Goal: Task Accomplishment & Management: Complete application form

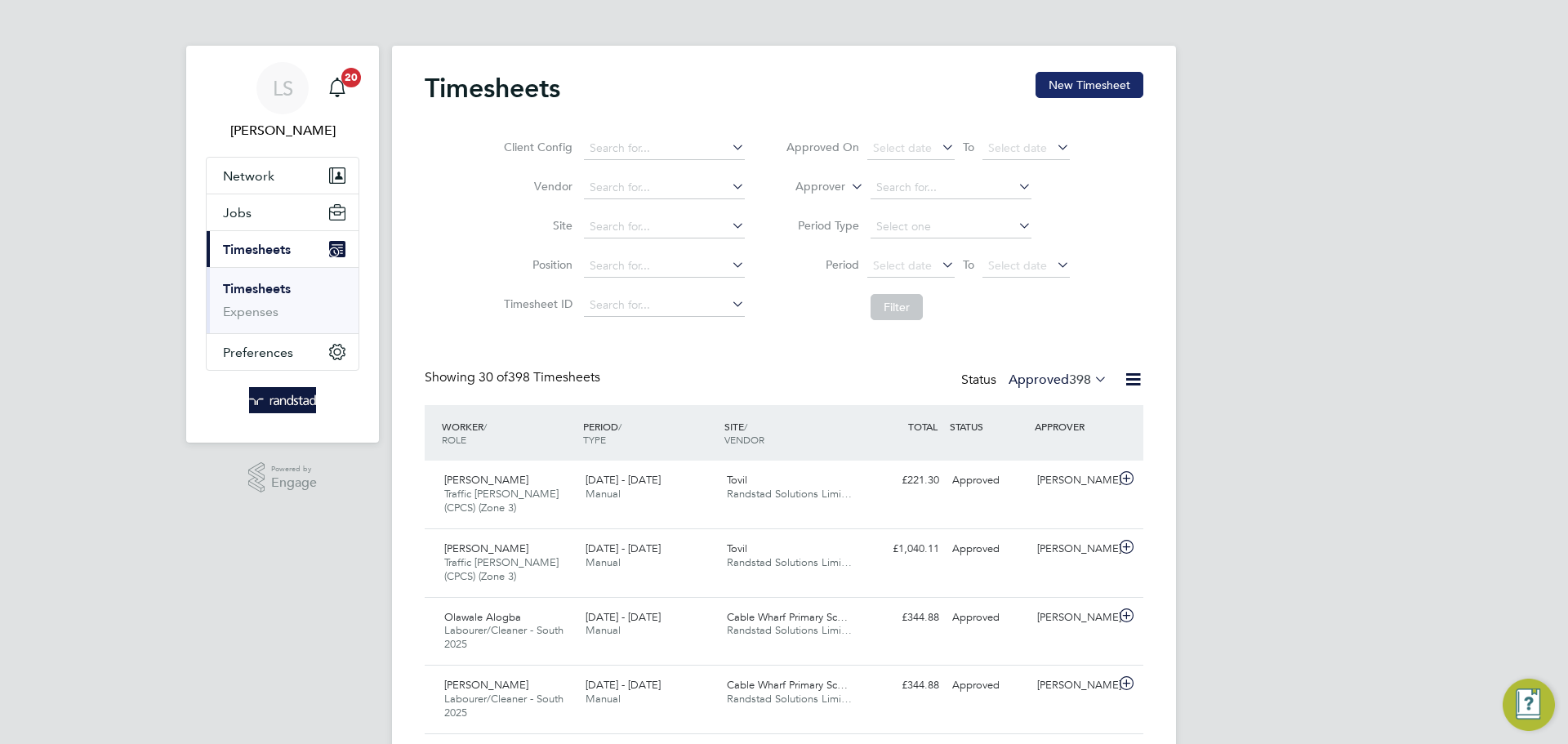
click at [1127, 95] on button "New Timesheet" at bounding box center [1088, 84] width 107 height 26
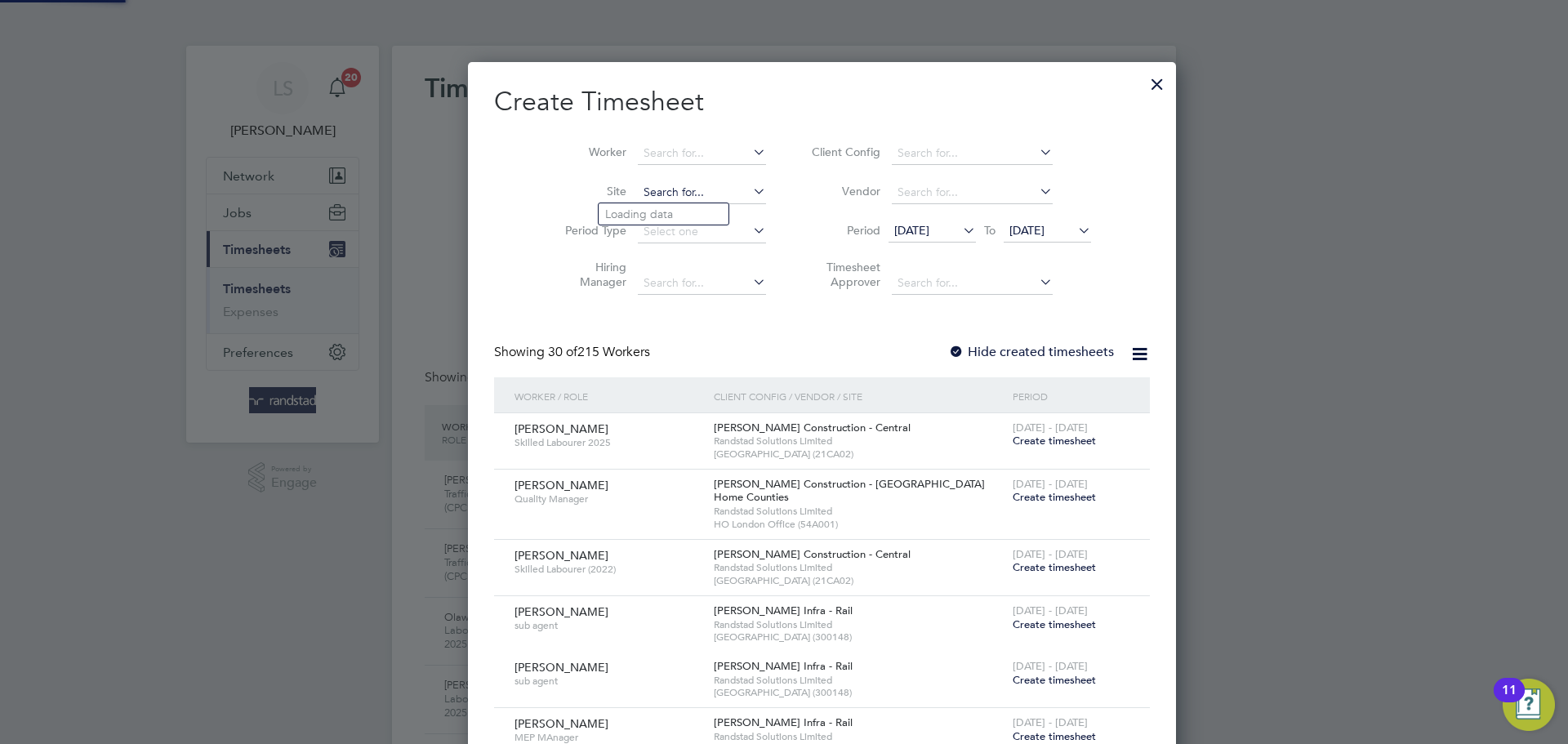
click at [642, 185] on input at bounding box center [702, 192] width 128 height 22
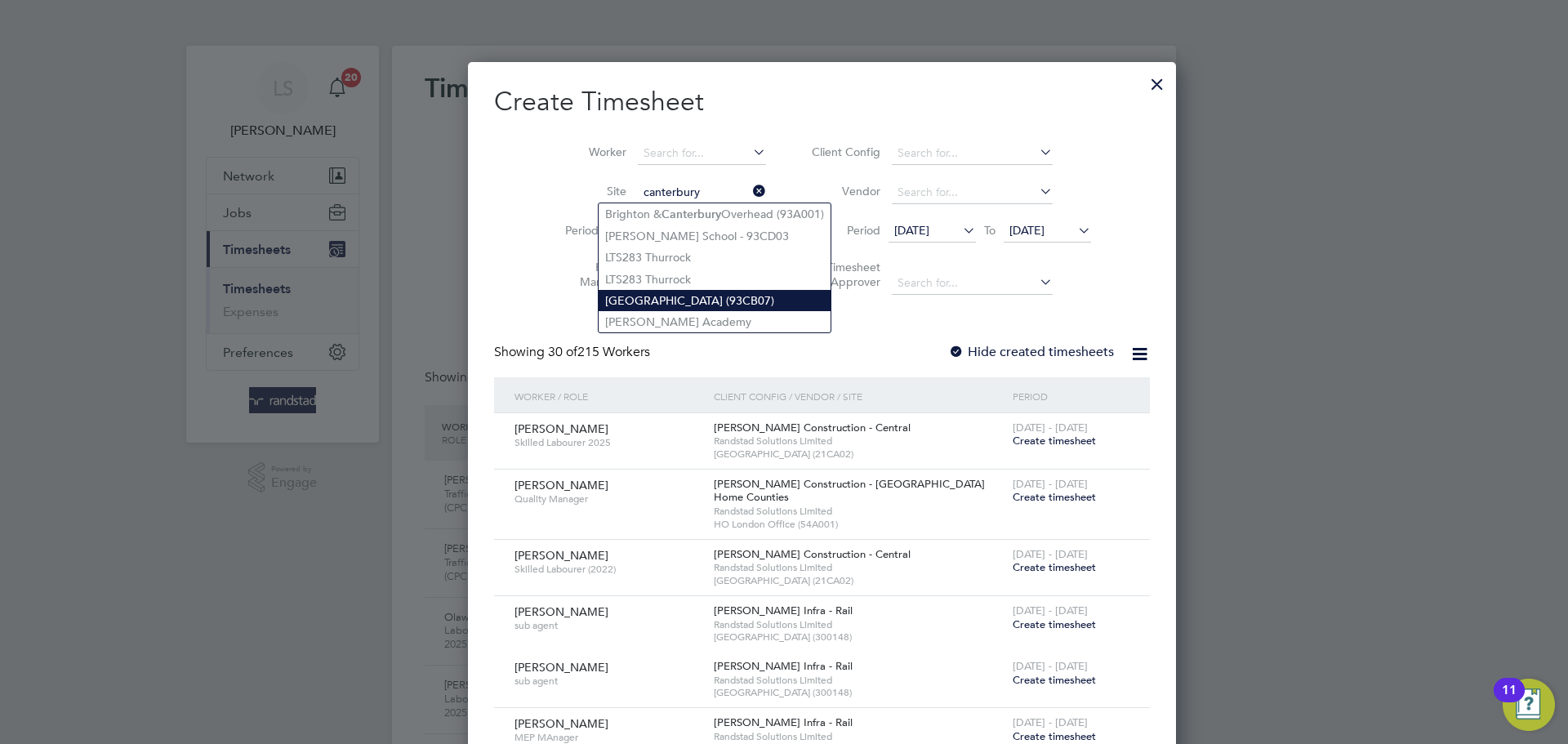
click at [649, 305] on li "[GEOGRAPHIC_DATA] (93CB07)" at bounding box center [714, 300] width 232 height 21
type input "[GEOGRAPHIC_DATA] (93CB07)"
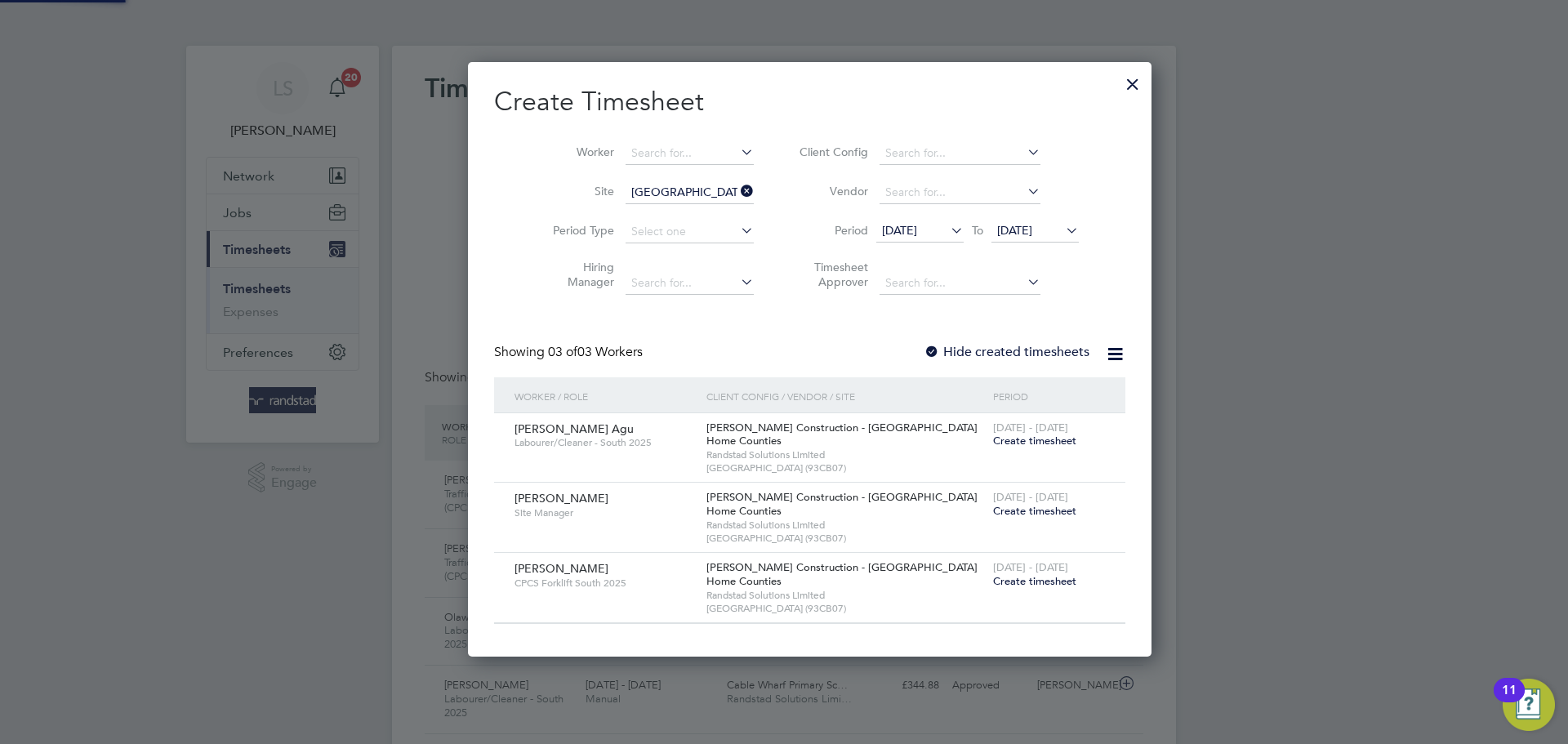
click at [1063, 223] on icon at bounding box center [1063, 230] width 0 height 22
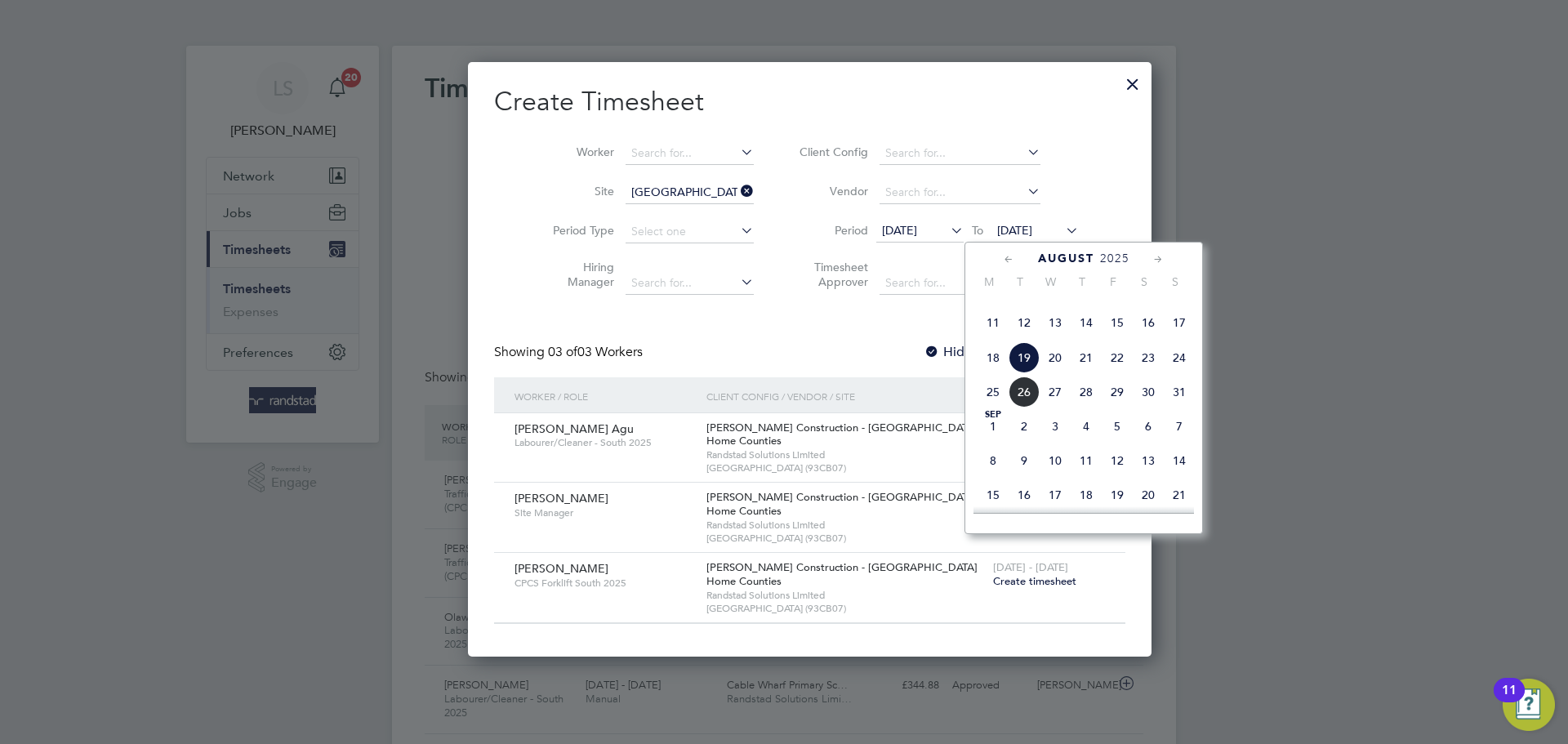
click at [1055, 407] on span "27" at bounding box center [1054, 392] width 31 height 31
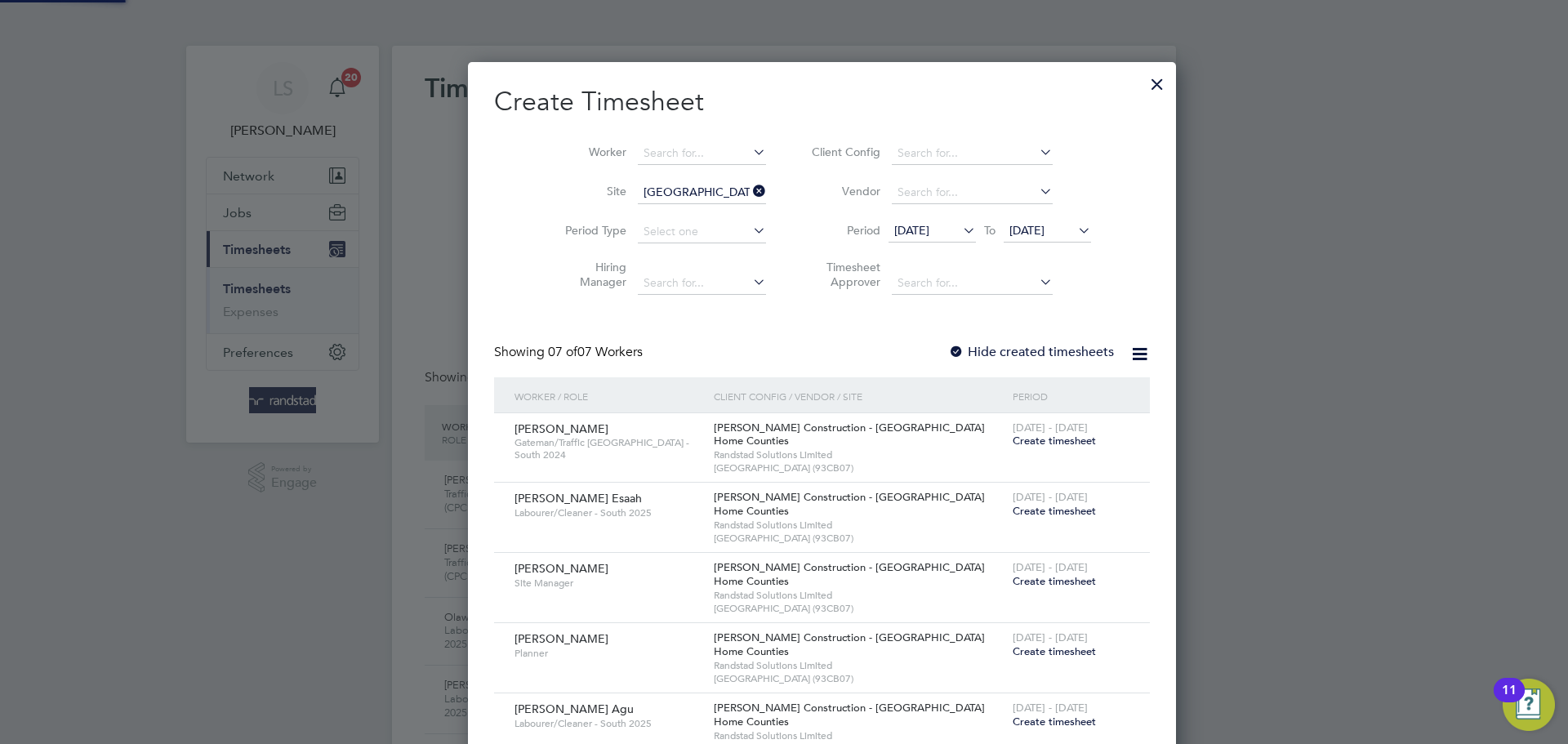
click at [948, 350] on label "Hide created timesheets" at bounding box center [1031, 352] width 166 height 17
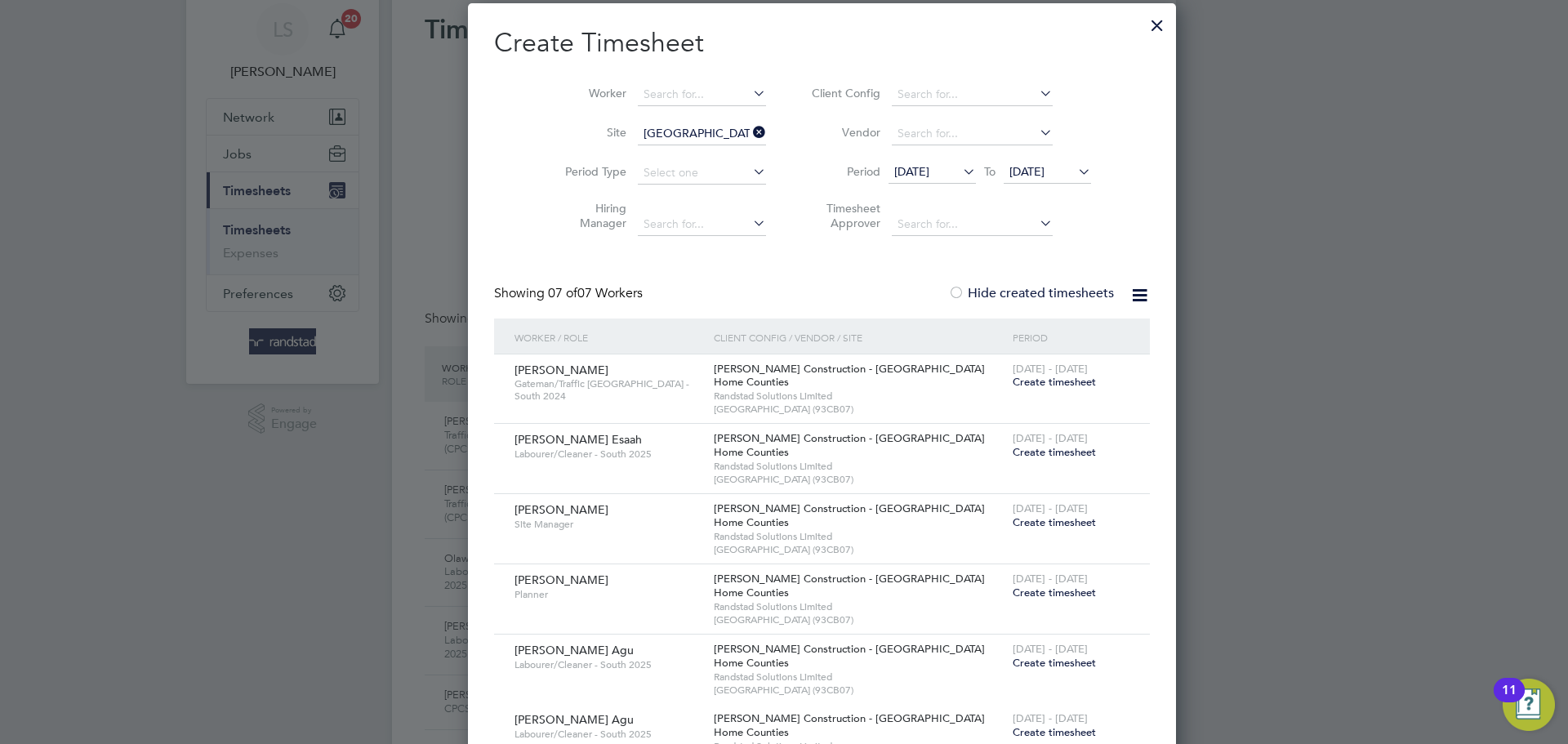
click at [1009, 164] on span "[DATE]" at bounding box center [1027, 172] width 35 height 15
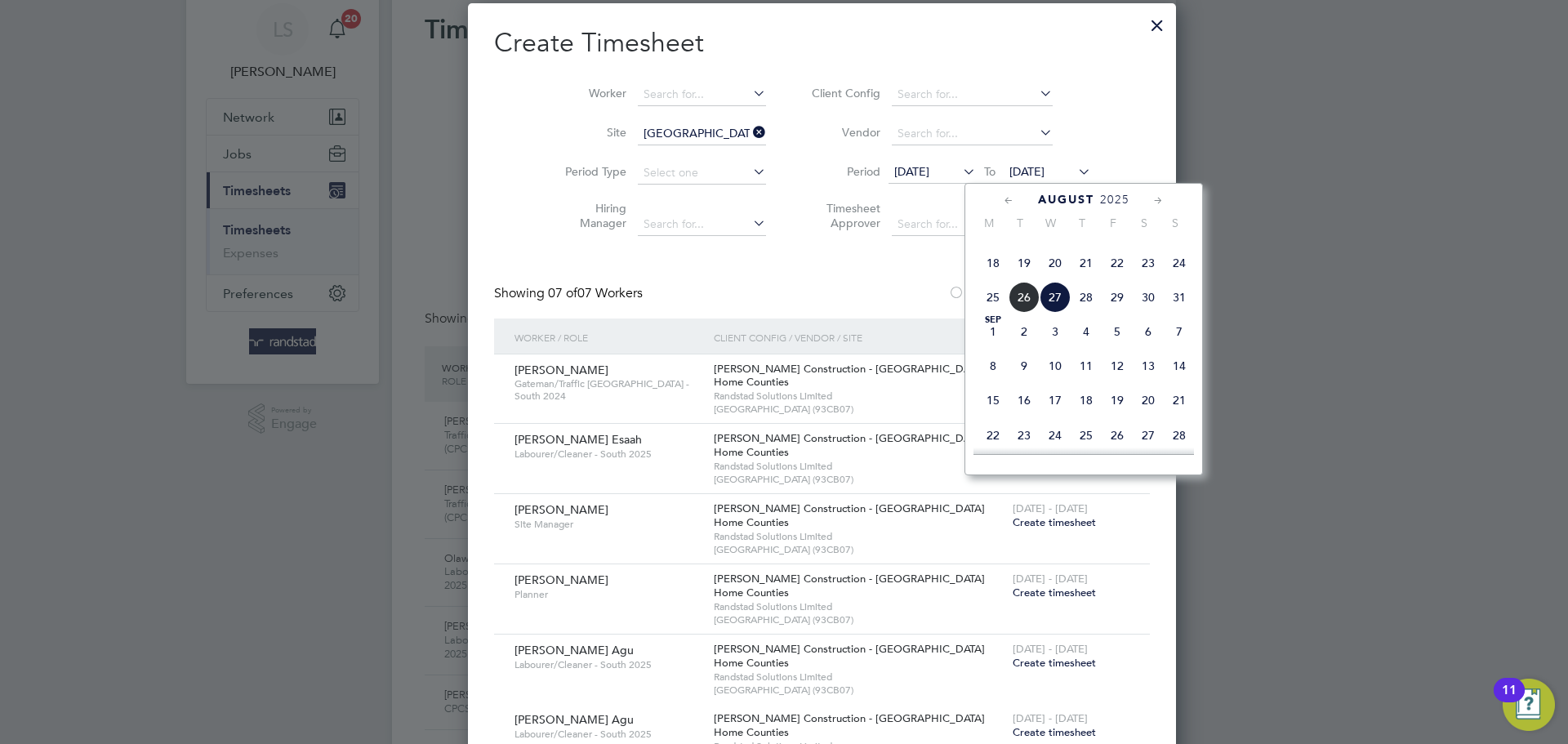
click at [1020, 313] on span "26" at bounding box center [1023, 297] width 31 height 31
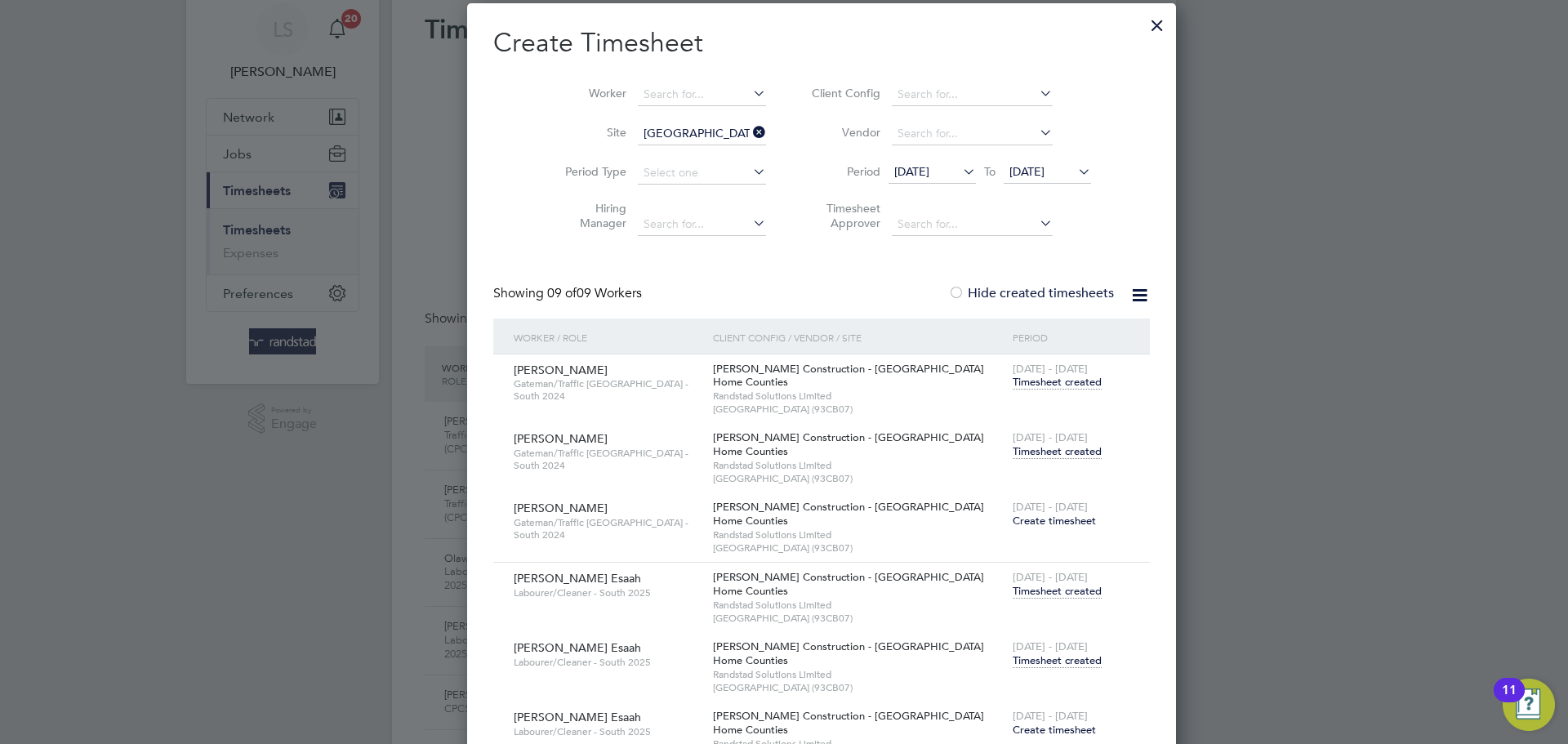
click at [1013, 453] on span "Timesheet created" at bounding box center [1057, 452] width 89 height 15
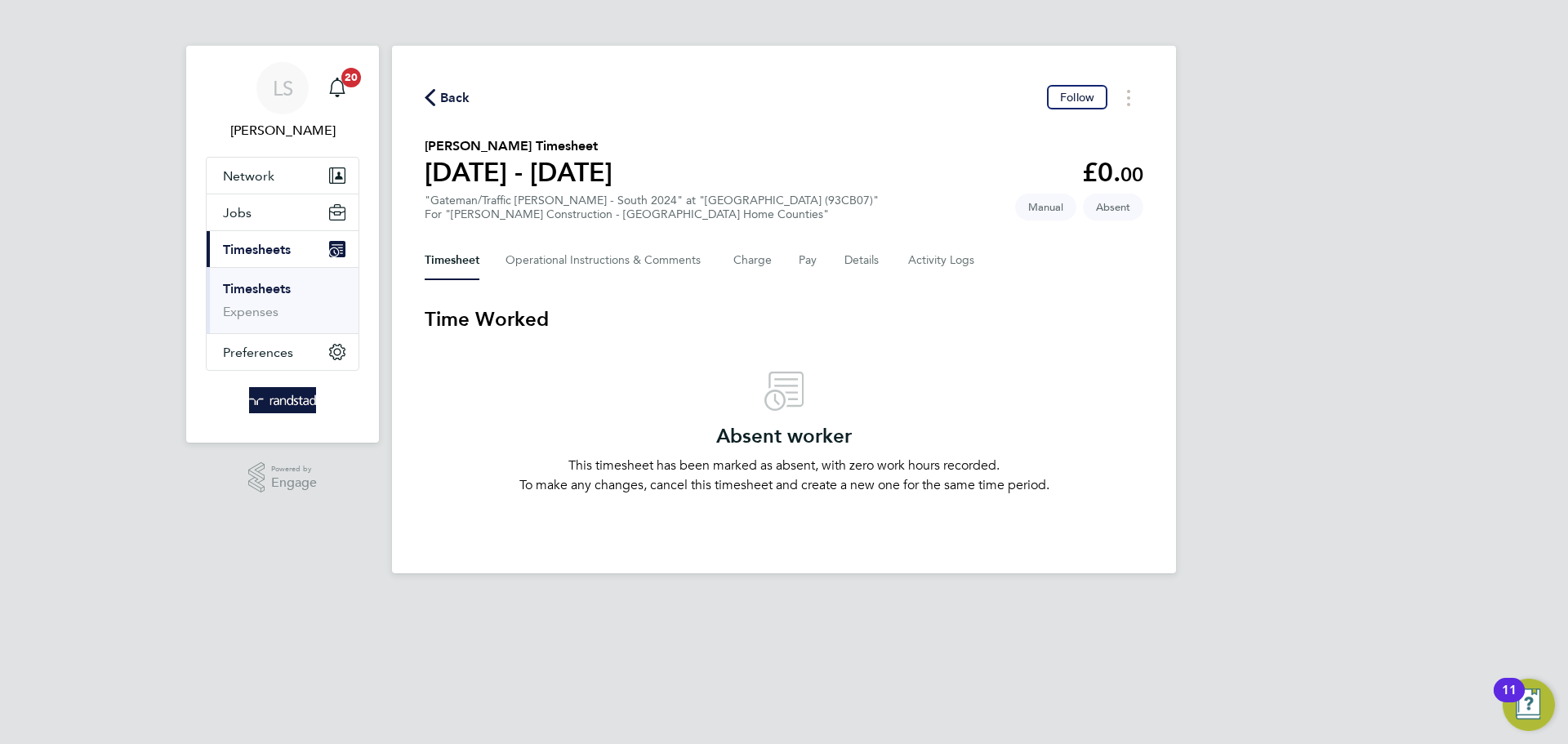
click at [441, 107] on div "Back Follow" at bounding box center [784, 97] width 719 height 25
click at [441, 102] on span "Back" at bounding box center [455, 98] width 30 height 20
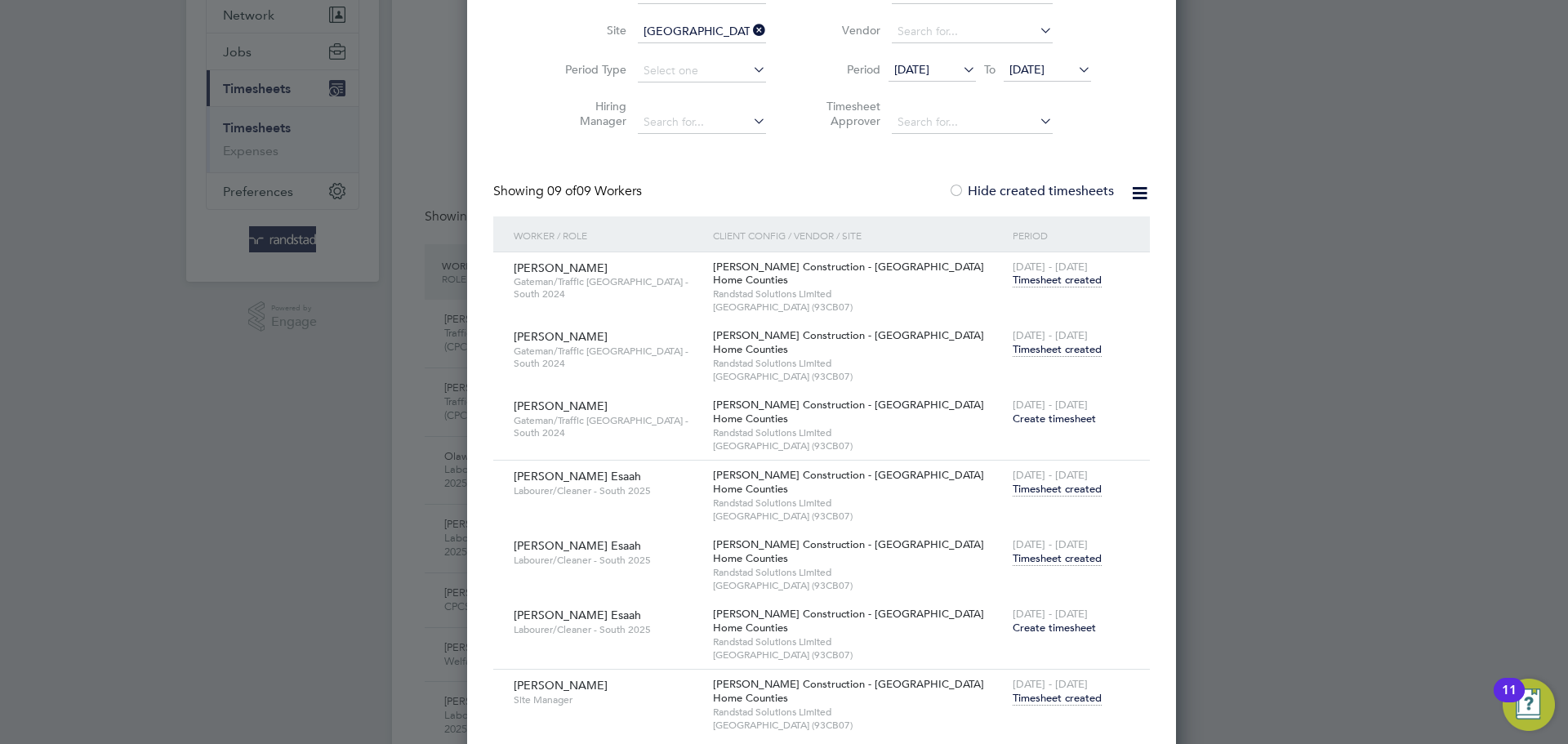
click at [1013, 561] on span "Timesheet created" at bounding box center [1057, 559] width 89 height 15
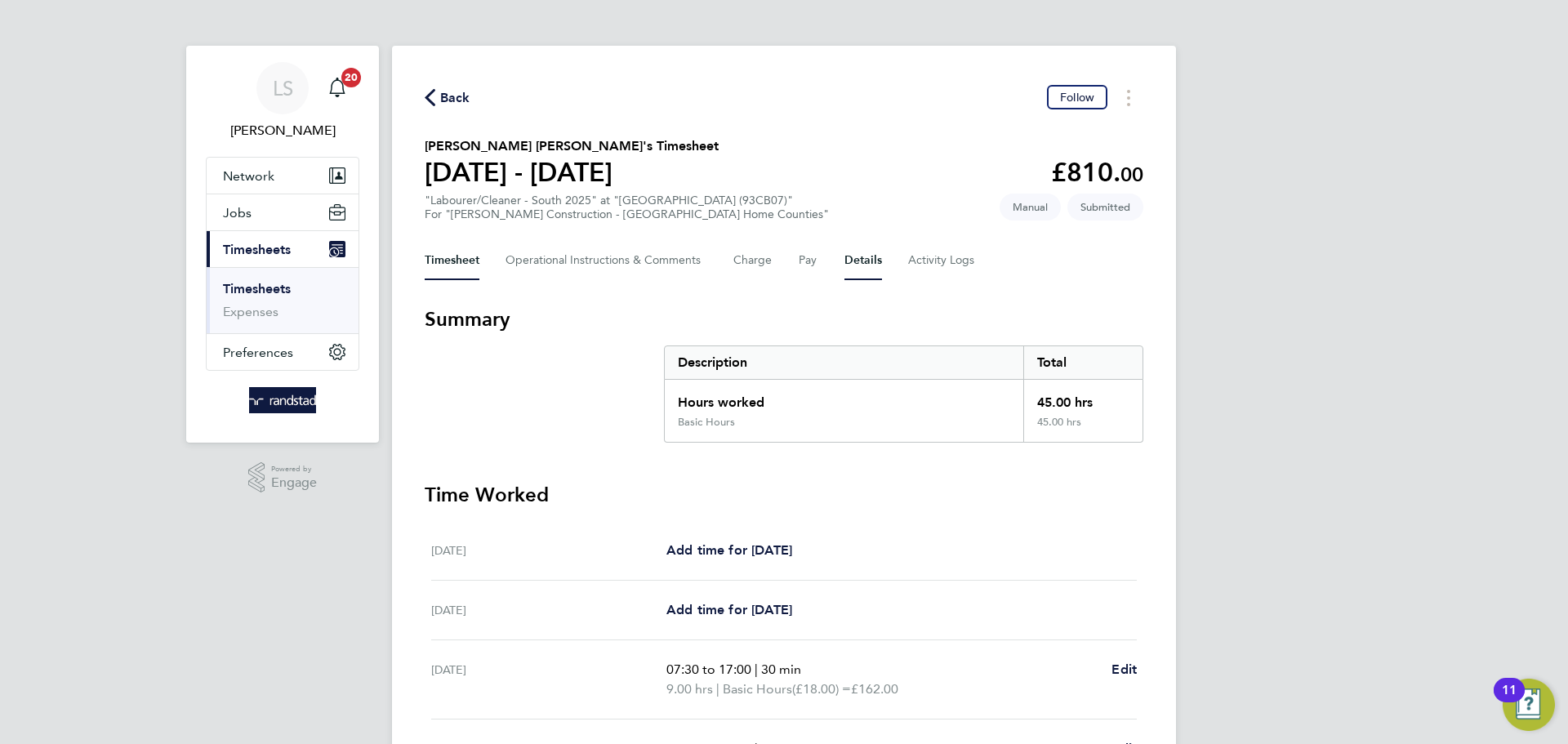
click at [857, 276] on button "Details" at bounding box center [863, 260] width 37 height 39
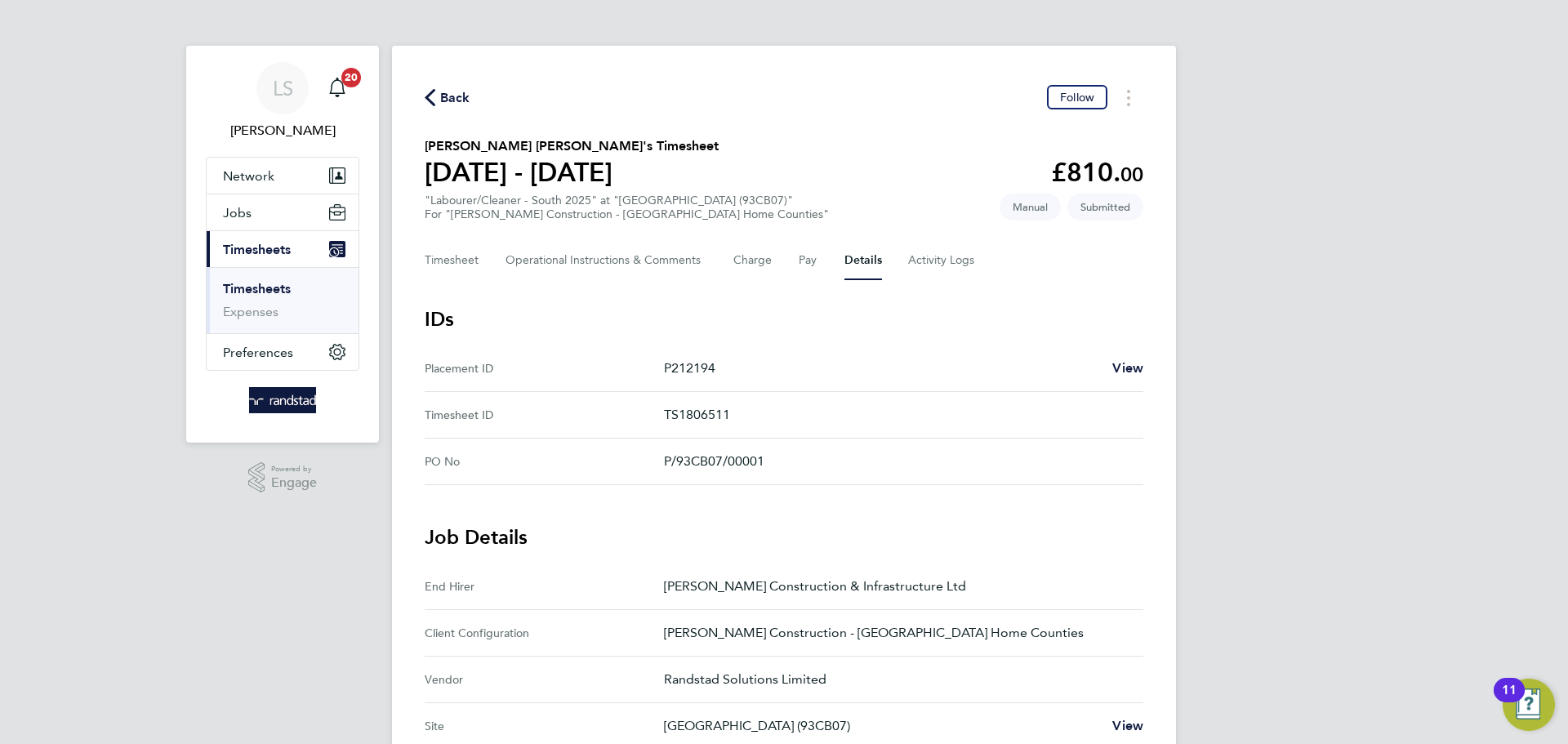
click at [462, 105] on span "Back" at bounding box center [455, 98] width 30 height 20
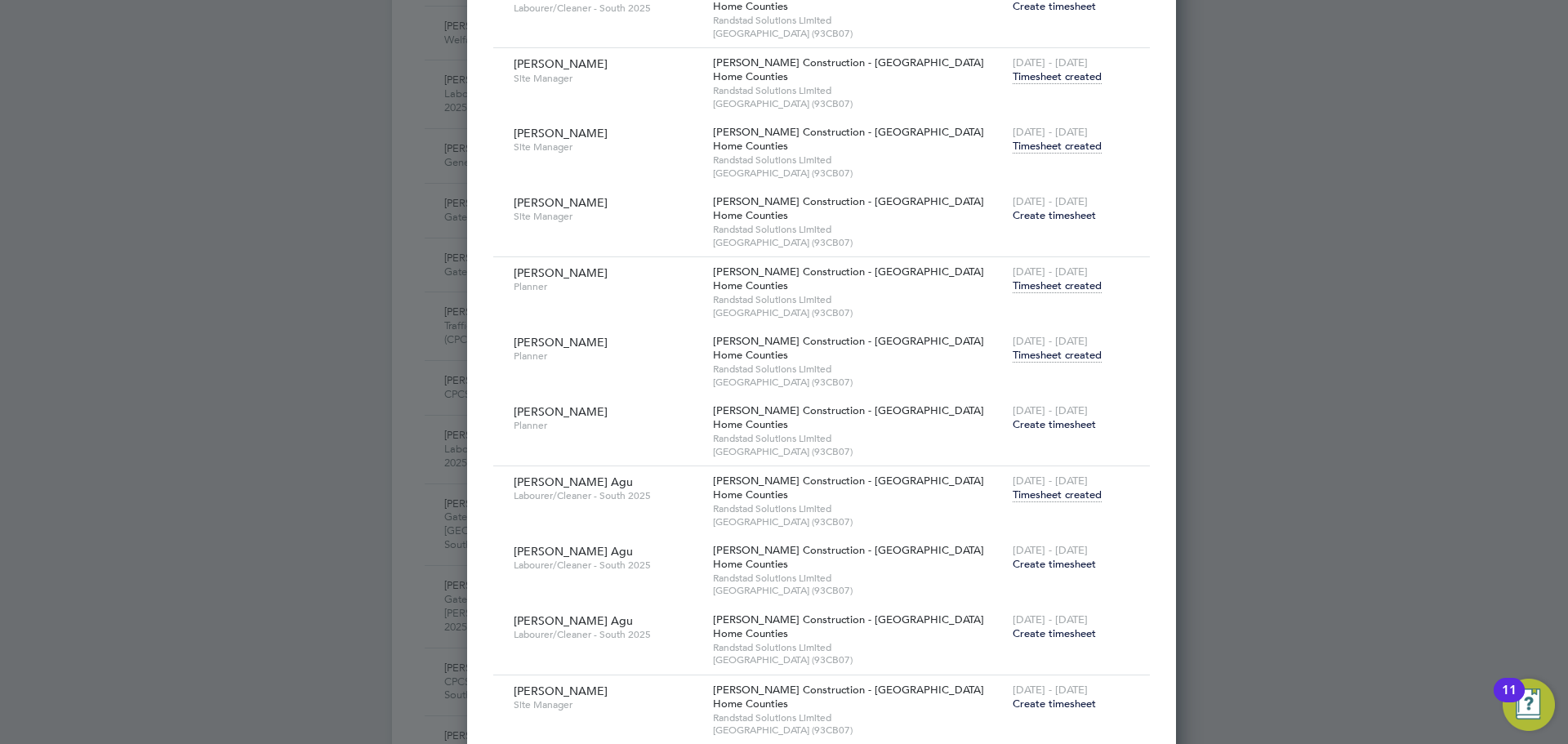
click at [1013, 562] on span "Create timesheet" at bounding box center [1054, 564] width 83 height 14
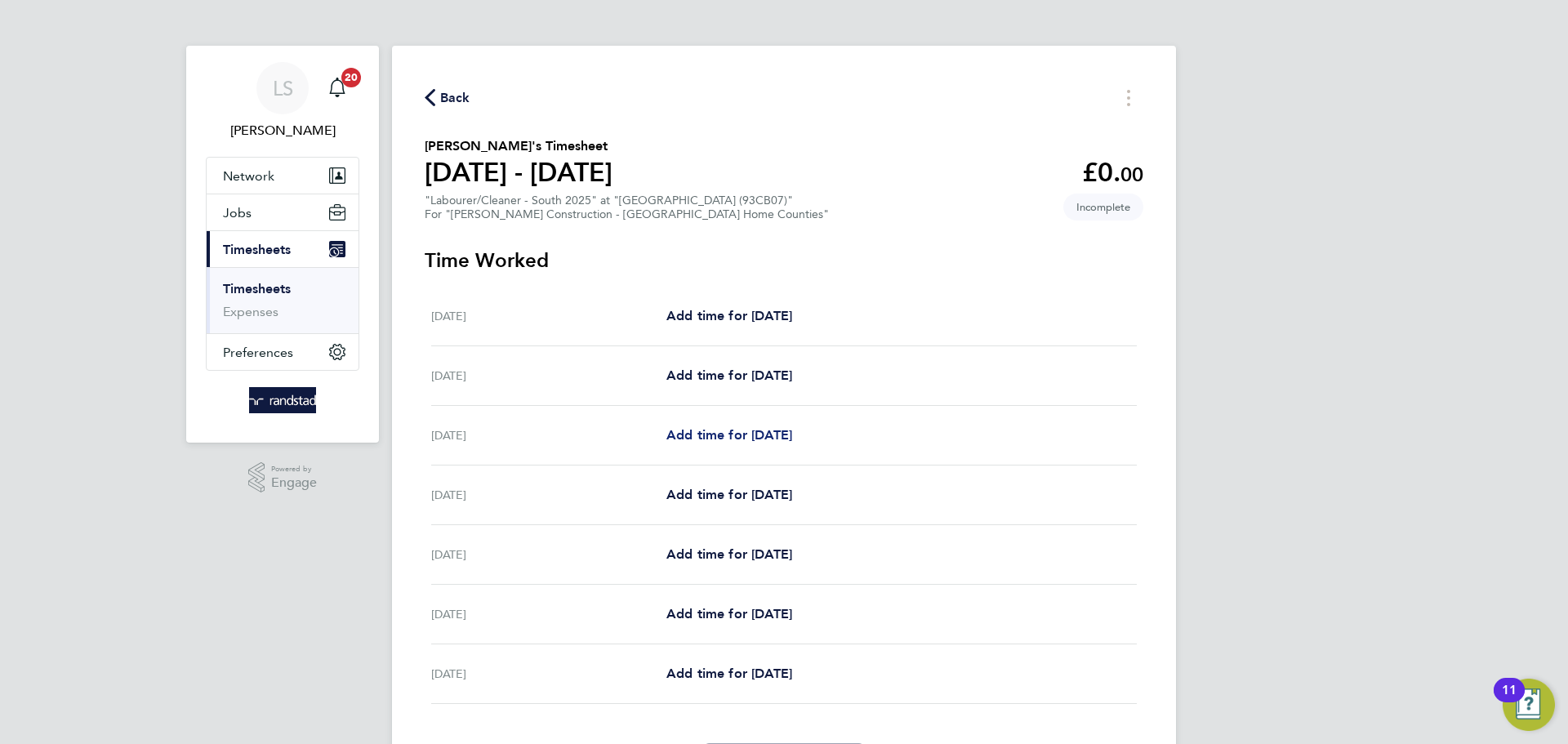
click at [746, 429] on span "Add time for [DATE]" at bounding box center [729, 435] width 126 height 16
select select "30"
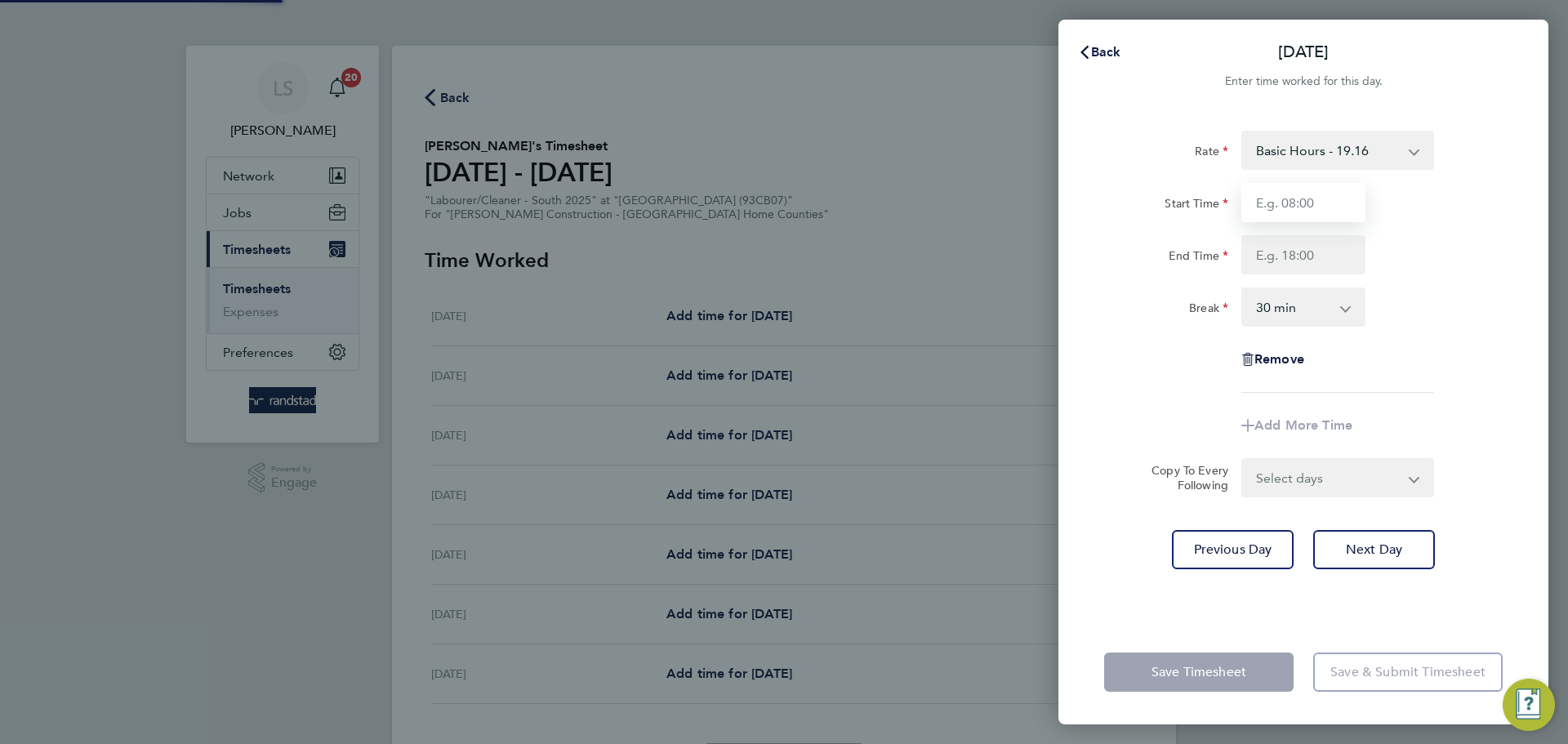
click at [1322, 197] on input "Start Time" at bounding box center [1303, 202] width 124 height 39
type input "07:30"
click at [1316, 258] on input "End Time" at bounding box center [1303, 254] width 124 height 39
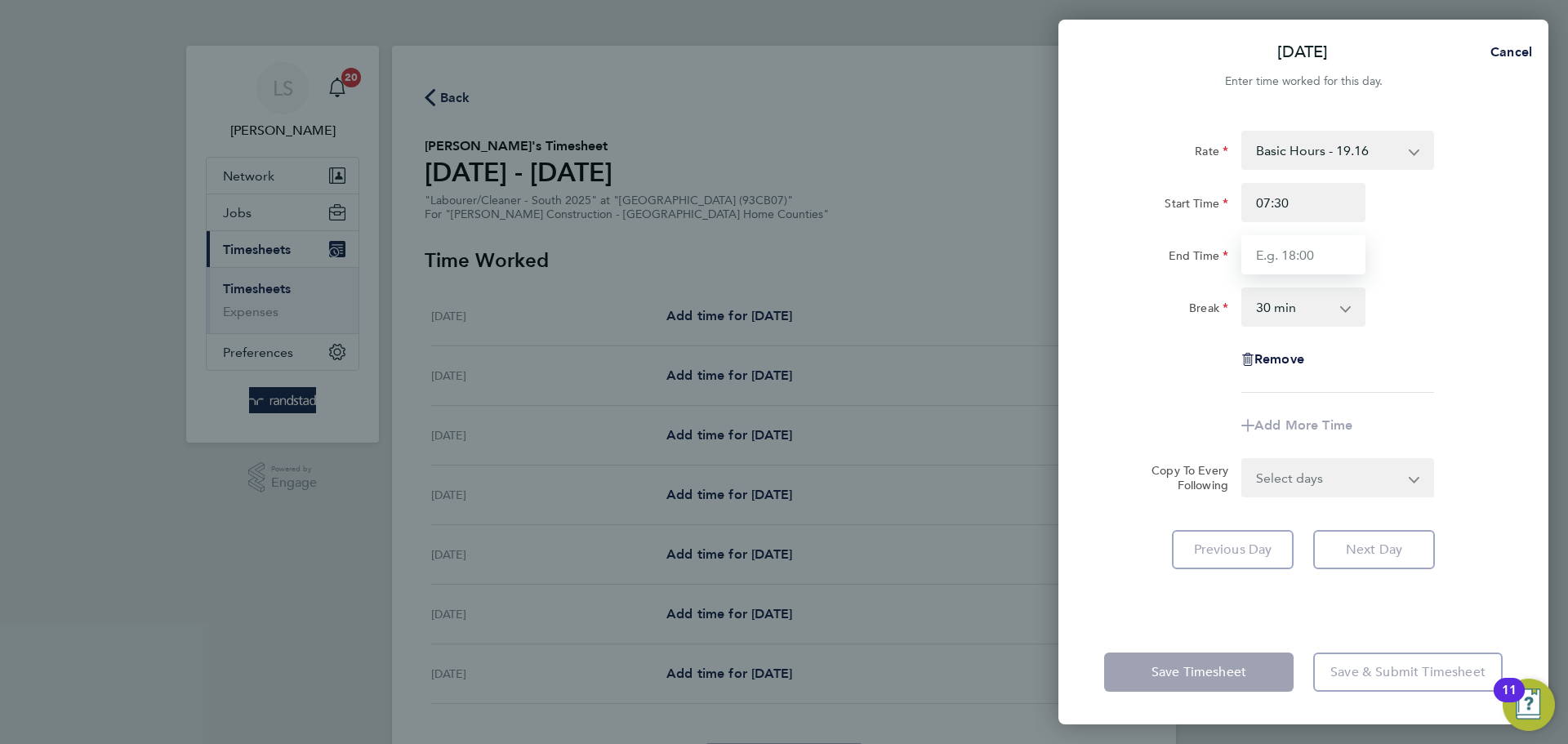
type input "16:30"
click at [1302, 312] on select "0 min 15 min 30 min 45 min 60 min 75 min 90 min" at bounding box center [1294, 307] width 102 height 36
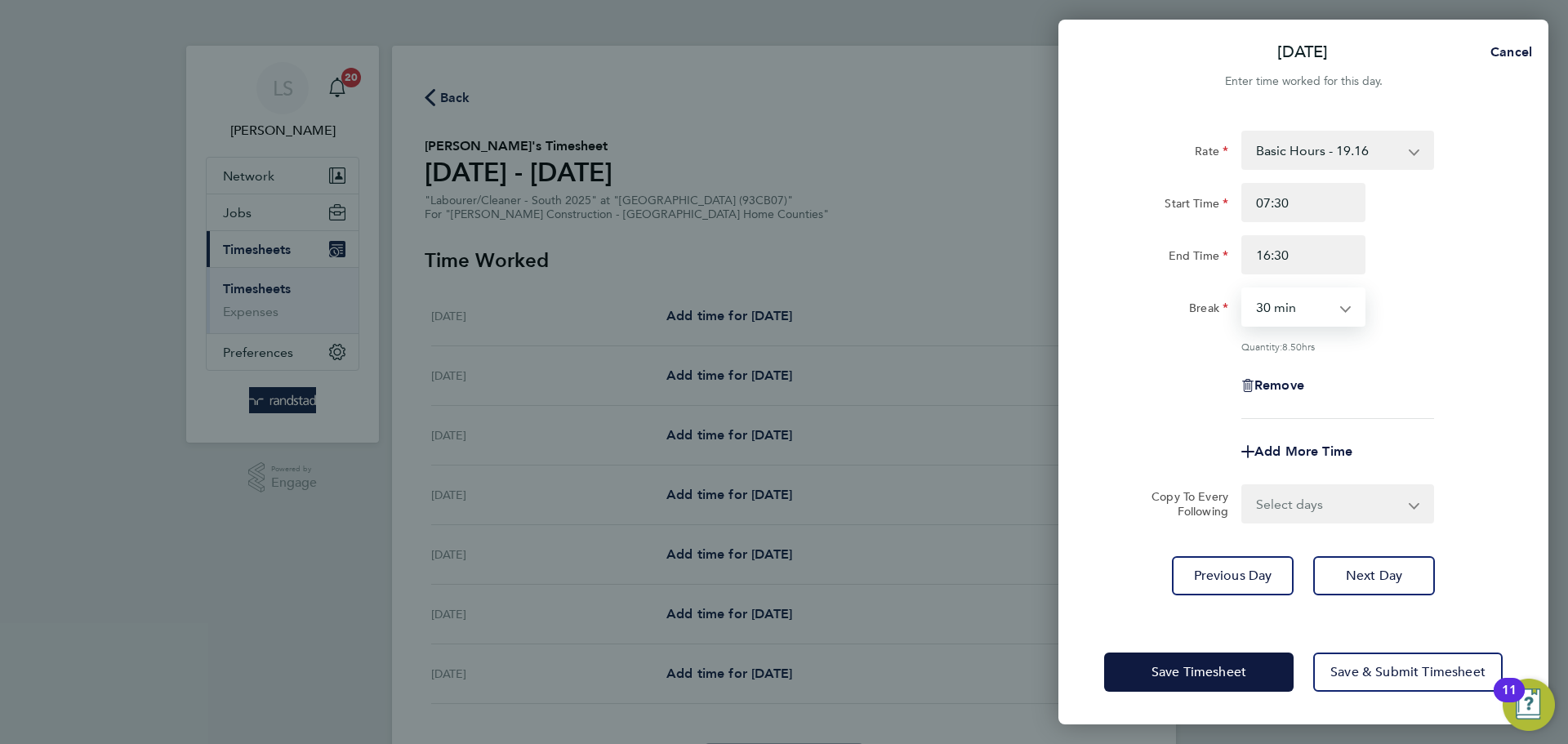
select select "0"
click at [1243, 289] on select "0 min 15 min 30 min 45 min 60 min 75 min 90 min" at bounding box center [1294, 307] width 102 height 36
click at [1314, 511] on select "Select days Day [DATE] [DATE] [DATE] [DATE]" at bounding box center [1329, 503] width 172 height 36
select select "DAY"
click at [1243, 486] on select "Select days Day [DATE] [DATE] [DATE] [DATE]" at bounding box center [1329, 503] width 172 height 36
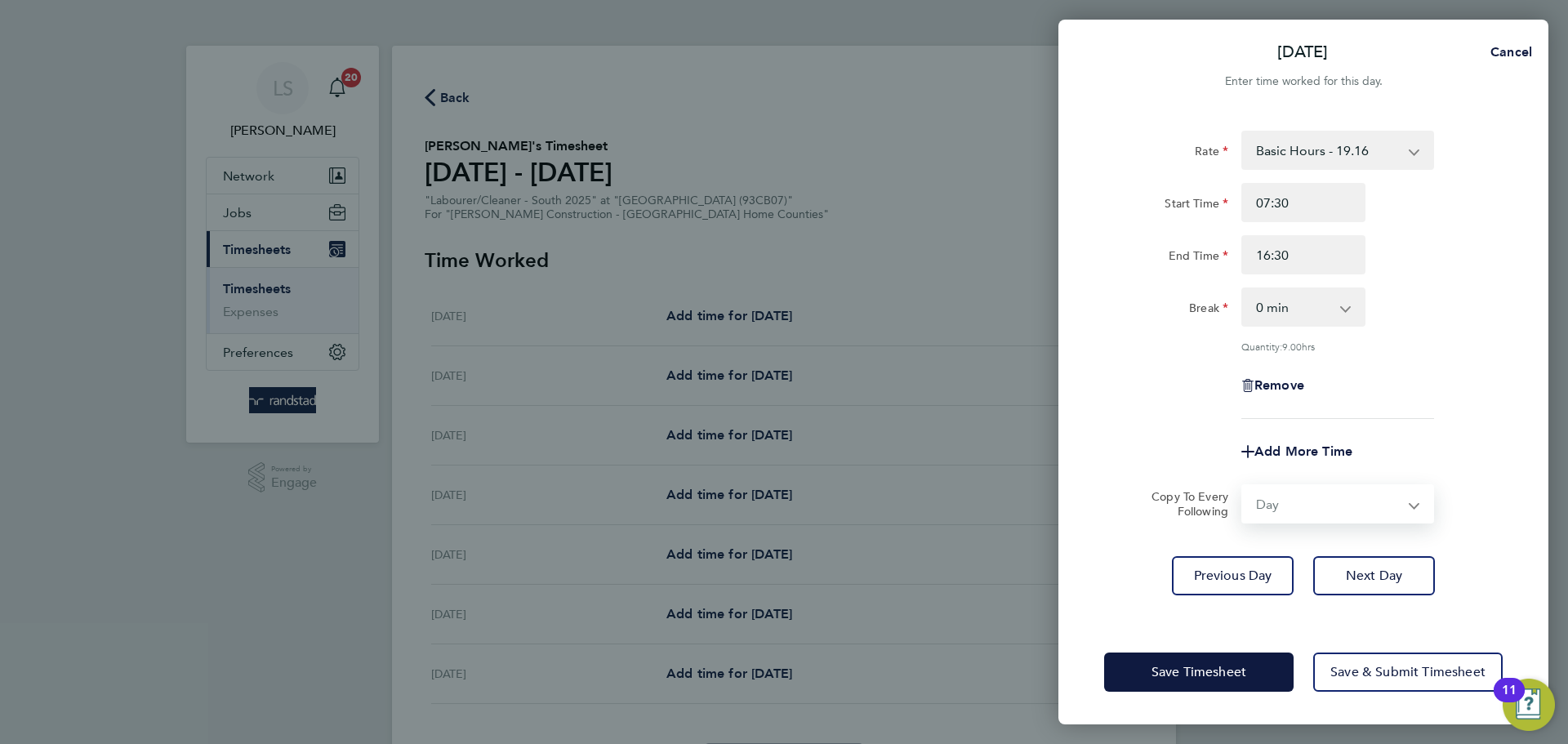
select select "[DATE]"
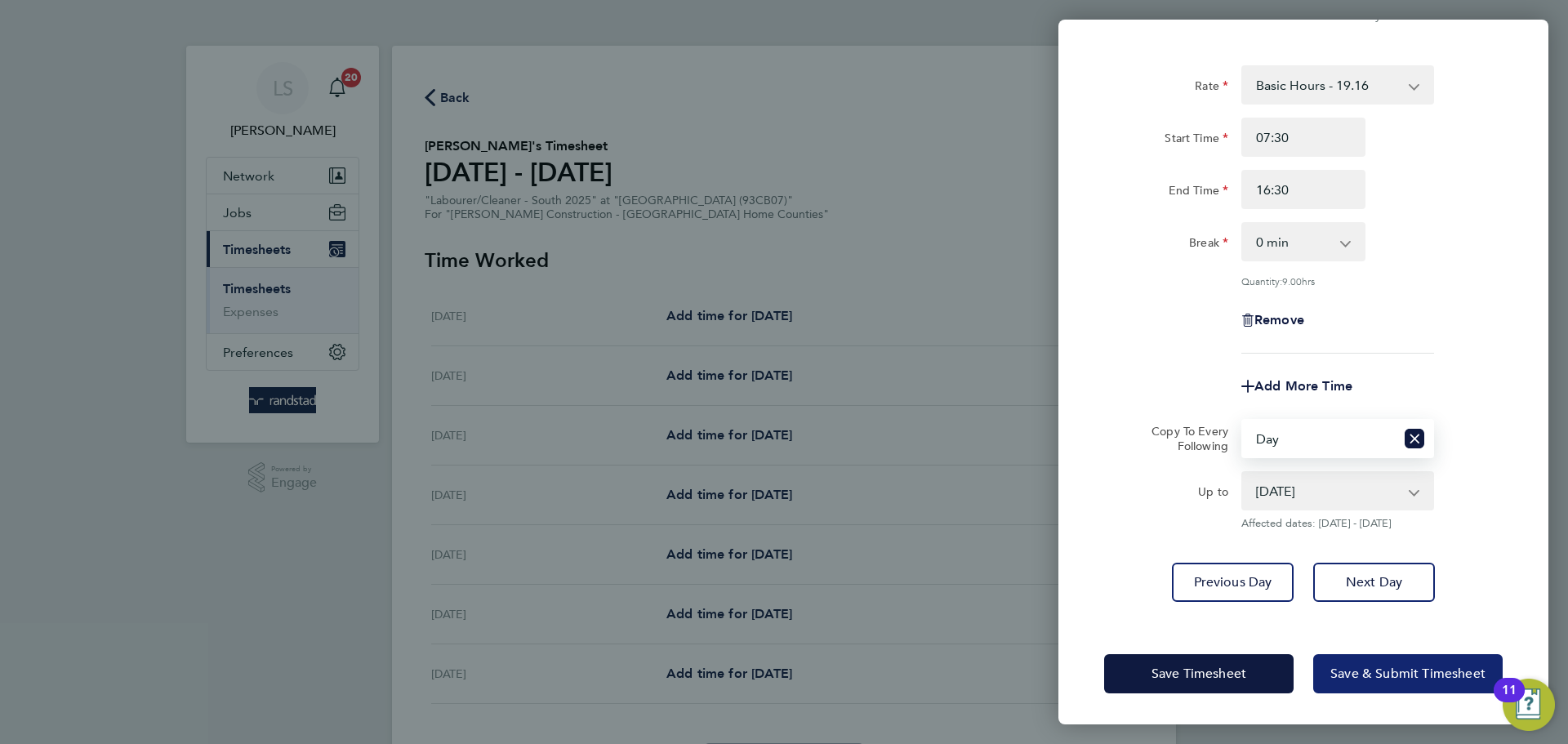
click at [1367, 657] on button "Save & Submit Timesheet" at bounding box center [1408, 674] width 190 height 39
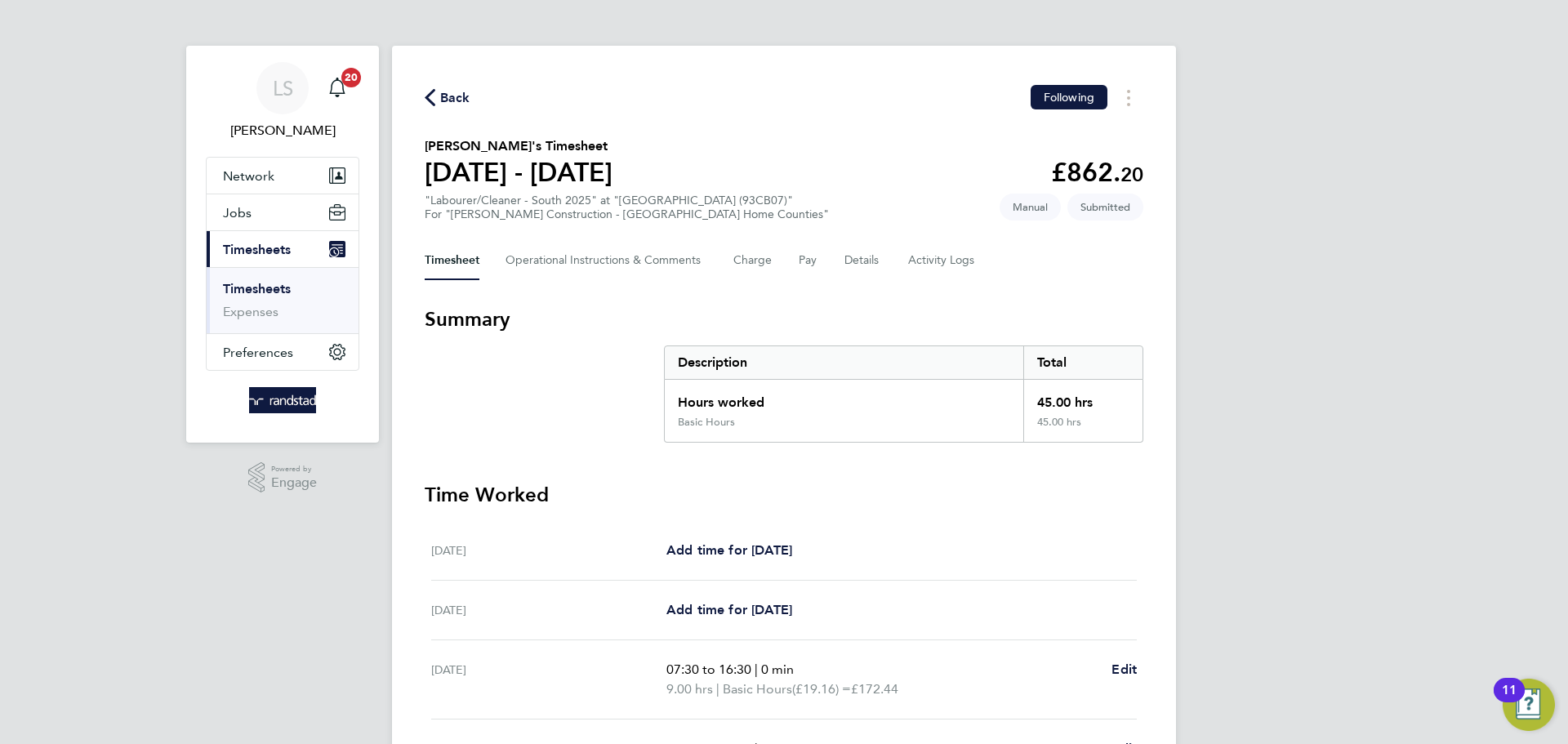
click at [434, 104] on icon "button" at bounding box center [430, 97] width 11 height 17
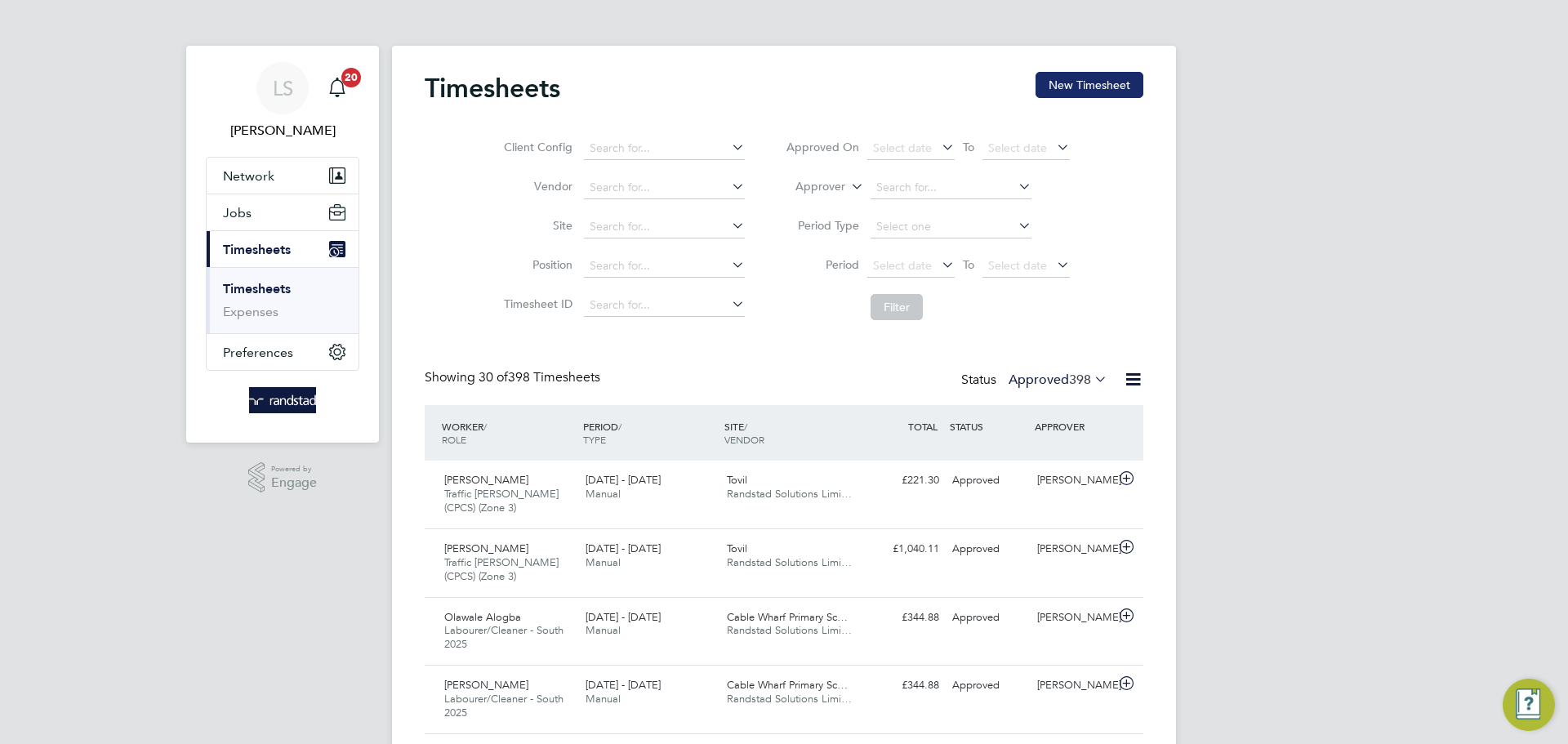
click at [1115, 78] on button "New Timesheet" at bounding box center [1088, 84] width 107 height 26
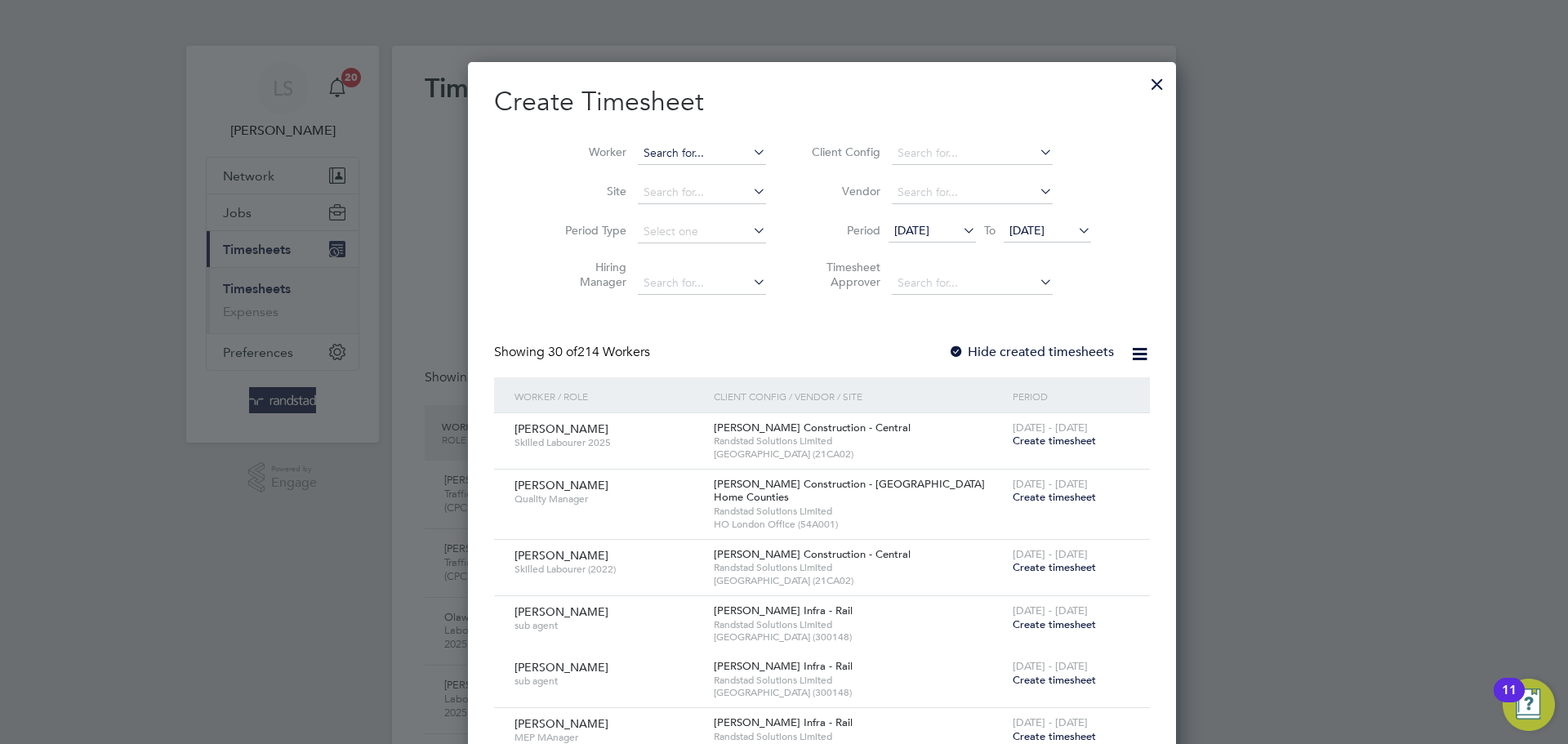
click at [638, 152] on input at bounding box center [702, 153] width 128 height 22
click at [639, 189] on input at bounding box center [702, 192] width 128 height 22
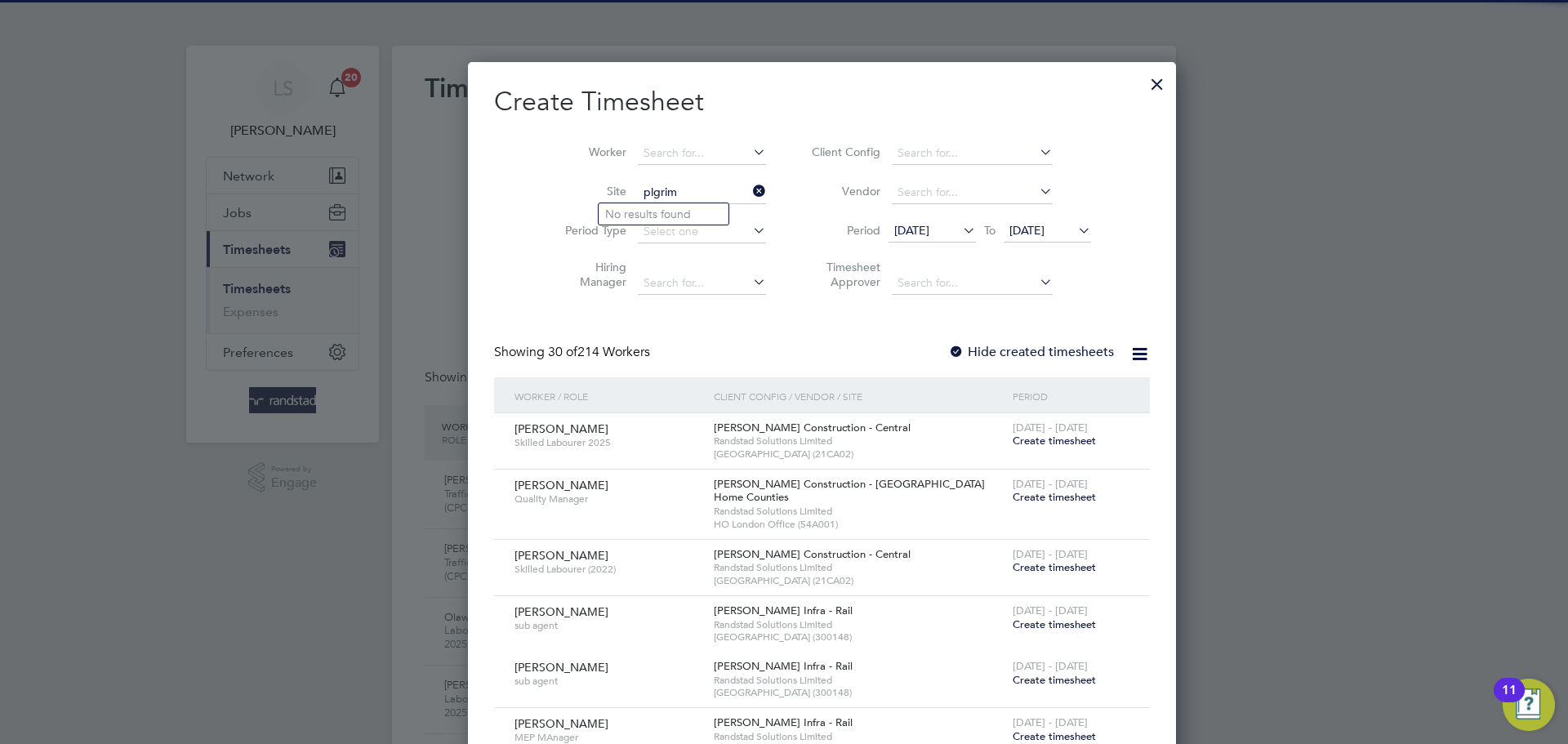
click at [638, 183] on input "plgrim" at bounding box center [702, 192] width 128 height 22
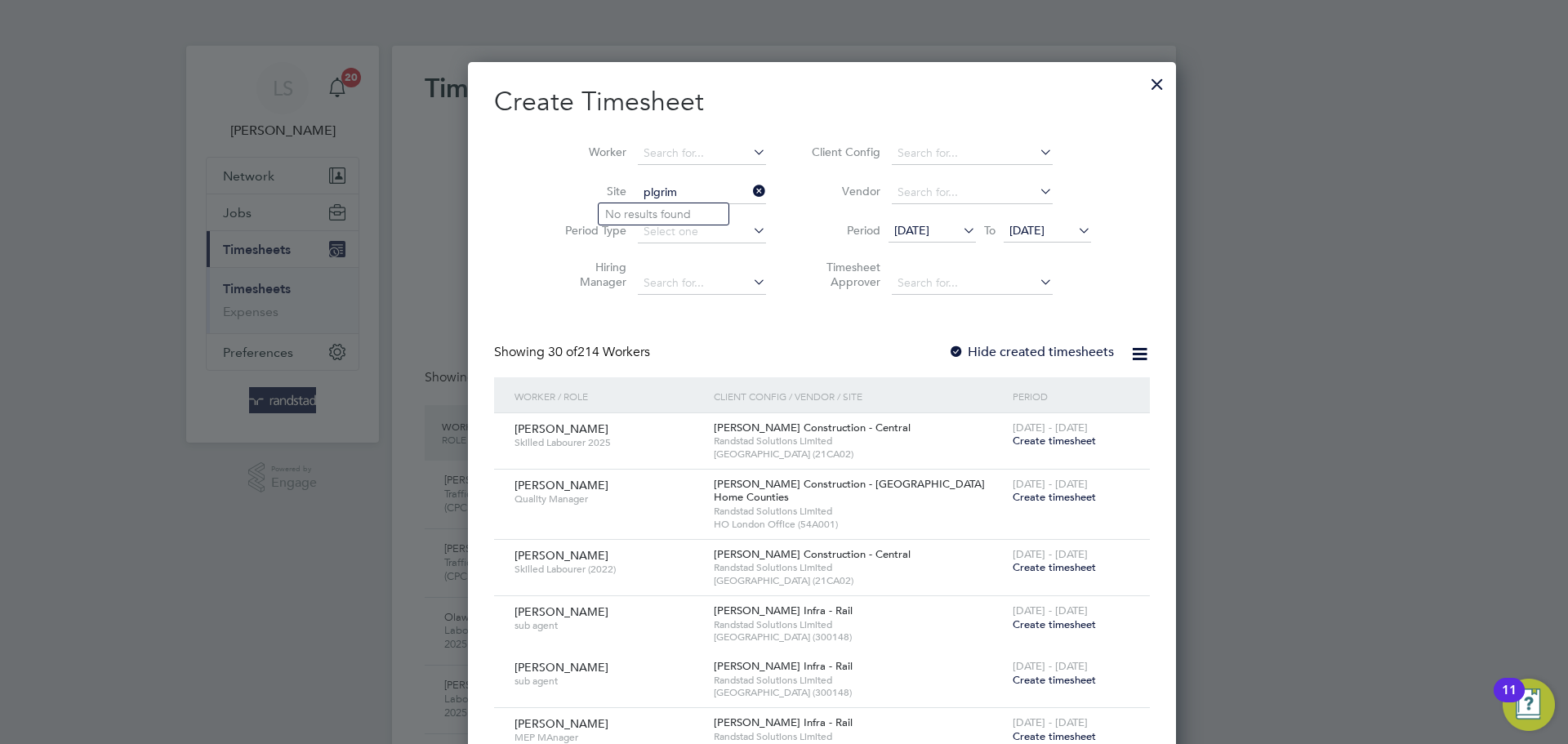
click at [638, 182] on input "plgrim" at bounding box center [702, 192] width 128 height 22
click at [642, 195] on input "plgrim" at bounding box center [702, 192] width 128 height 22
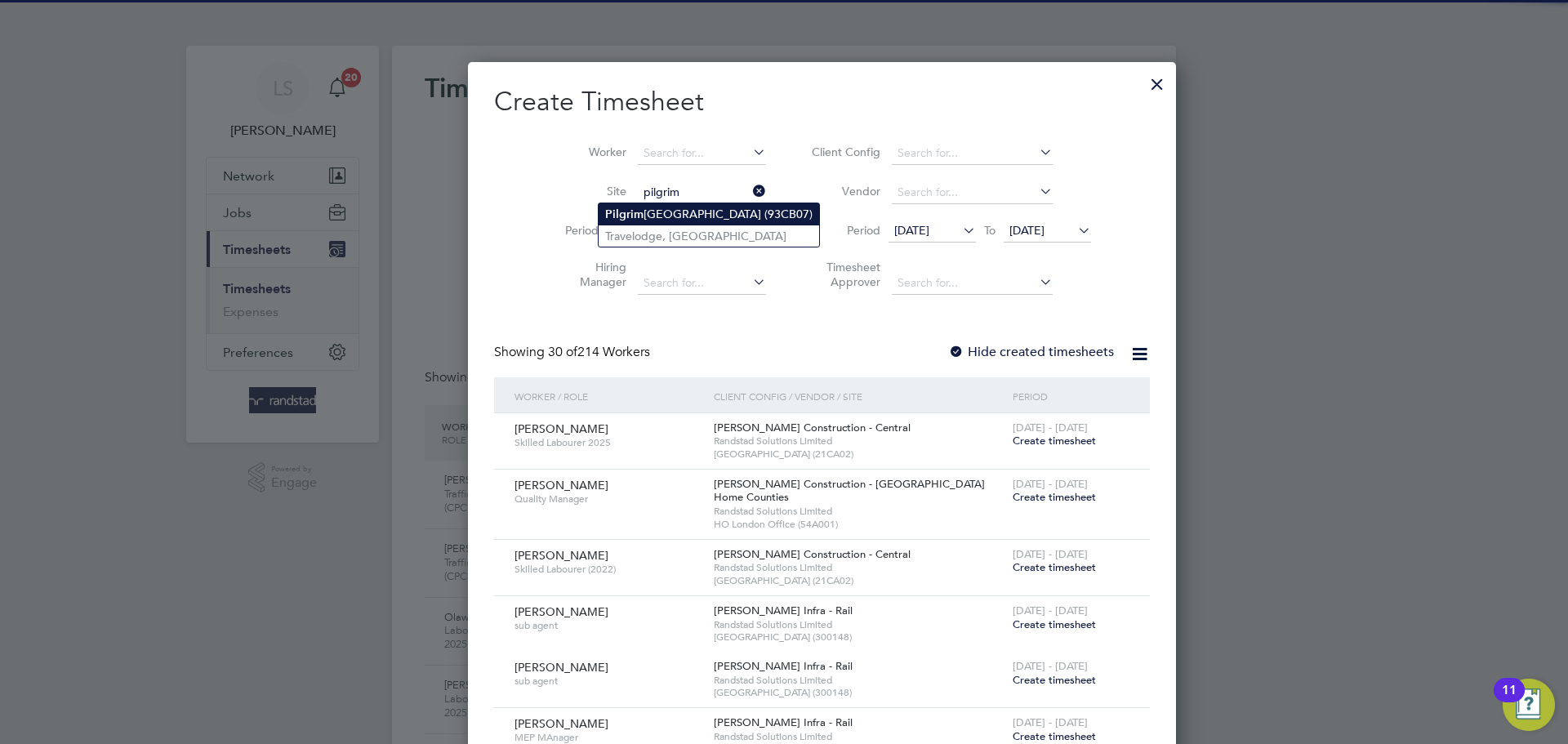
click at [633, 217] on b "Pilgrim" at bounding box center [625, 214] width 38 height 14
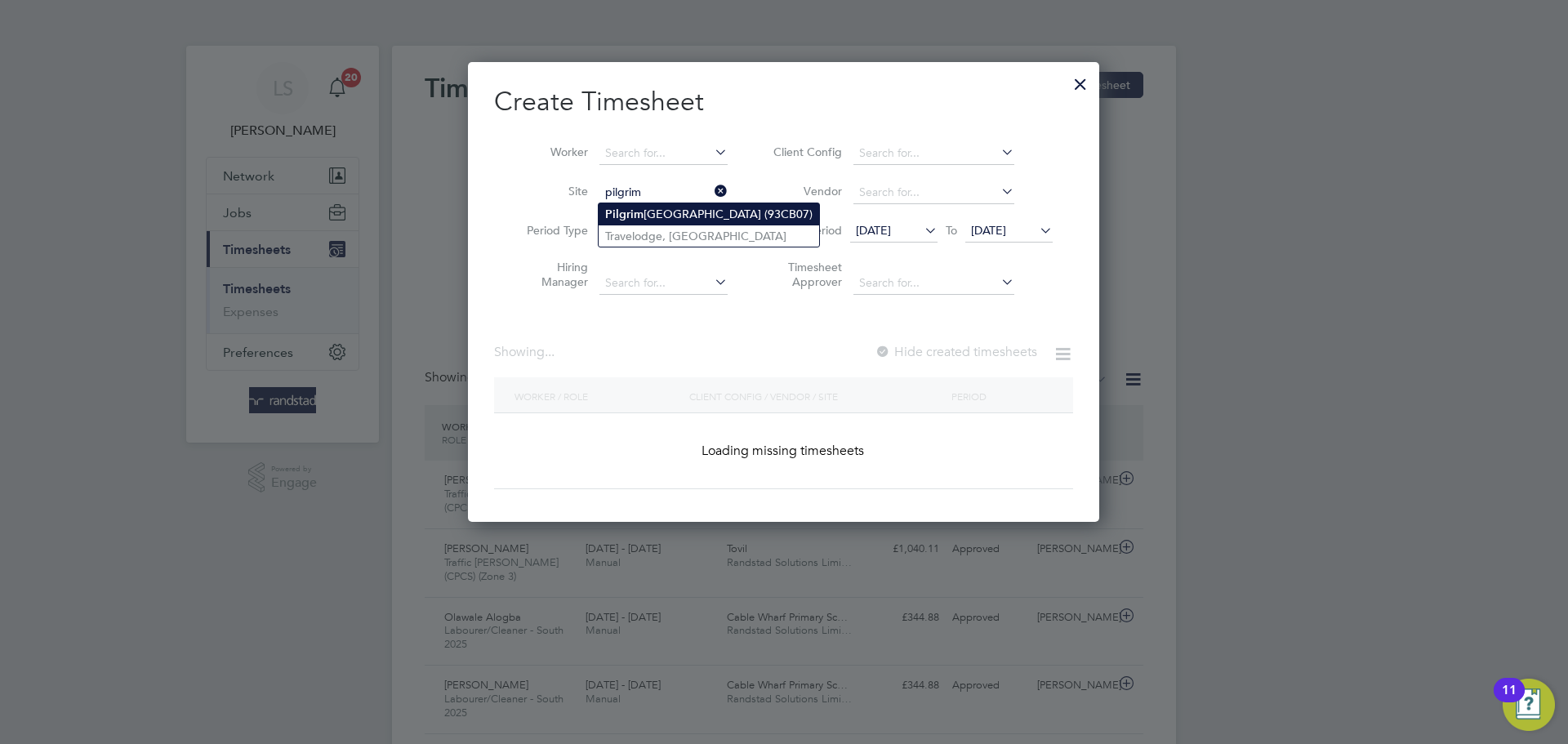
type input "[GEOGRAPHIC_DATA] (93CB07)"
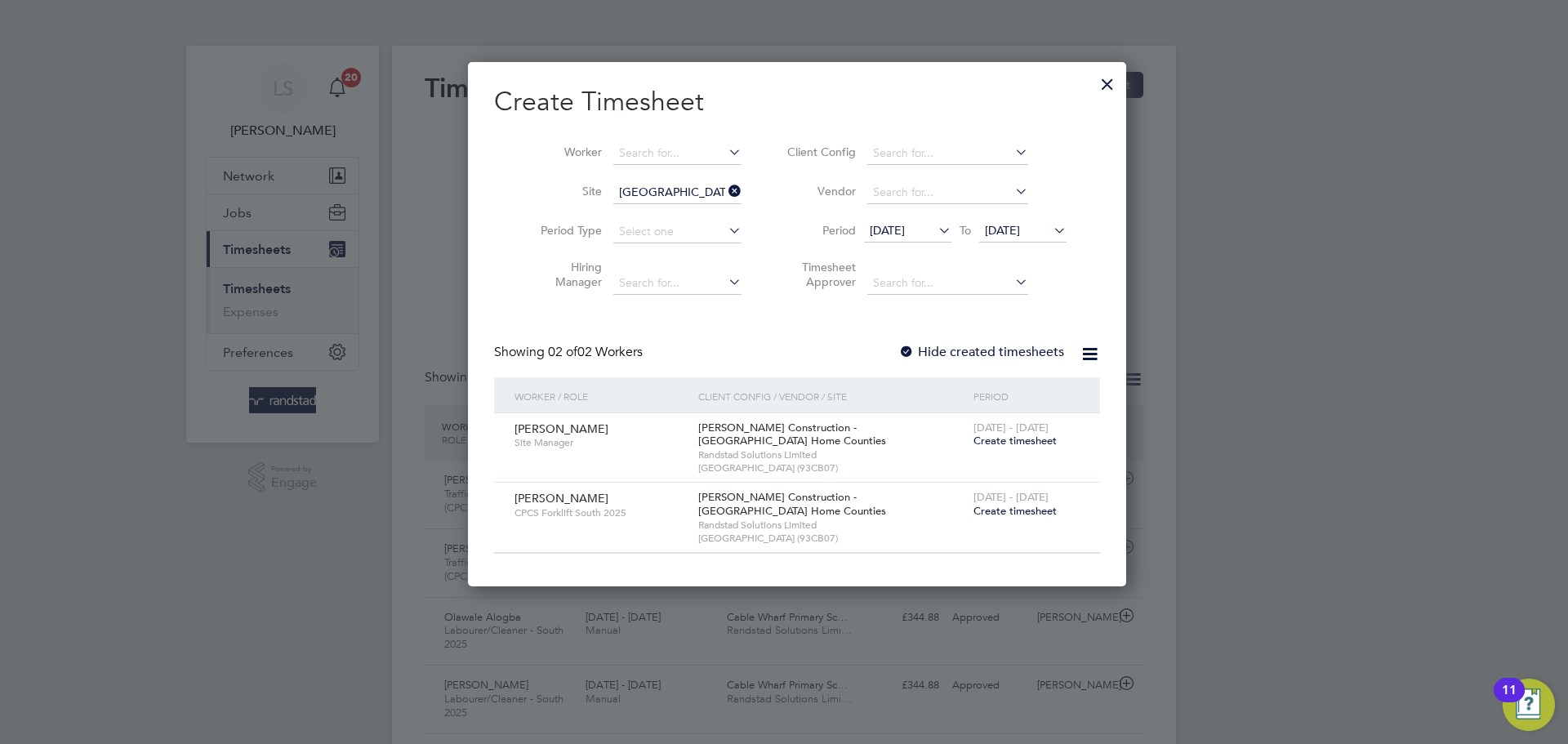
click at [908, 354] on label "Hide created timesheets" at bounding box center [981, 352] width 166 height 17
click at [1016, 237] on span "[DATE]" at bounding box center [1023, 232] width 87 height 22
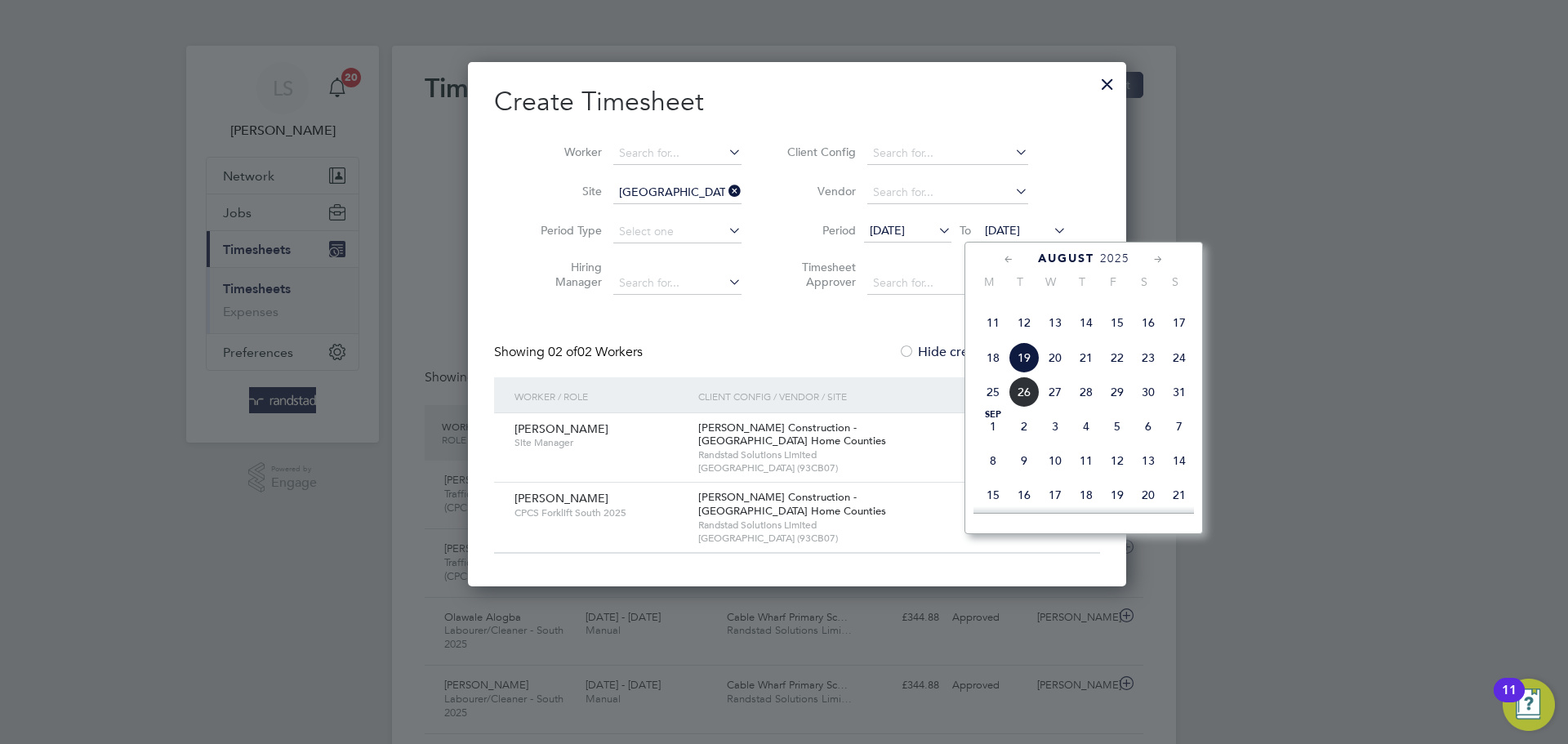
click at [1054, 407] on span "27" at bounding box center [1054, 392] width 31 height 31
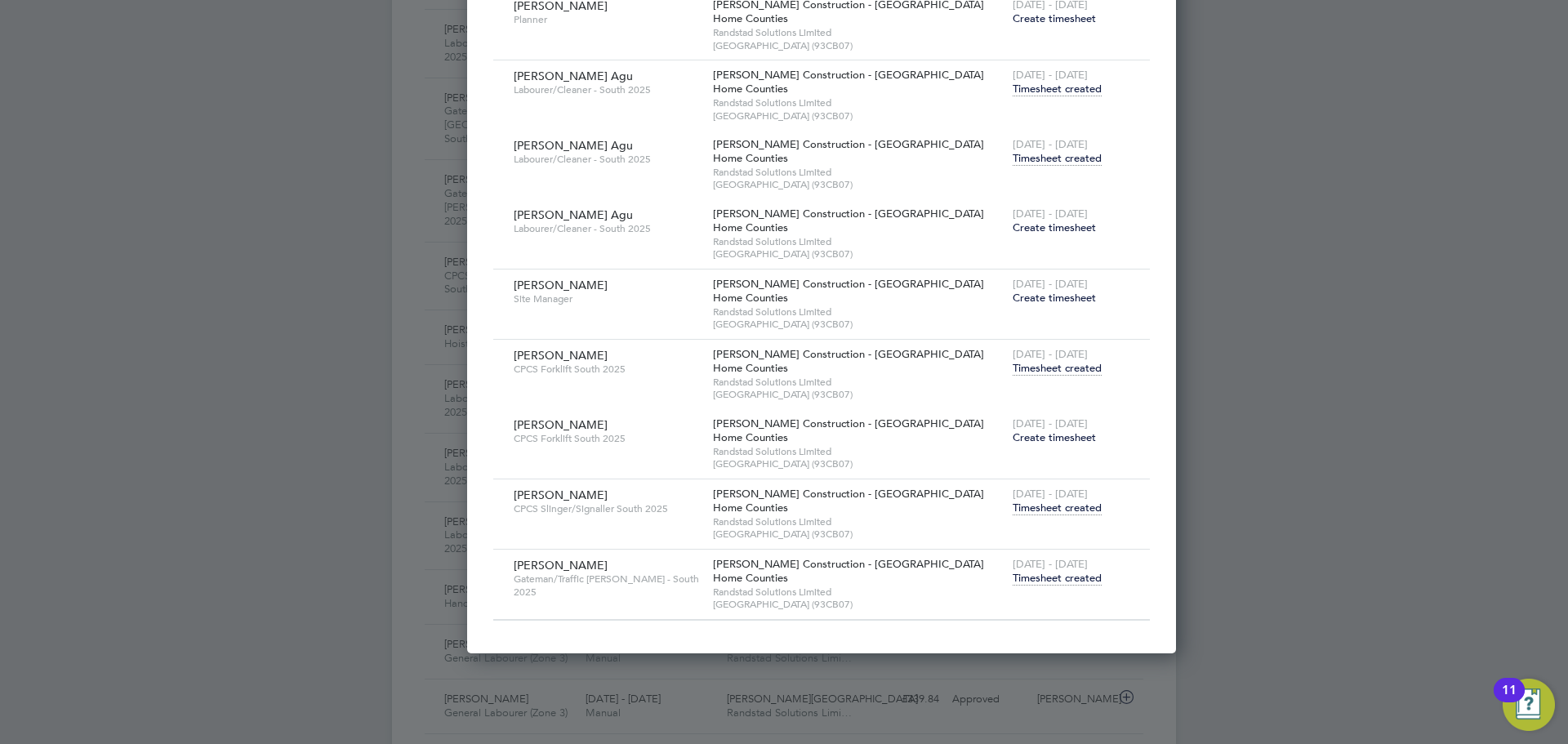
click at [1013, 577] on span "Timesheet created" at bounding box center [1057, 578] width 89 height 15
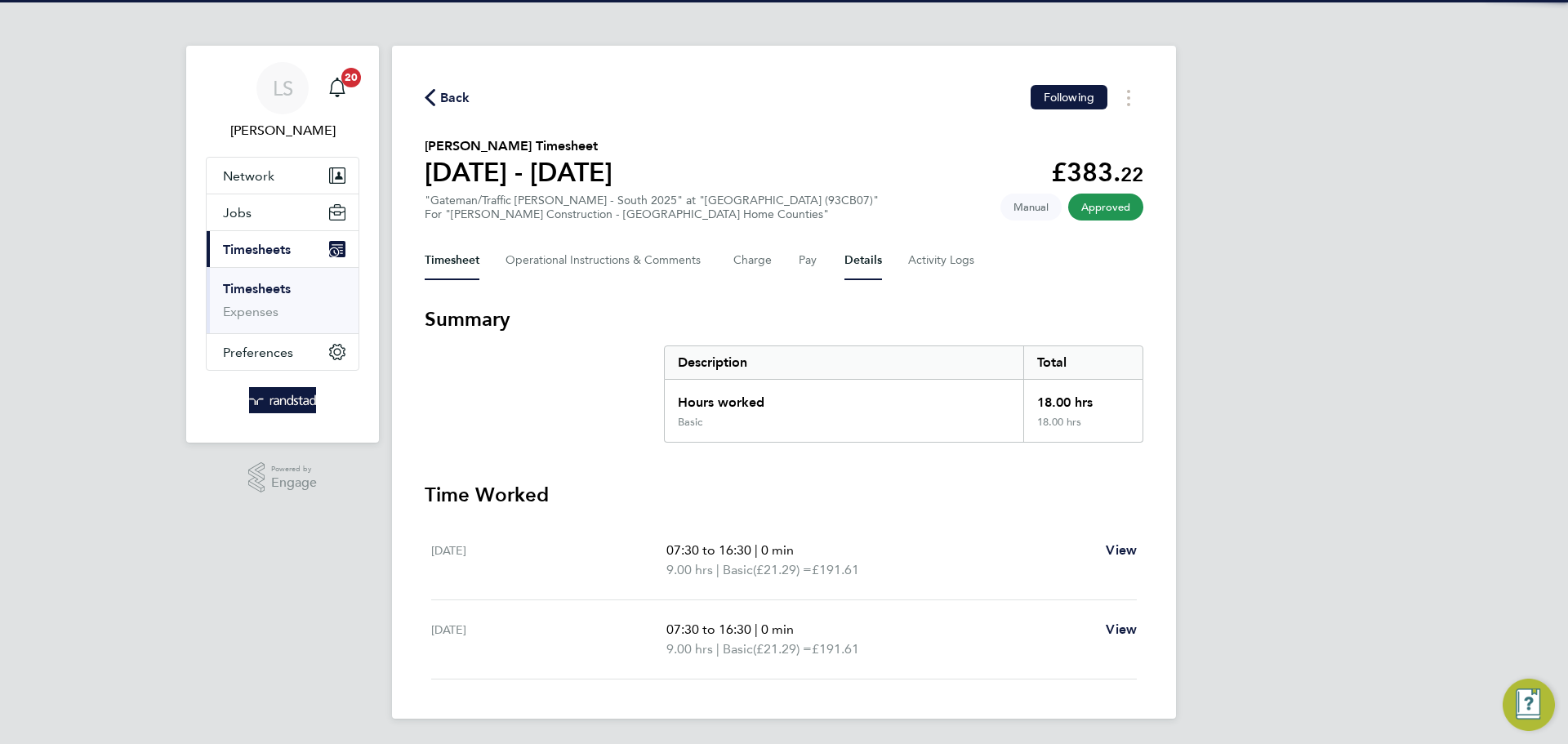
click at [864, 270] on button "Details" at bounding box center [863, 260] width 37 height 39
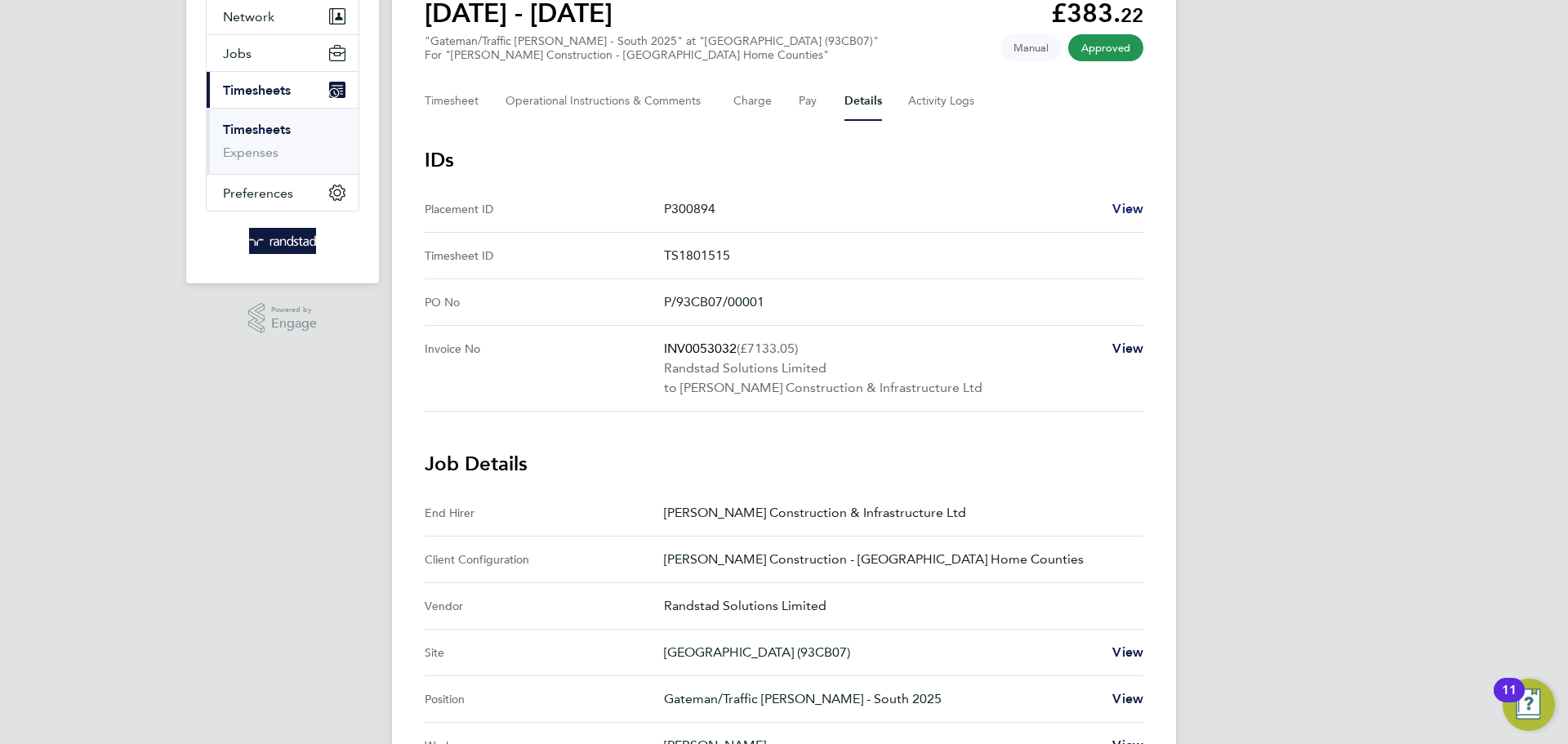
click at [1127, 202] on span "View" at bounding box center [1127, 208] width 31 height 16
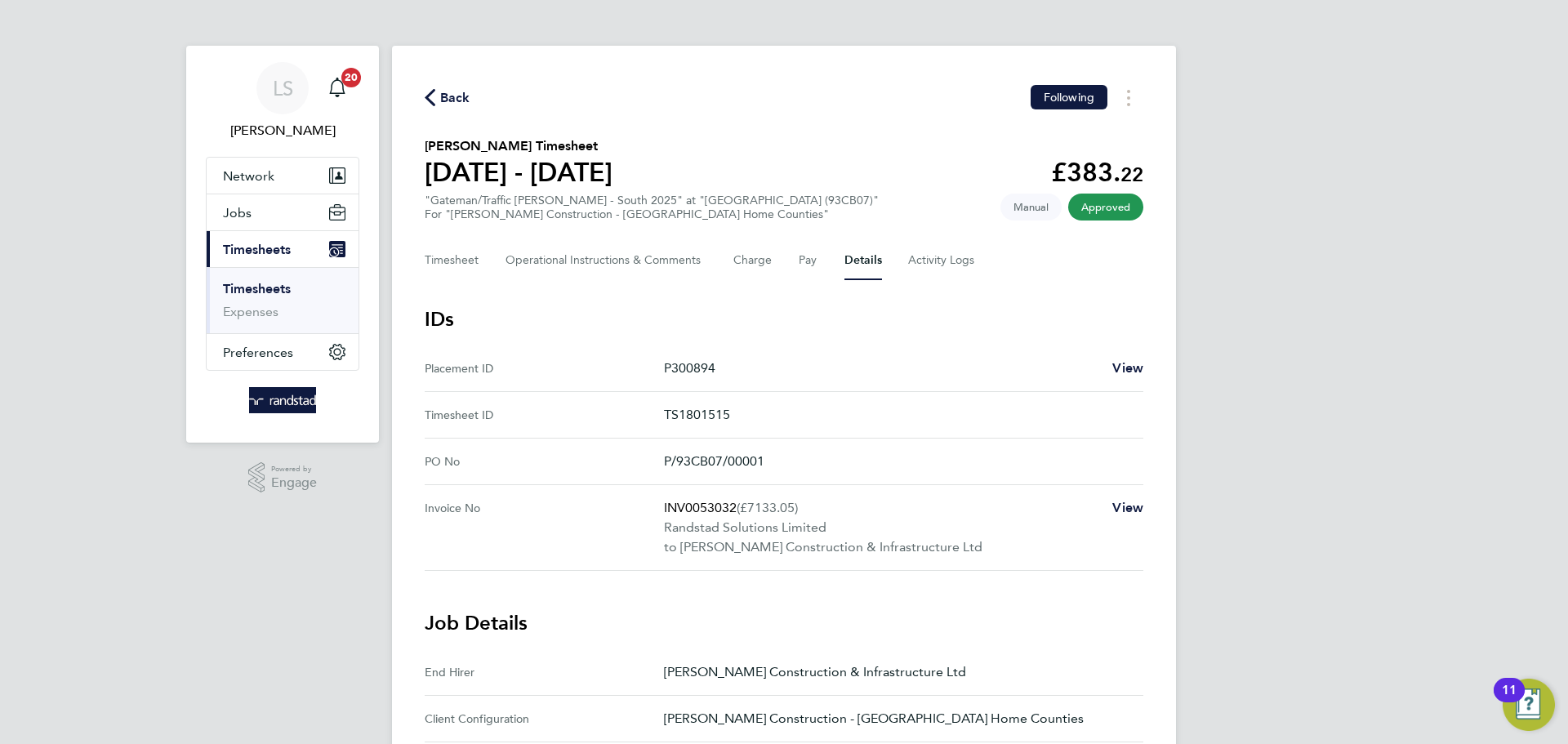
click at [451, 88] on span "Back" at bounding box center [455, 98] width 30 height 20
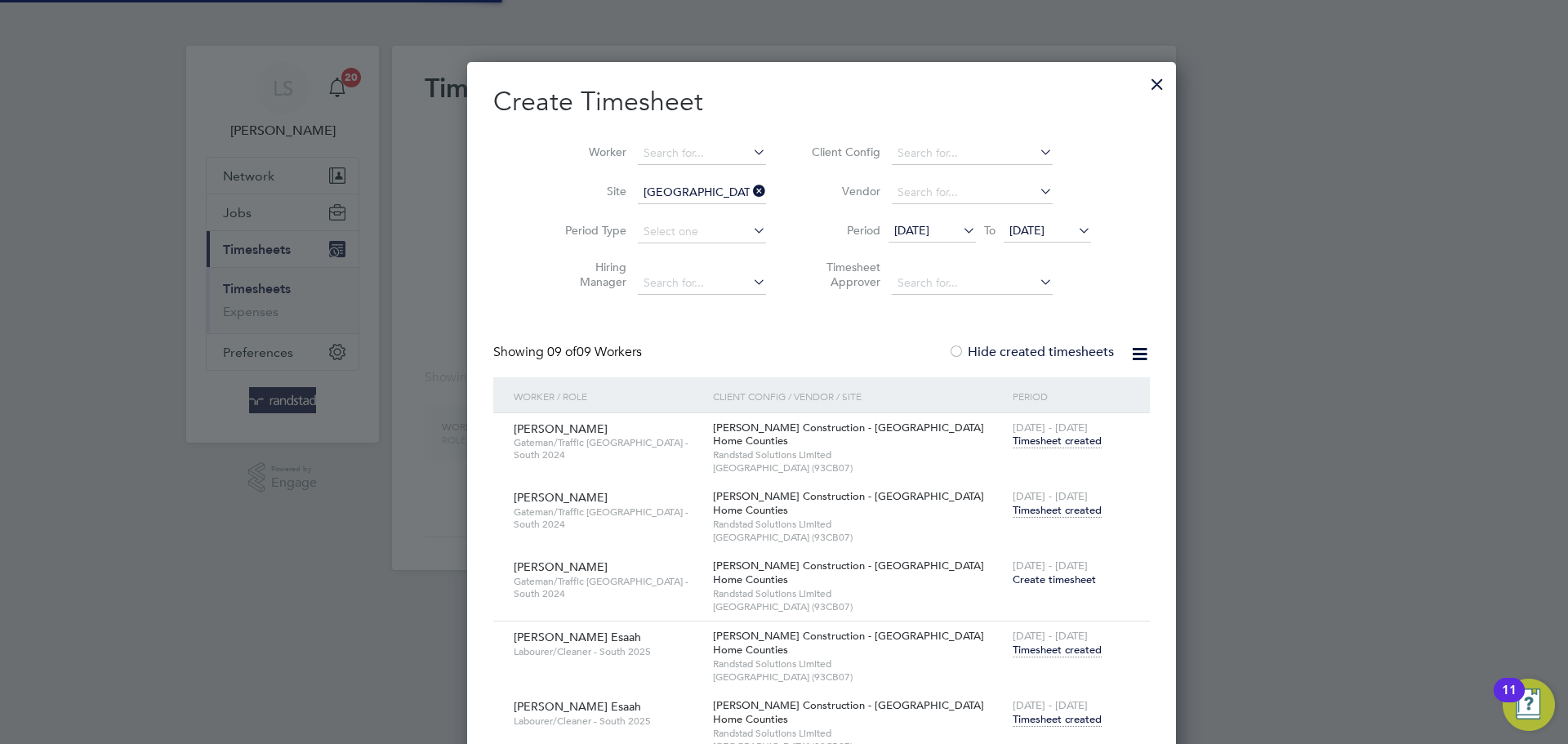
scroll to position [8, 8]
click at [652, 142] on input at bounding box center [702, 153] width 128 height 22
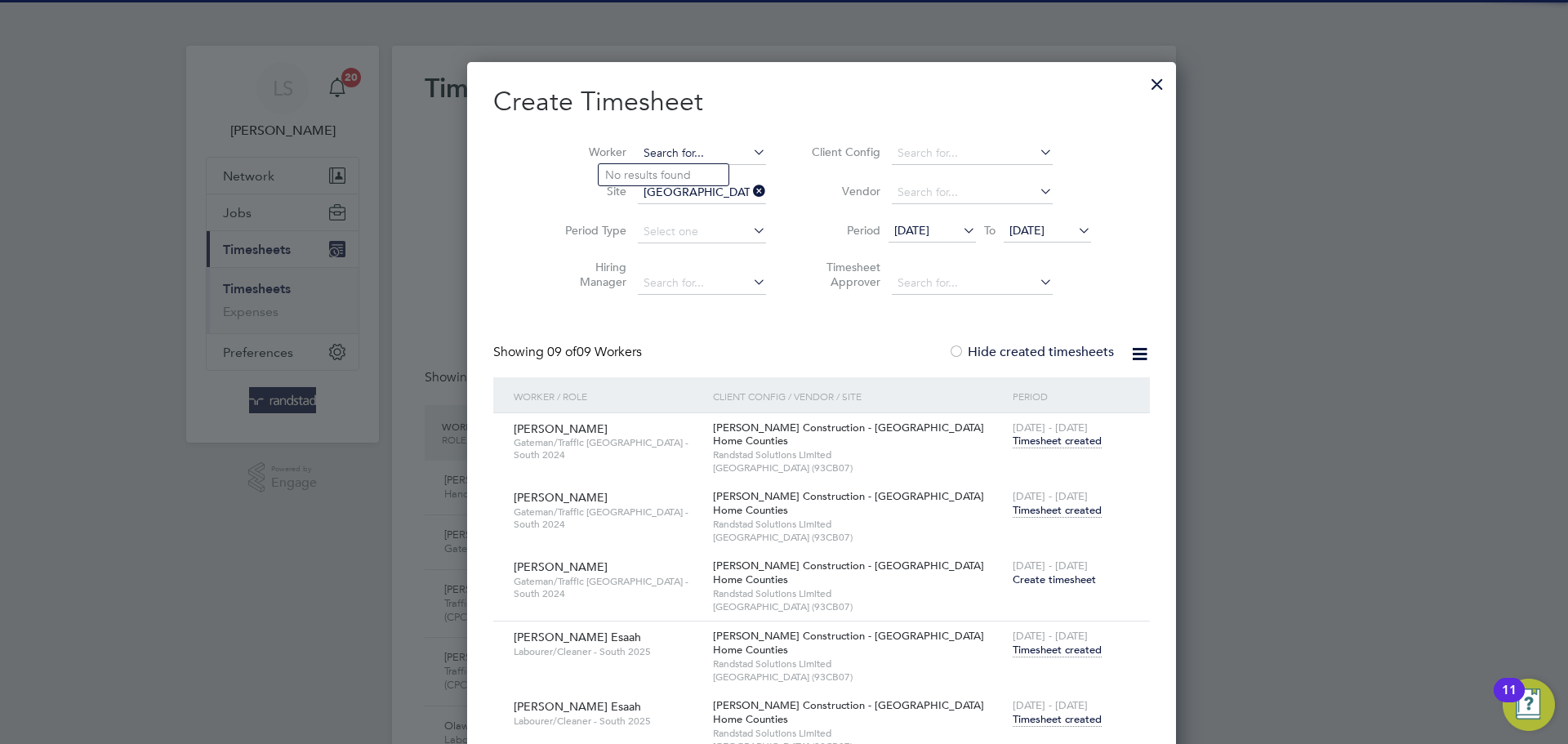
scroll to position [55, 142]
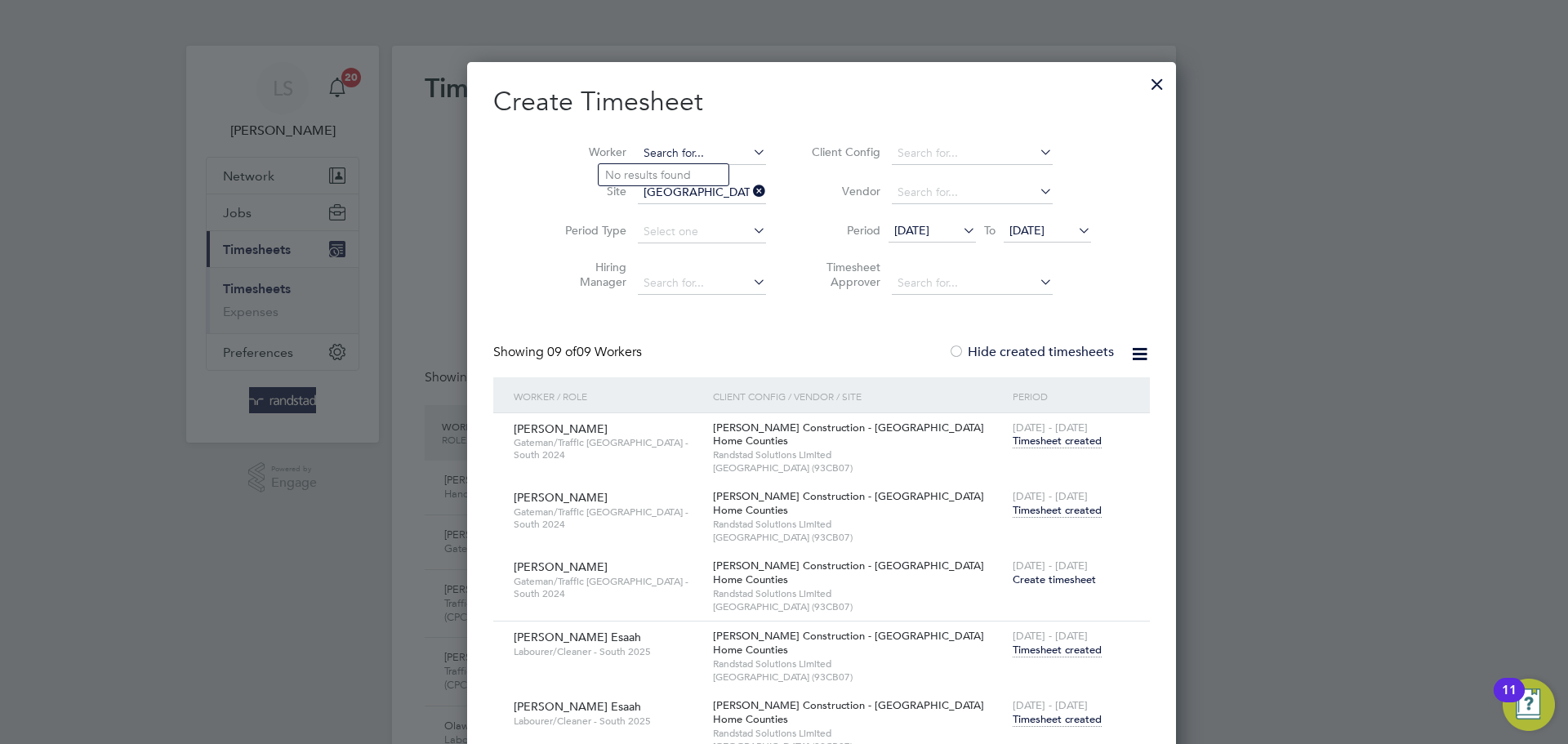
click at [651, 154] on input at bounding box center [702, 153] width 128 height 22
type input "[PERSON_NAME]"
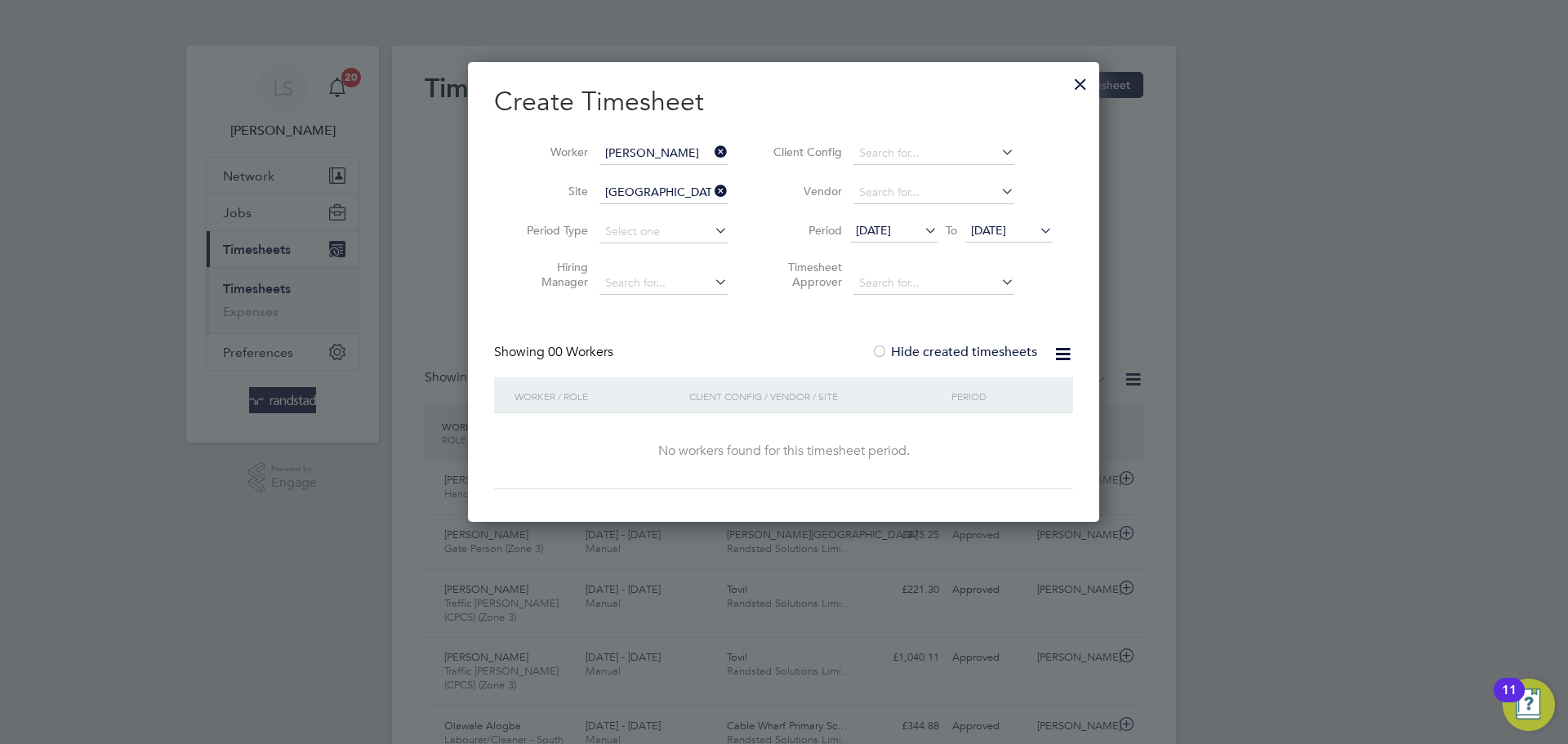
click at [711, 193] on icon at bounding box center [711, 191] width 0 height 22
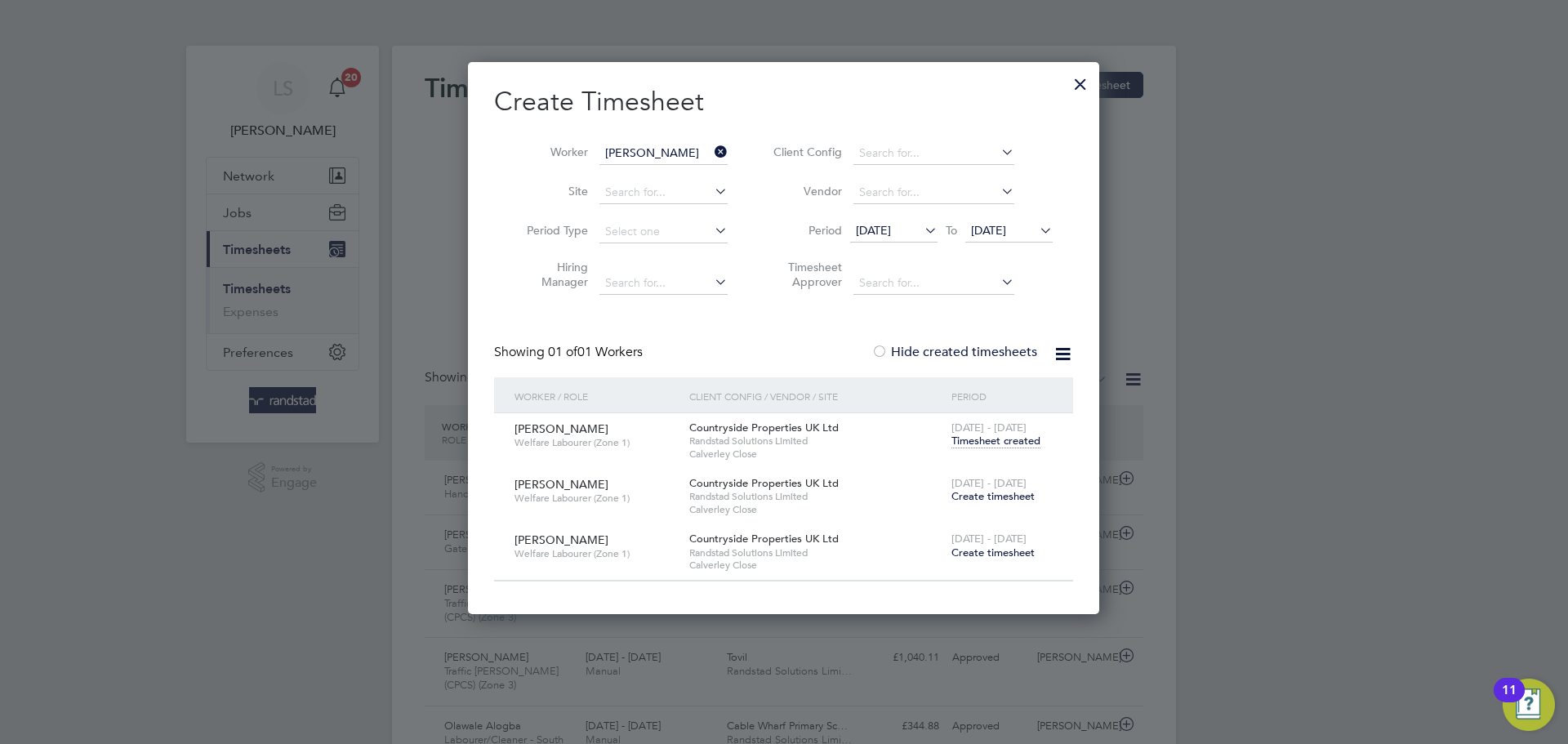
click at [997, 503] on div "[DATE] - [DATE] Create timesheet" at bounding box center [1002, 491] width 109 height 44
click at [991, 497] on span "Create timesheet" at bounding box center [993, 496] width 83 height 14
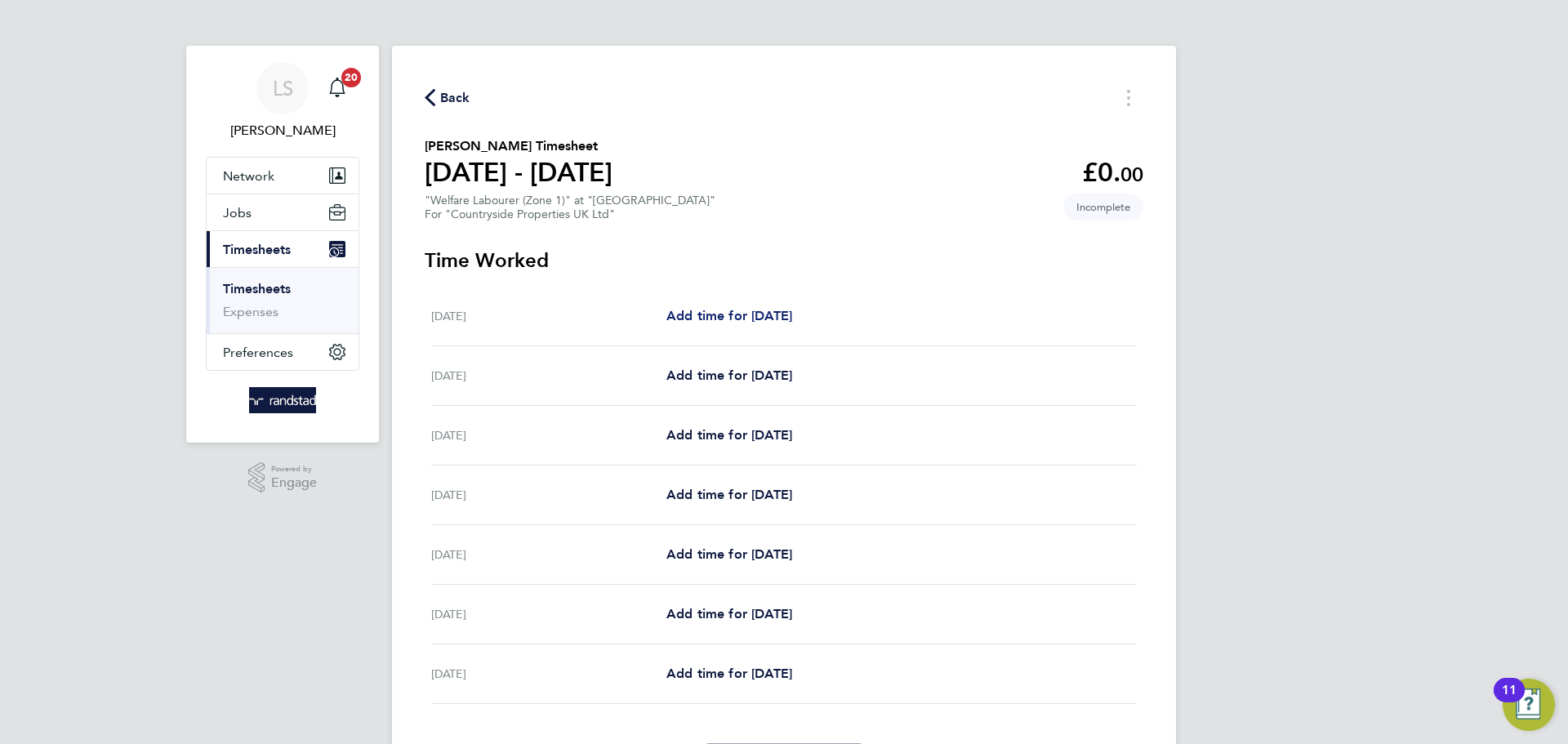
click at [682, 316] on span "Add time for [DATE]" at bounding box center [729, 316] width 126 height 16
select select "30"
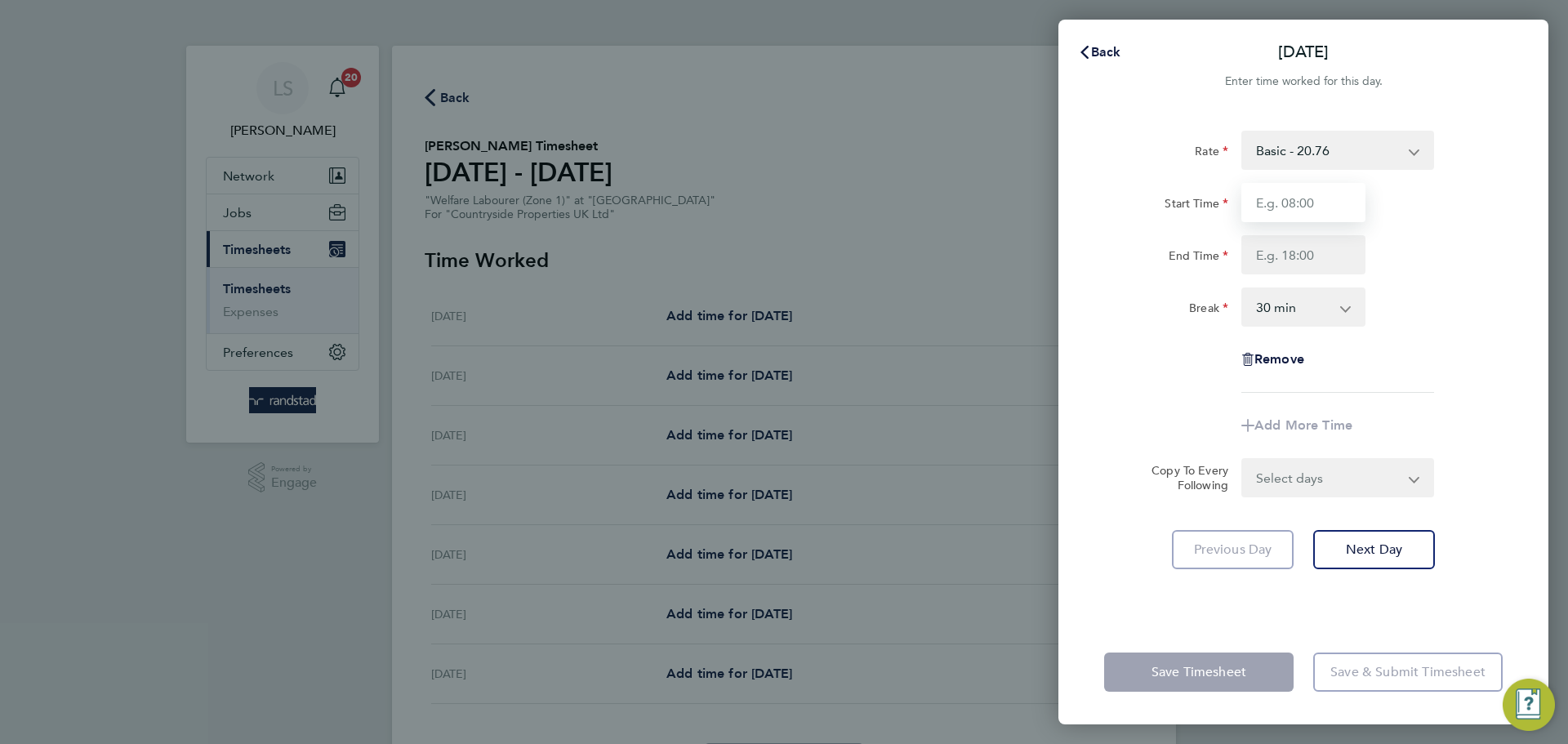
click at [1352, 217] on input "Start Time" at bounding box center [1303, 202] width 124 height 39
type input "07:30"
click at [1318, 252] on input "End Time" at bounding box center [1303, 254] width 124 height 39
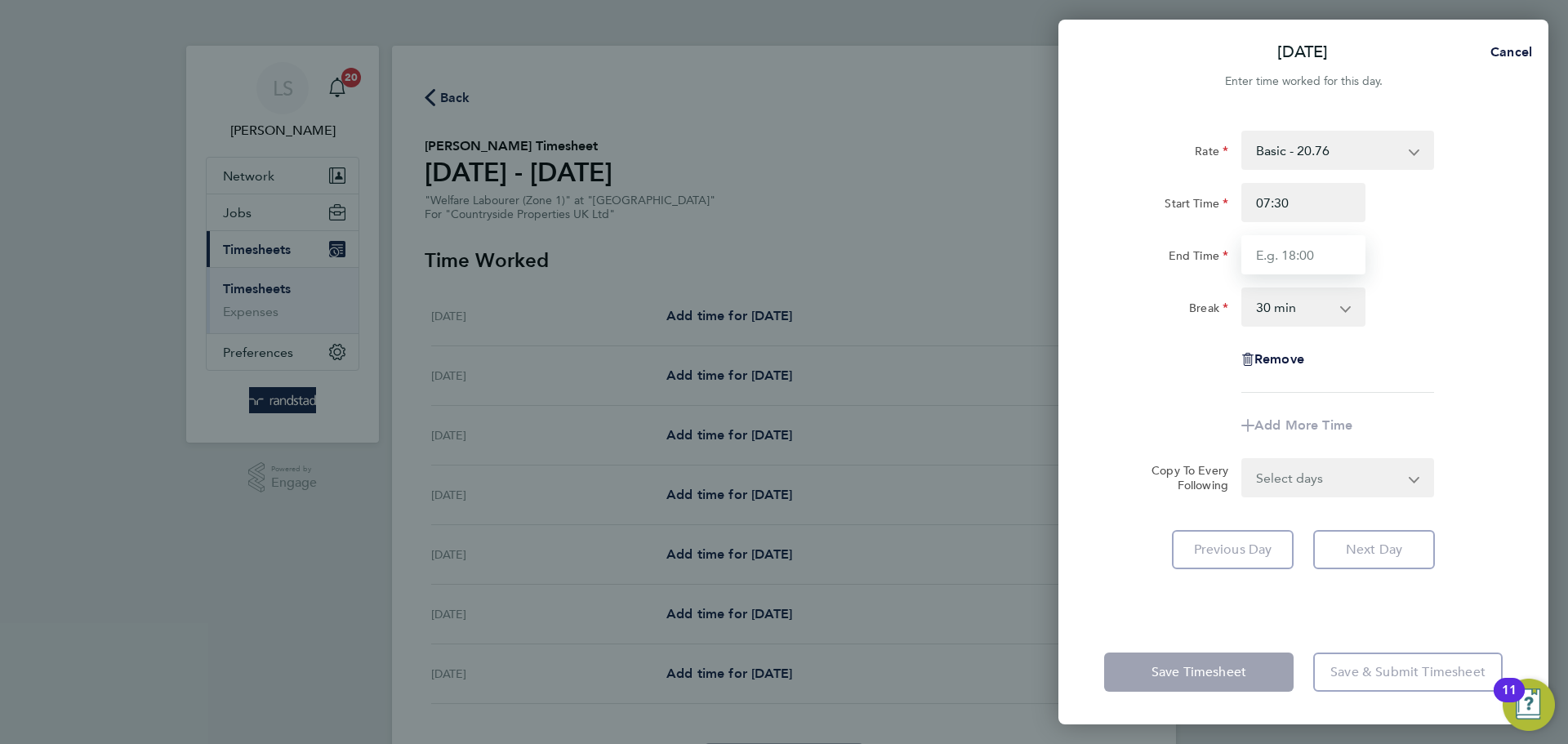
type input "13:30"
click at [1289, 309] on select "0 min 15 min 30 min 45 min 60 min 75 min 90 min" at bounding box center [1294, 307] width 102 height 36
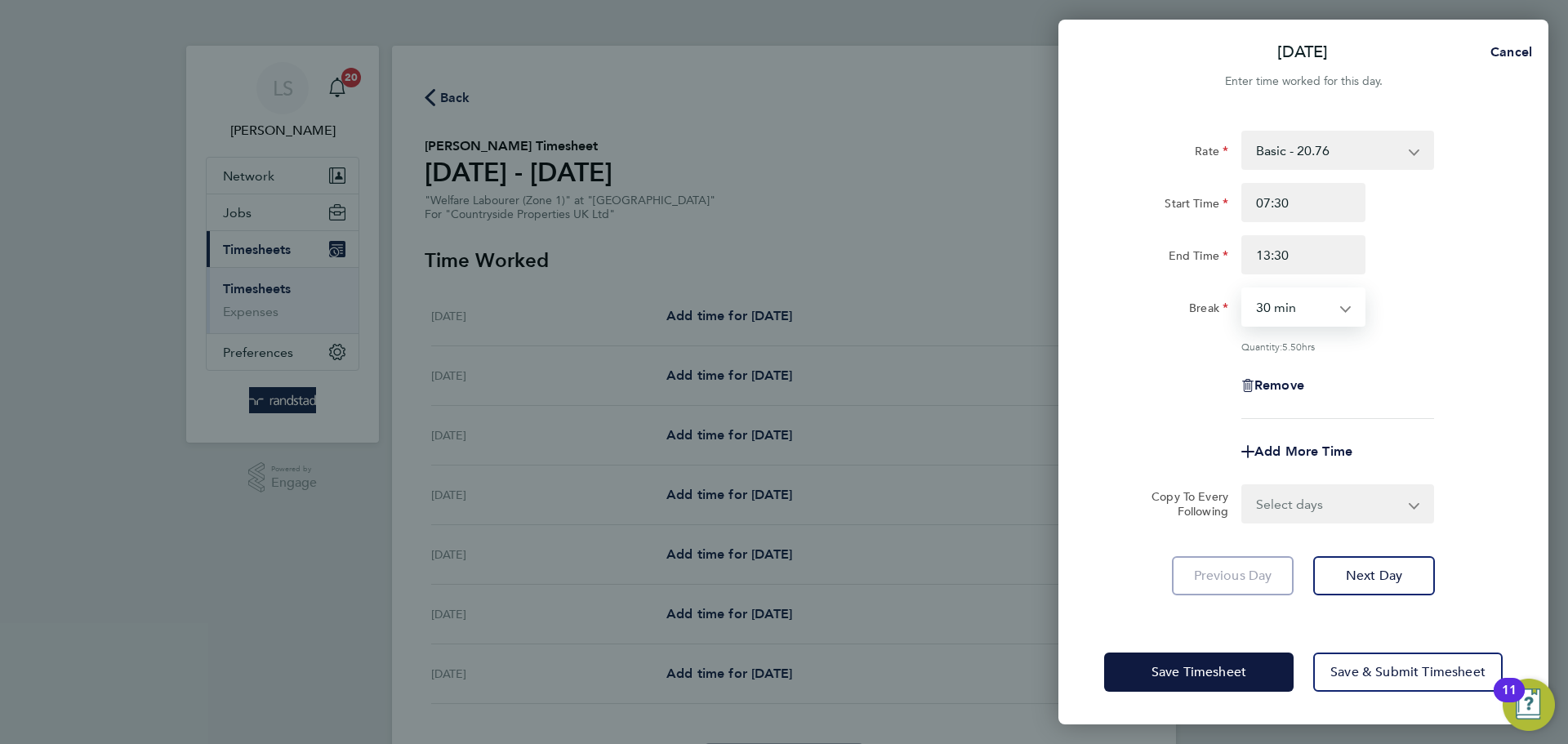
select select "0"
click at [1243, 289] on select "0 min 15 min 30 min 45 min 60 min 75 min 90 min" at bounding box center [1294, 307] width 102 height 36
click at [1300, 506] on select "Select days Day Weekday (Mon-Fri) Weekend (Sat-Sun) [DATE] [DATE] [DATE] [DATE]…" at bounding box center [1329, 503] width 172 height 36
click at [1285, 262] on input "13:30" at bounding box center [1303, 254] width 124 height 39
click at [1272, 252] on input "13:30" at bounding box center [1303, 254] width 124 height 39
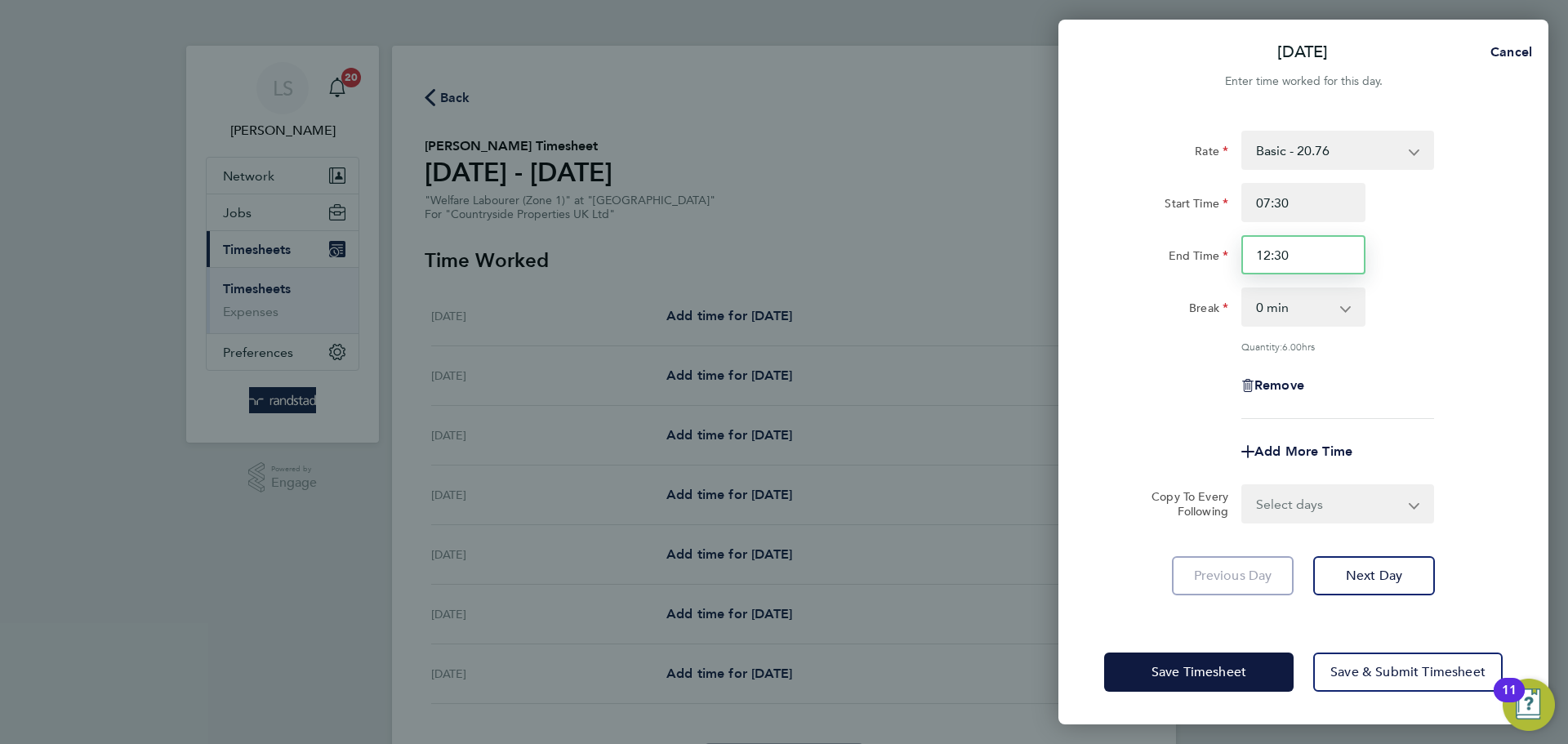
type input "12:30"
click at [1466, 404] on div "Rate Basic - 20.76 Start Time 07:30 End Time 12:30 Break 0 min 15 min 30 min 45…" at bounding box center [1303, 275] width 399 height 288
click at [1297, 497] on select "Select days Day Weekday (Mon-Fri) Weekend (Sat-Sun) [DATE] [DATE] [DATE] [DATE]…" at bounding box center [1329, 503] width 172 height 36
select select "WEEKDAY"
click at [1243, 486] on select "Select days Day Weekday (Mon-Fri) Weekend (Sat-Sun) [DATE] [DATE] [DATE] [DATE]…" at bounding box center [1329, 503] width 172 height 36
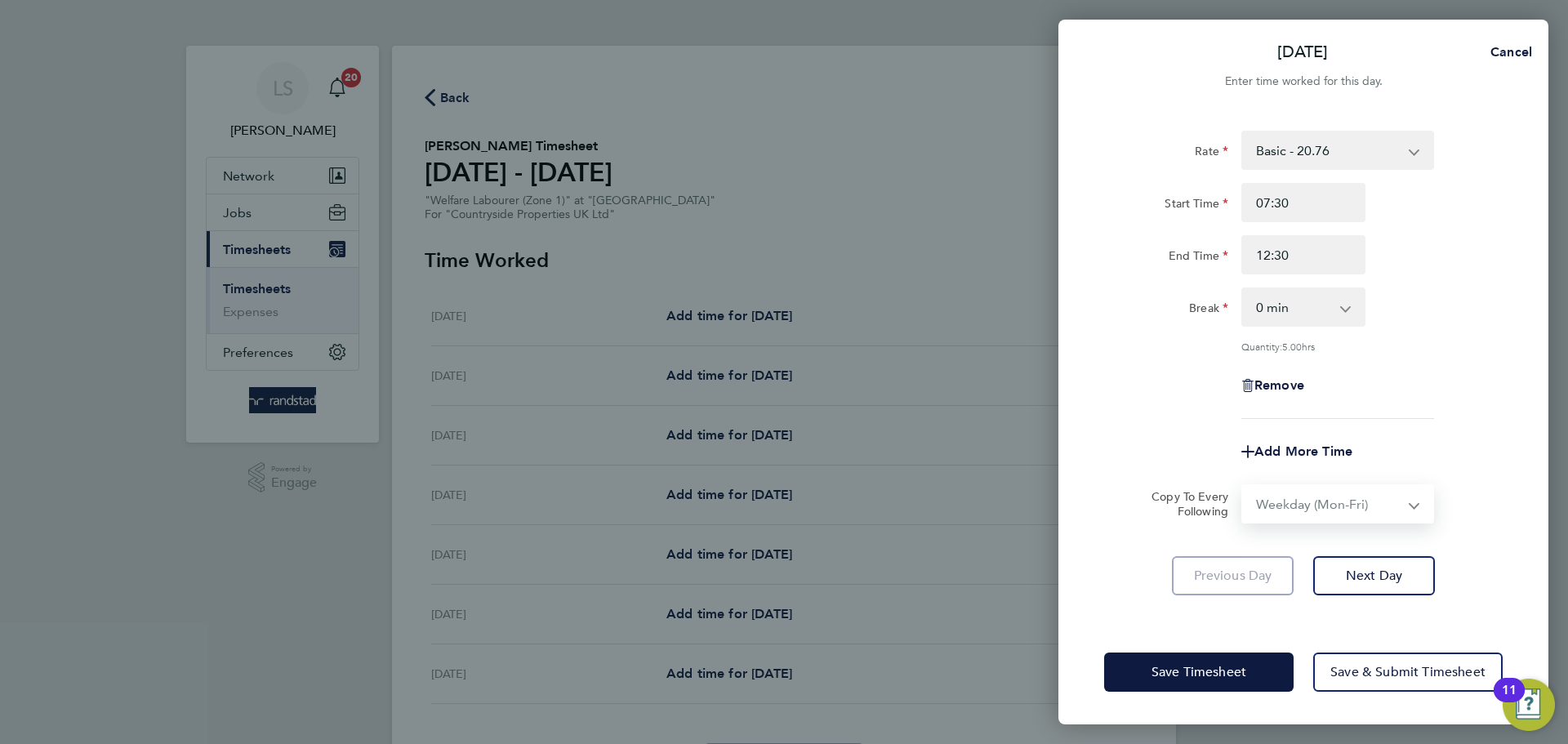
select select "[DATE]"
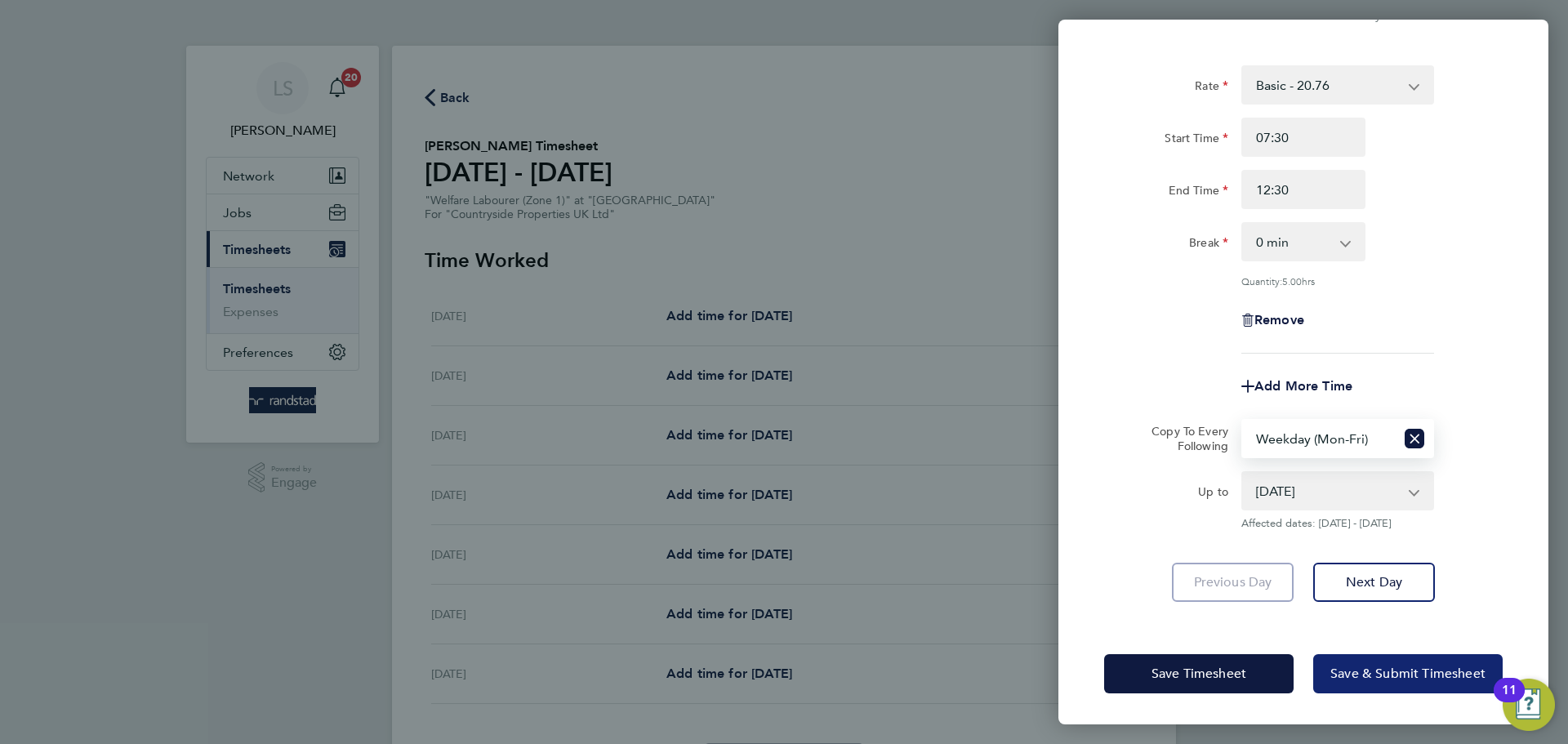
click at [1361, 666] on span "Save & Submit Timesheet" at bounding box center [1407, 674] width 155 height 17
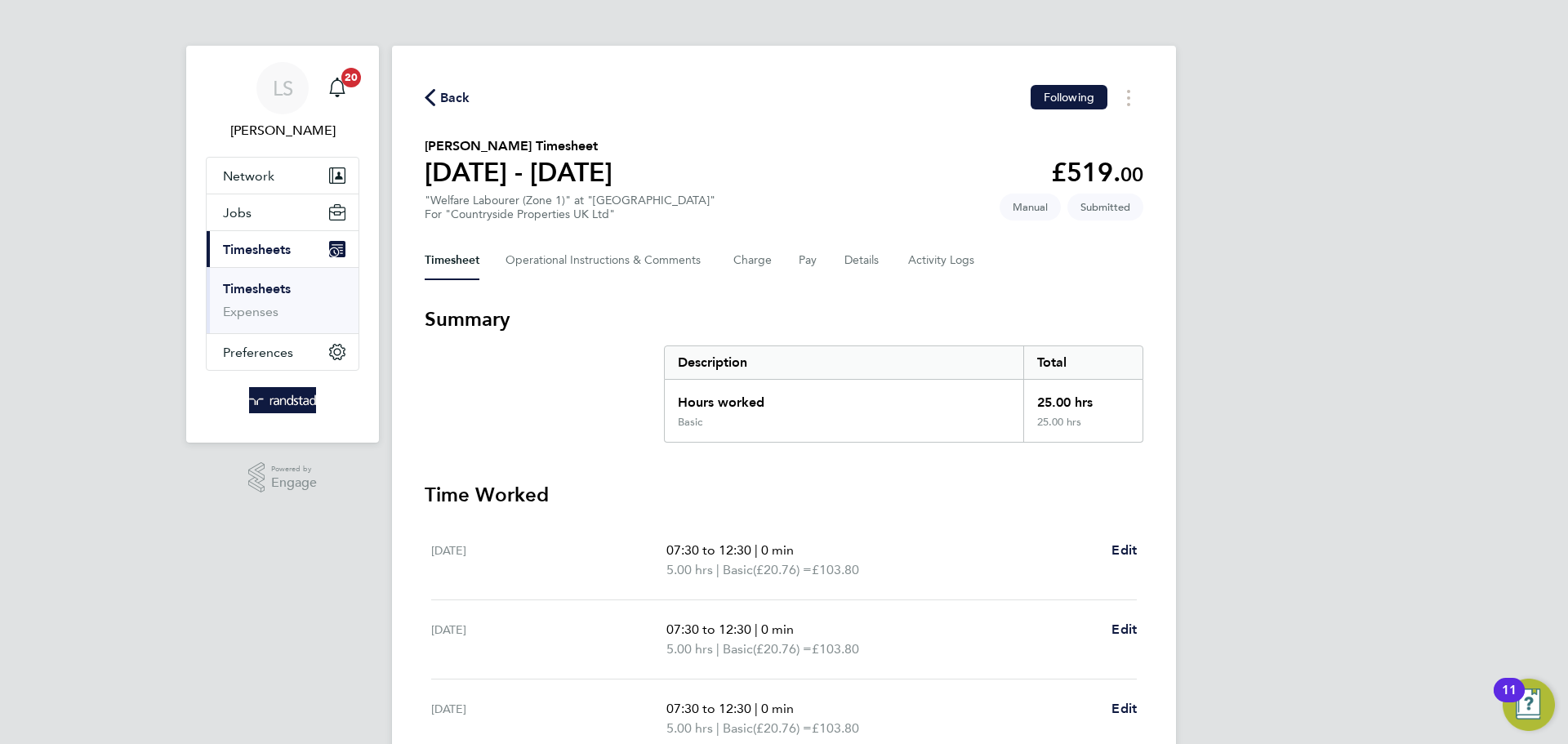
click at [447, 107] on div "Back Following" at bounding box center [784, 97] width 719 height 25
click at [448, 104] on span "Back" at bounding box center [455, 98] width 30 height 20
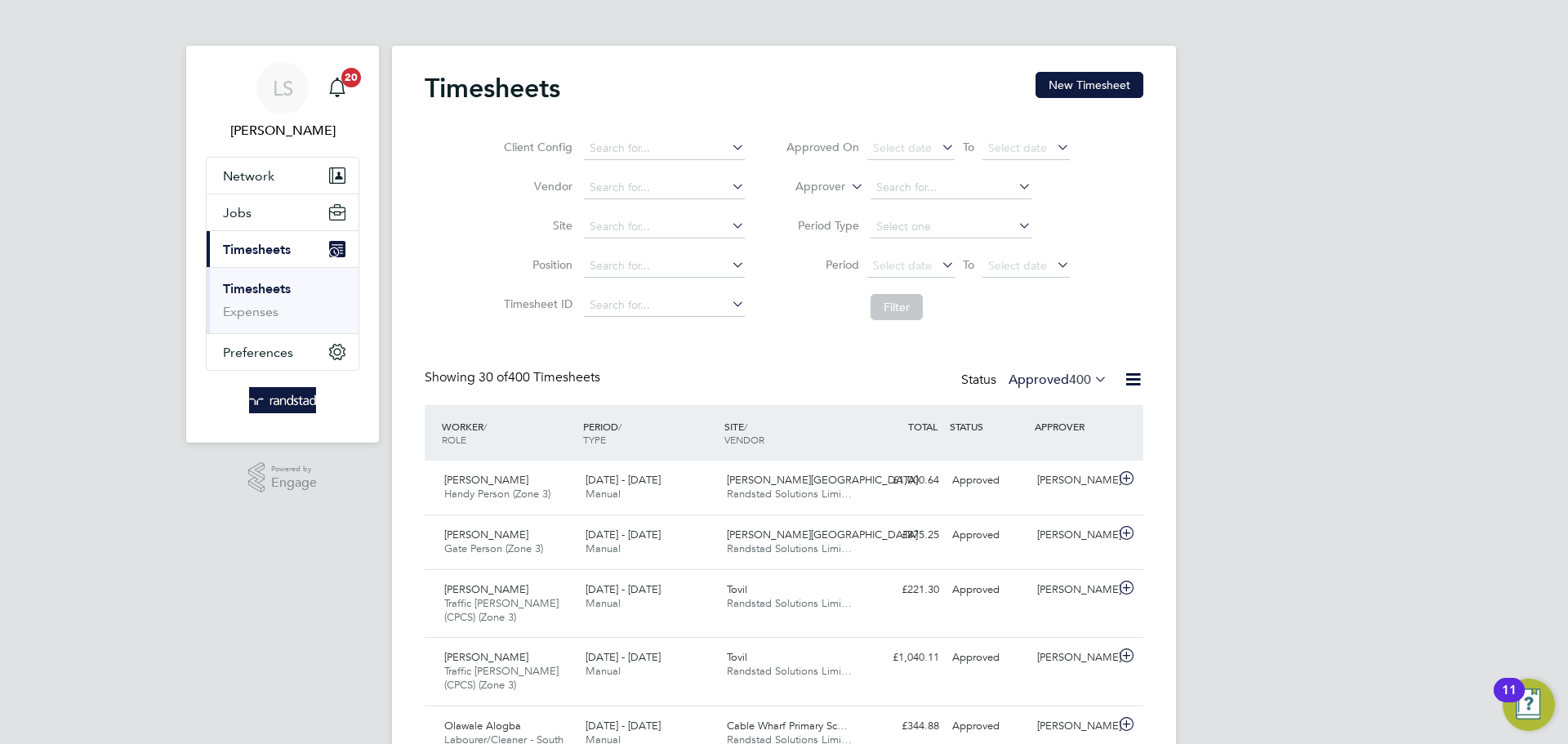
scroll to position [55, 142]
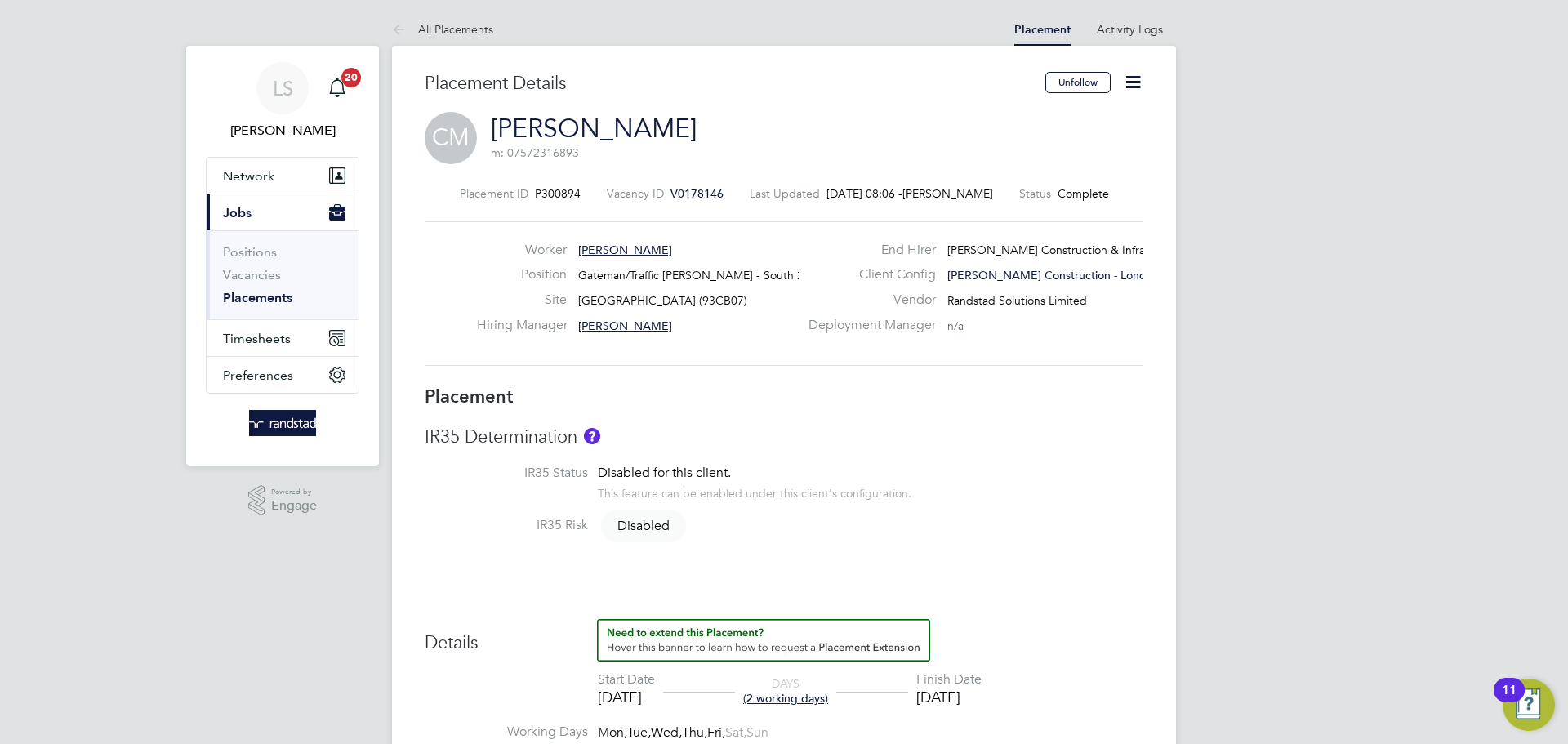
click at [1139, 80] on icon at bounding box center [1132, 82] width 21 height 21
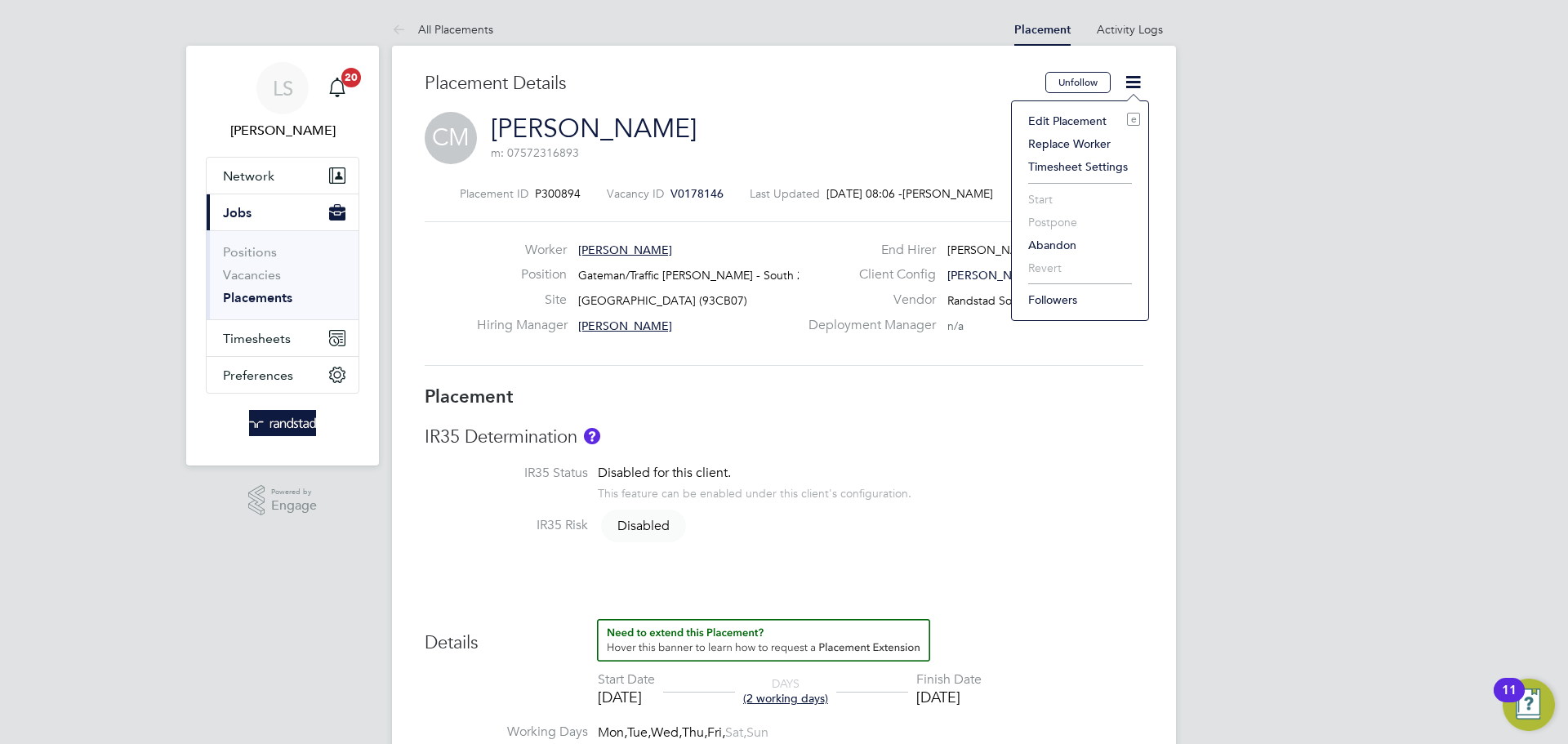
click at [1069, 117] on li "Edit Placement e" at bounding box center [1080, 120] width 120 height 22
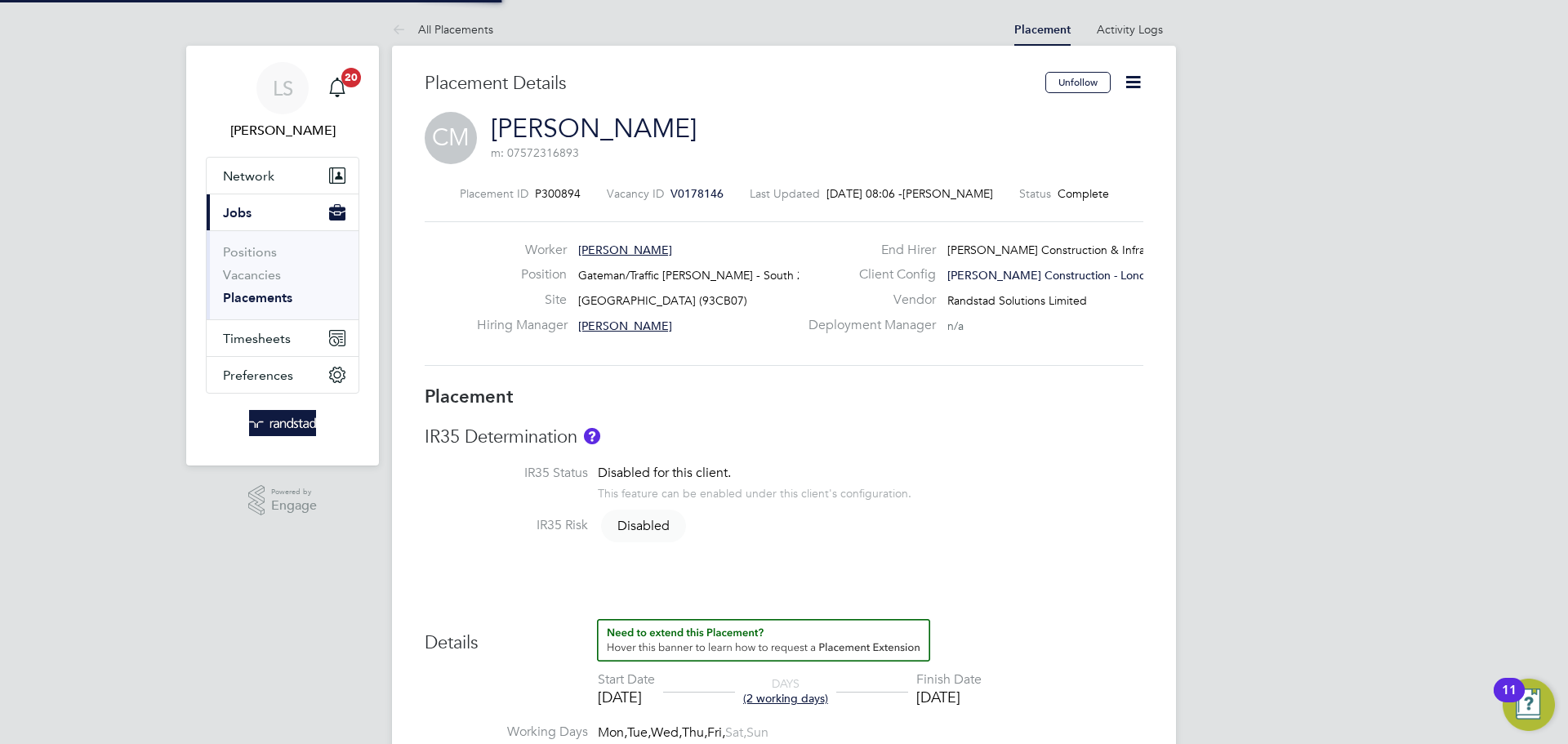
type input "[PERSON_NAME]"
type input "14 Aug 2025"
type input "15 Aug 2025"
type input "08:00"
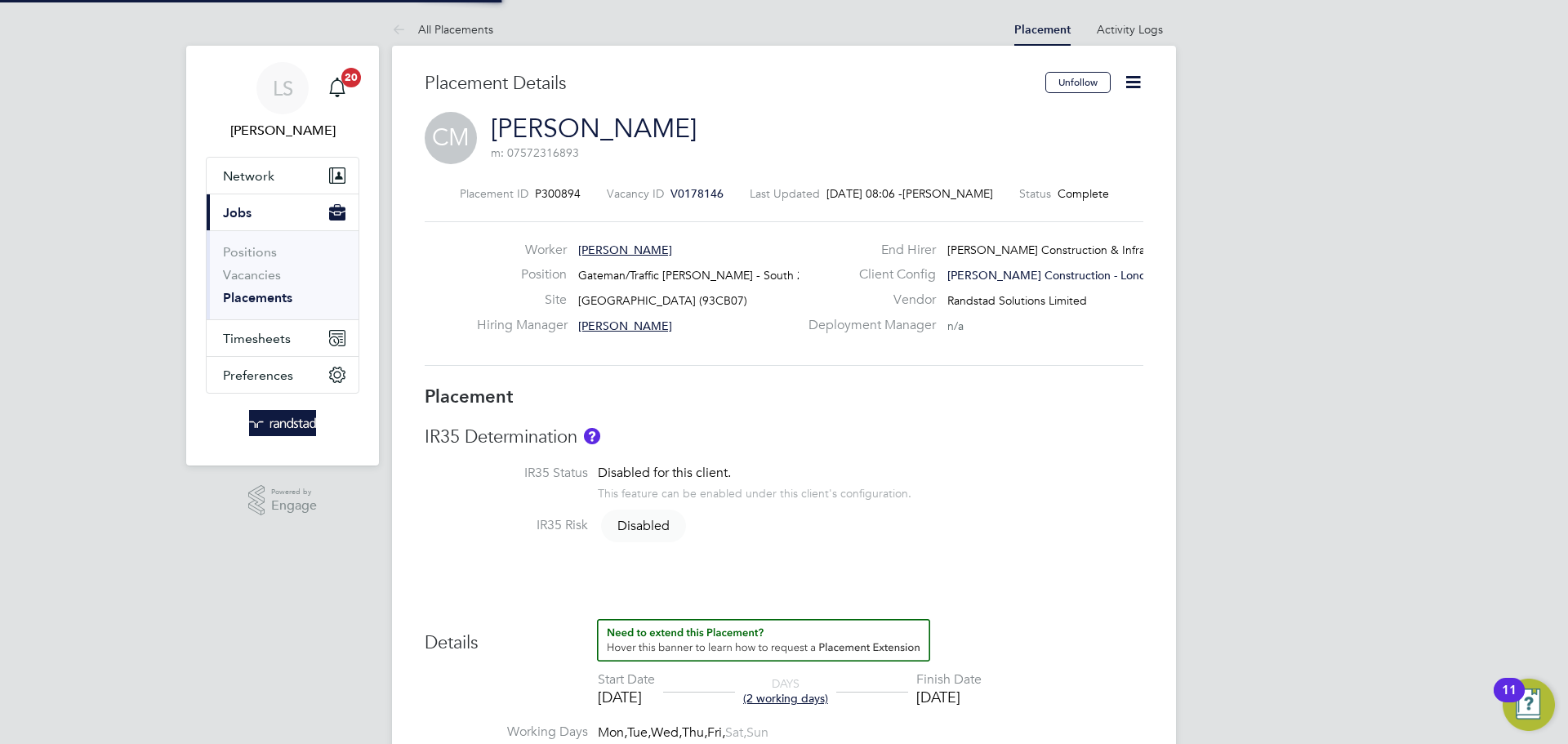
type input "18:00"
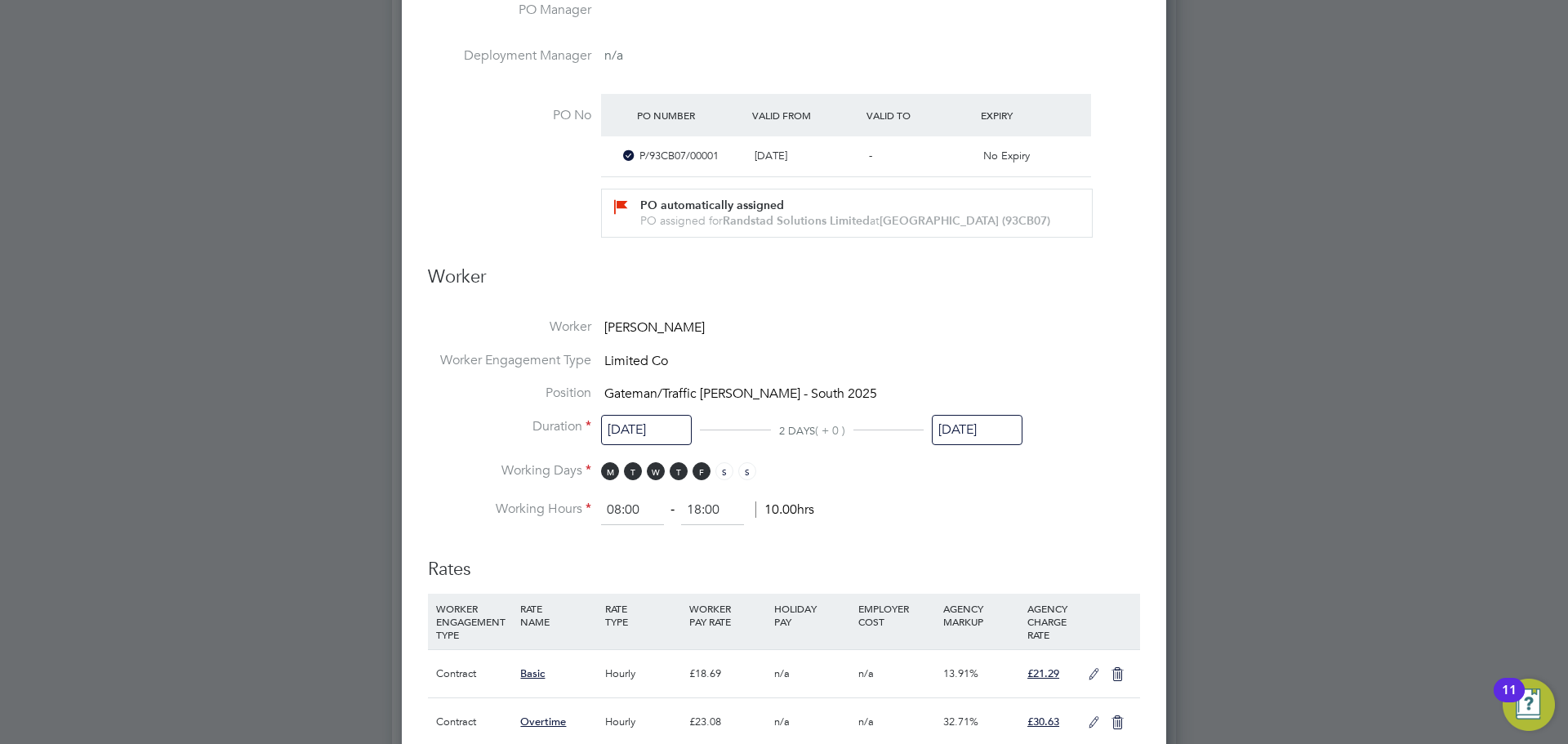
click at [959, 438] on input "15 Aug 2025" at bounding box center [977, 430] width 91 height 30
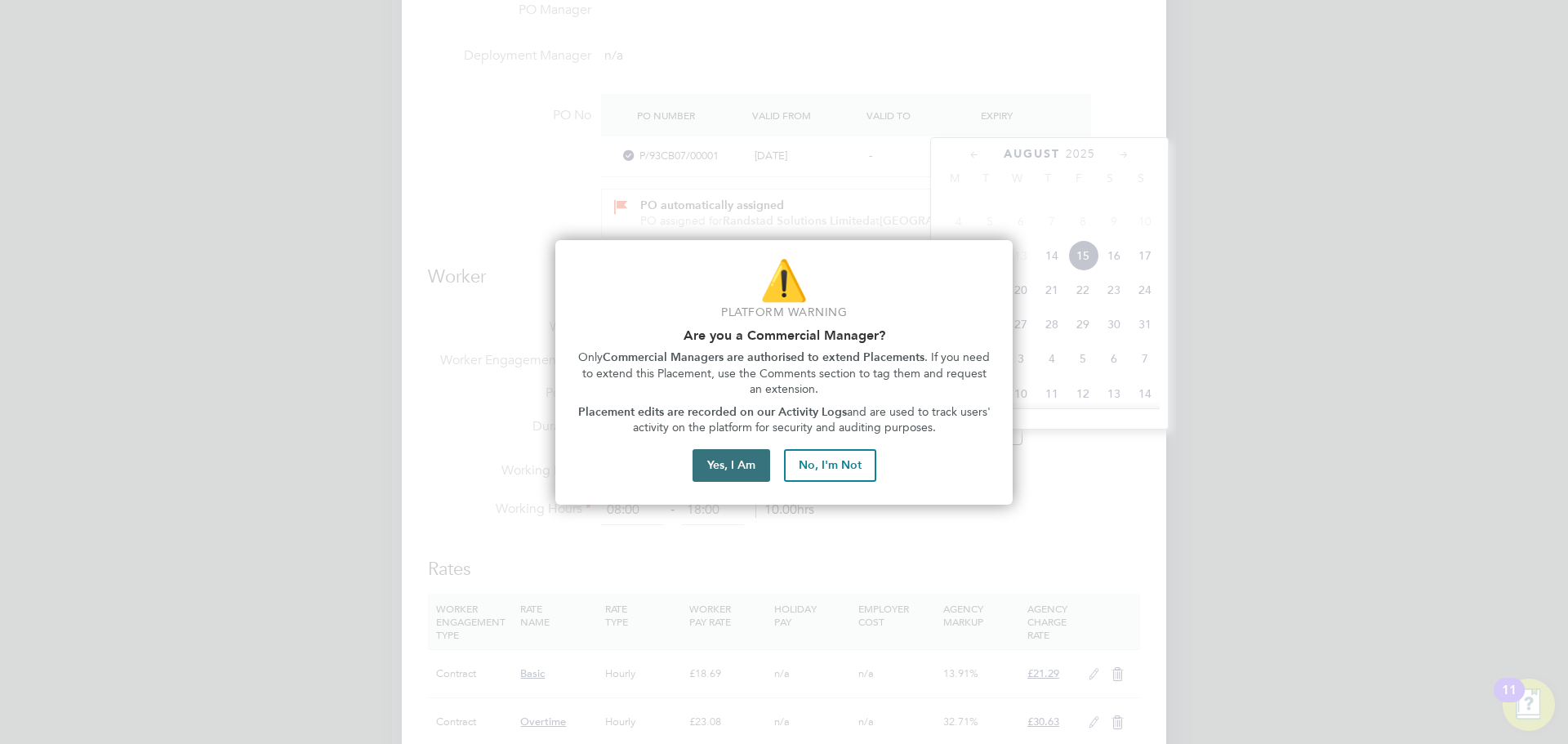
click at [725, 472] on button "Yes, I Am" at bounding box center [731, 465] width 77 height 32
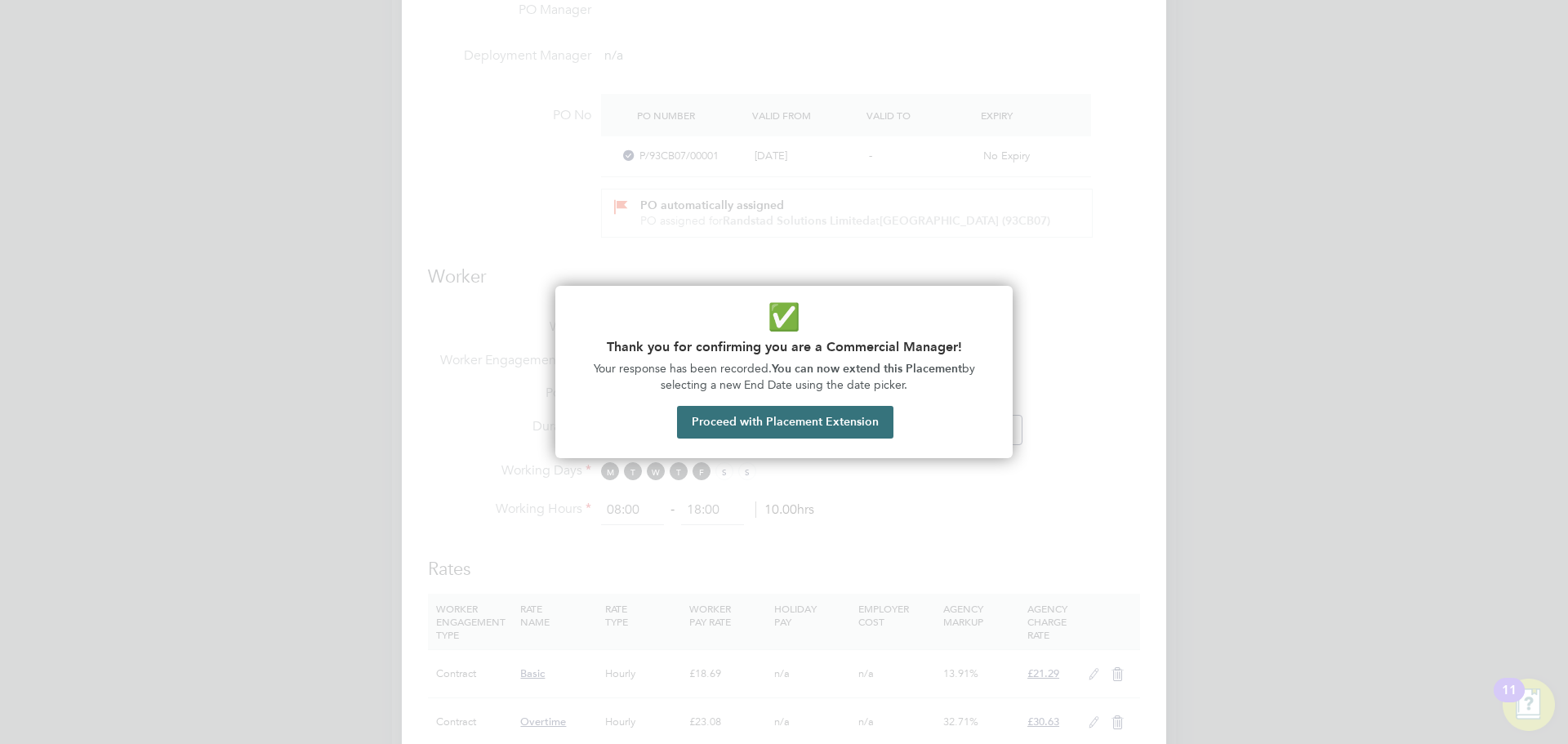
click at [804, 414] on button "Proceed with Placement Extension" at bounding box center [785, 422] width 217 height 32
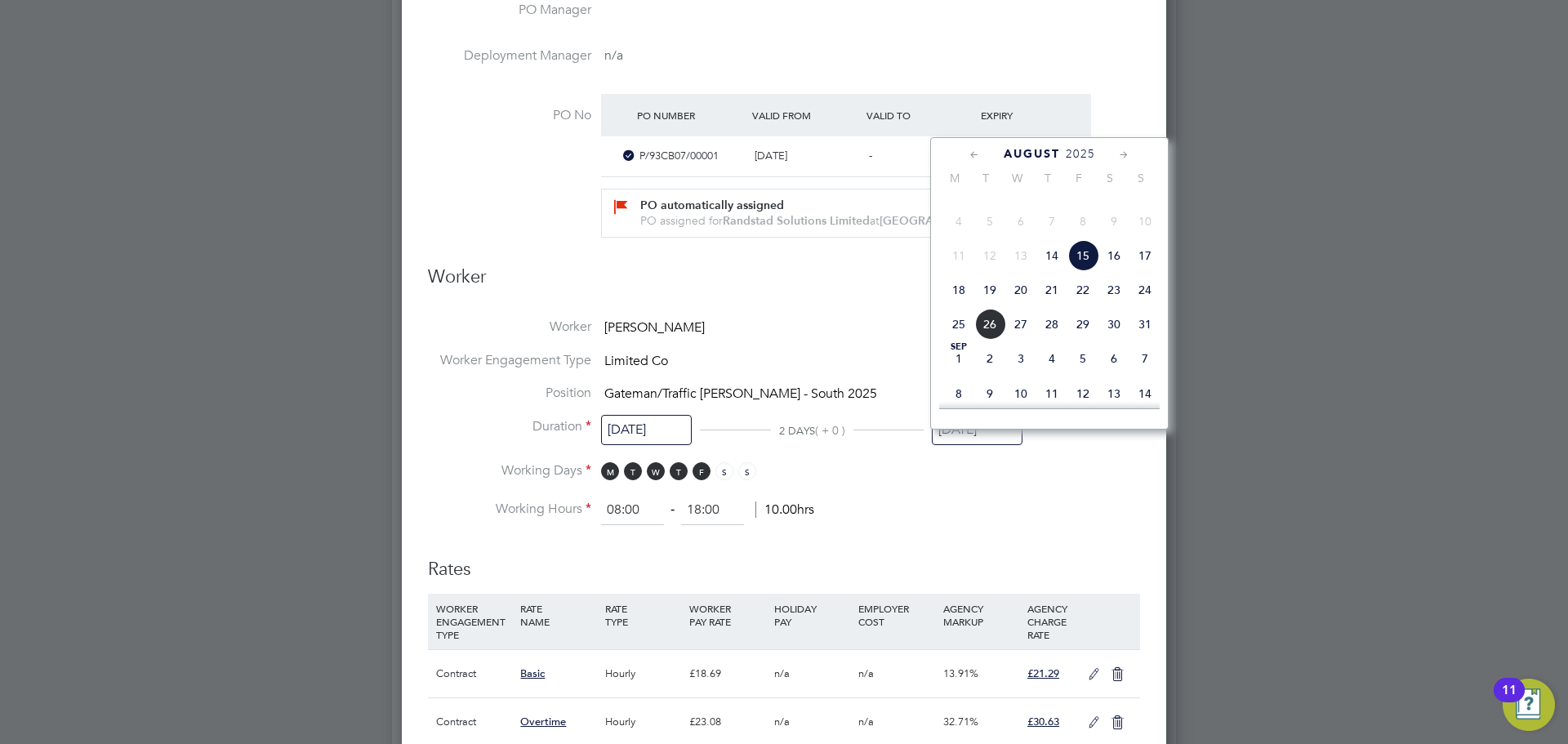
click at [1137, 306] on span "24" at bounding box center [1144, 290] width 31 height 31
type input "[DATE]"
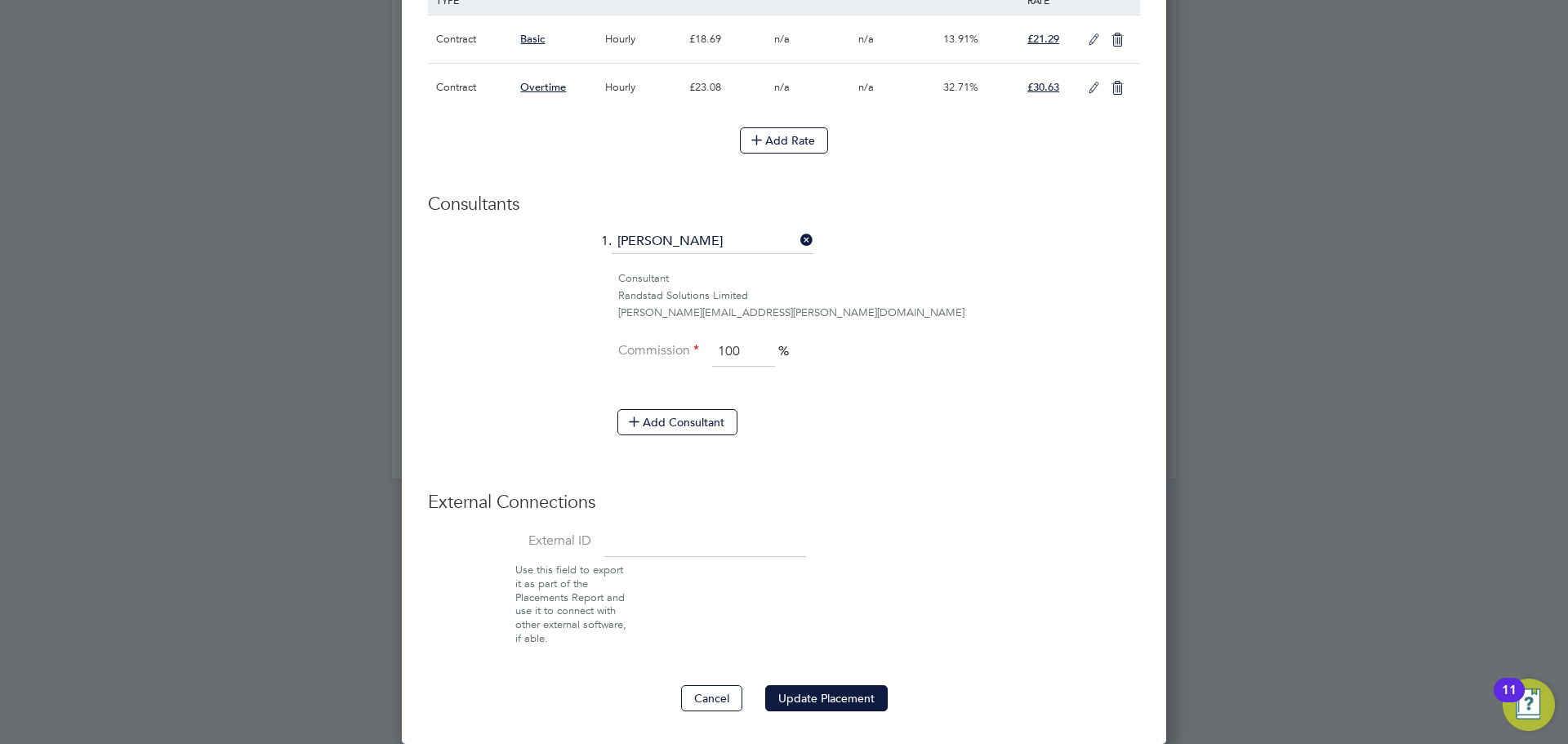
click at [830, 699] on button "Update Placement" at bounding box center [826, 698] width 122 height 26
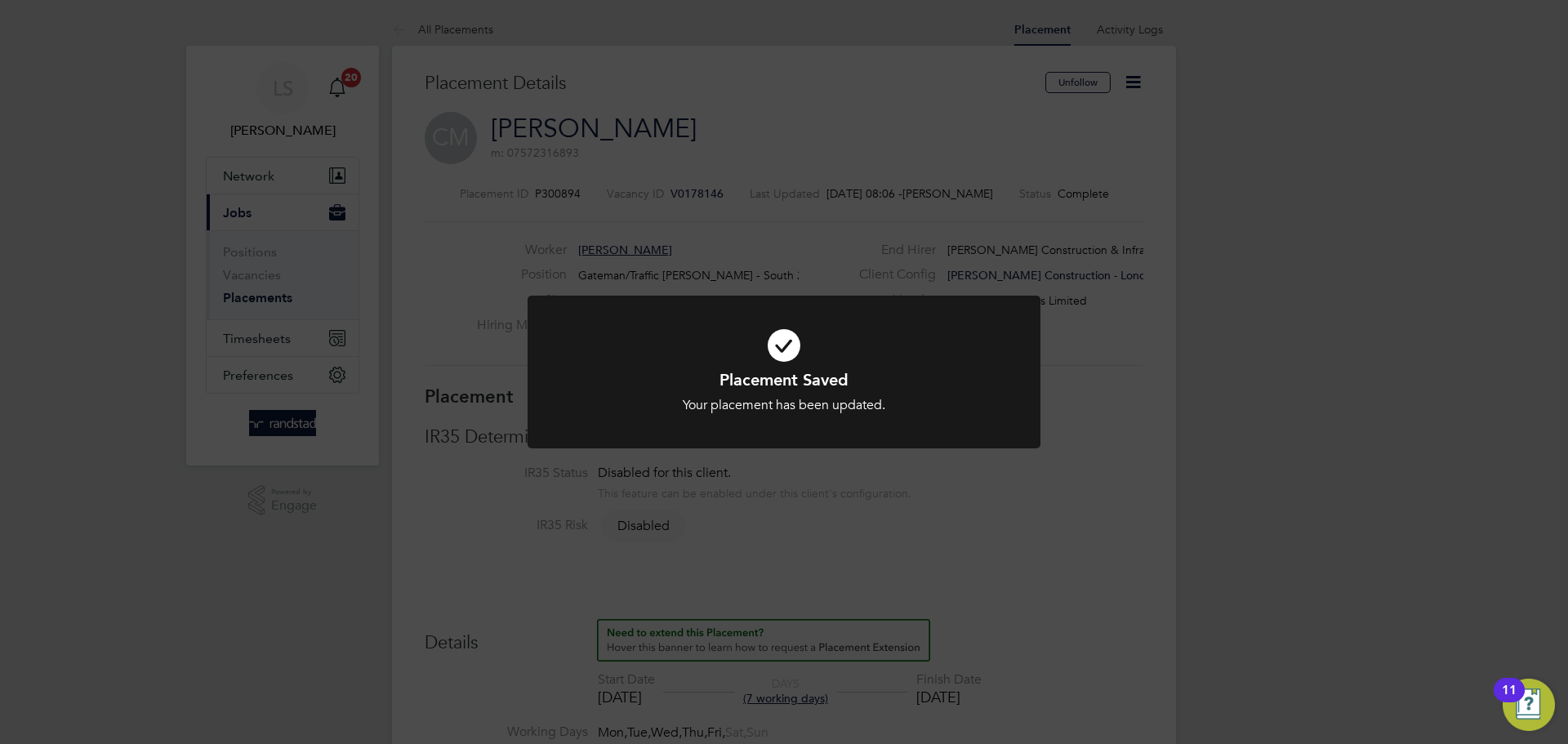
click at [508, 222] on div "Placement Saved Your placement has been updated. Cancel Okay" at bounding box center [784, 372] width 1568 height 744
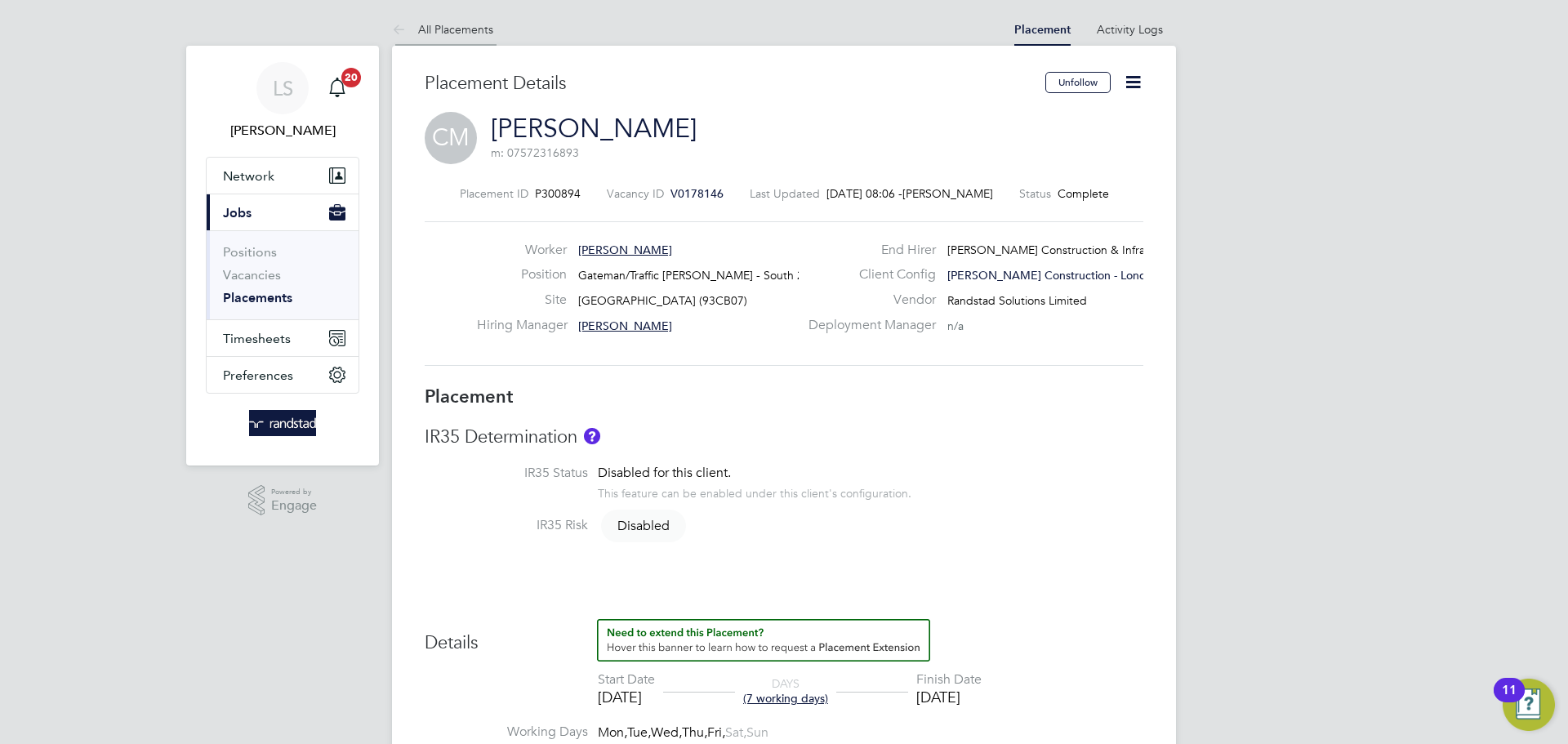
click at [426, 26] on link "All Placements" at bounding box center [443, 29] width 102 height 15
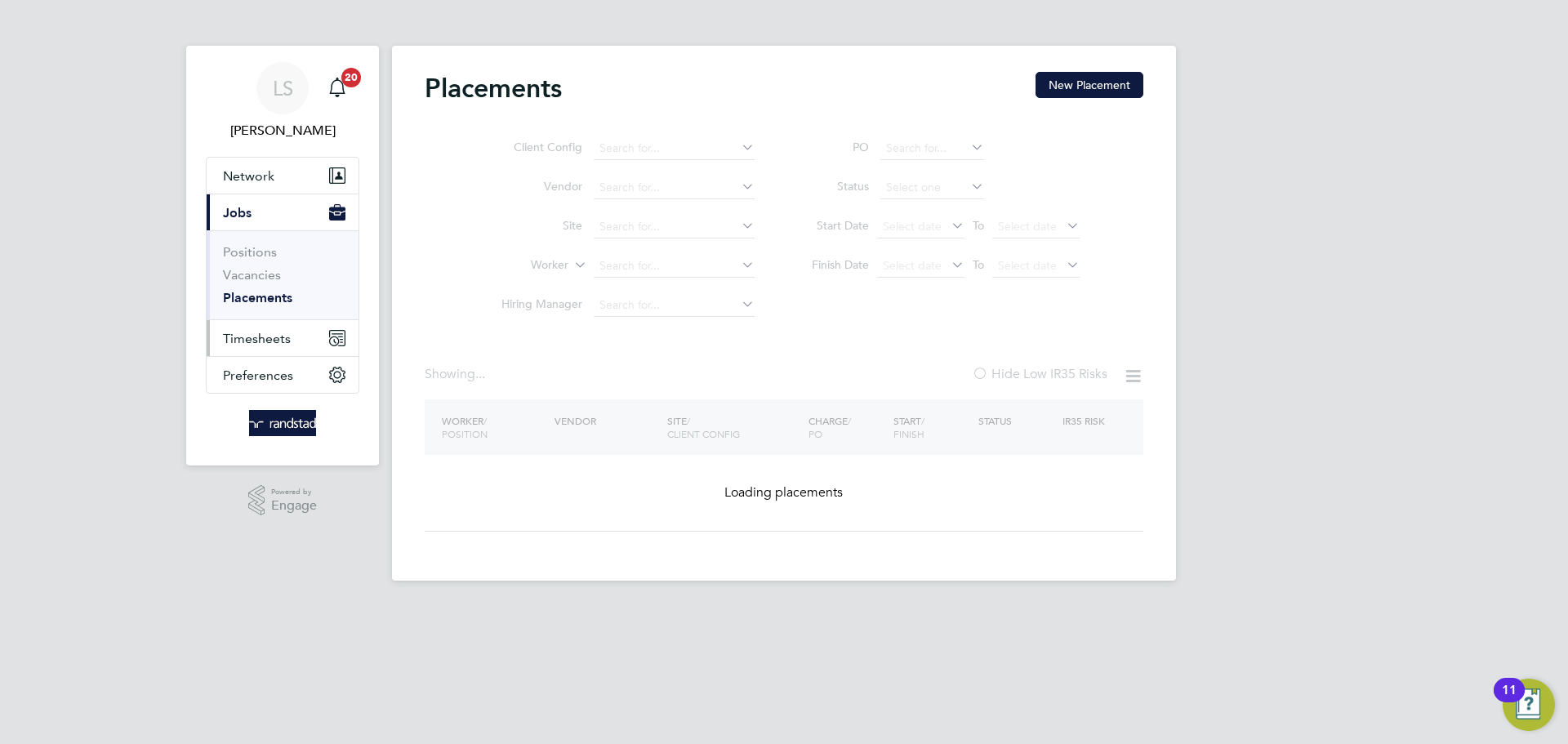
click at [234, 337] on span "Timesheets" at bounding box center [256, 338] width 67 height 16
click at [232, 335] on span "Timesheets" at bounding box center [256, 338] width 67 height 16
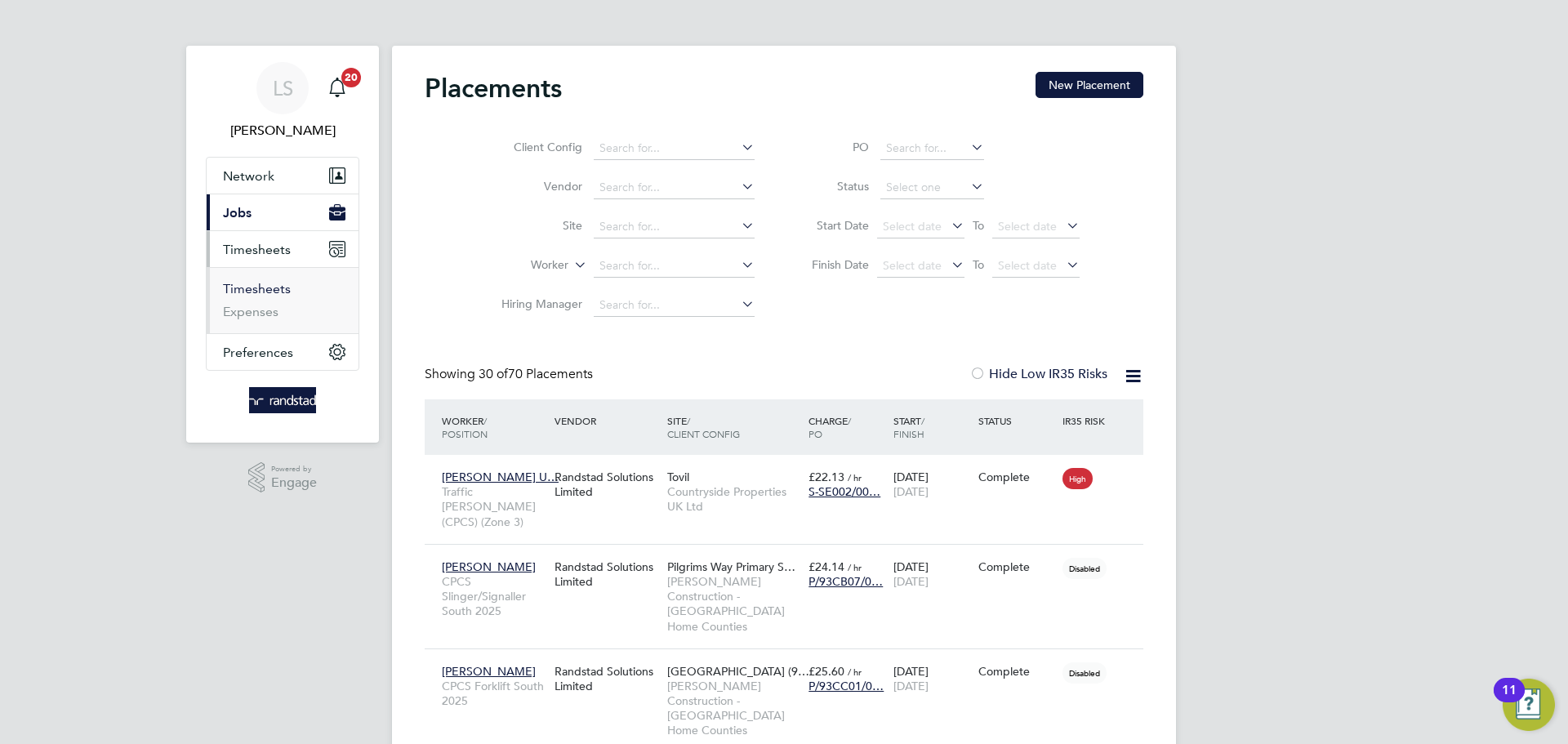
click at [239, 288] on link "Timesheets" at bounding box center [256, 288] width 67 height 16
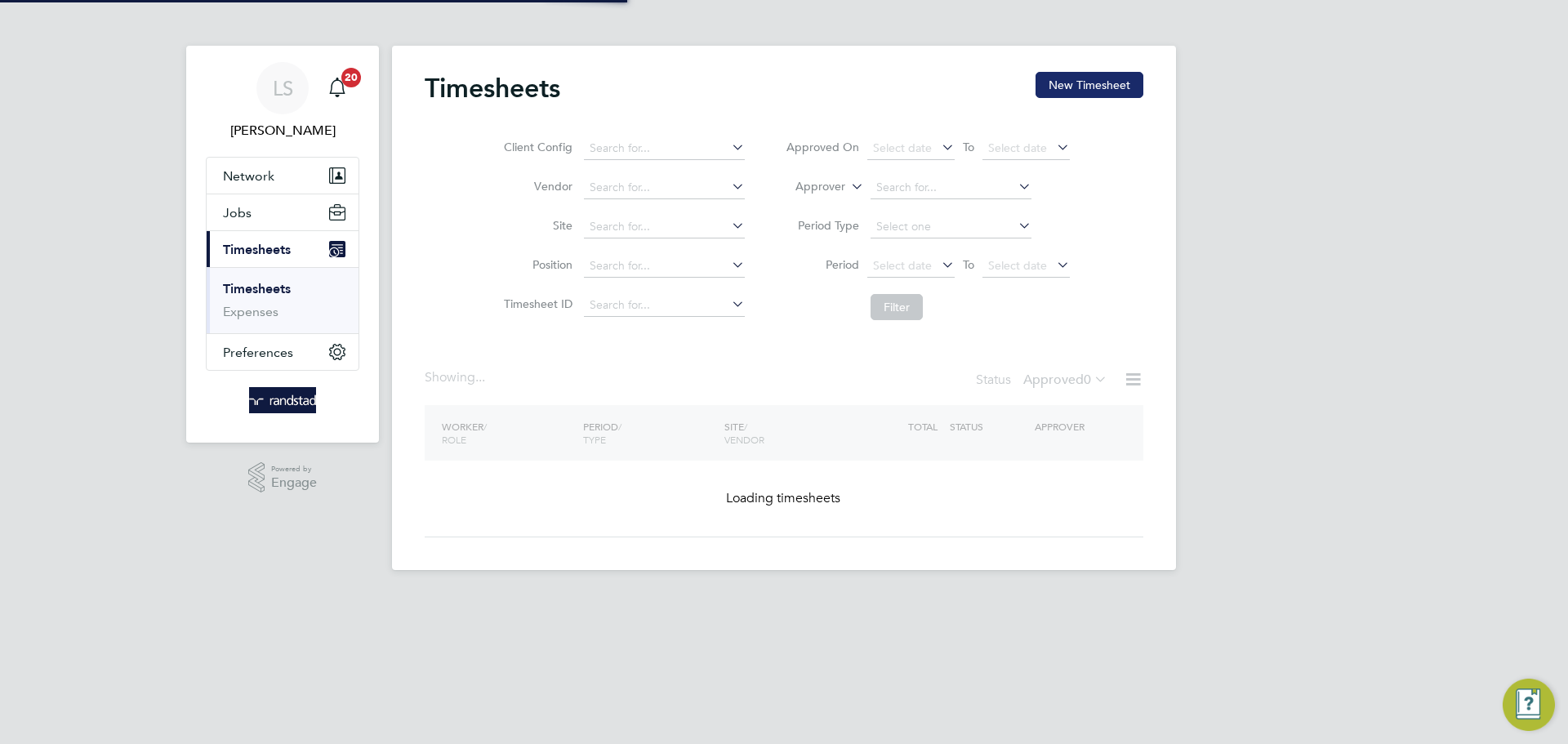
click at [1089, 82] on button "New Timesheet" at bounding box center [1088, 84] width 107 height 26
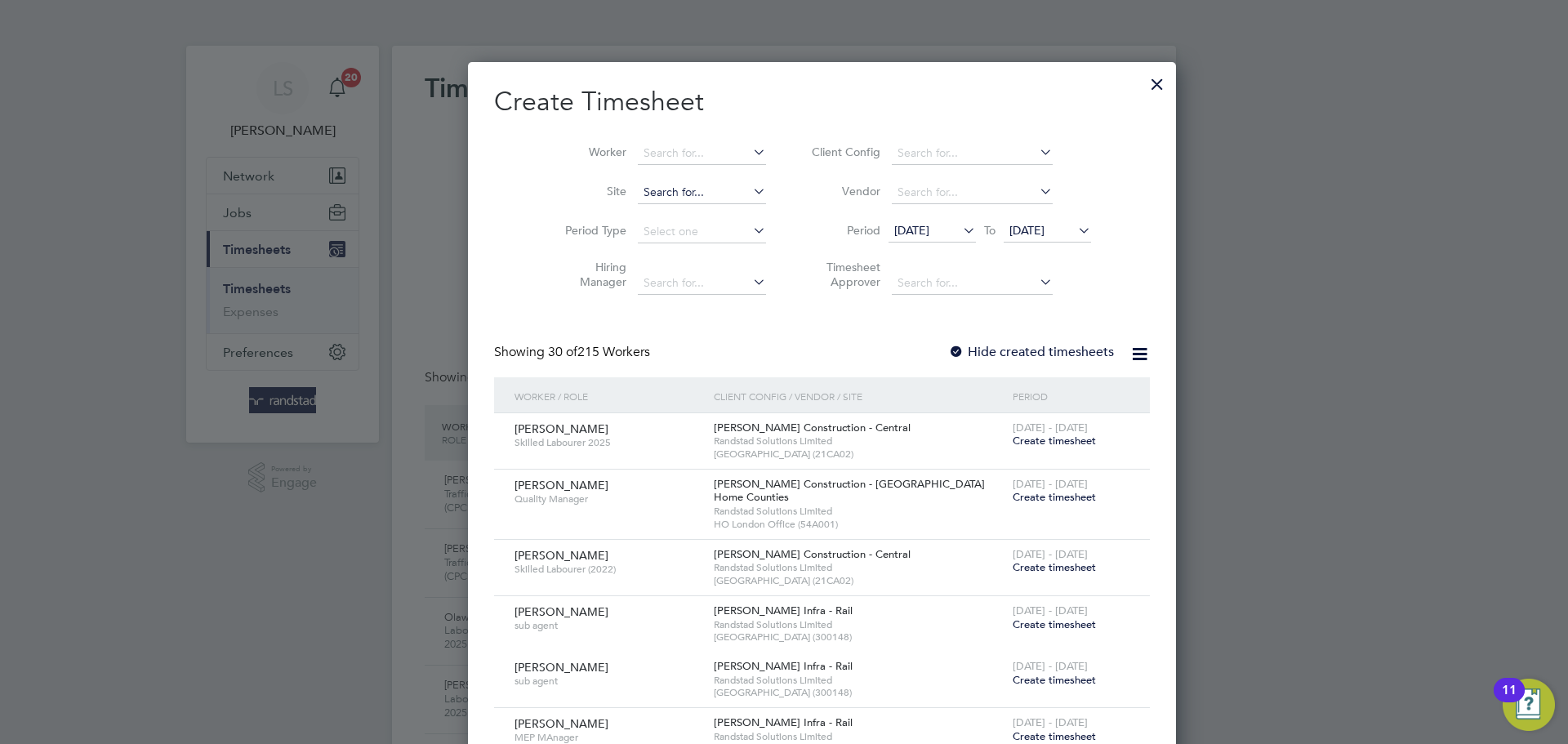
drag, startPoint x: 645, startPoint y: 190, endPoint x: 668, endPoint y: 187, distance: 23.2
click at [647, 190] on input at bounding box center [702, 192] width 128 height 22
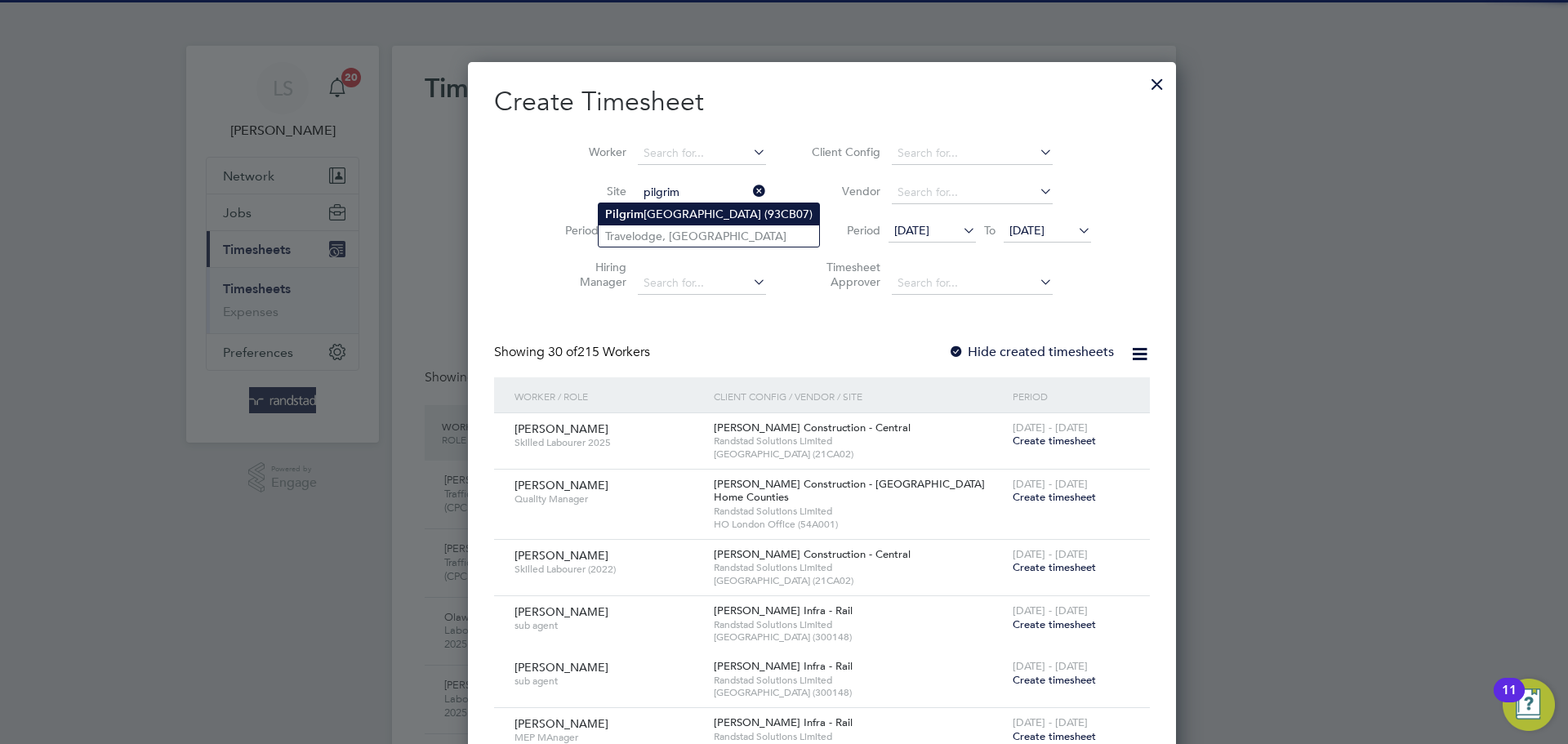
click at [662, 214] on li "Pilgrim s Way Primary School (93CB07)" at bounding box center [709, 214] width 221 height 22
type input "[GEOGRAPHIC_DATA] (93CB07)"
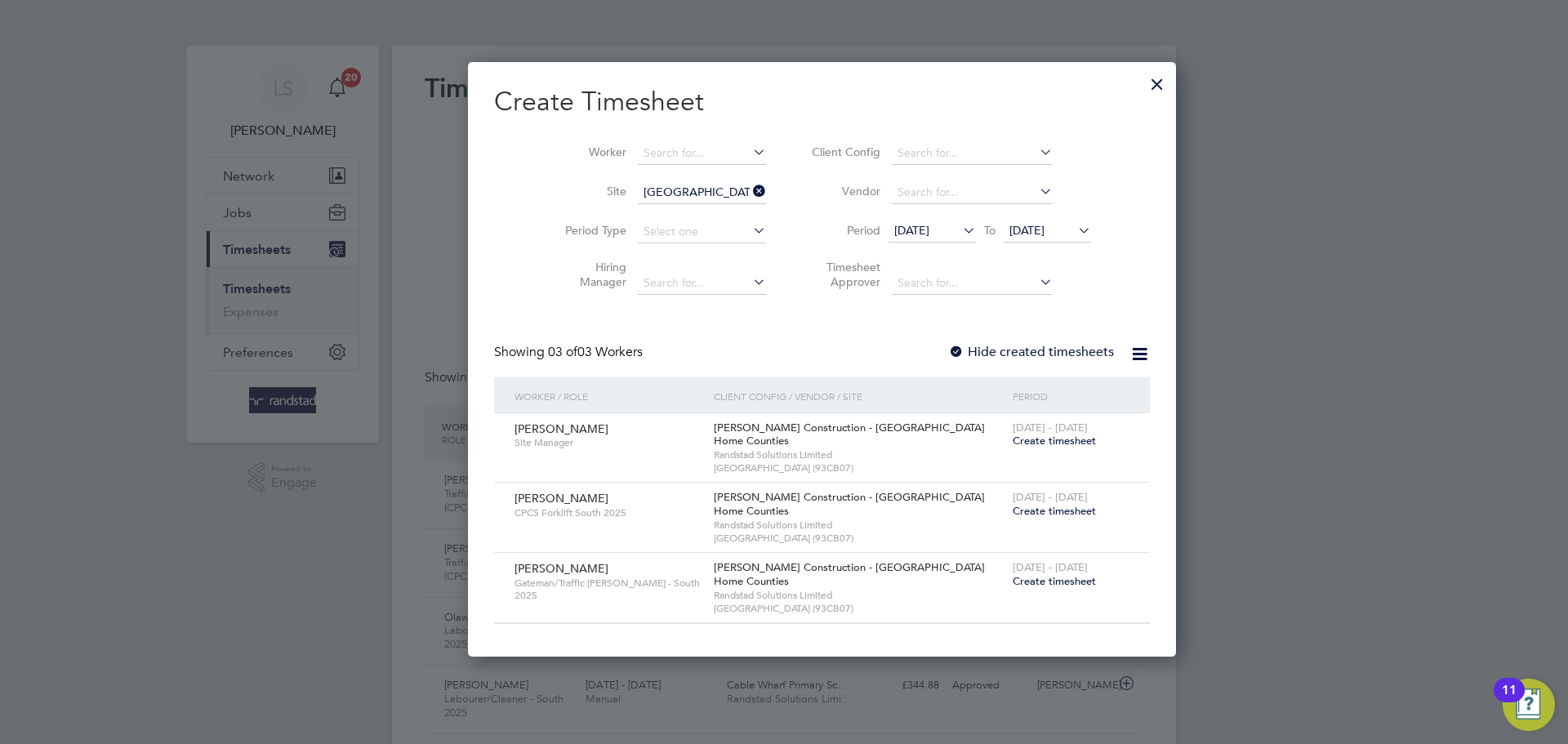
click at [948, 354] on label "Hide created timesheets" at bounding box center [1031, 352] width 166 height 17
click at [1075, 222] on icon at bounding box center [1075, 230] width 0 height 22
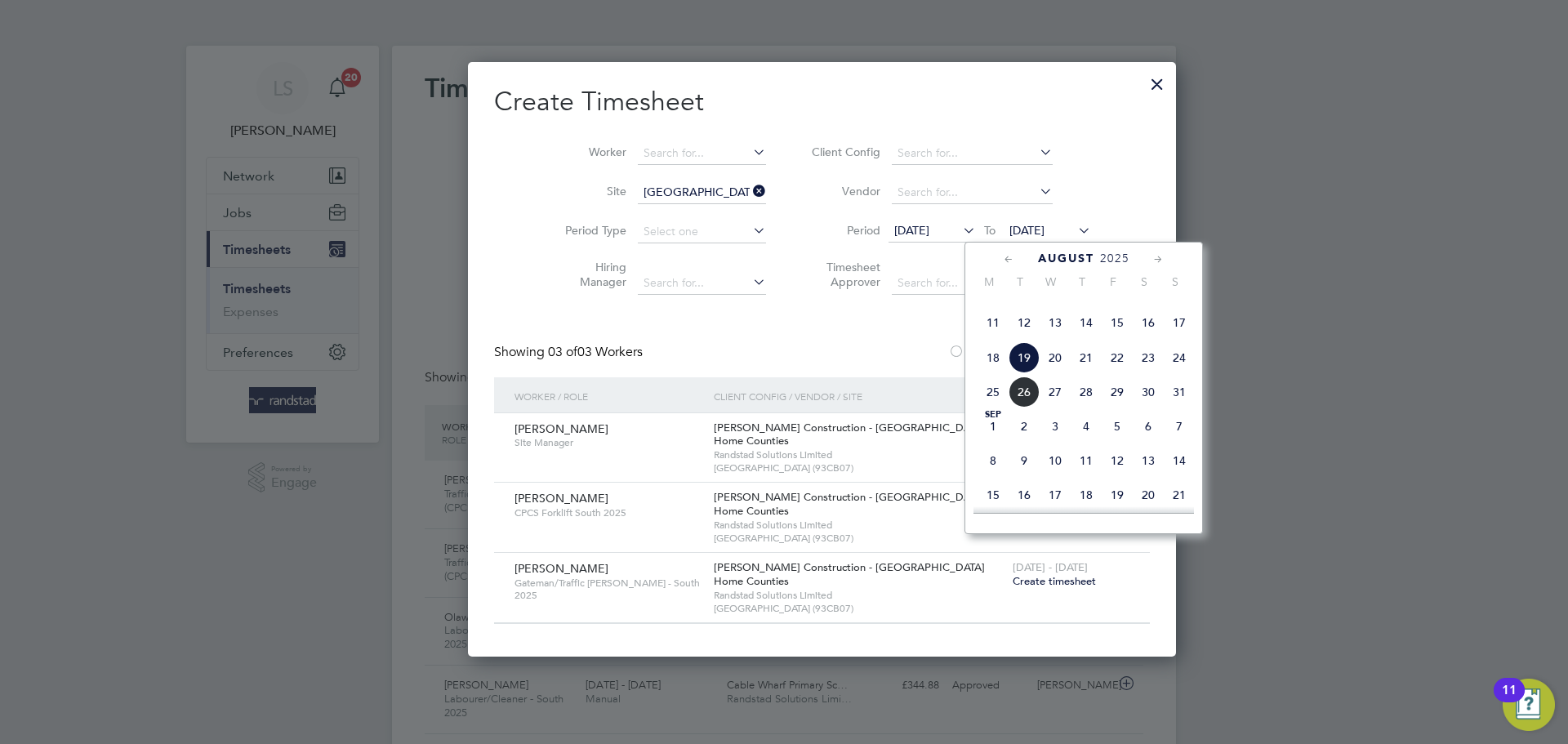
click at [1145, 373] on span "23" at bounding box center [1147, 357] width 31 height 31
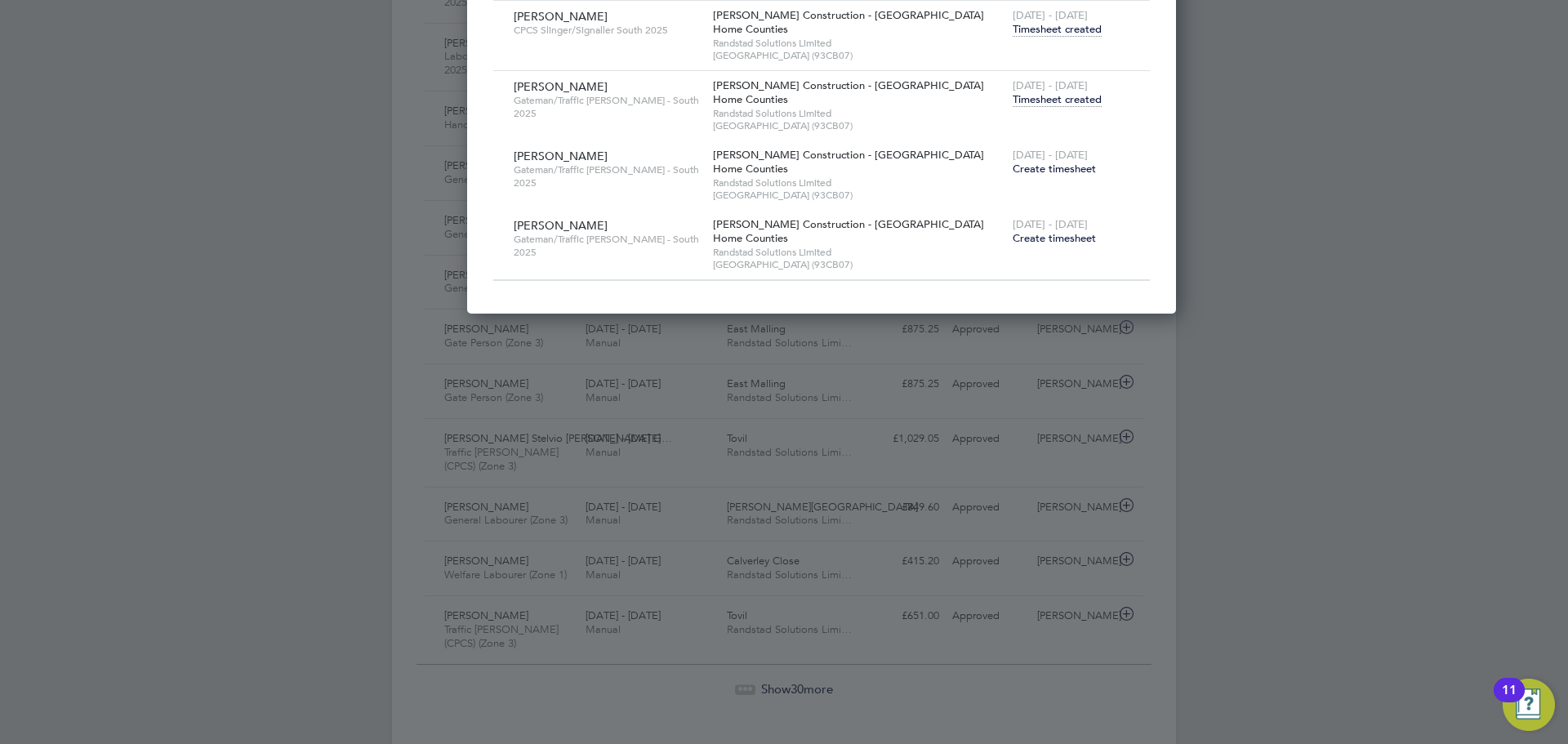
click at [1013, 162] on span "Create timesheet" at bounding box center [1054, 168] width 83 height 14
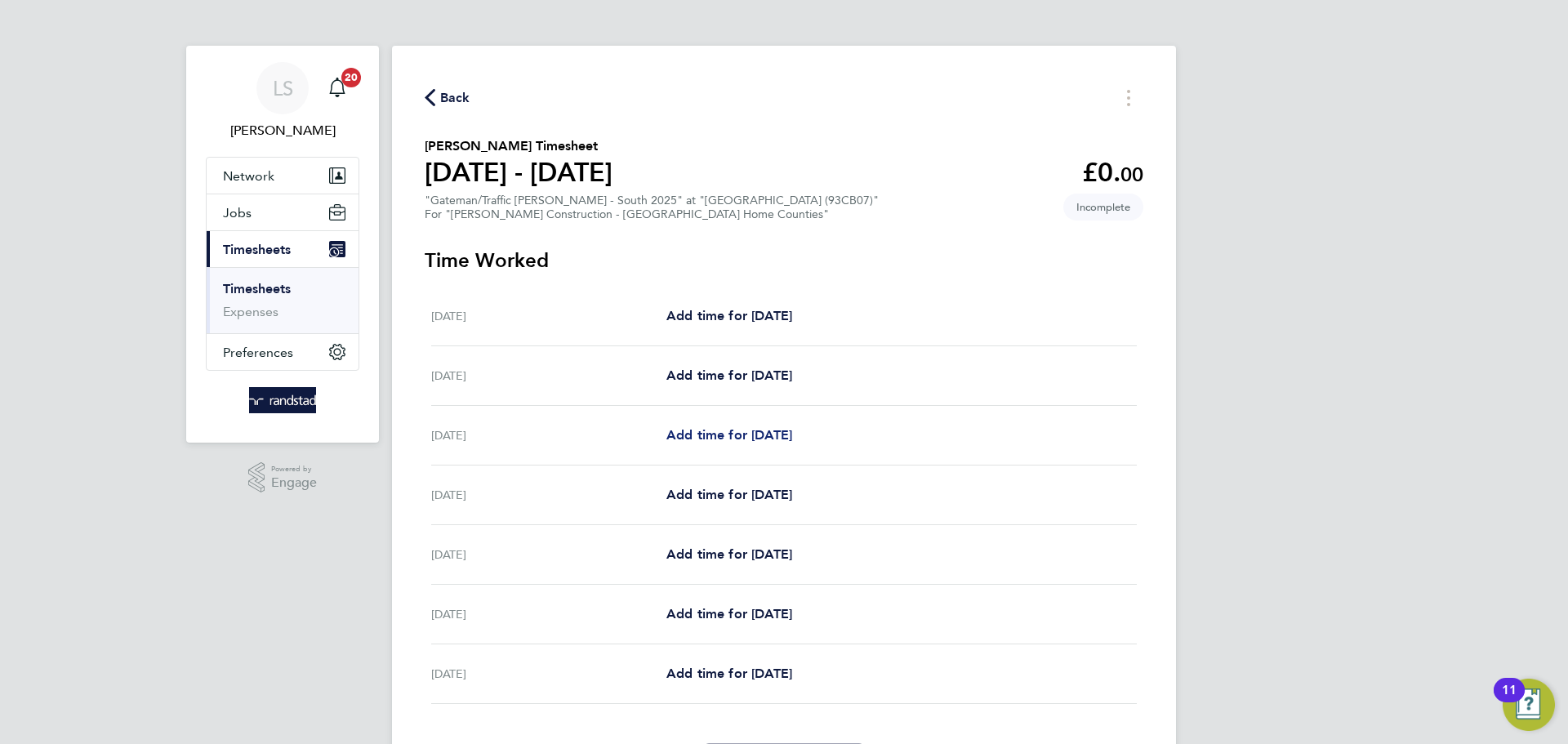
click at [707, 432] on span "Add time for [DATE]" at bounding box center [729, 435] width 126 height 16
select select "30"
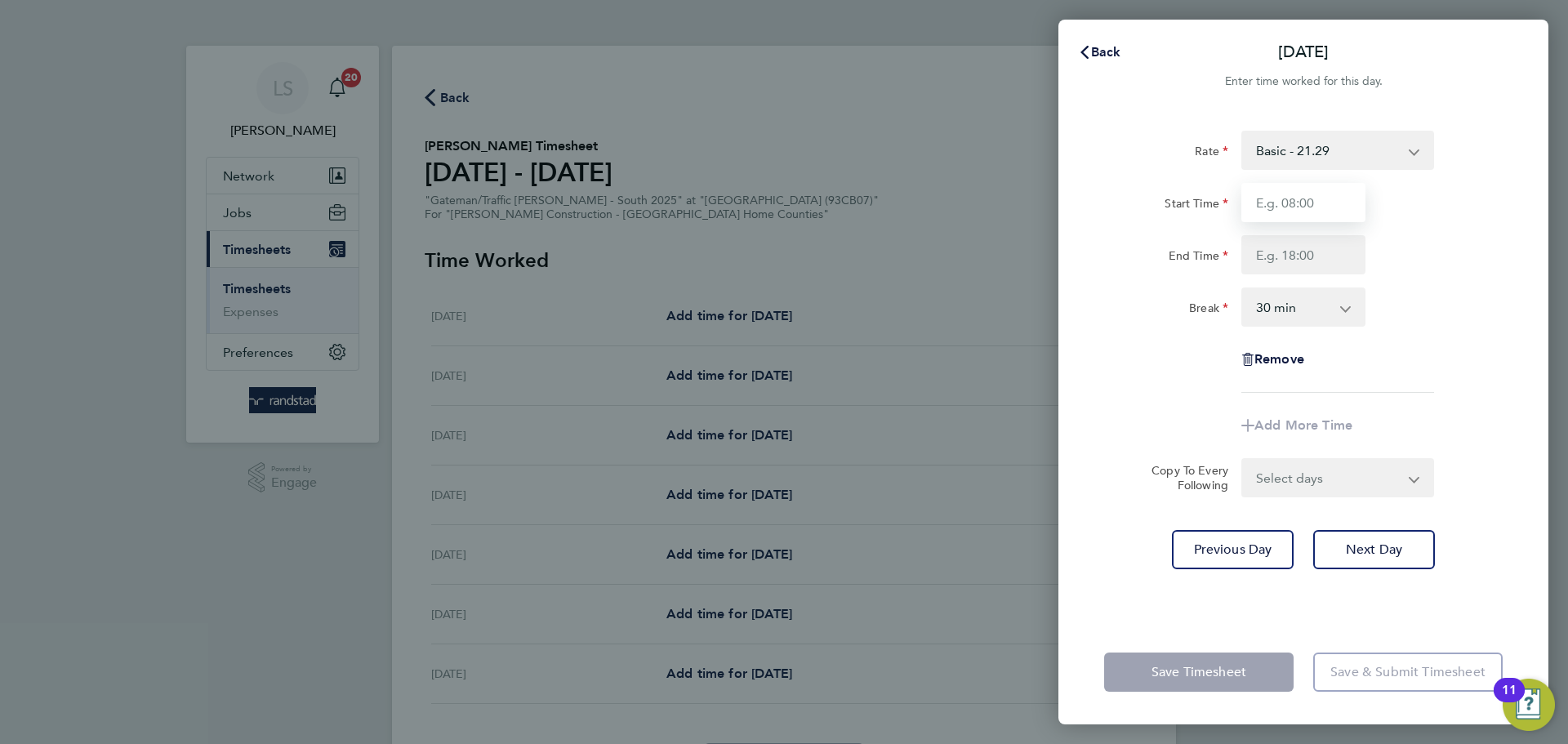
click at [1335, 204] on input "Start Time" at bounding box center [1303, 202] width 124 height 39
type input "07:30"
click at [1330, 251] on input "End Time" at bounding box center [1303, 254] width 124 height 39
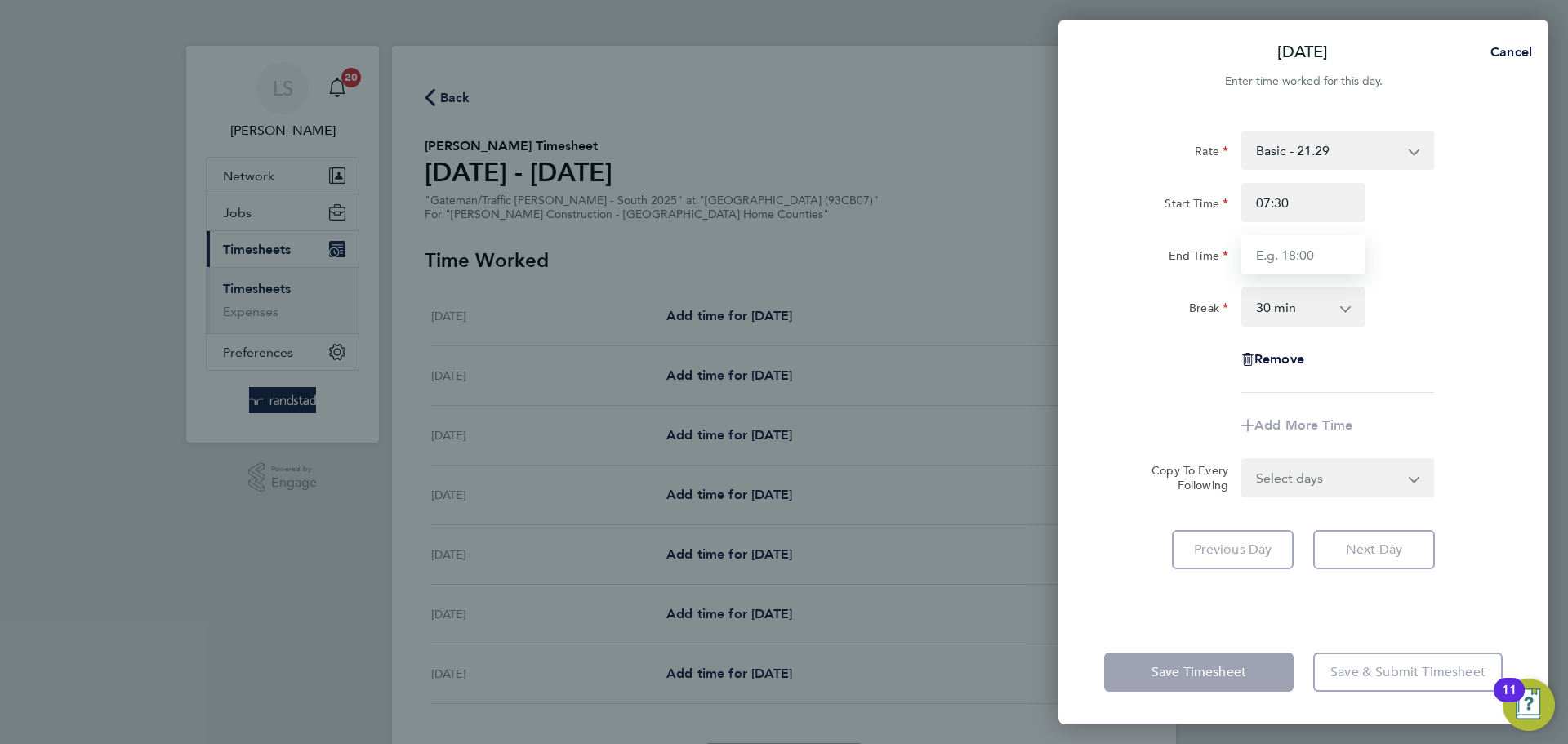
type input "16:30"
click at [1325, 298] on select "0 min 15 min 30 min 45 min 60 min 75 min 90 min" at bounding box center [1294, 307] width 102 height 36
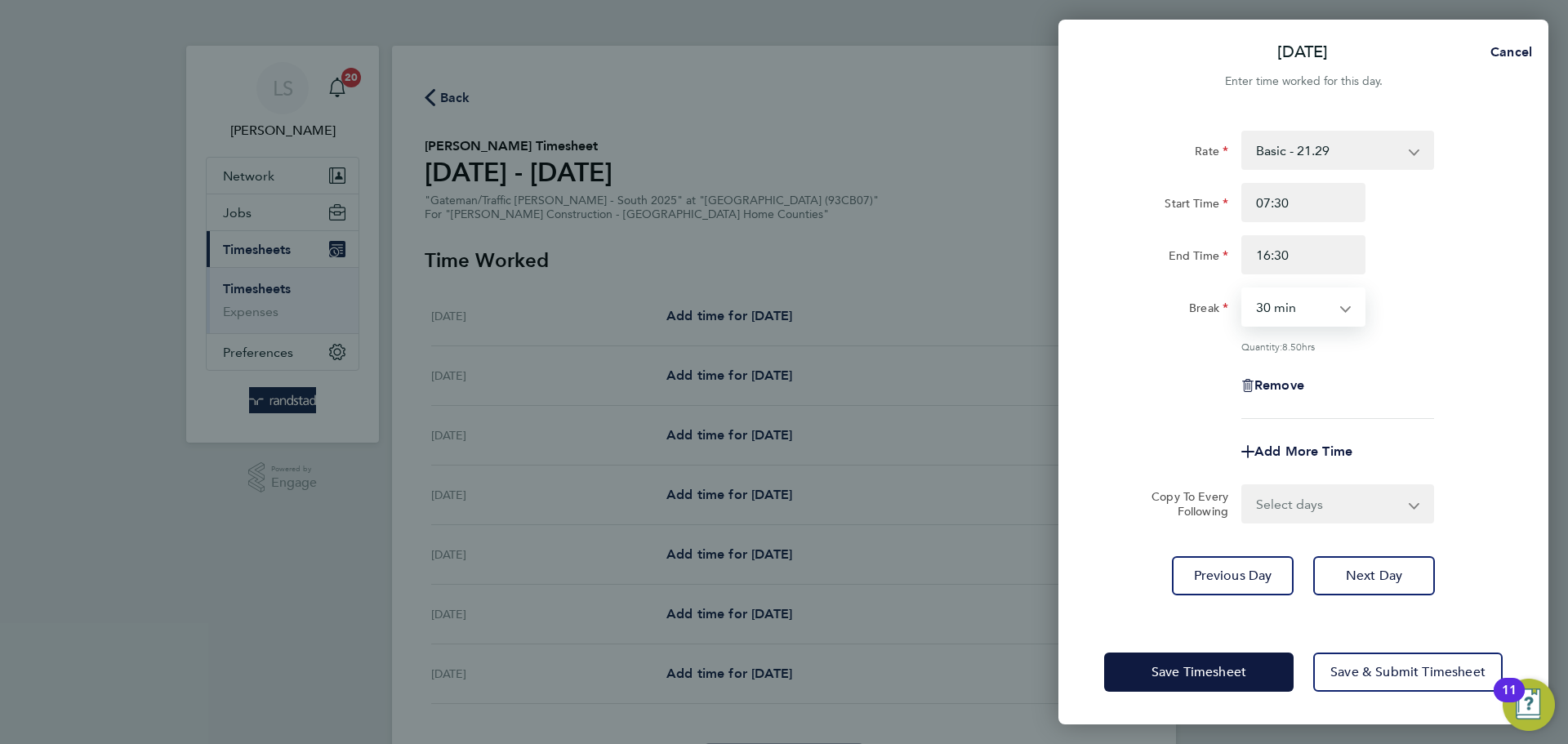
select select "0"
click at [1243, 289] on select "0 min 15 min 30 min 45 min 60 min 75 min 90 min" at bounding box center [1294, 307] width 102 height 36
click at [1280, 498] on select "Select days Day [DATE] [DATE] [DATE] [DATE]" at bounding box center [1329, 503] width 172 height 36
select select "DAY"
click at [1243, 486] on select "Select days Day [DATE] [DATE] [DATE] [DATE]" at bounding box center [1329, 503] width 172 height 36
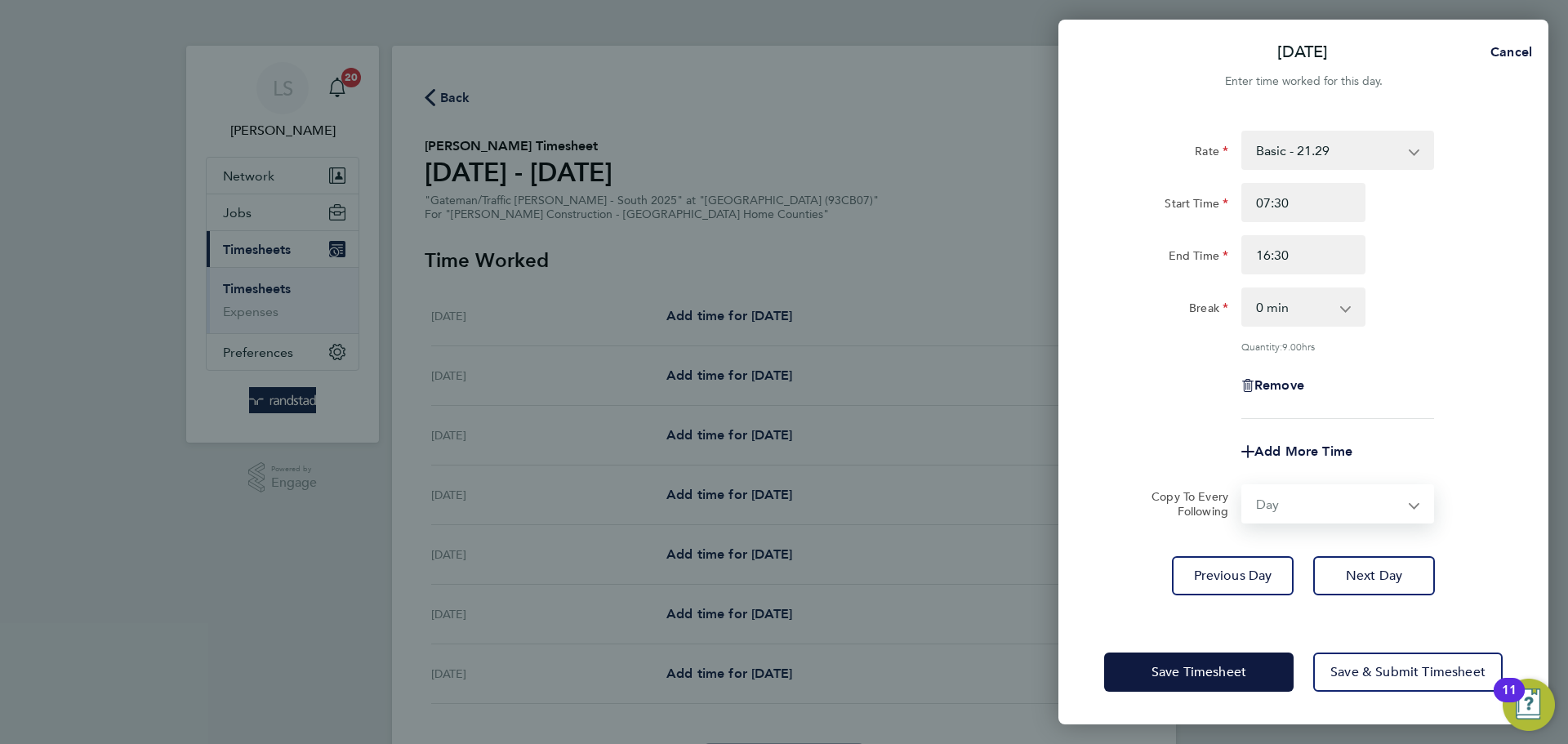
select select "[DATE]"
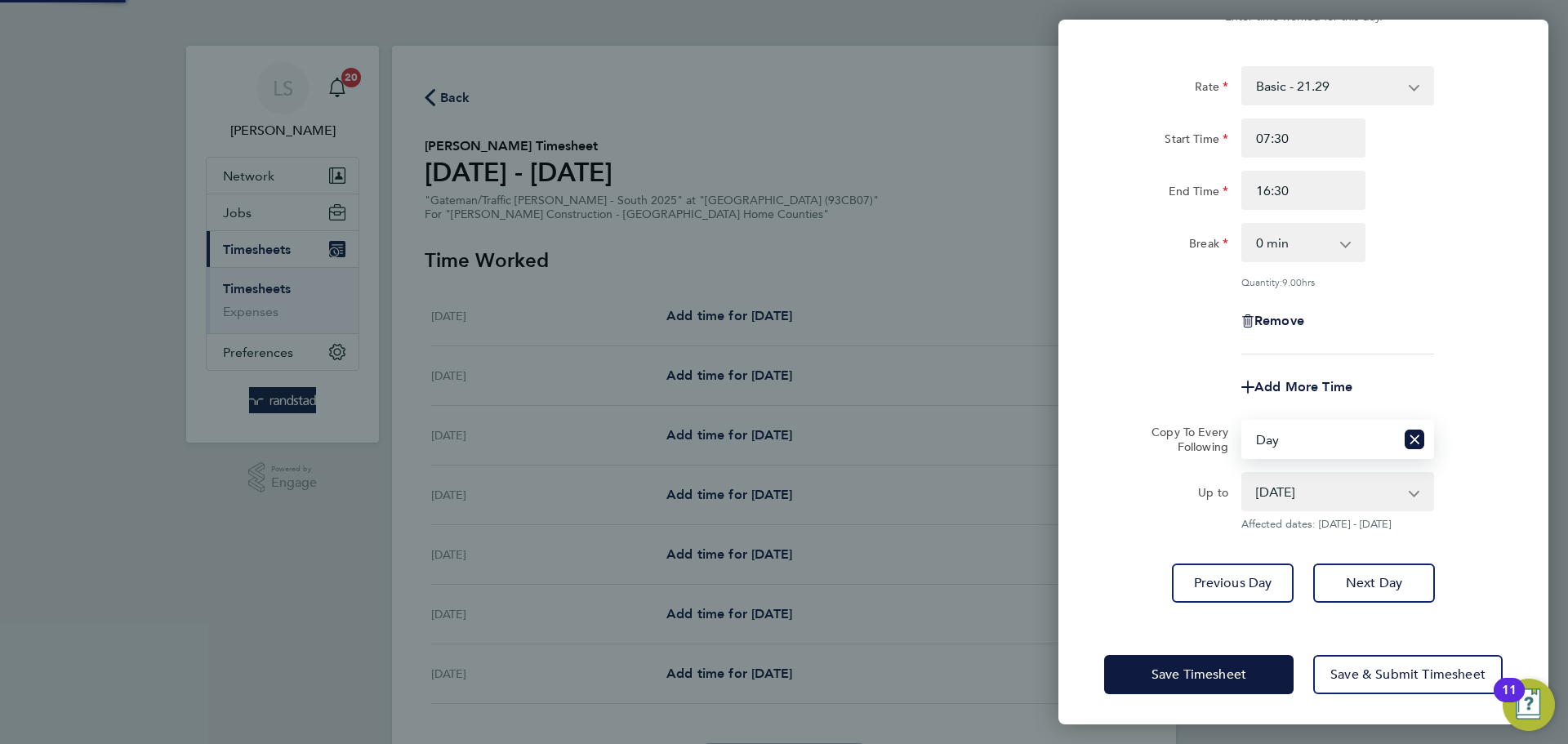
scroll to position [65, 0]
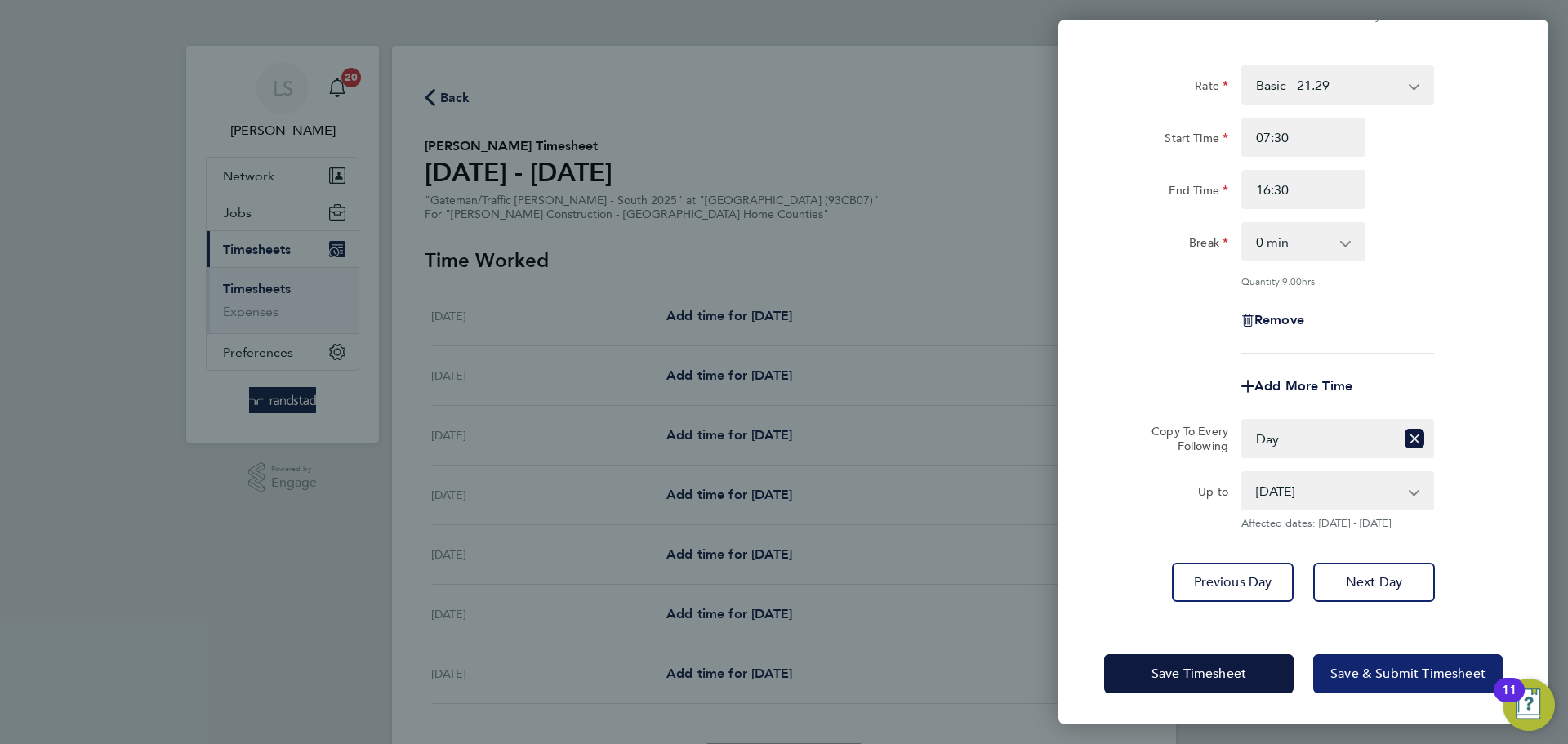
click at [1343, 680] on span "Save & Submit Timesheet" at bounding box center [1407, 674] width 155 height 17
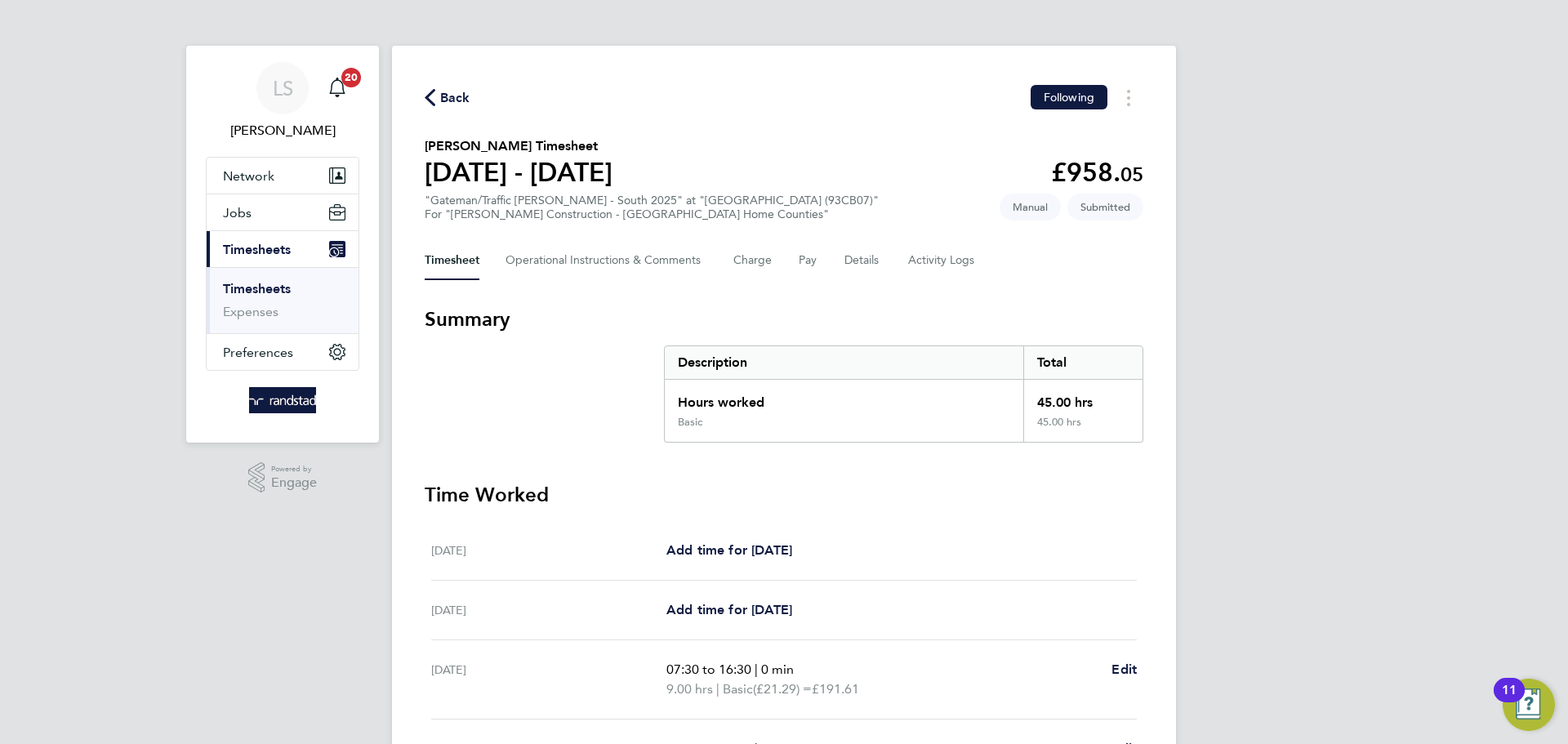
click at [442, 100] on span "Back" at bounding box center [455, 98] width 30 height 20
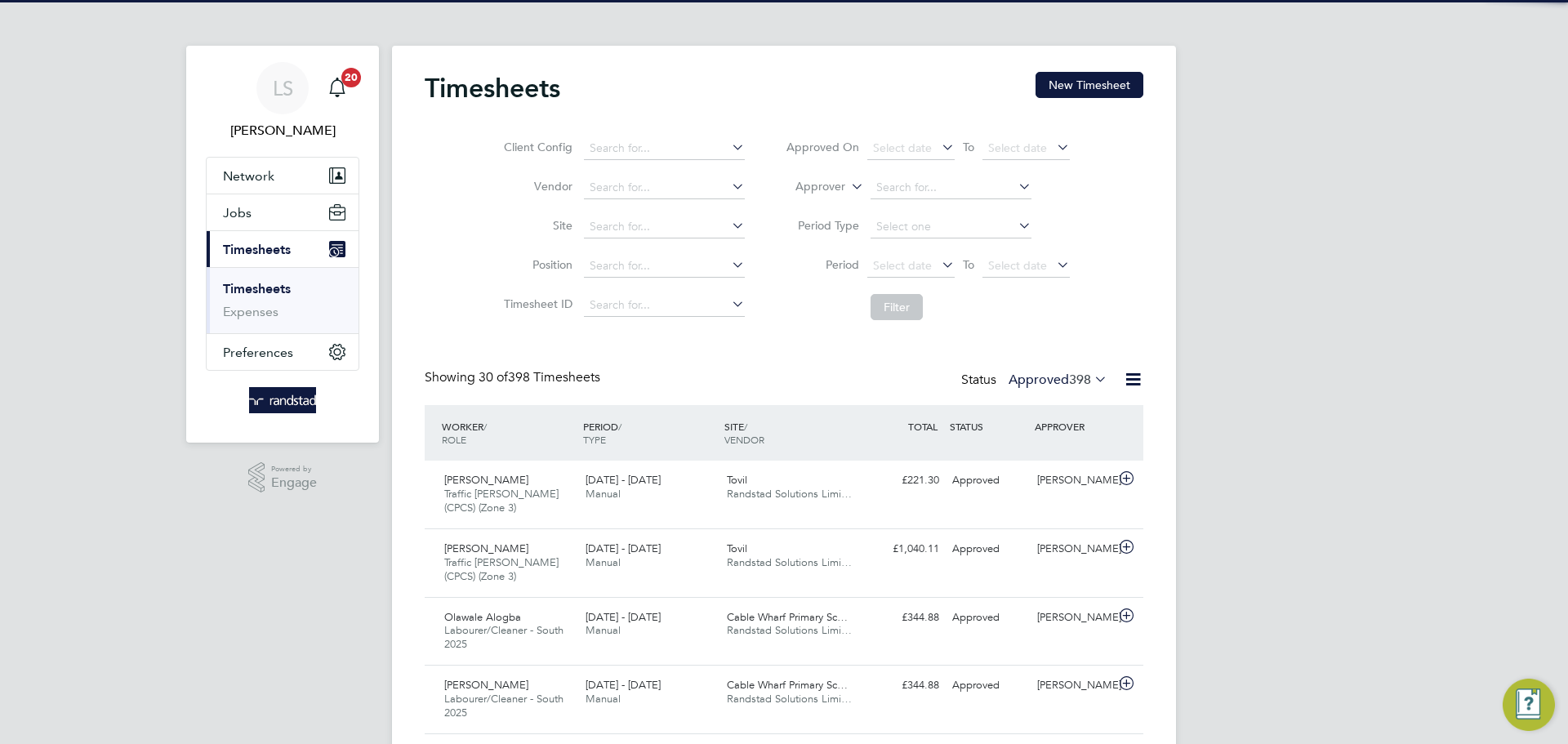
scroll to position [55, 142]
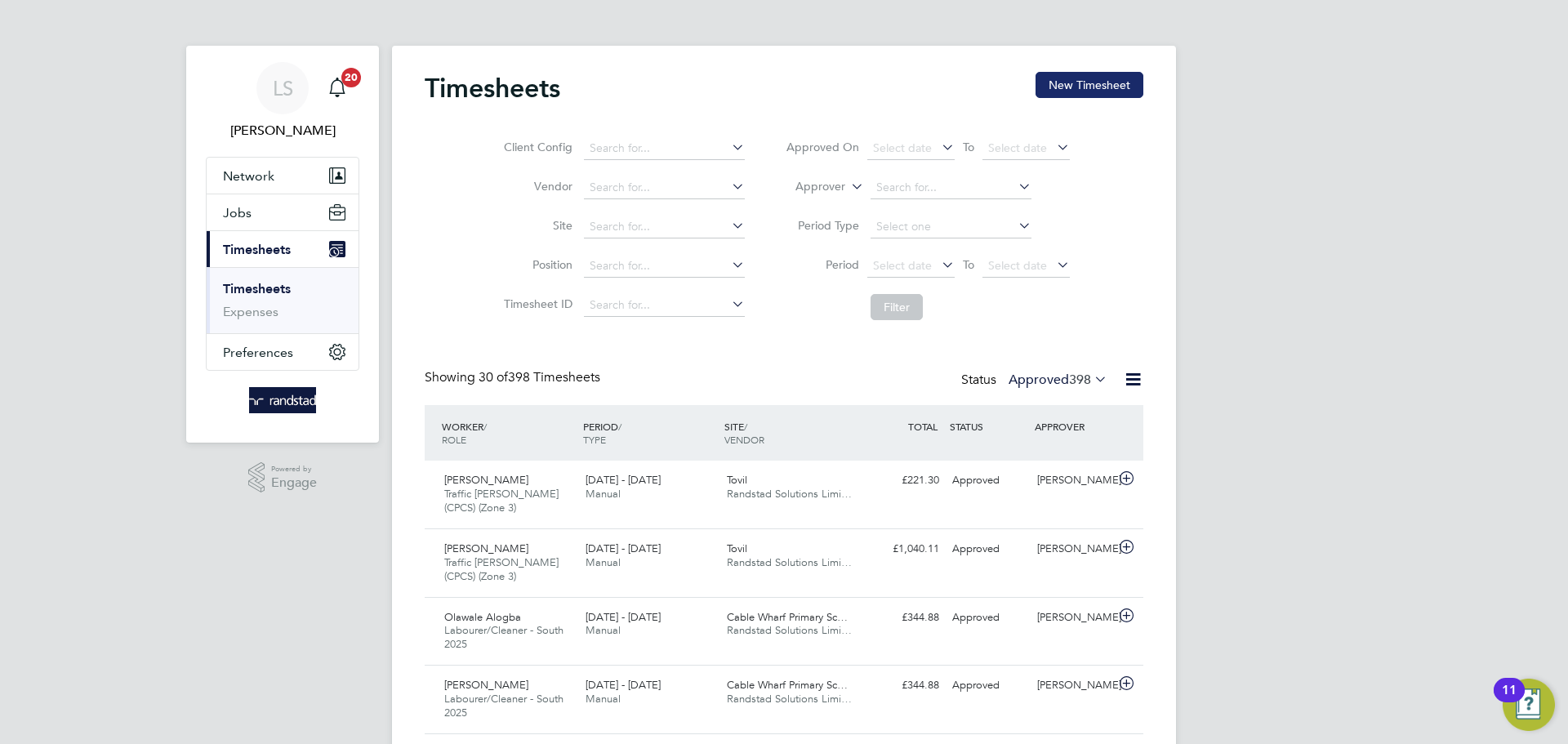
click at [1058, 72] on button "New Timesheet" at bounding box center [1088, 84] width 107 height 26
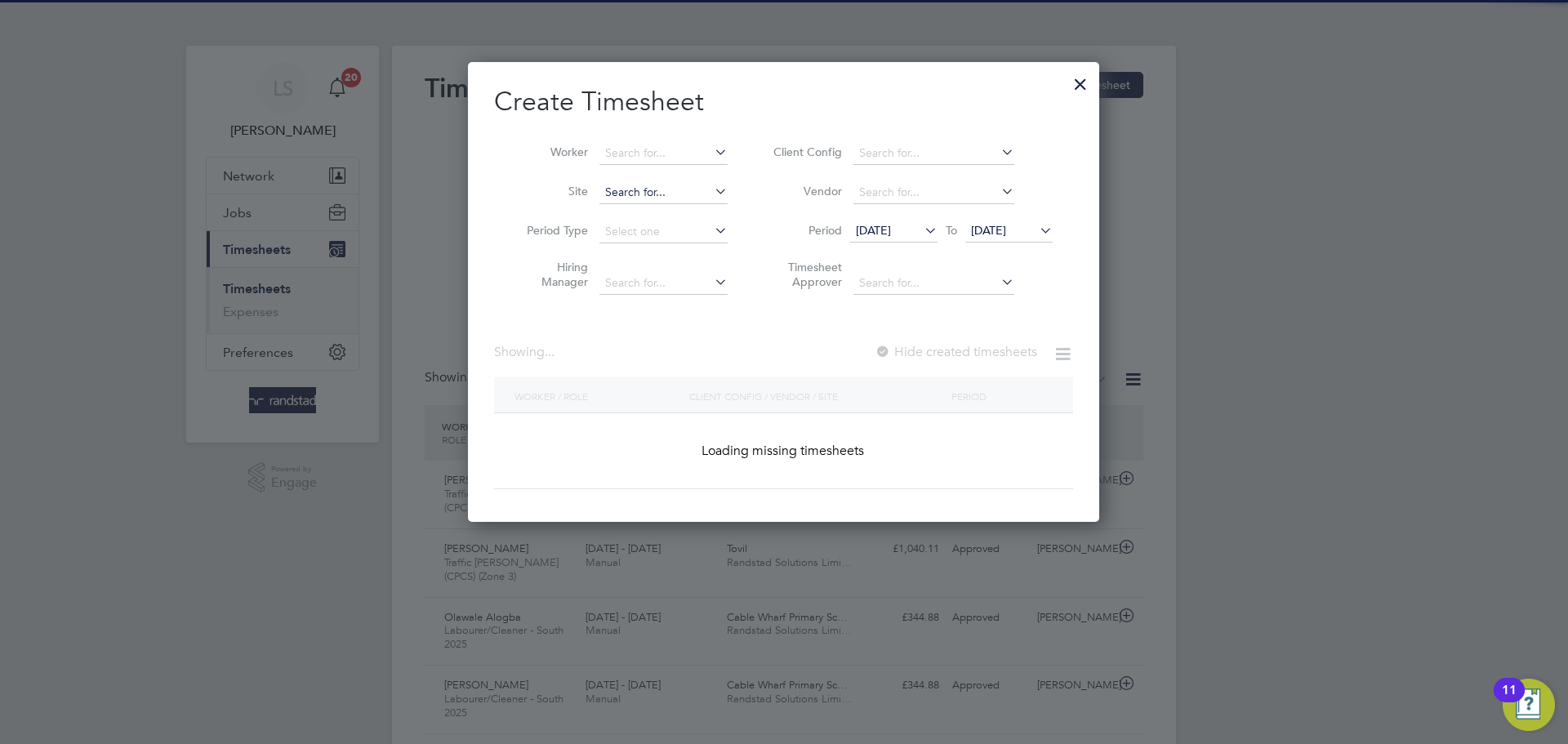
click at [617, 186] on input at bounding box center [664, 192] width 128 height 22
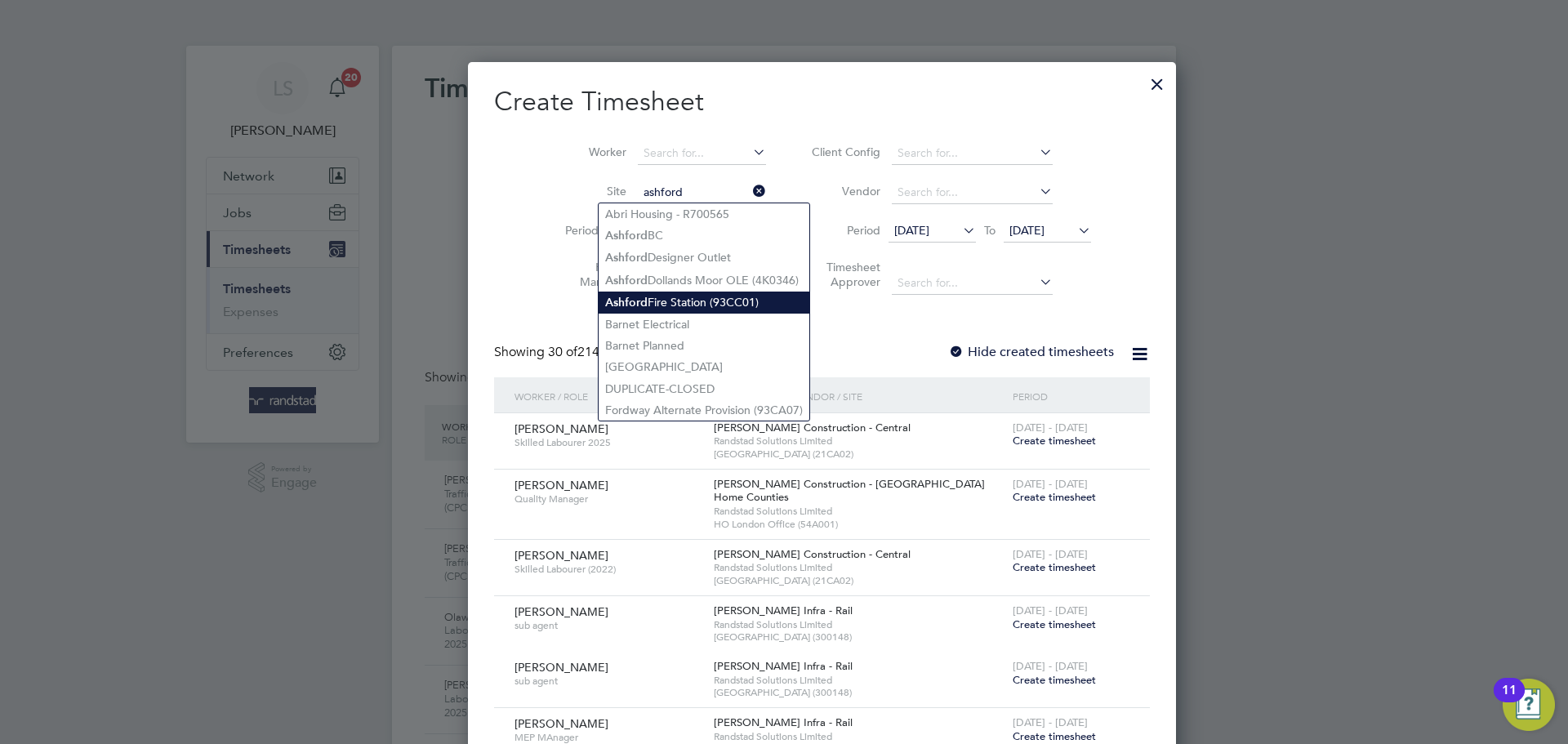
click at [688, 292] on li "Ashford Fire Station (93CC01)" at bounding box center [704, 302] width 211 height 22
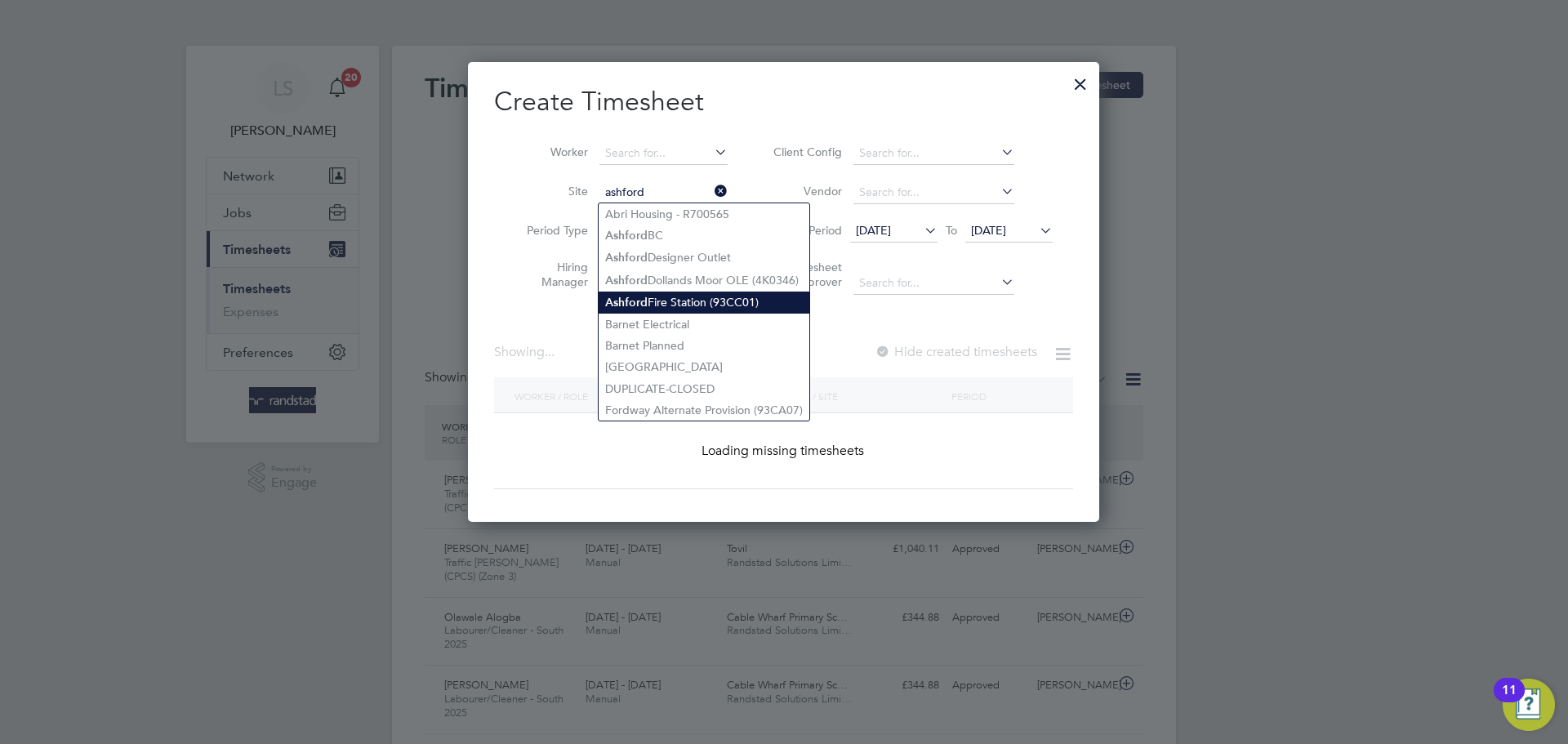
type input "Ashford Fire Station (93CC01)"
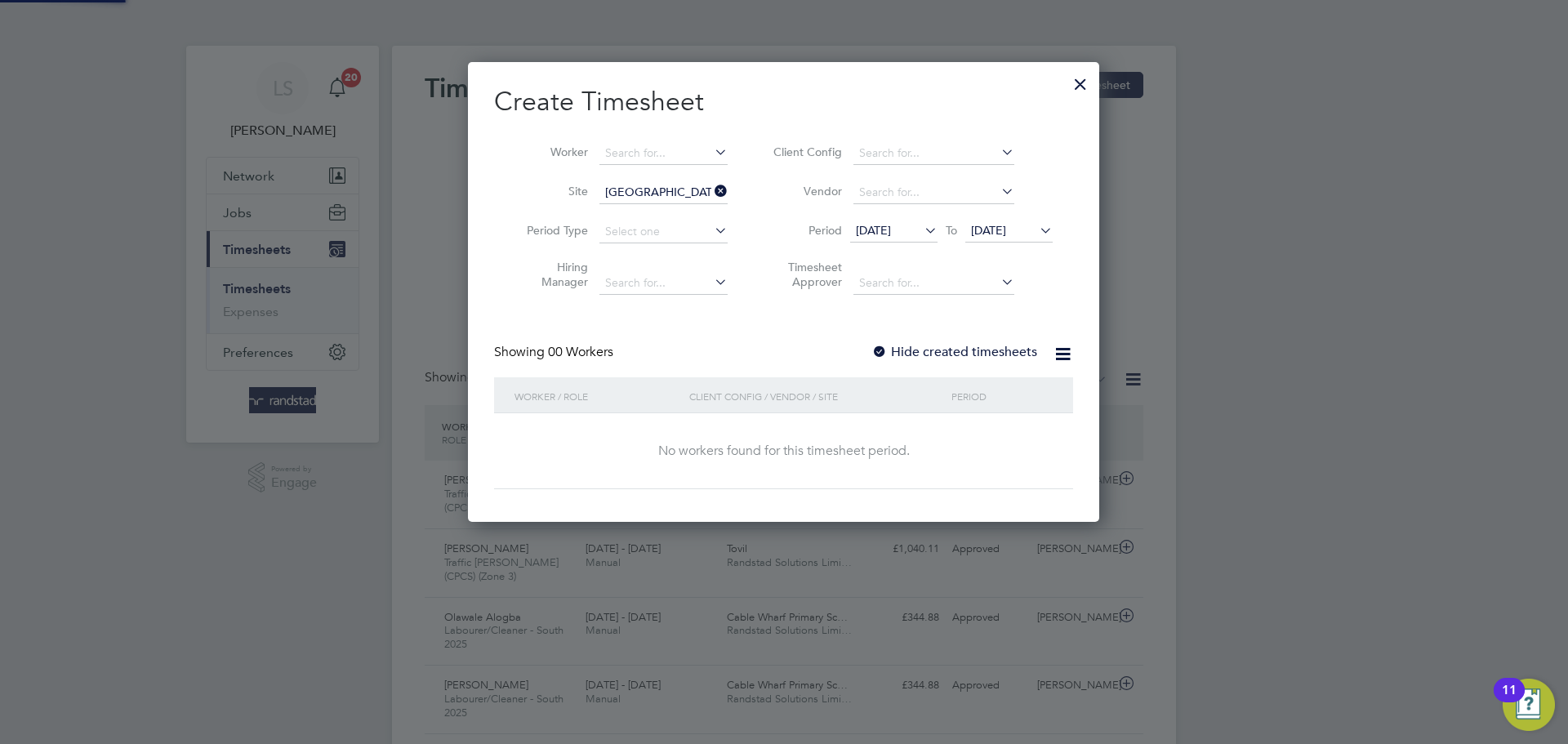
click at [926, 351] on label "Hide created timesheets" at bounding box center [953, 352] width 166 height 17
click at [1006, 231] on span "[DATE]" at bounding box center [988, 231] width 35 height 15
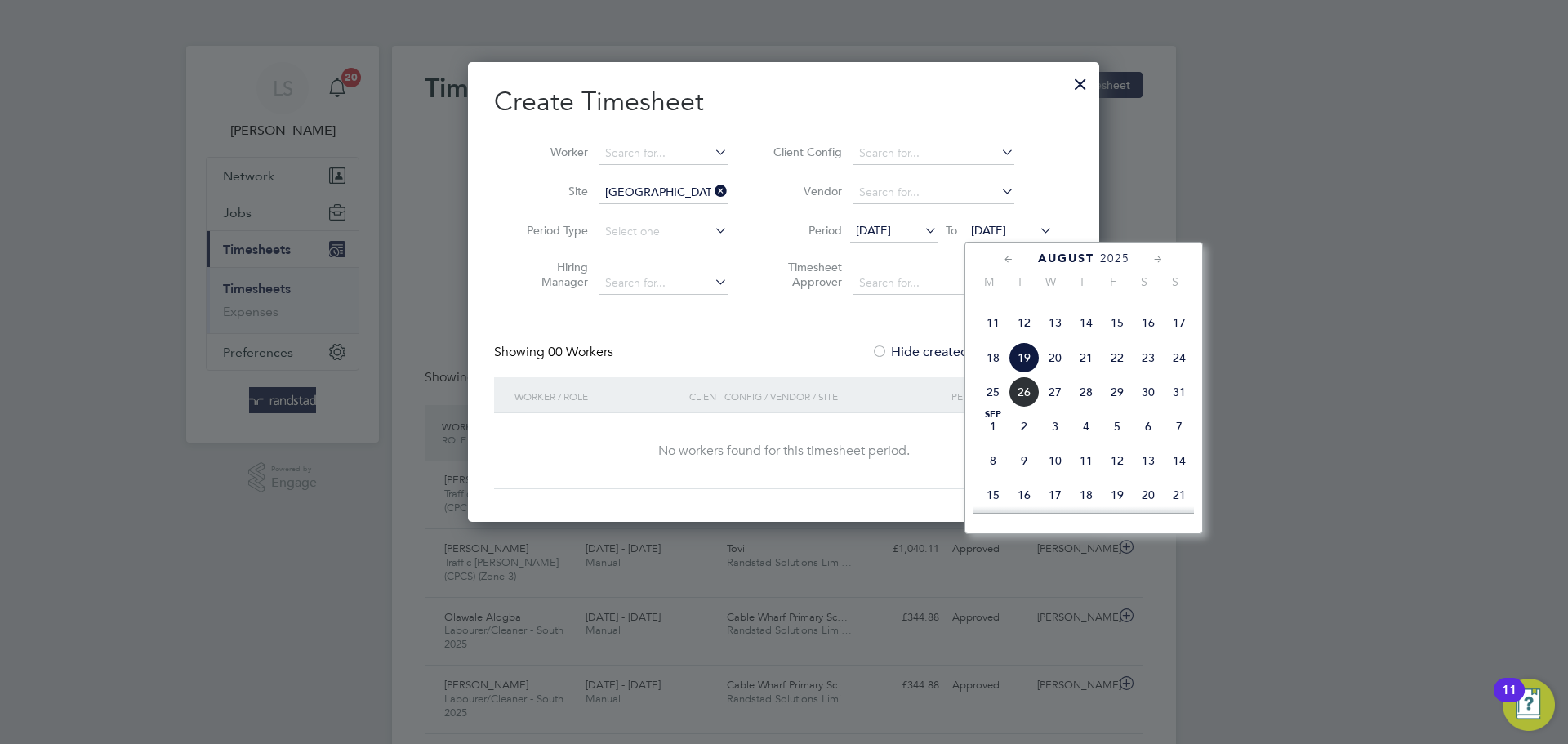
click at [1063, 407] on span "27" at bounding box center [1054, 392] width 31 height 31
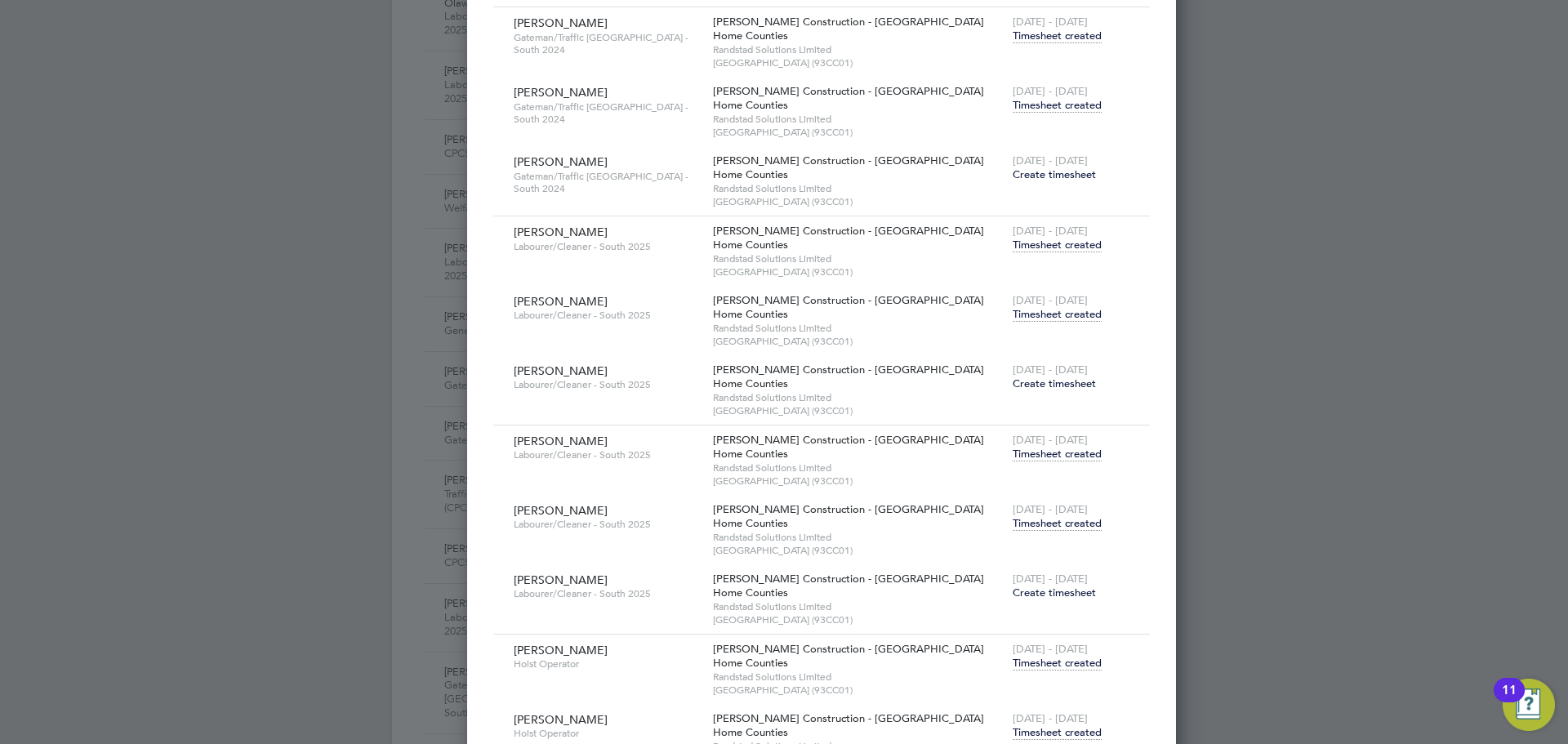
click at [1013, 522] on span "Timesheet created" at bounding box center [1057, 524] width 89 height 15
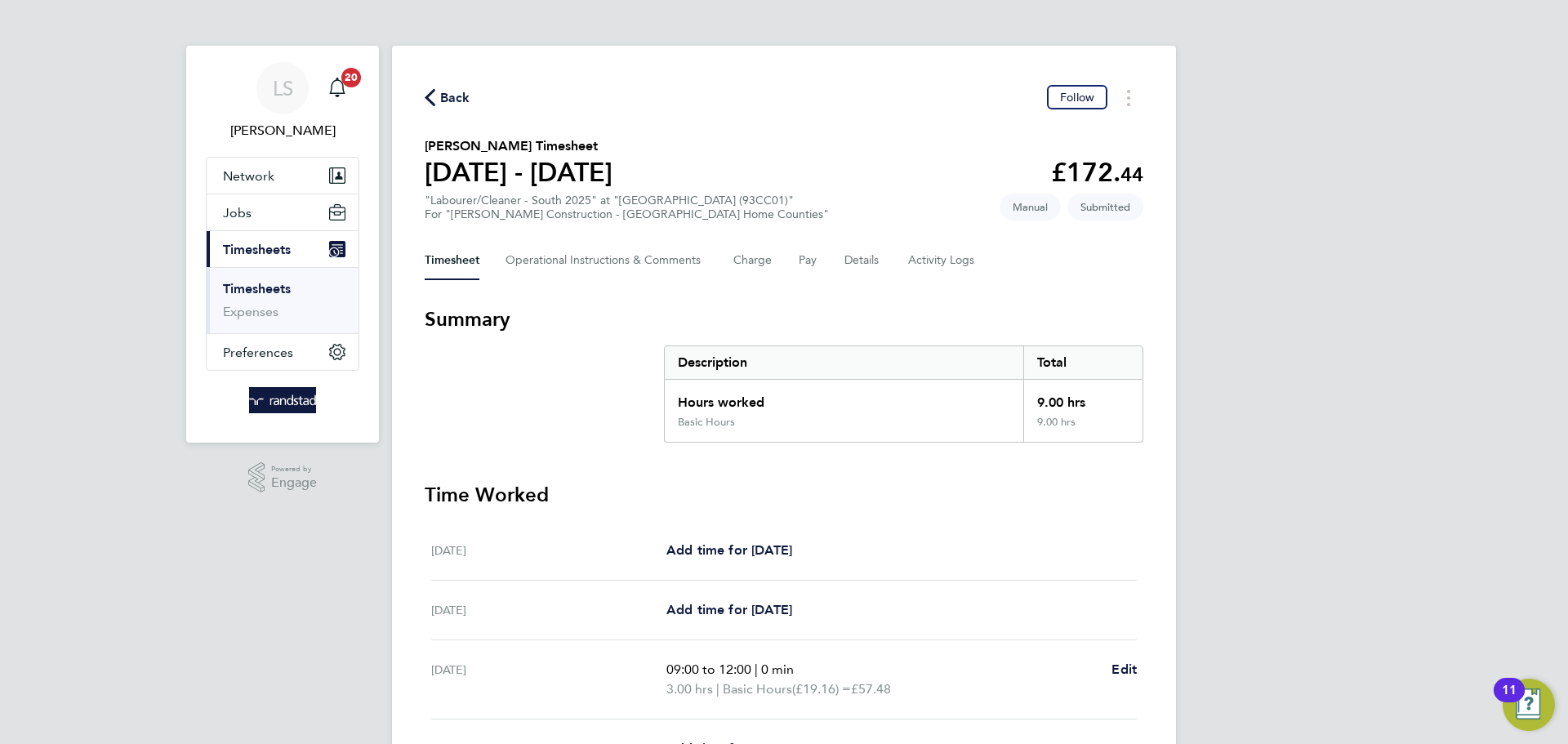
click at [436, 89] on span "Back" at bounding box center [447, 97] width 46 height 16
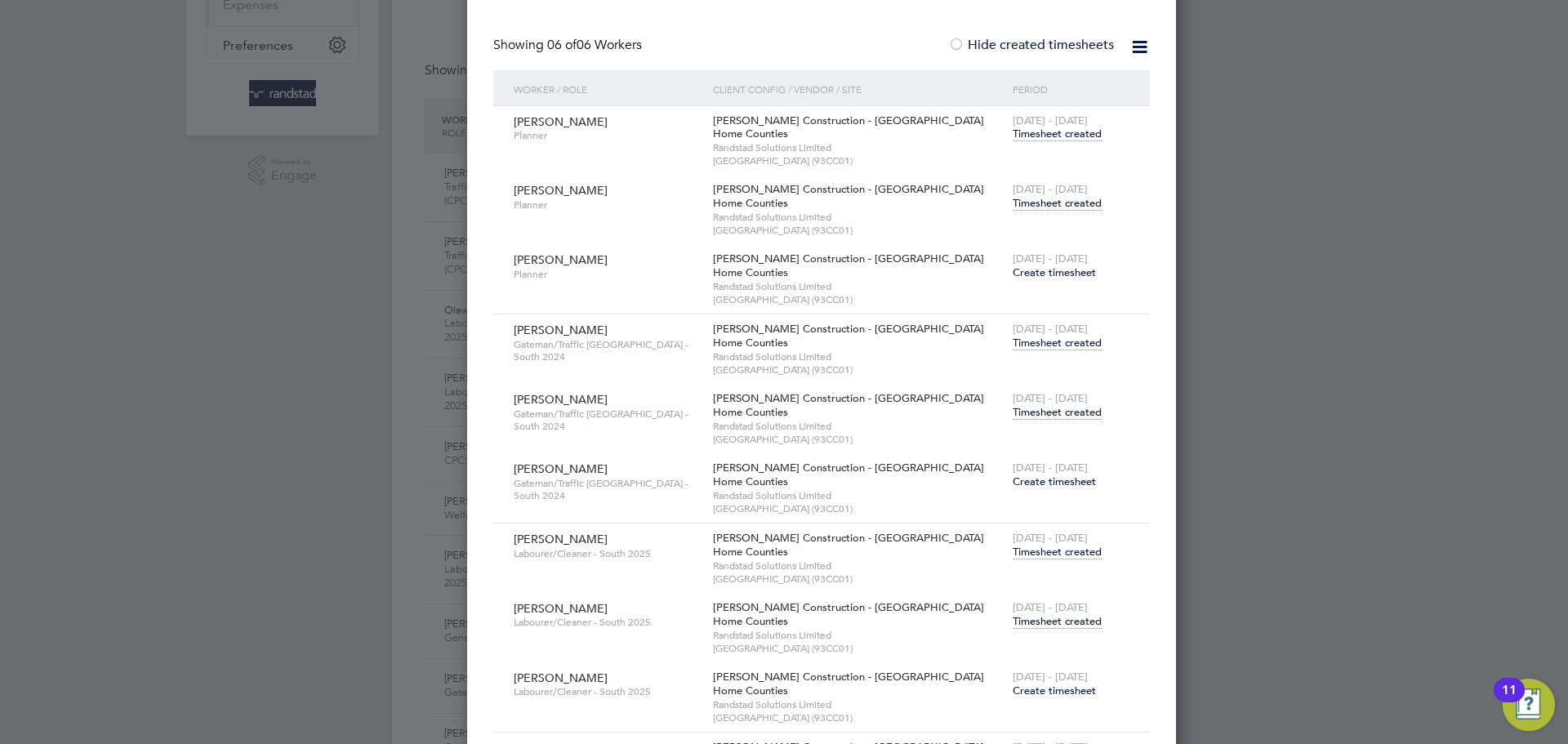
click at [1013, 415] on span "Timesheet created" at bounding box center [1057, 412] width 89 height 15
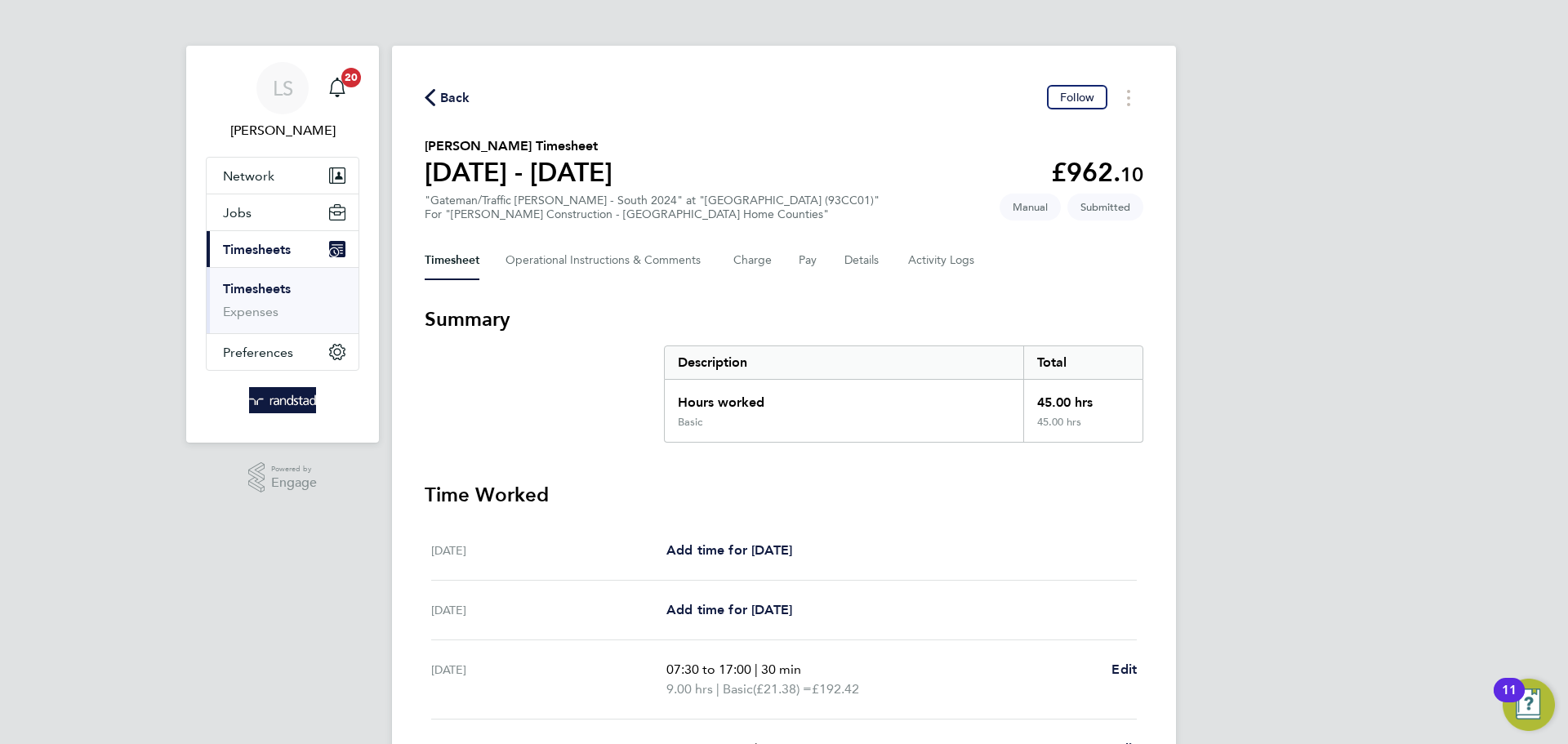
click at [456, 96] on span "Back" at bounding box center [455, 98] width 30 height 20
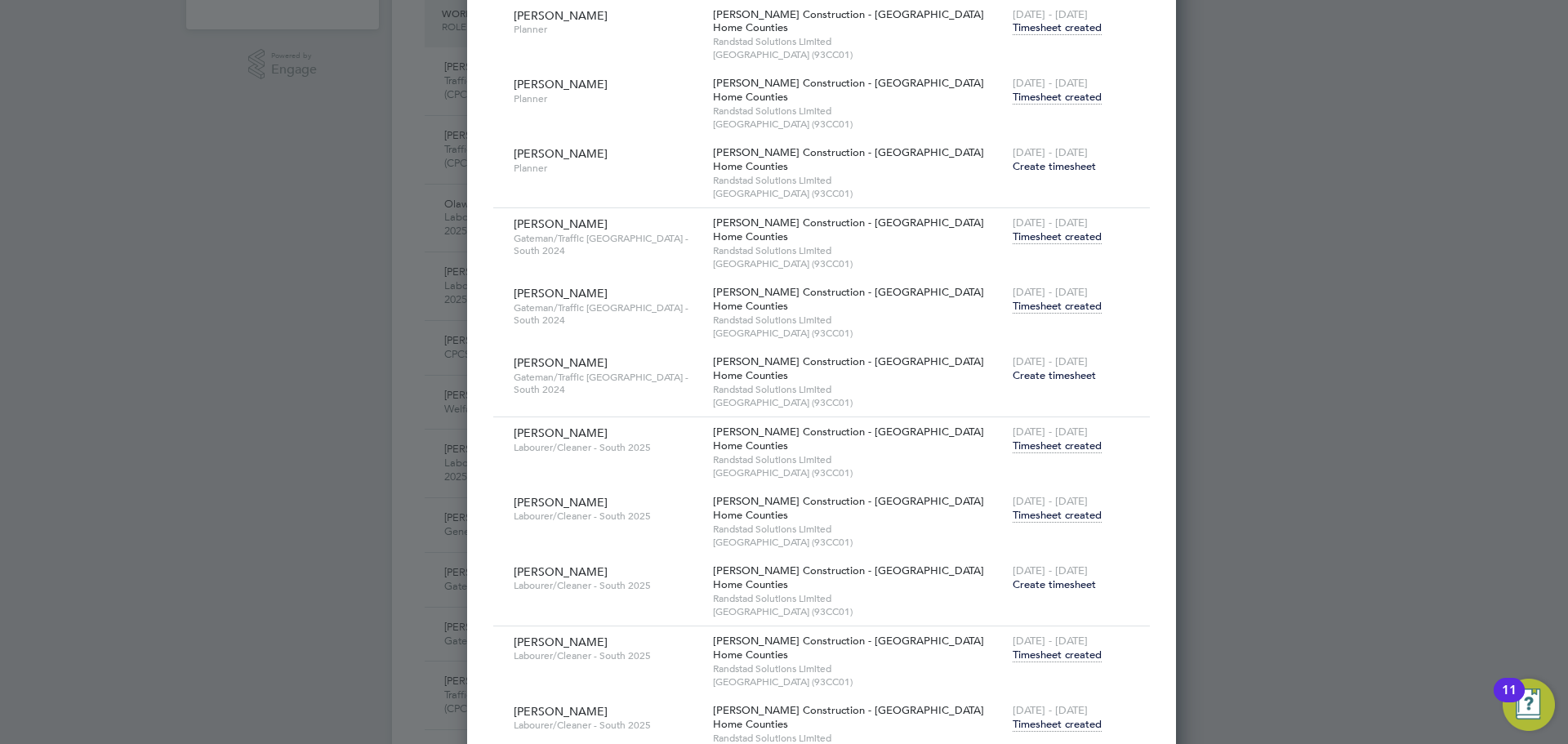
click at [1013, 517] on span "Timesheet created" at bounding box center [1057, 516] width 89 height 15
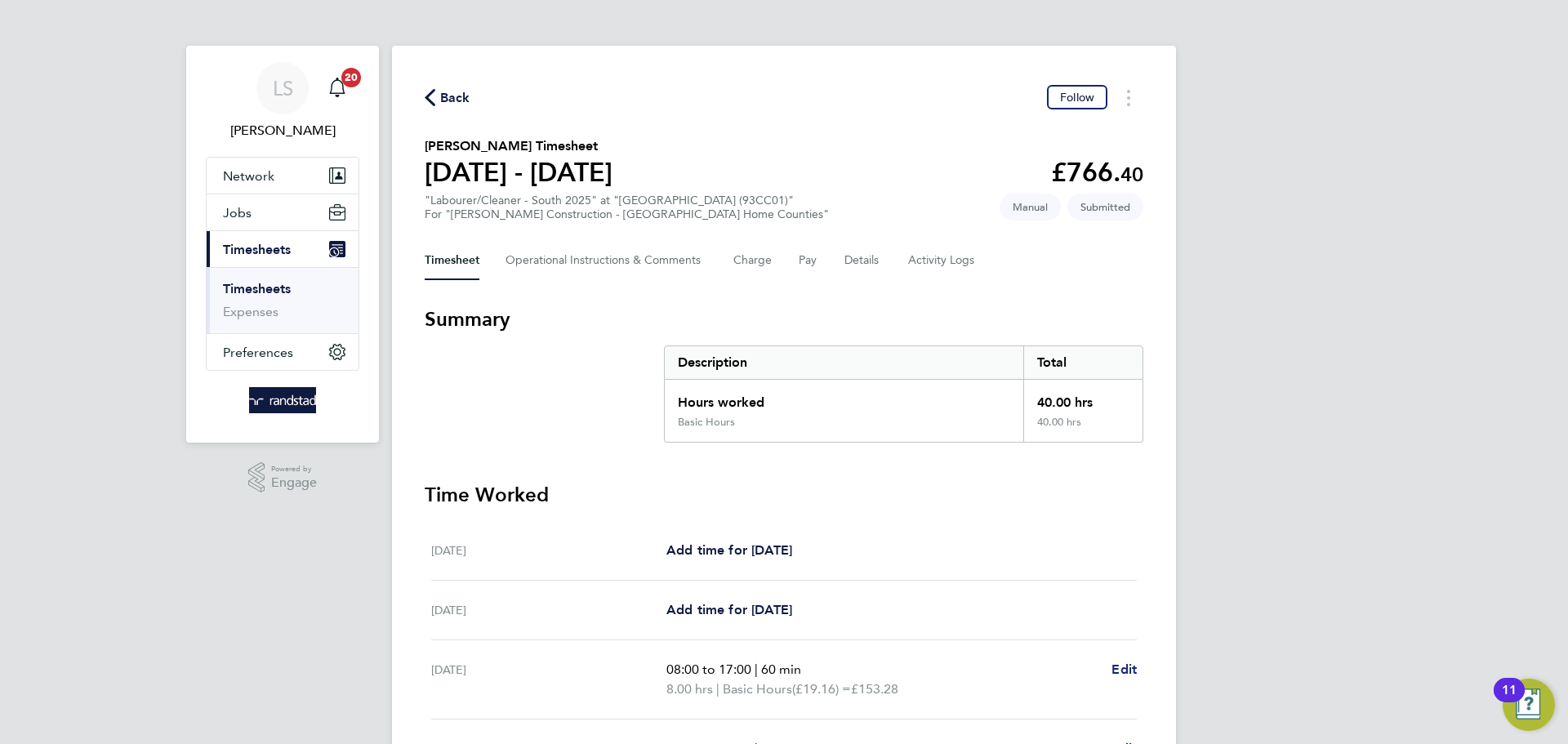
click at [1127, 660] on link "Edit" at bounding box center [1124, 670] width 25 height 20
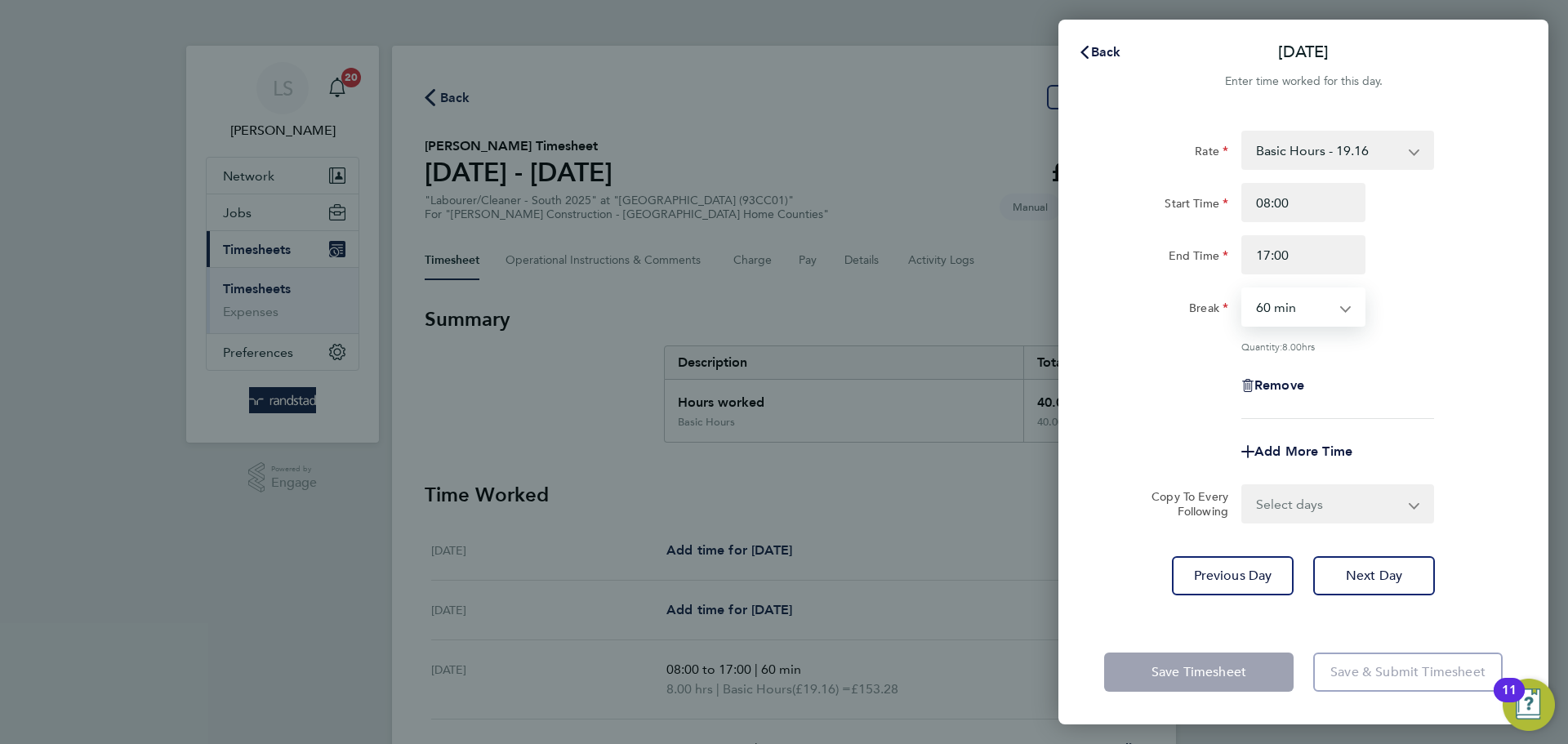
click at [1287, 319] on select "0 min 15 min 30 min 45 min 60 min 75 min 90 min" at bounding box center [1294, 307] width 102 height 36
click at [1243, 289] on select "0 min 15 min 30 min 45 min 60 min 75 min 90 min" at bounding box center [1294, 307] width 102 height 36
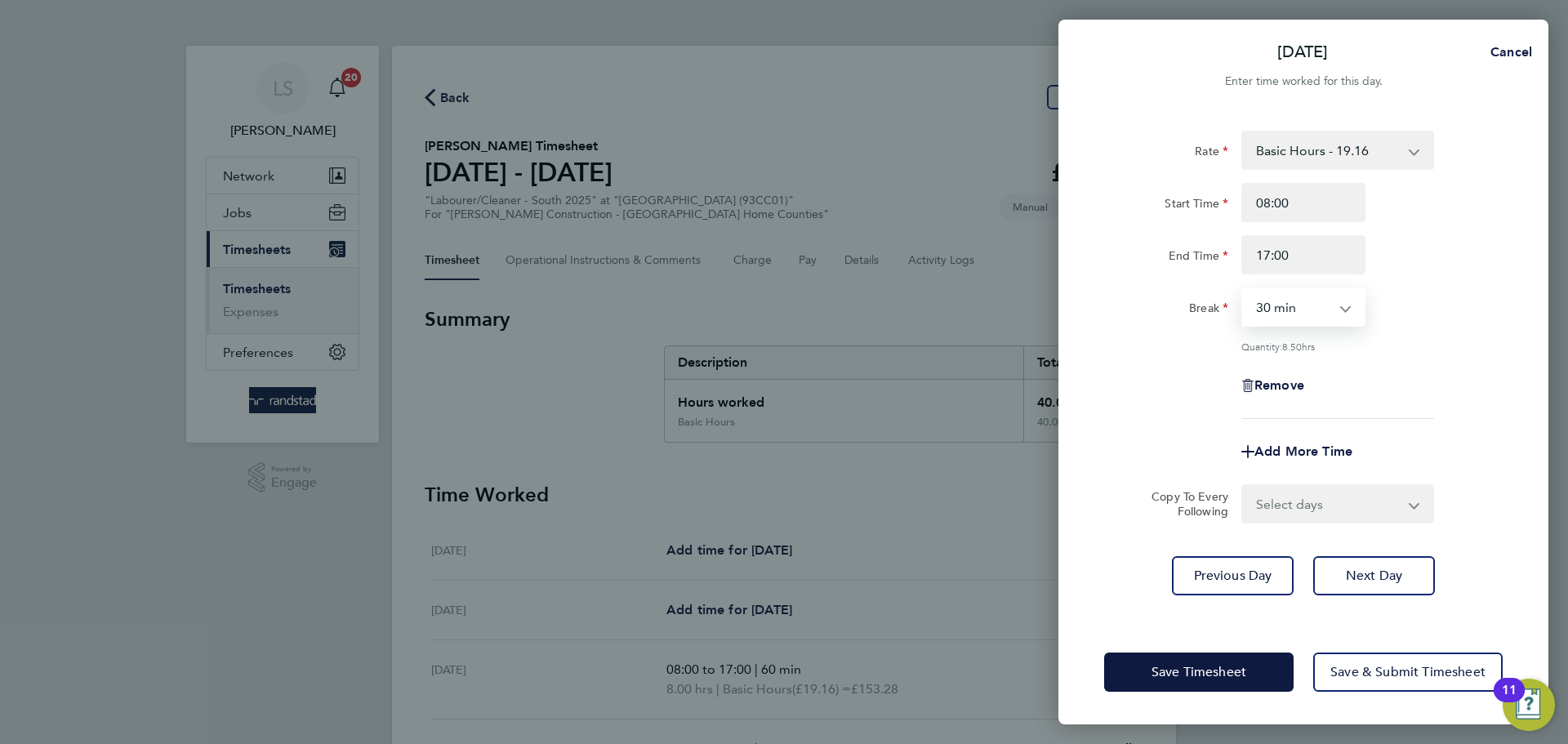
click at [1287, 307] on select "0 min 15 min 30 min 45 min 60 min 75 min 90 min" at bounding box center [1294, 307] width 102 height 36
select select "0"
click at [1243, 289] on select "0 min 15 min 30 min 45 min 60 min 75 min 90 min" at bounding box center [1294, 307] width 102 height 36
click at [1291, 494] on select "Select days Day [DATE] [DATE] [DATE] [DATE]" at bounding box center [1329, 503] width 172 height 36
click at [1281, 499] on select "Select days Day [DATE] [DATE] [DATE] [DATE]" at bounding box center [1329, 503] width 172 height 36
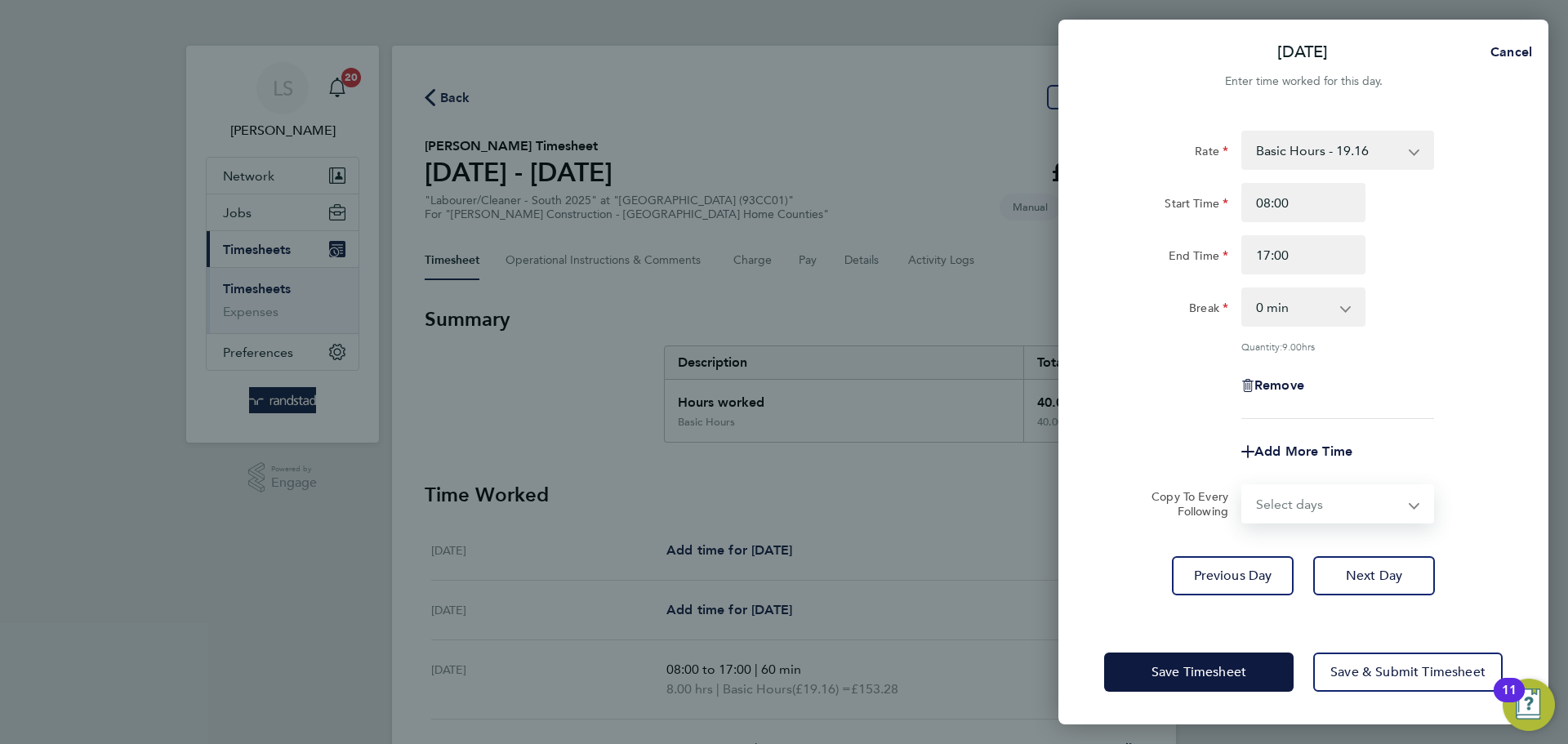
select select "DAY"
click at [1243, 486] on select "Select days Day [DATE] [DATE] [DATE] [DATE]" at bounding box center [1329, 503] width 172 height 36
select select "[DATE]"
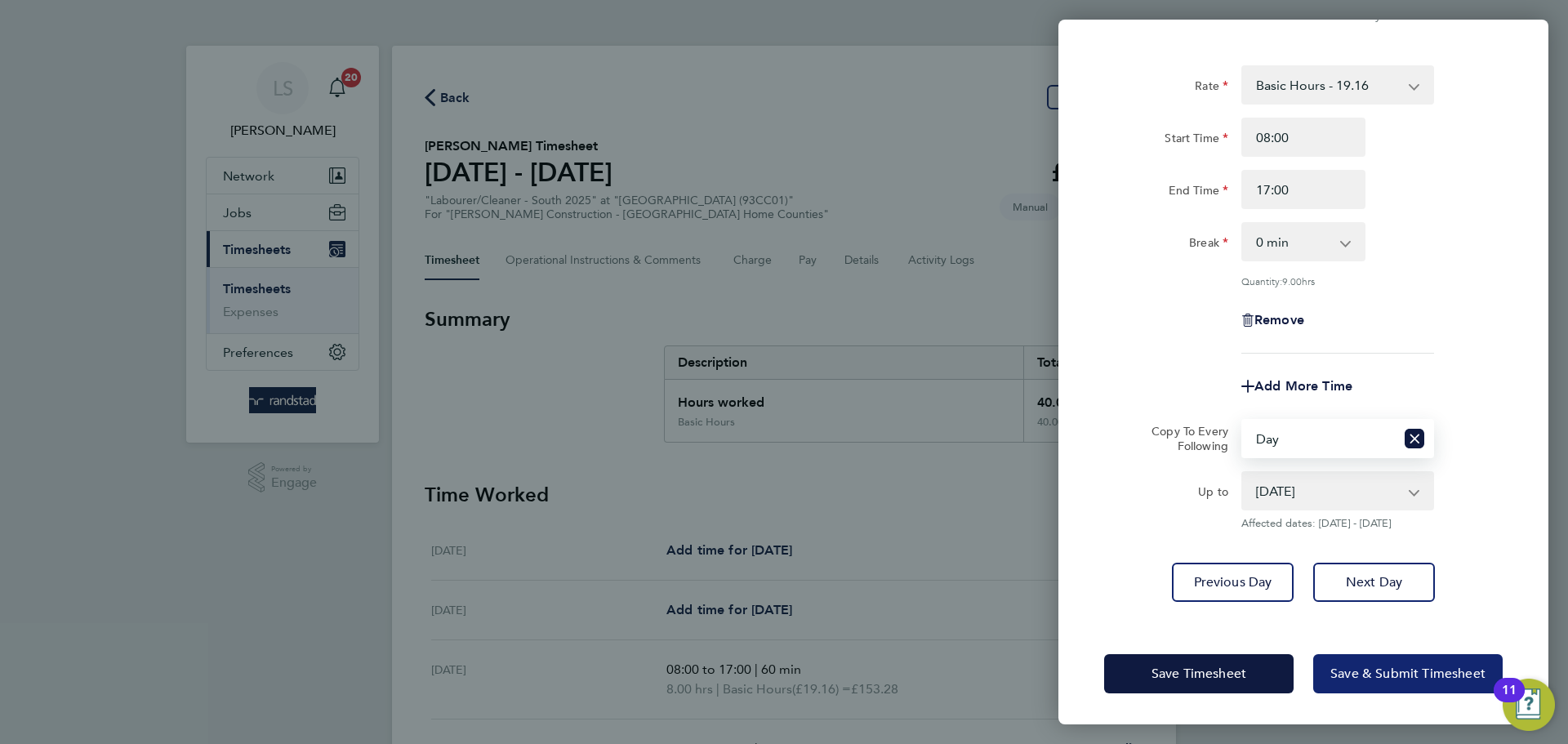
click at [1343, 672] on span "Save & Submit Timesheet" at bounding box center [1407, 674] width 155 height 17
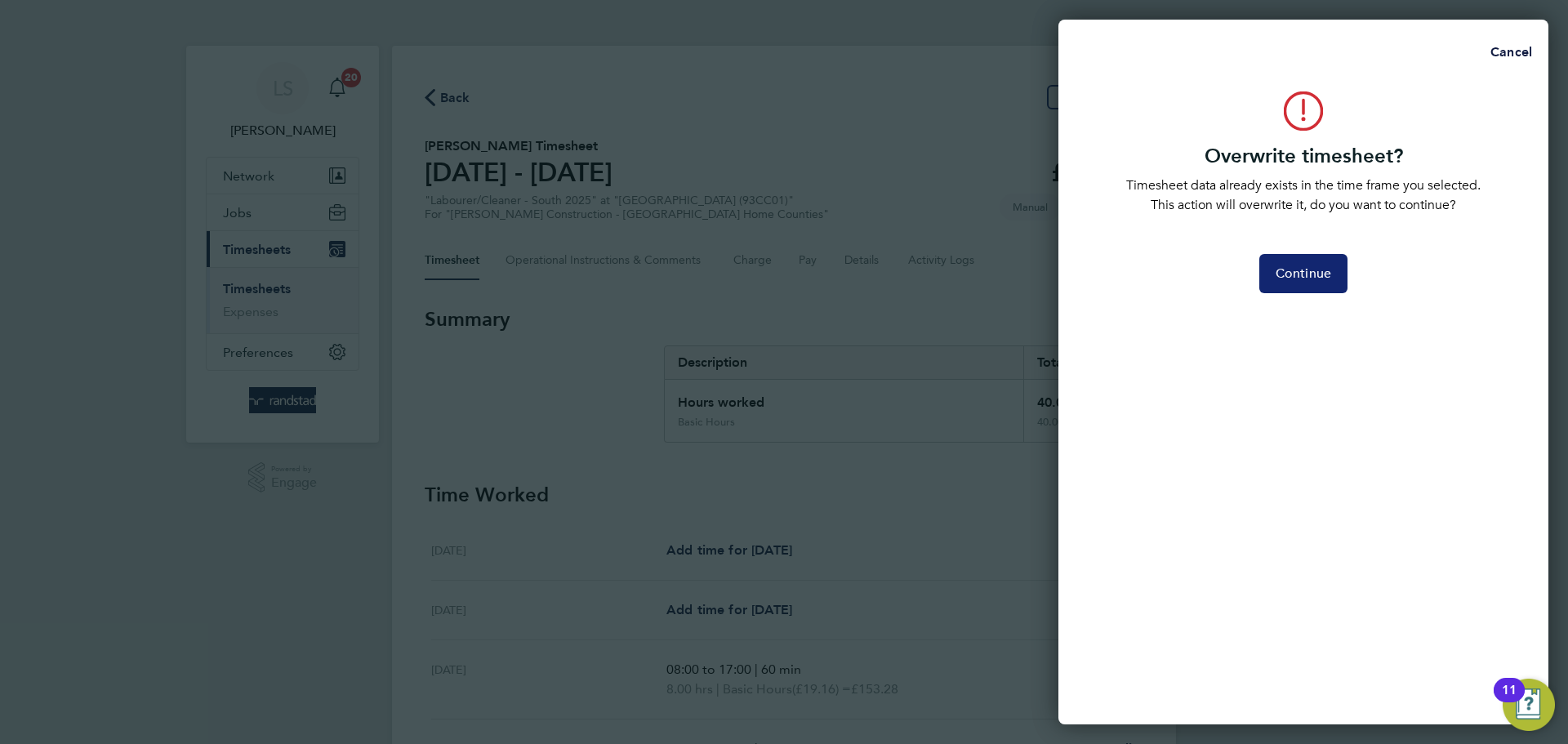
click at [1287, 290] on button "Continue" at bounding box center [1303, 273] width 88 height 39
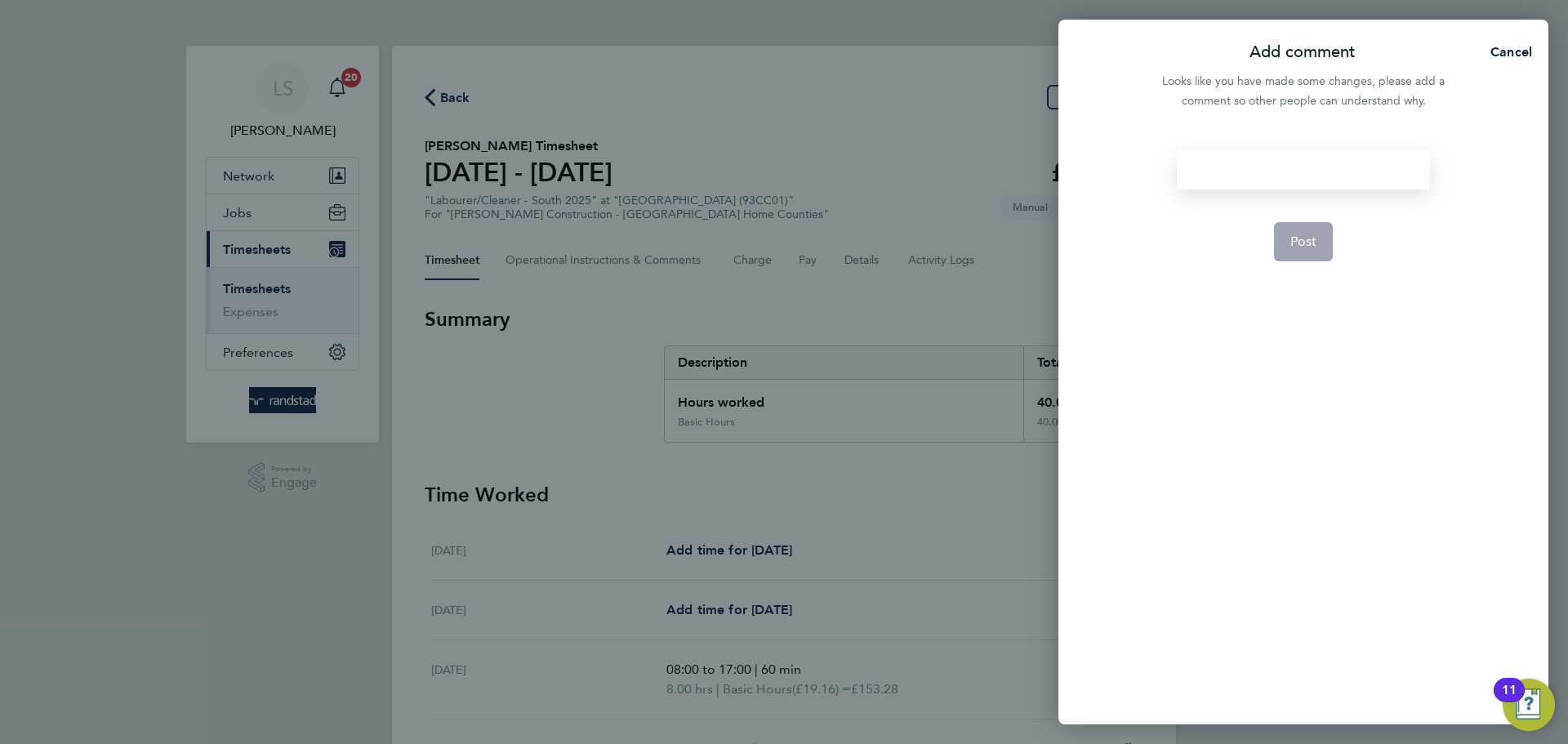
click at [1275, 186] on div at bounding box center [1302, 169] width 252 height 39
click at [1273, 186] on div at bounding box center [1302, 169] width 252 height 39
click at [1280, 222] on button "Post" at bounding box center [1304, 242] width 60 height 39
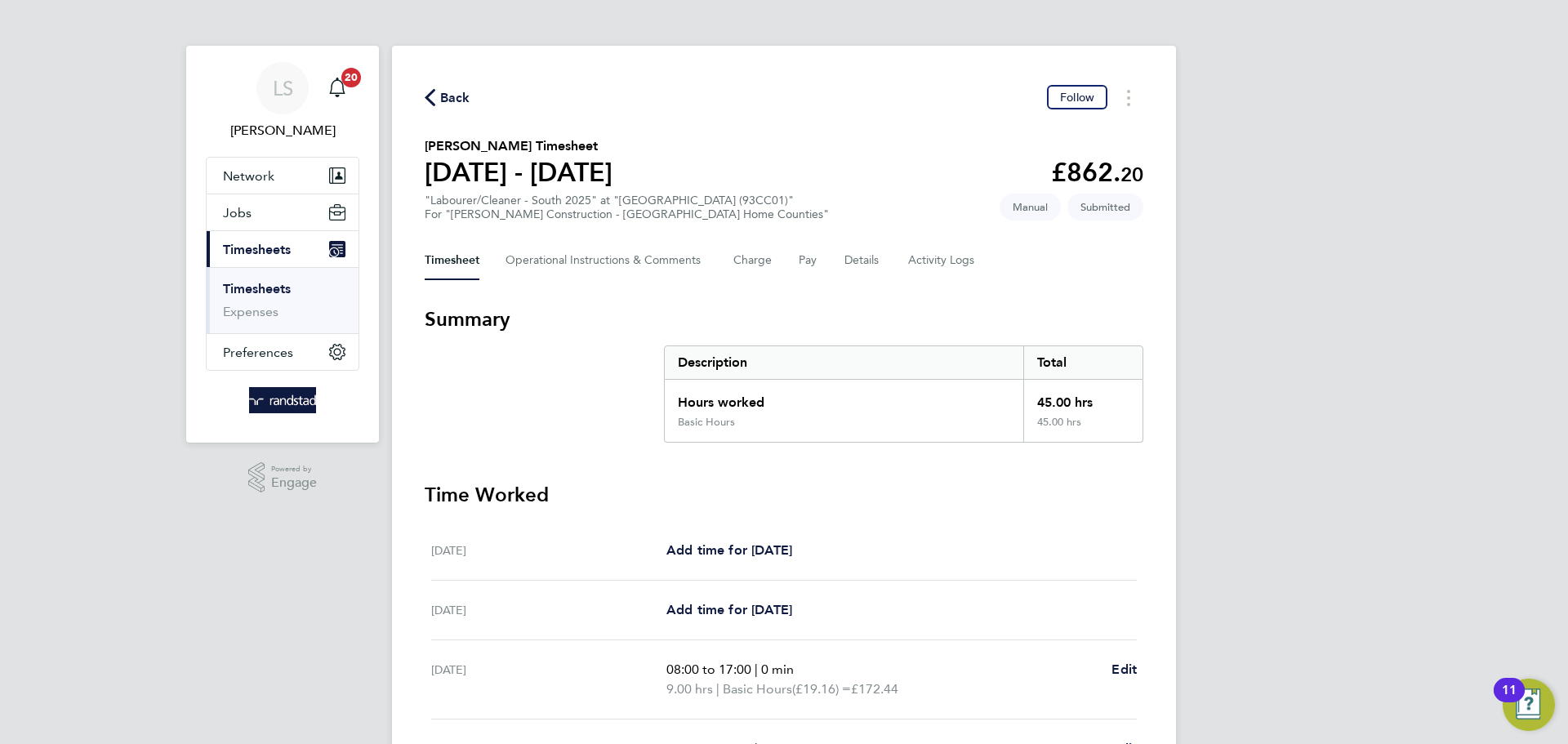
click at [429, 97] on icon "button" at bounding box center [430, 97] width 11 height 17
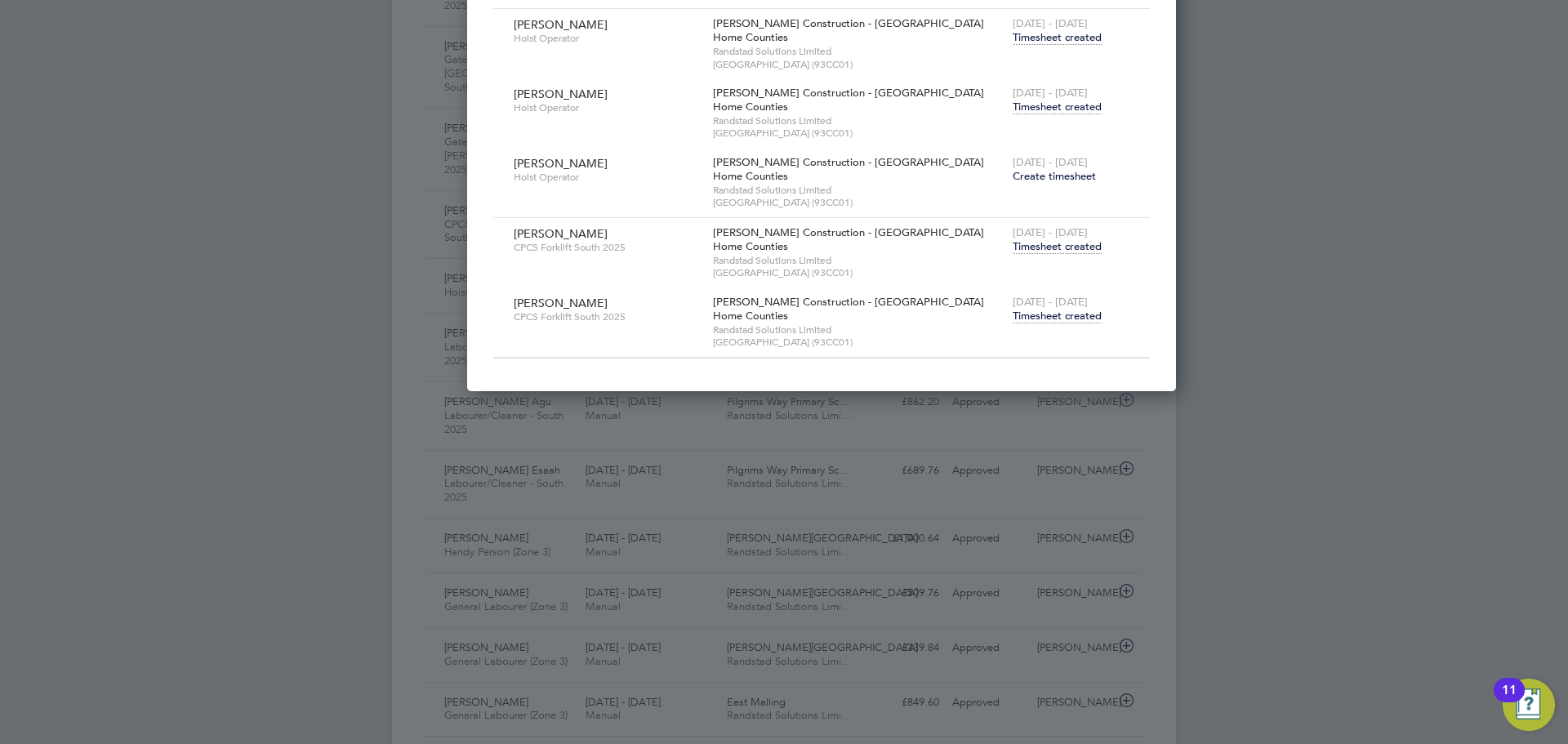
click at [1013, 314] on span "Timesheet created" at bounding box center [1057, 317] width 89 height 15
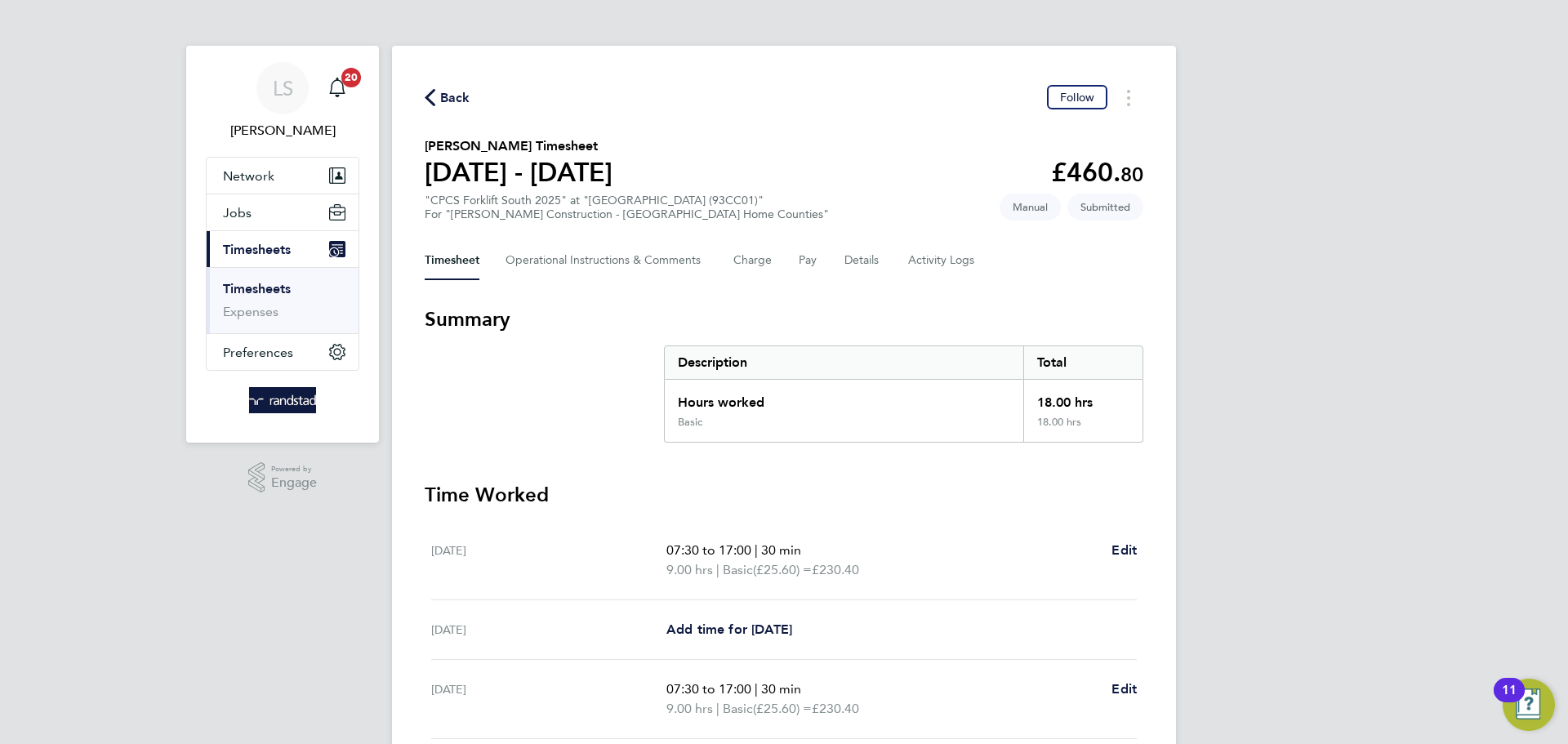
click at [450, 103] on span "Back" at bounding box center [455, 98] width 30 height 20
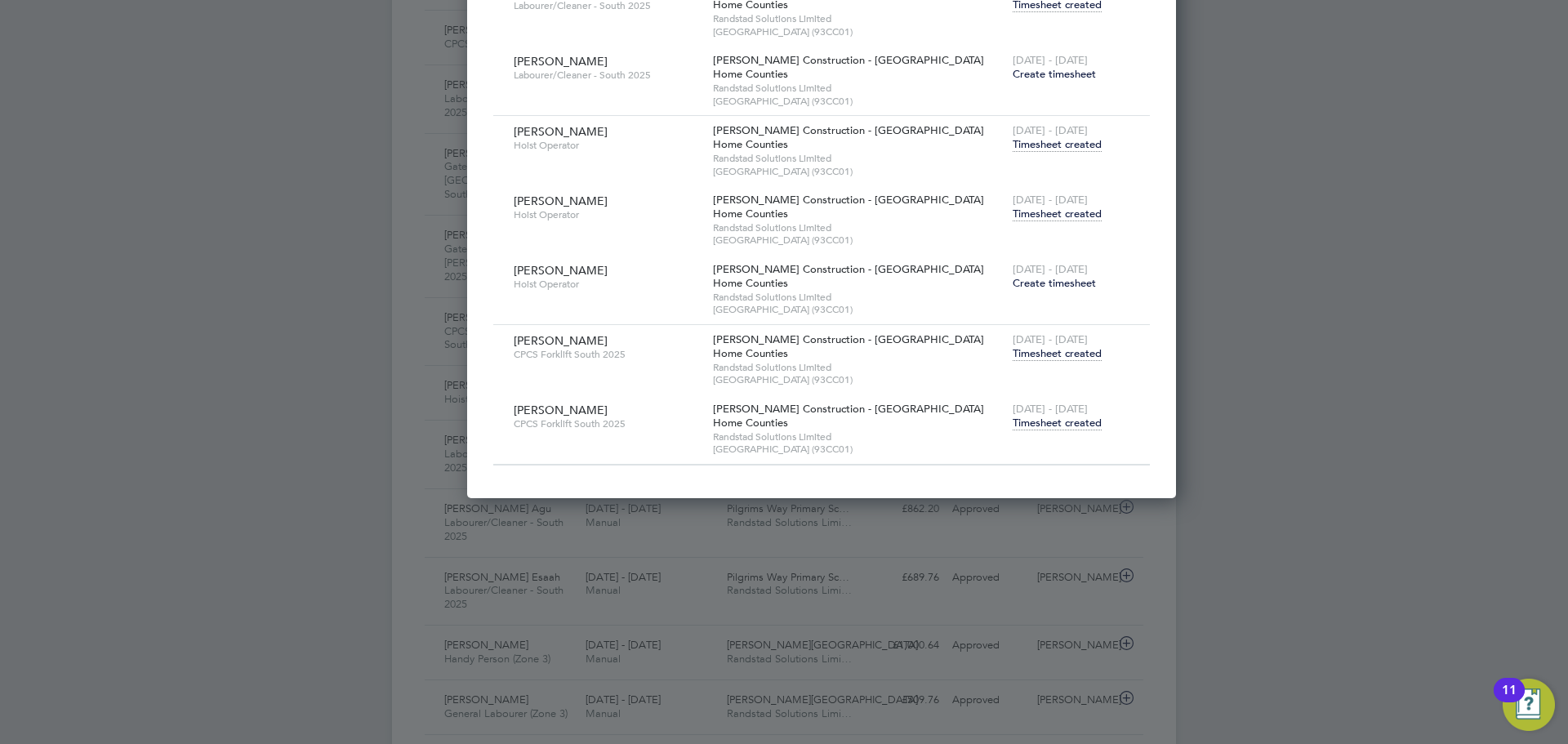
click at [1013, 214] on span "Timesheet created" at bounding box center [1057, 214] width 89 height 15
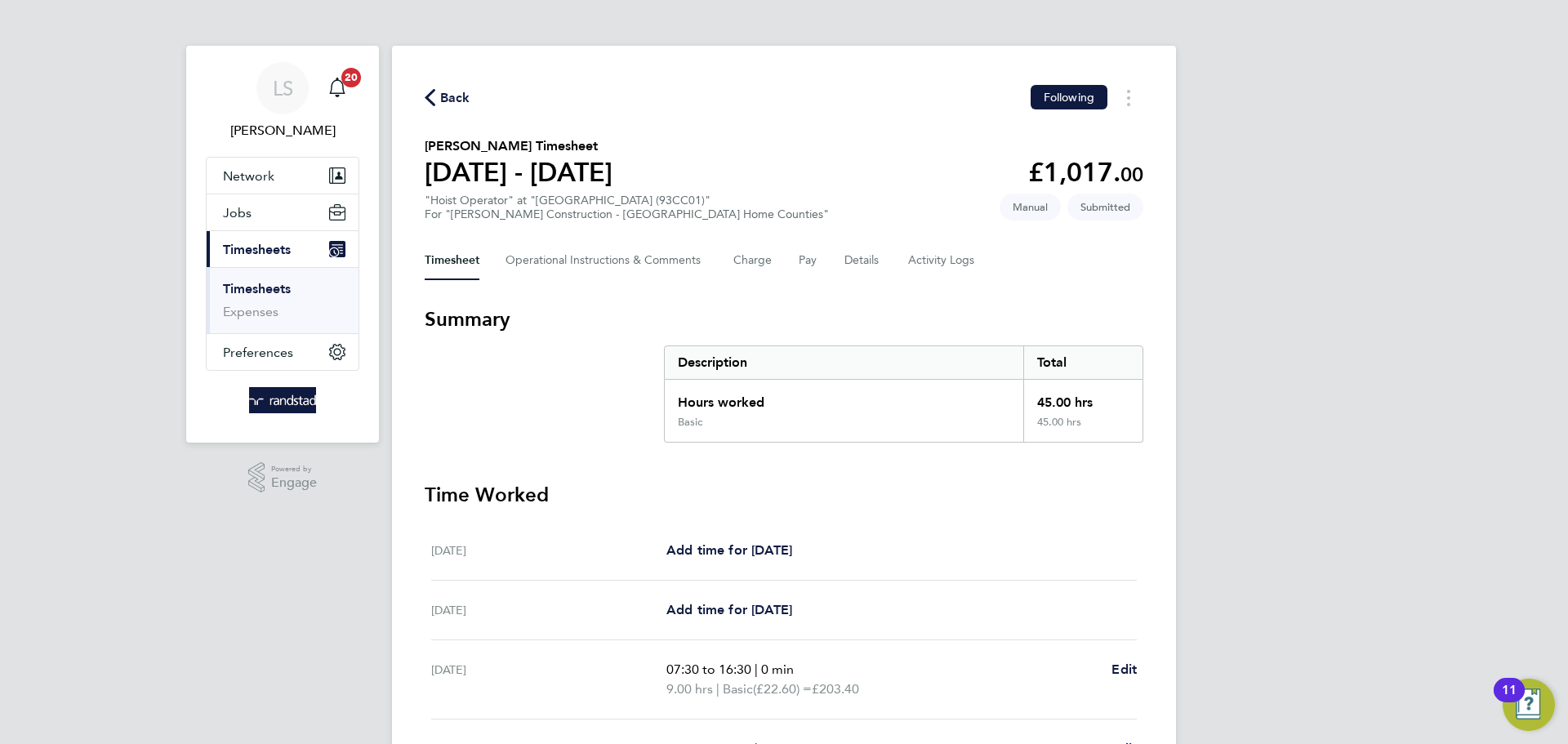
click at [451, 97] on span "Back" at bounding box center [455, 98] width 30 height 20
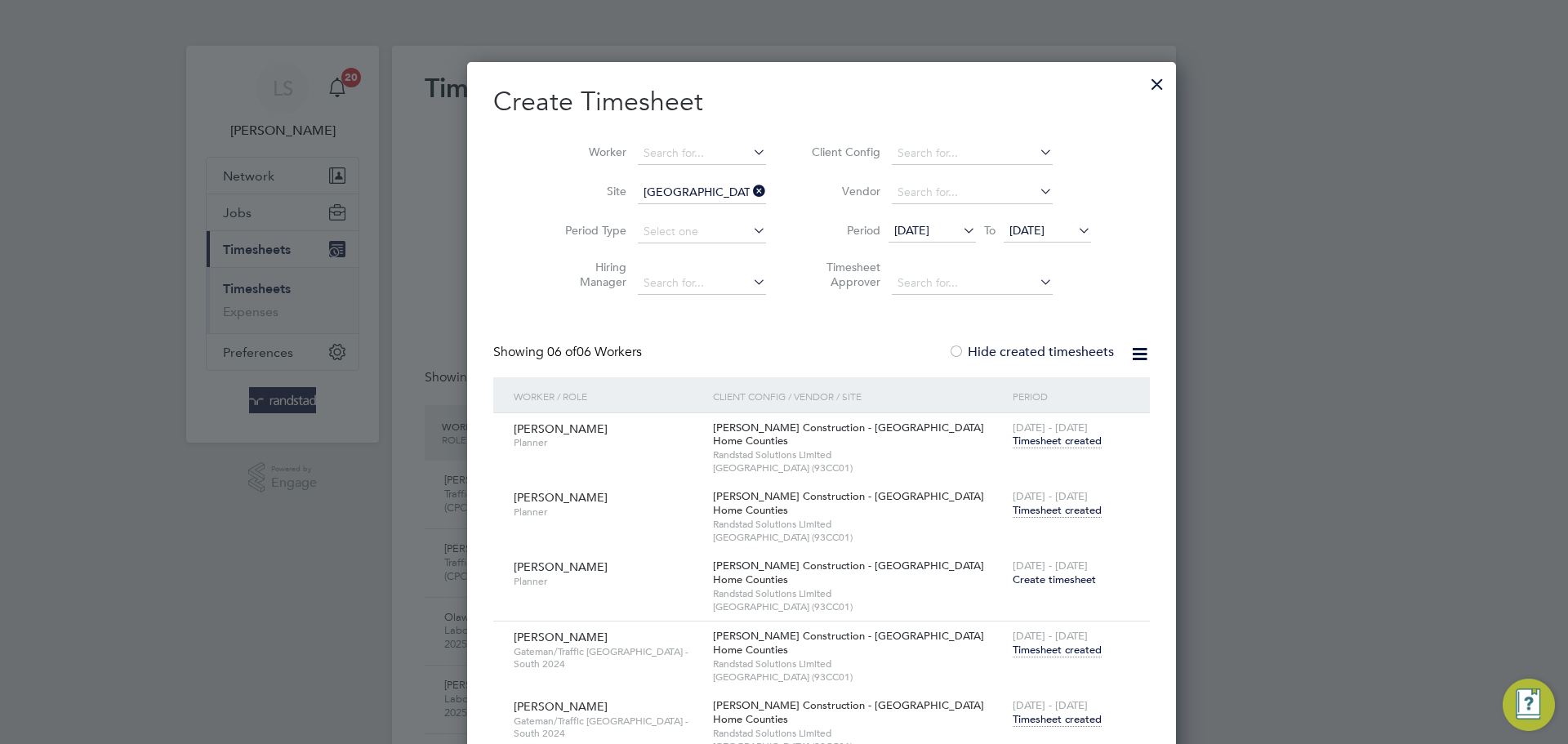
click at [749, 189] on icon at bounding box center [749, 191] width 0 height 22
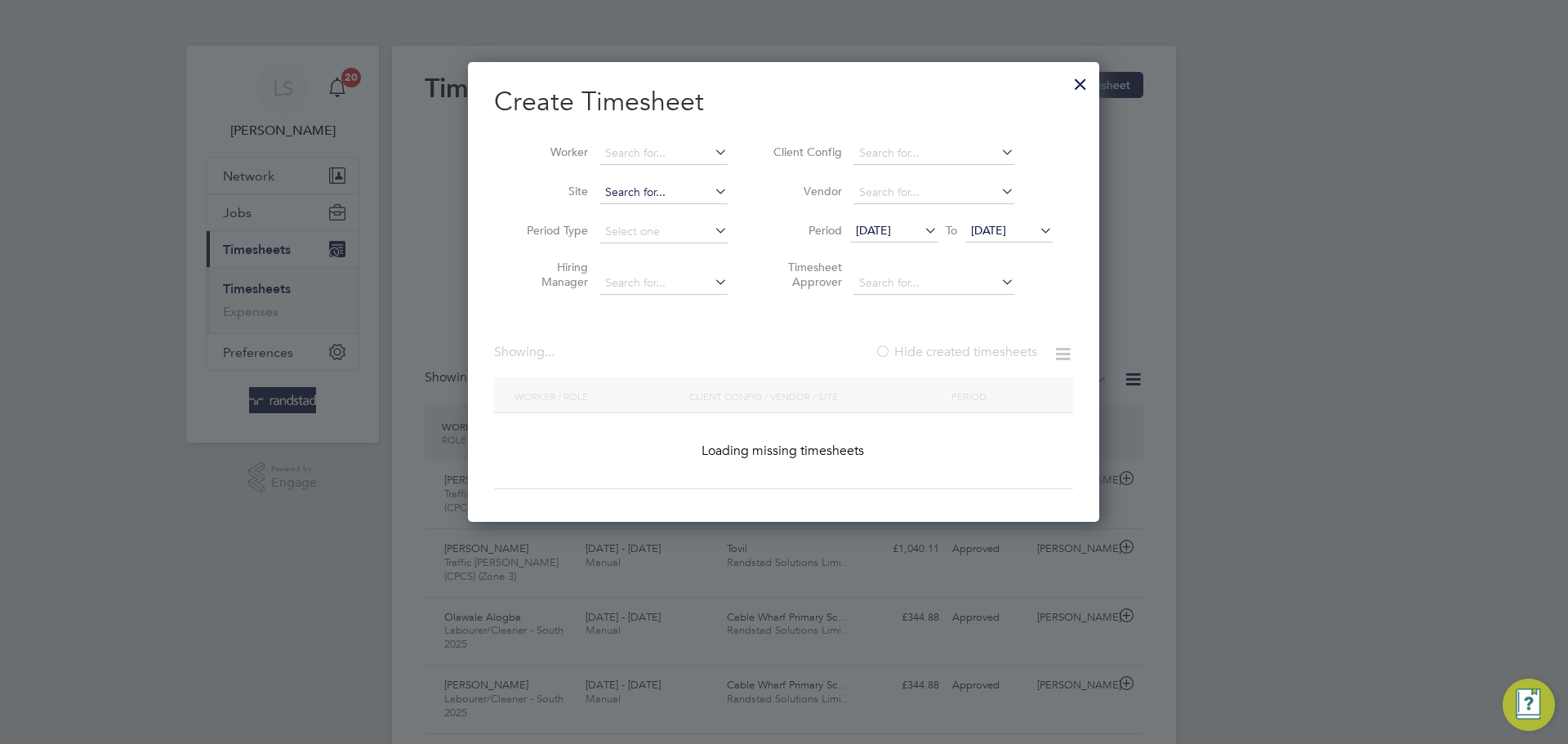
click at [684, 192] on input at bounding box center [664, 192] width 128 height 22
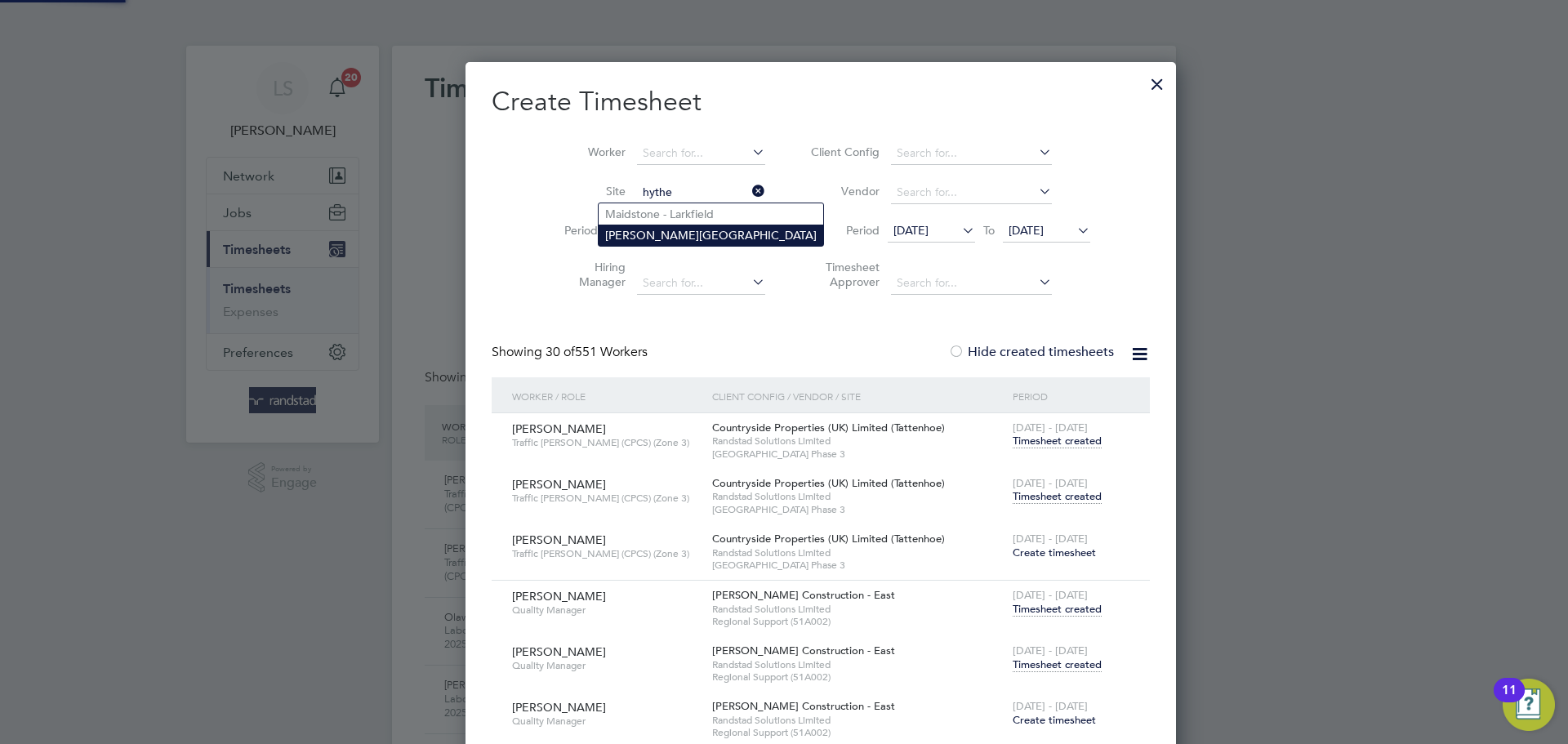
click at [677, 225] on li "[PERSON_NAME][GEOGRAPHIC_DATA]" at bounding box center [711, 235] width 225 height 21
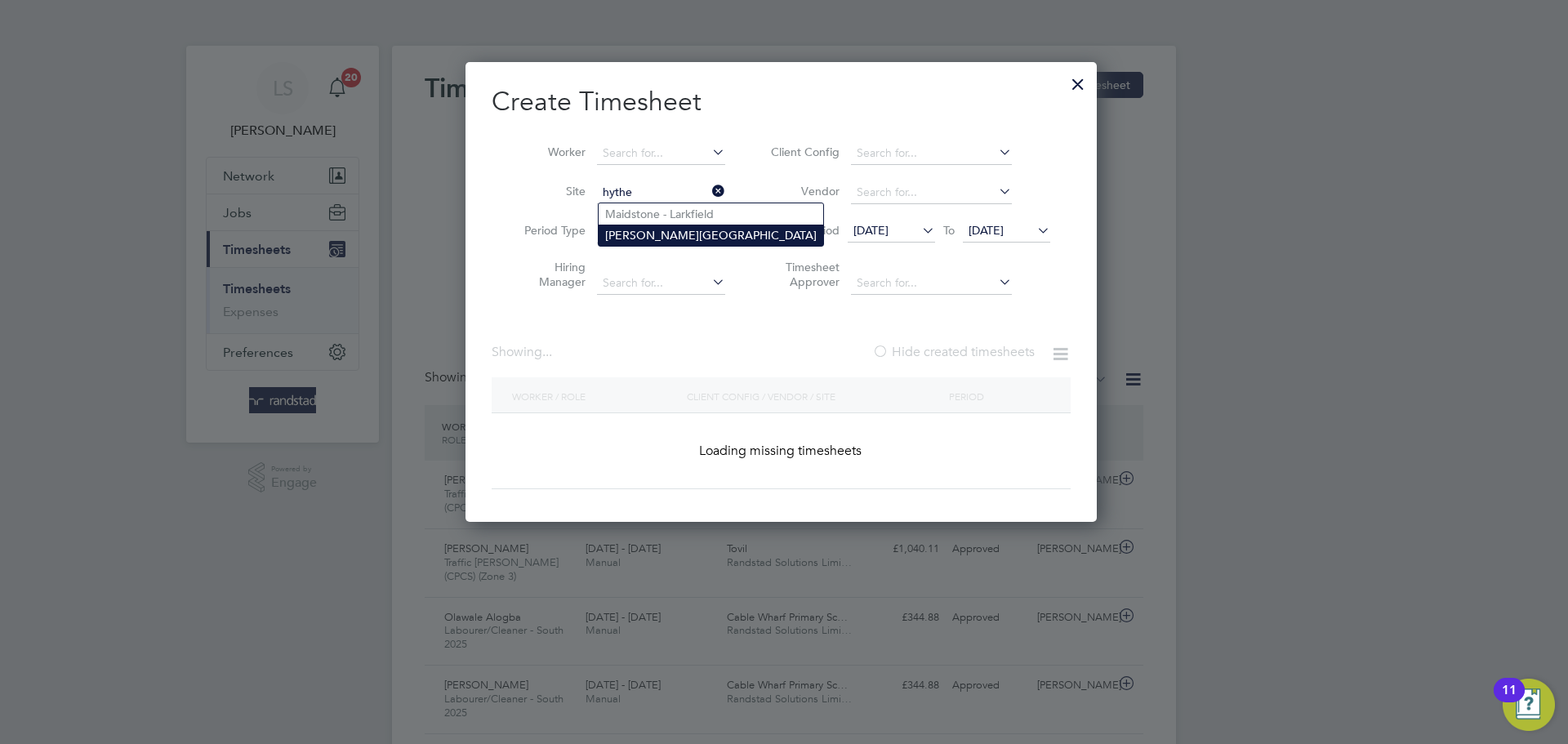
type input "[PERSON_NAME][GEOGRAPHIC_DATA]"
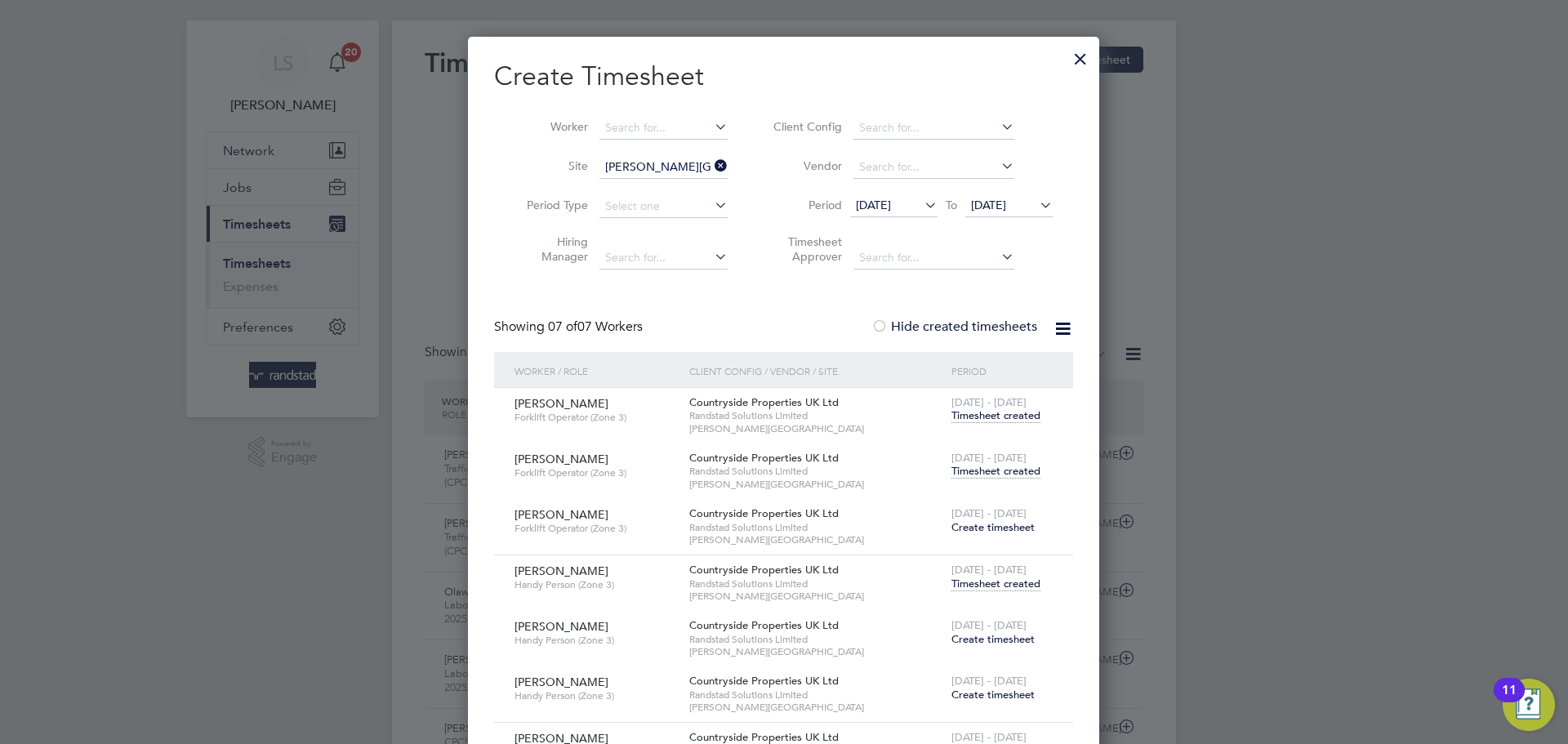
click at [988, 467] on span "Timesheet created" at bounding box center [995, 472] width 89 height 15
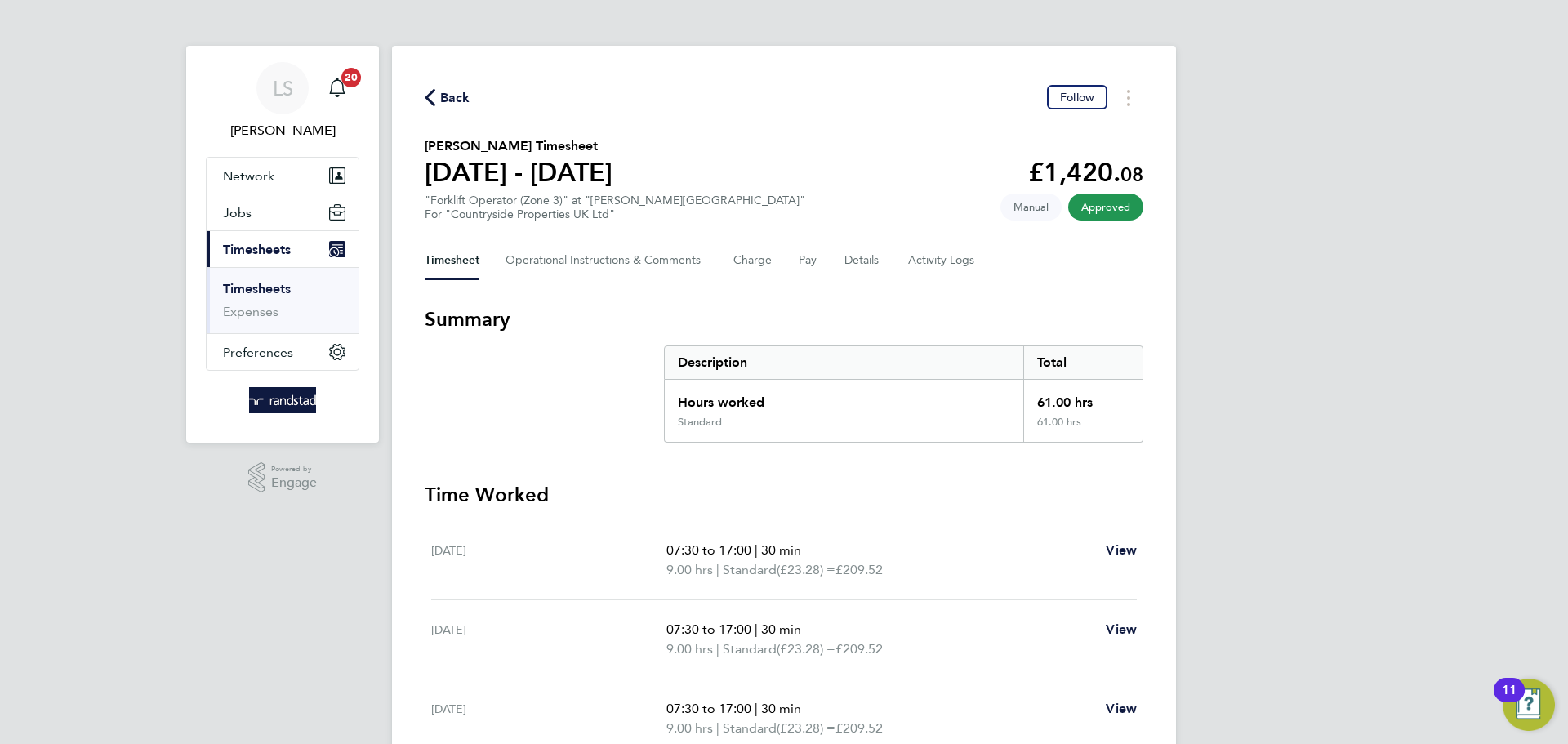
click at [445, 96] on span "Back" at bounding box center [455, 98] width 30 height 20
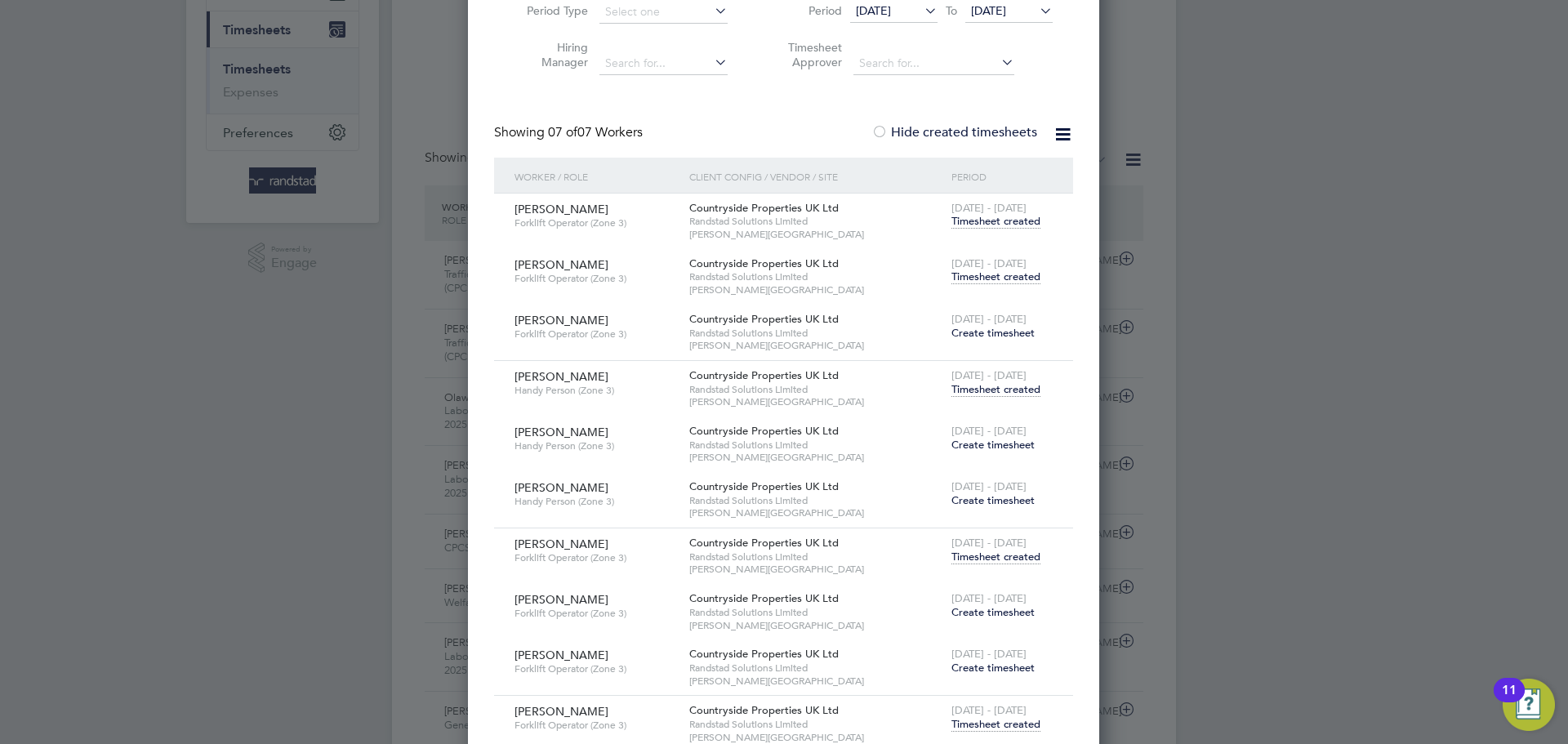
click at [981, 446] on span "Create timesheet" at bounding box center [993, 445] width 83 height 14
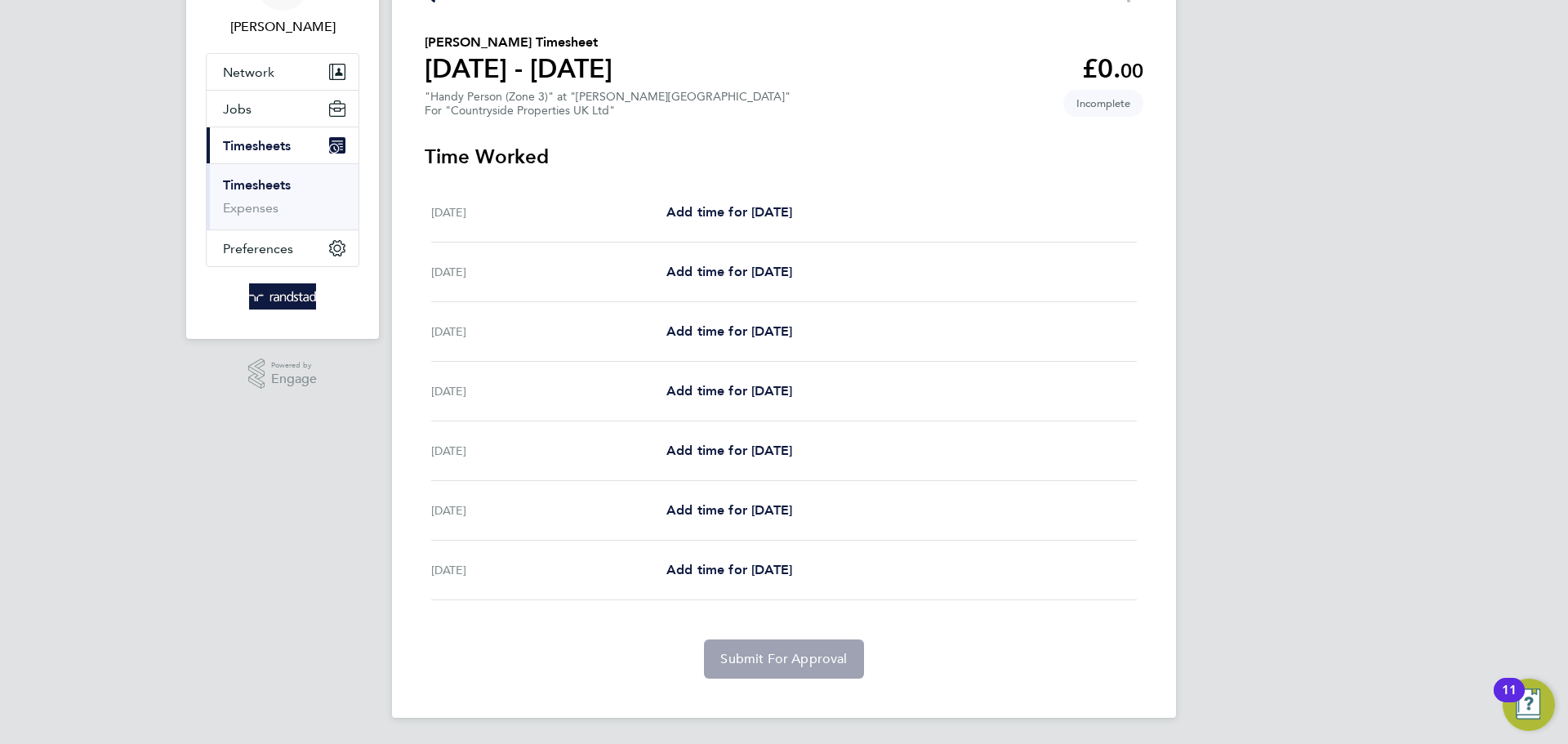
click at [723, 222] on div "Mon 18 Aug Add time for Mon 18 Aug Add time for Mon 18 Aug" at bounding box center [784, 213] width 705 height 60
click at [718, 210] on span "Add time for [DATE]" at bounding box center [729, 212] width 126 height 16
select select "30"
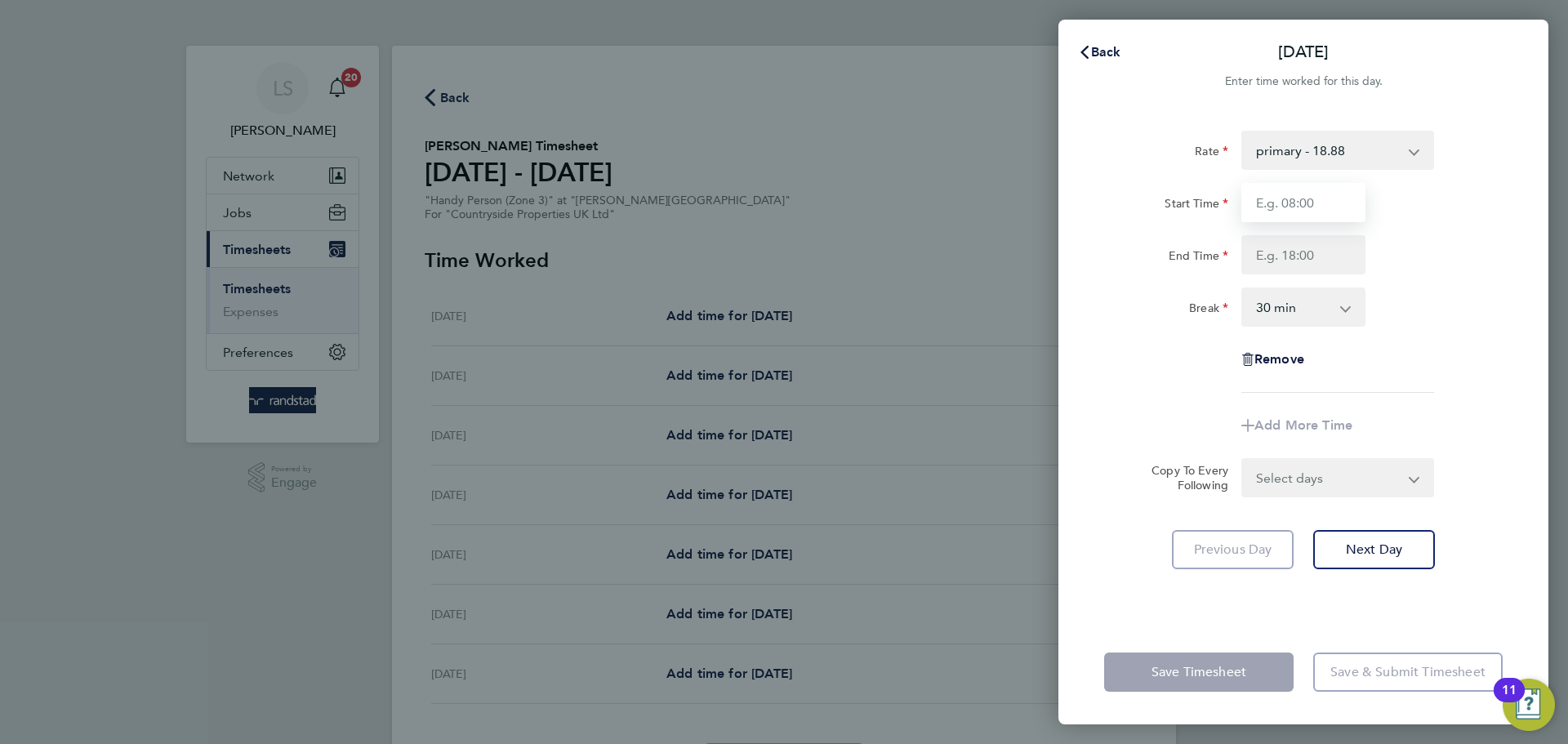
click at [1293, 211] on input "Start Time" at bounding box center [1303, 202] width 124 height 39
type input "07:30"
click at [1304, 250] on input "End Time" at bounding box center [1303, 254] width 124 height 39
type input "16:30"
click at [1306, 307] on select "0 min 15 min 30 min 45 min 60 min 75 min 90 min" at bounding box center [1294, 307] width 102 height 36
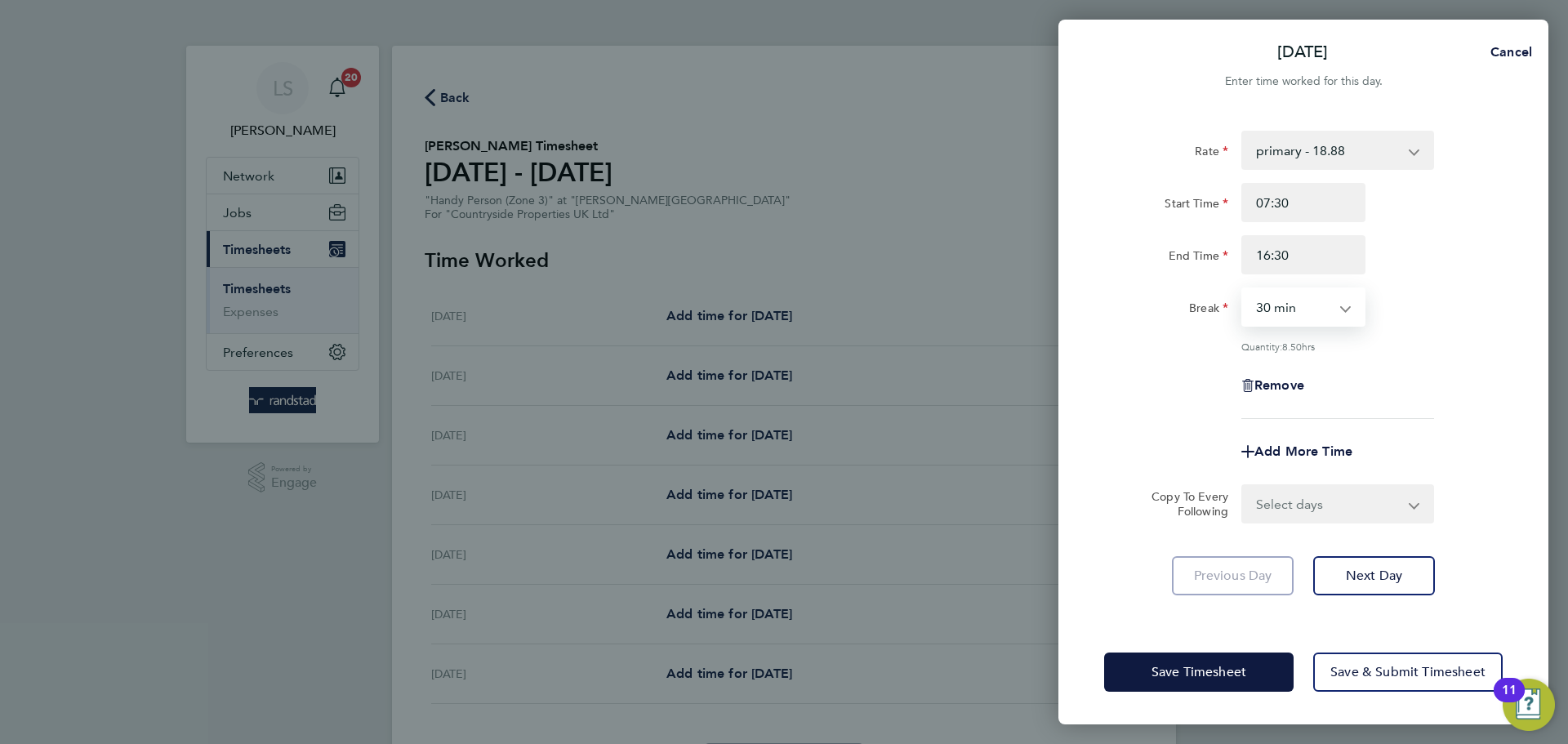
select select "0"
click at [1243, 289] on select "0 min 15 min 30 min 45 min 60 min 75 min 90 min" at bounding box center [1294, 307] width 102 height 36
click at [1299, 517] on select "Select days Day Weekday (Mon-Fri) Weekend (Sat-Sun) [DATE] [DATE] [DATE] [DATE]…" at bounding box center [1329, 503] width 172 height 36
select select "WEEKDAY"
click at [1243, 486] on select "Select days Day Weekday (Mon-Fri) Weekend (Sat-Sun) [DATE] [DATE] [DATE] [DATE]…" at bounding box center [1329, 503] width 172 height 36
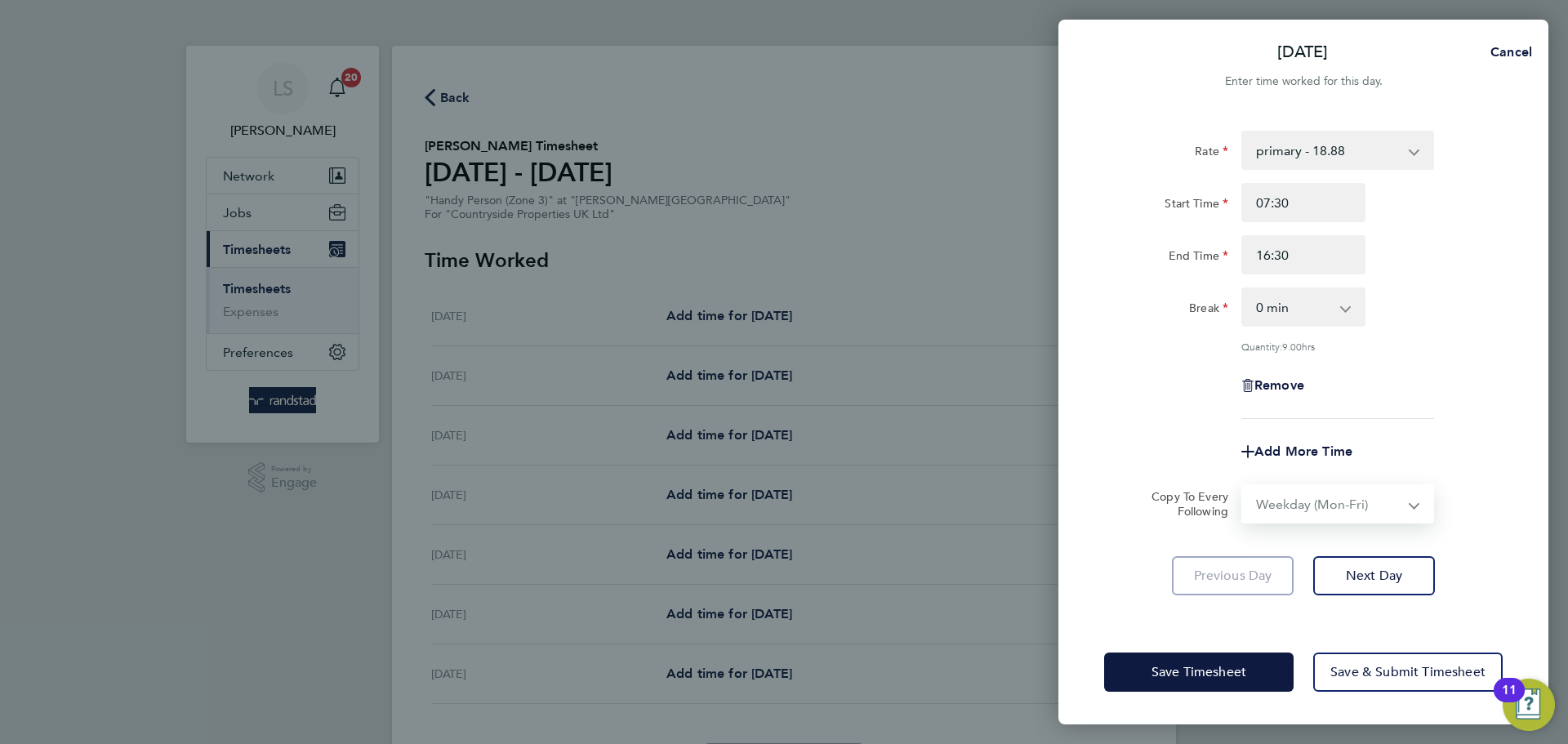
select select "[DATE]"
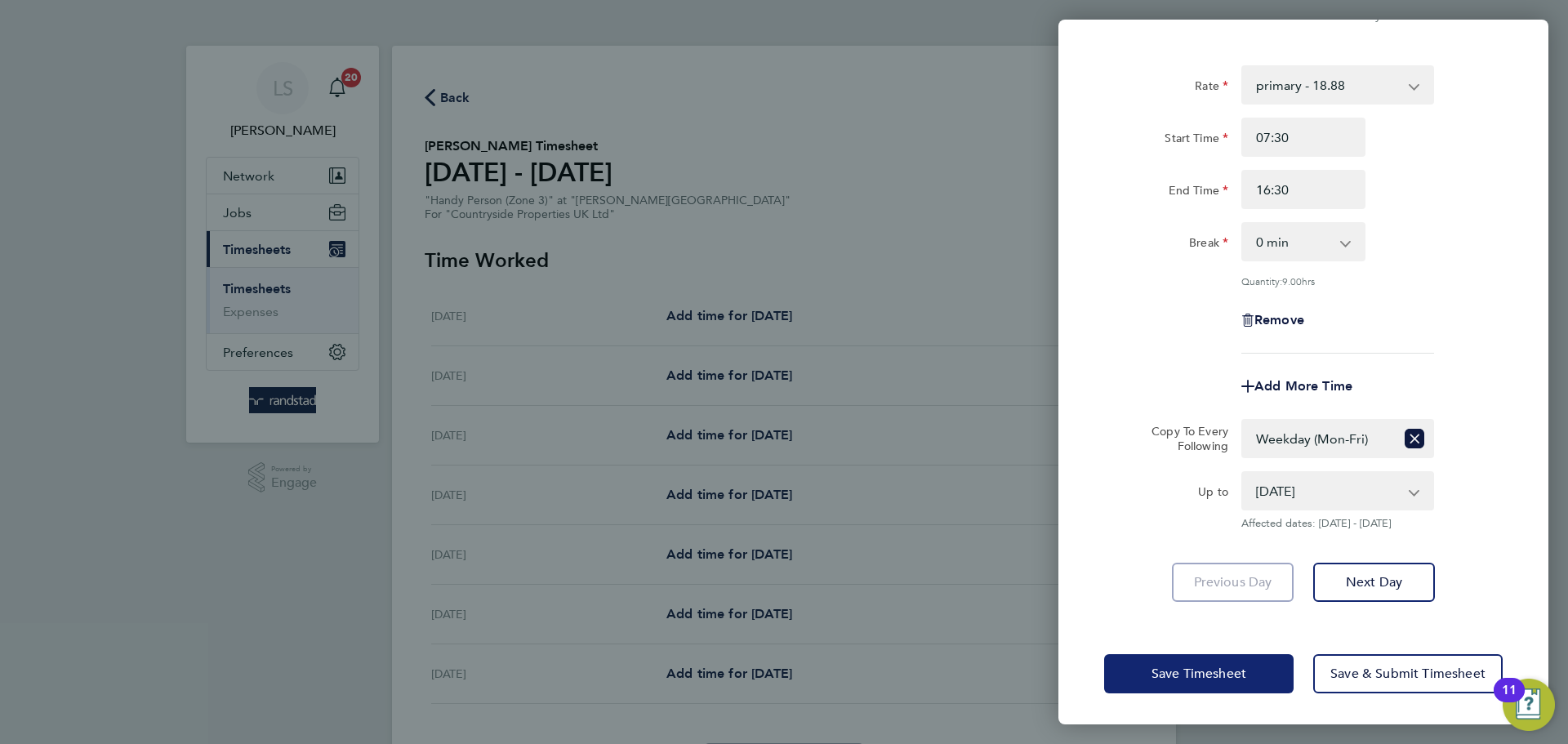
click at [1177, 682] on button "Save Timesheet" at bounding box center [1199, 674] width 190 height 39
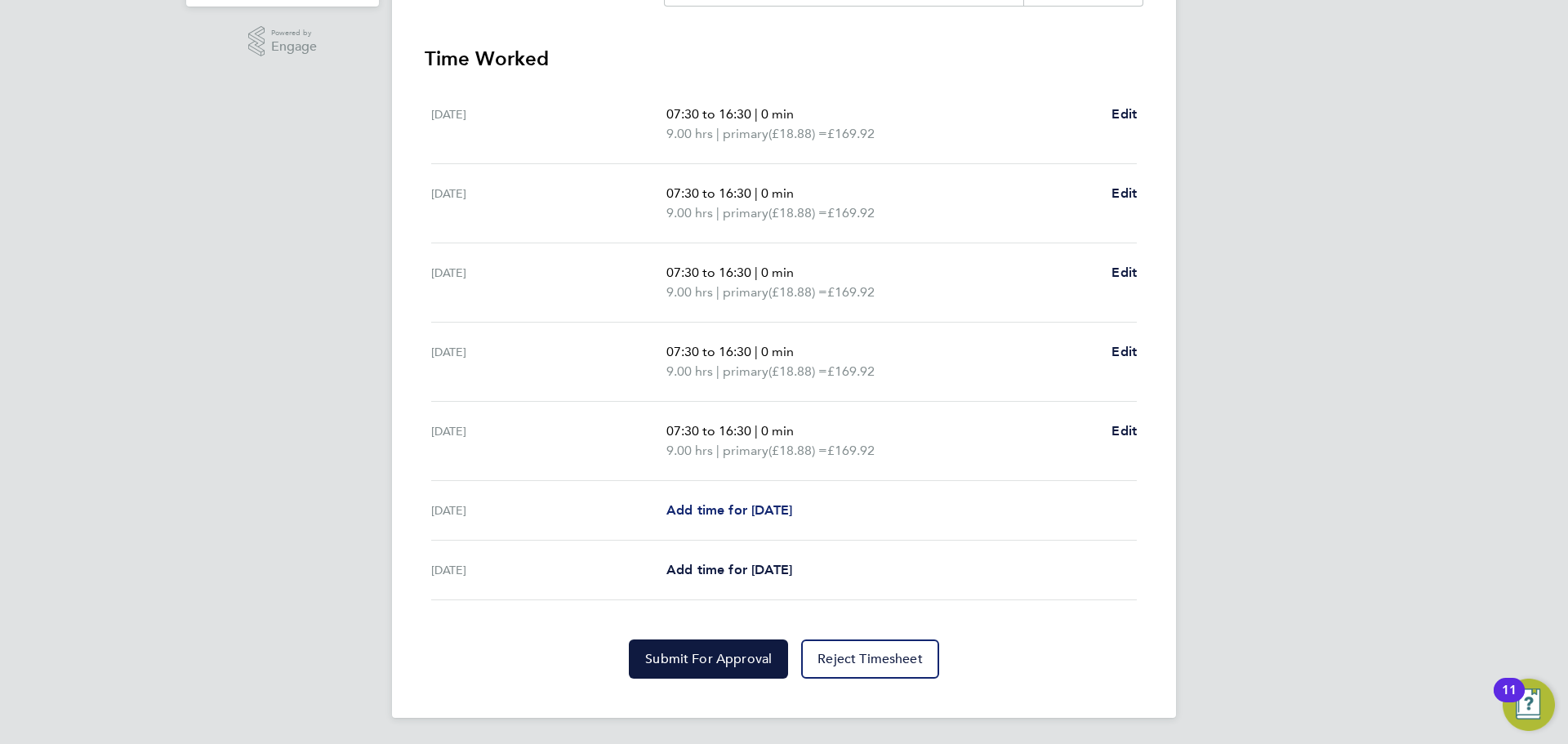
click at [725, 511] on span "Add time for [DATE]" at bounding box center [729, 510] width 126 height 16
select select "30"
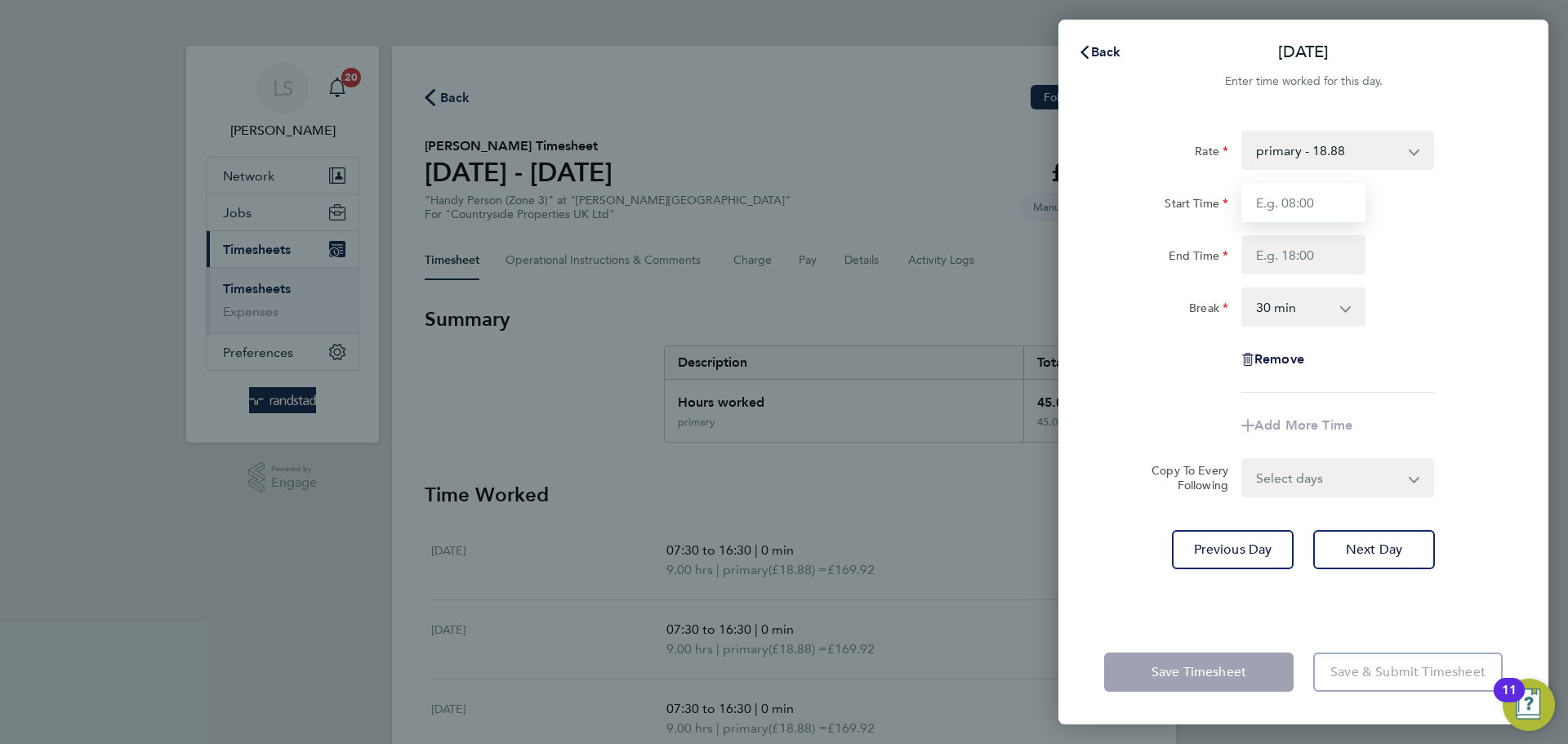
click at [1262, 217] on input "Start Time" at bounding box center [1303, 202] width 124 height 39
type input "07:30"
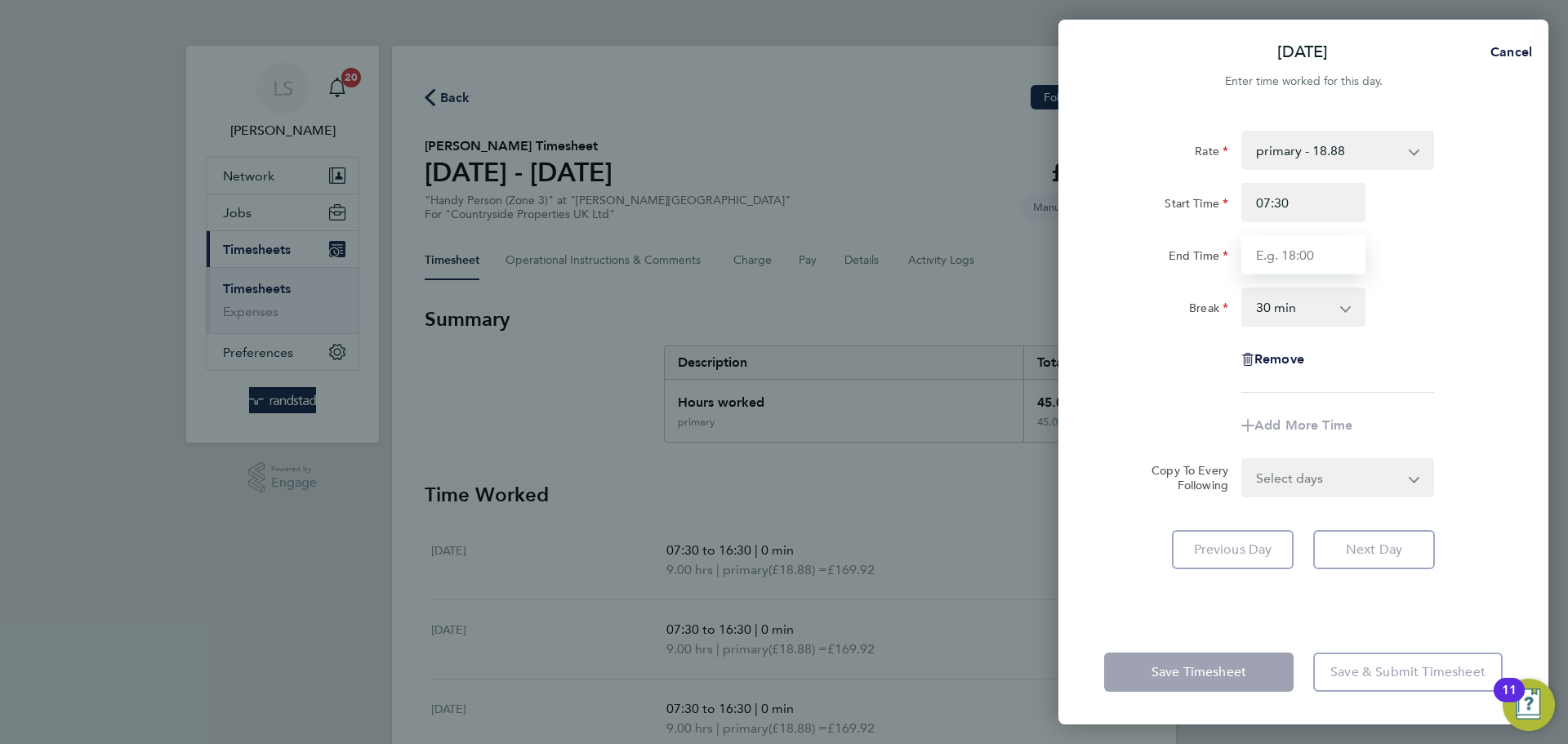
click at [1294, 255] on input "End Time" at bounding box center [1303, 254] width 124 height 39
type input "15:30"
click at [1277, 321] on select "0 min 15 min 30 min 45 min 60 min 75 min 90 min" at bounding box center [1294, 307] width 102 height 36
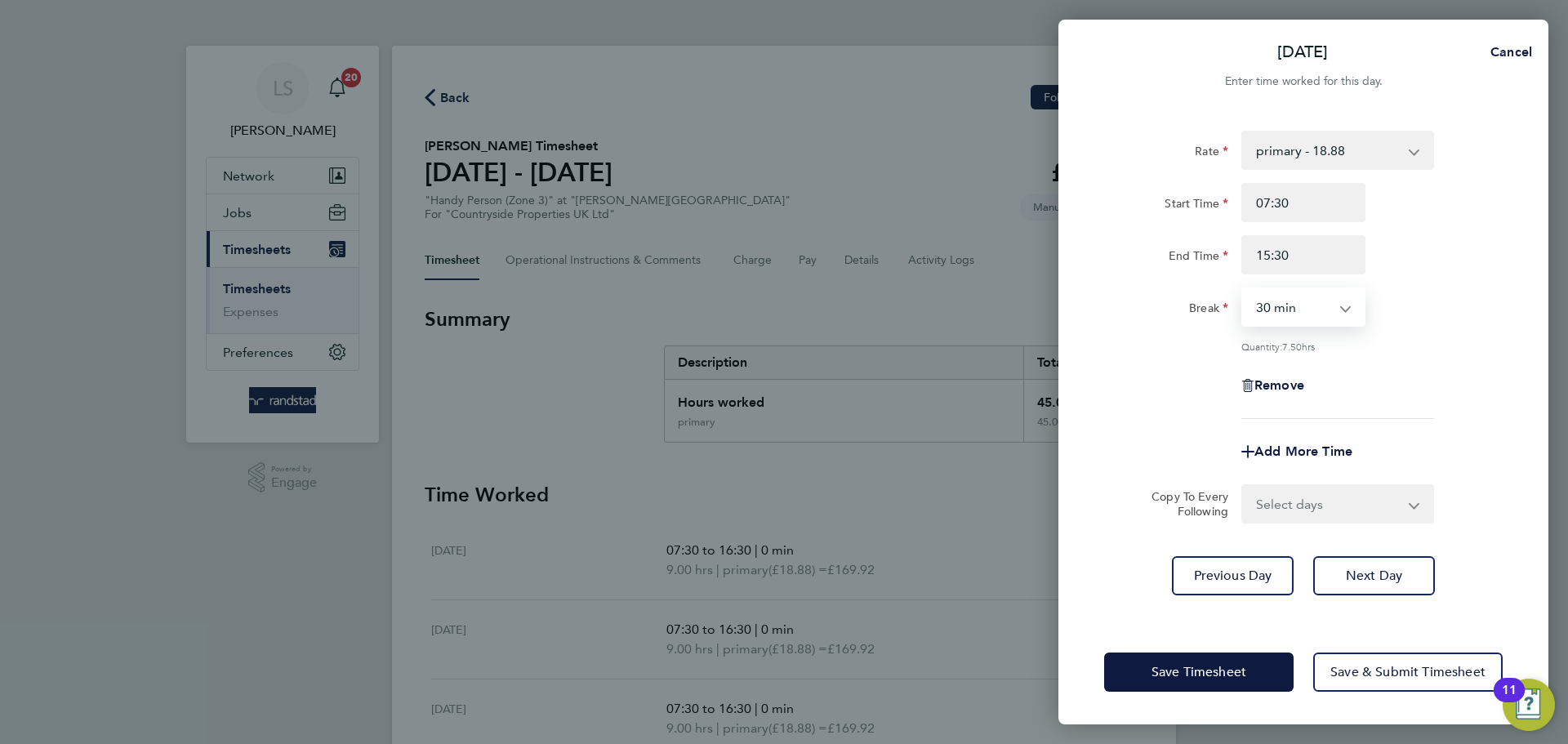
select select "0"
click at [1243, 289] on select "0 min 15 min 30 min 45 min 60 min 75 min 90 min" at bounding box center [1294, 307] width 102 height 36
click at [1275, 519] on select "Select days Sunday" at bounding box center [1329, 503] width 172 height 36
click at [1184, 468] on div "Add More Time" at bounding box center [1303, 452] width 411 height 39
click at [1192, 664] on span "Save Timesheet" at bounding box center [1199, 672] width 95 height 17
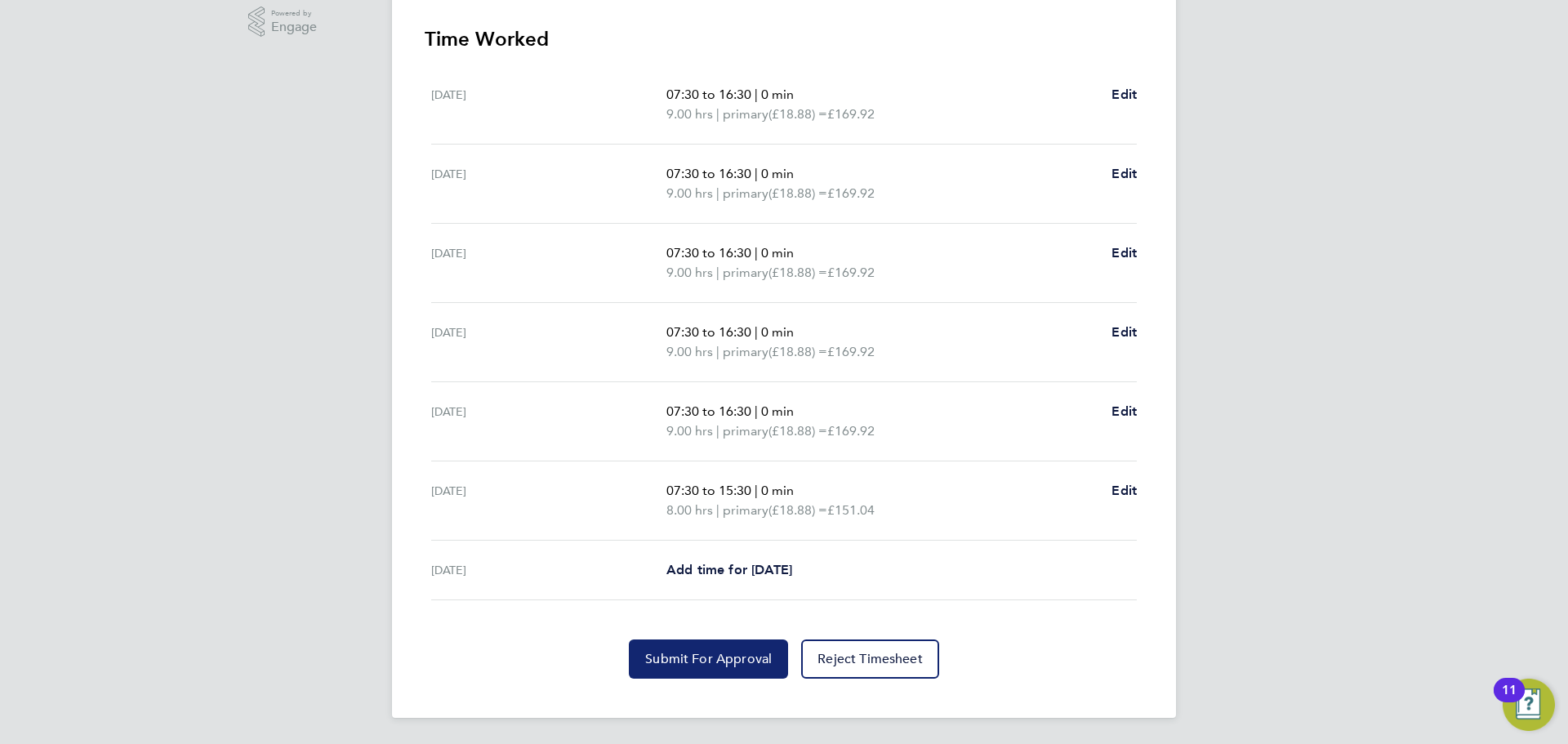
click at [723, 662] on span "Submit For Approval" at bounding box center [709, 660] width 127 height 17
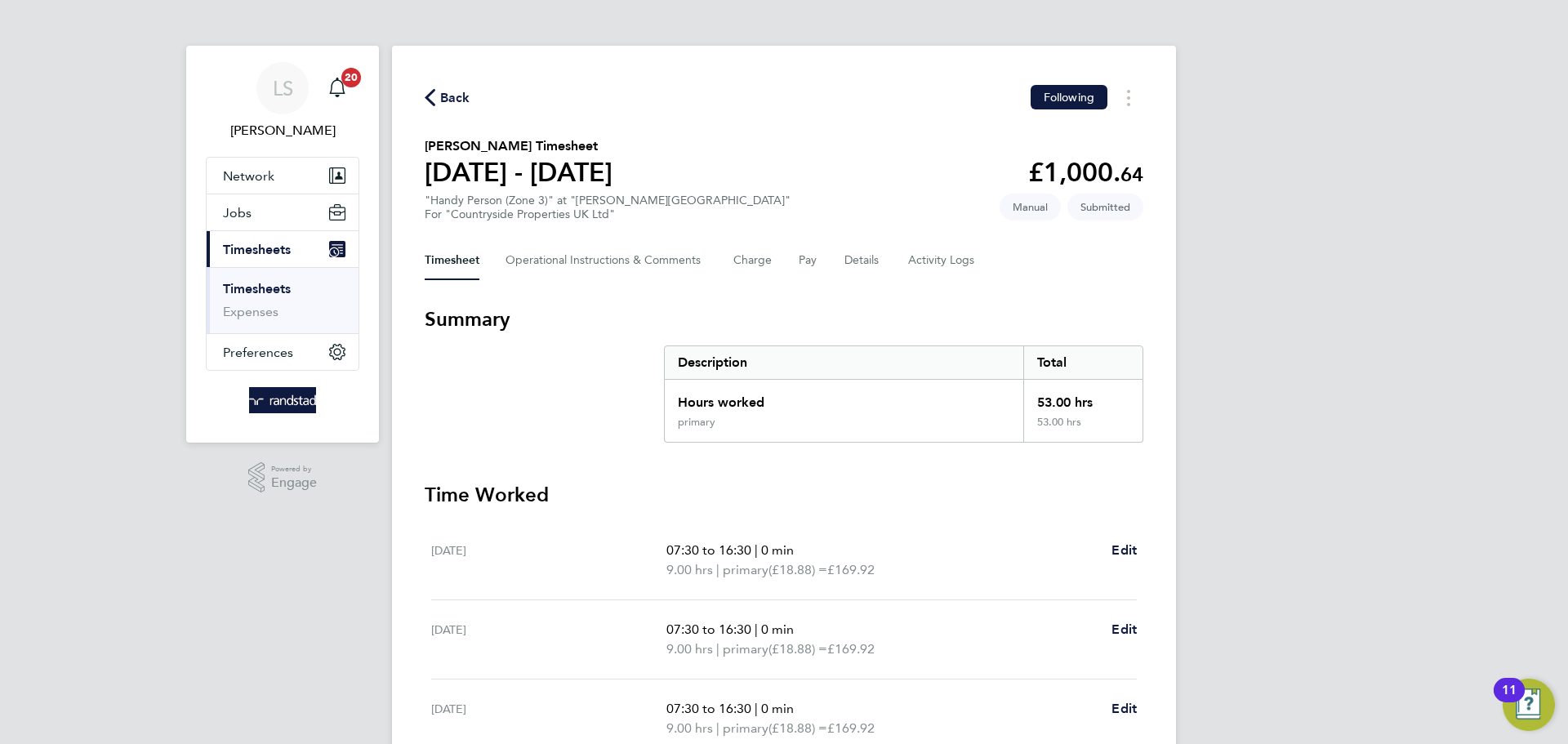
click at [454, 88] on span "Back" at bounding box center [455, 98] width 30 height 20
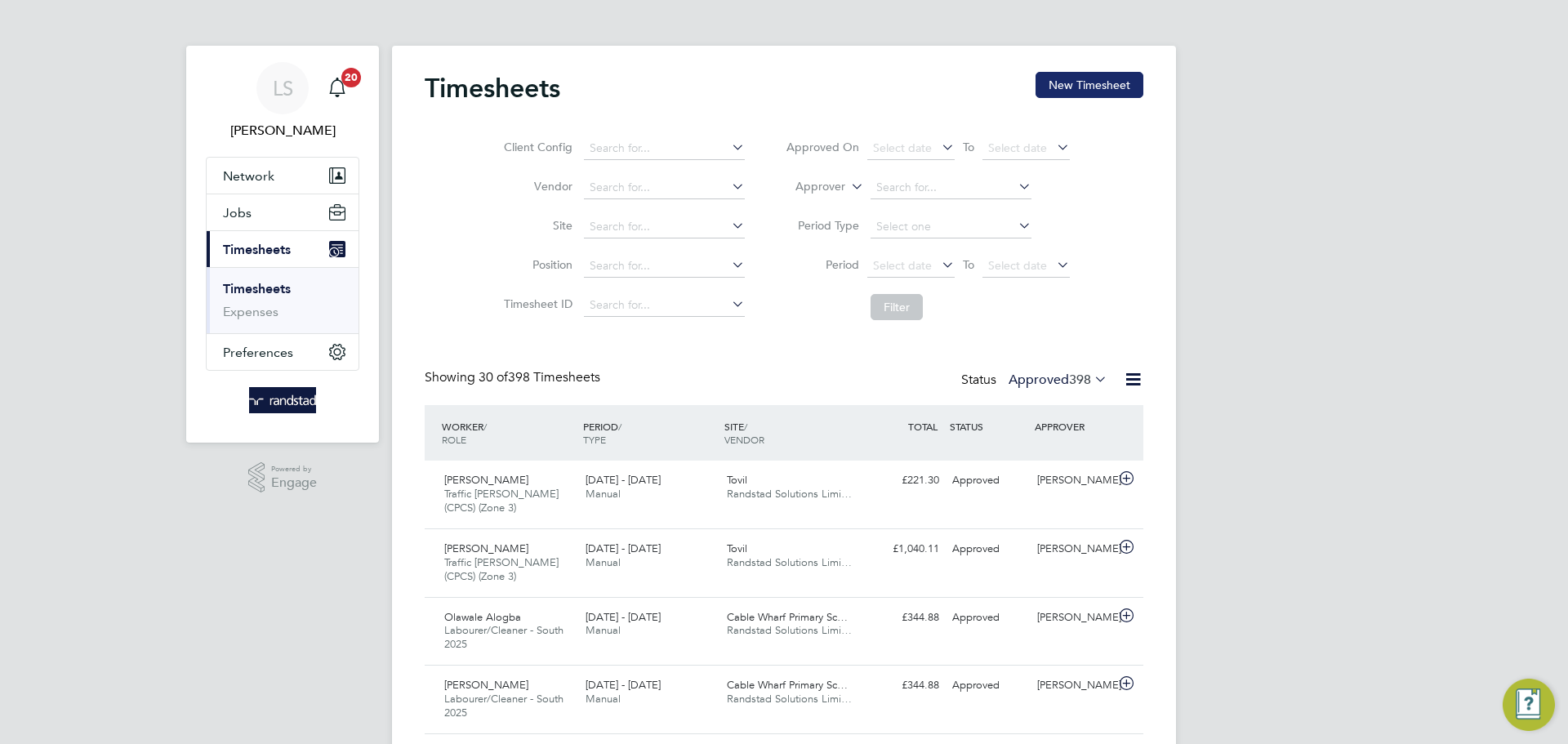
click at [1086, 81] on button "New Timesheet" at bounding box center [1088, 84] width 107 height 26
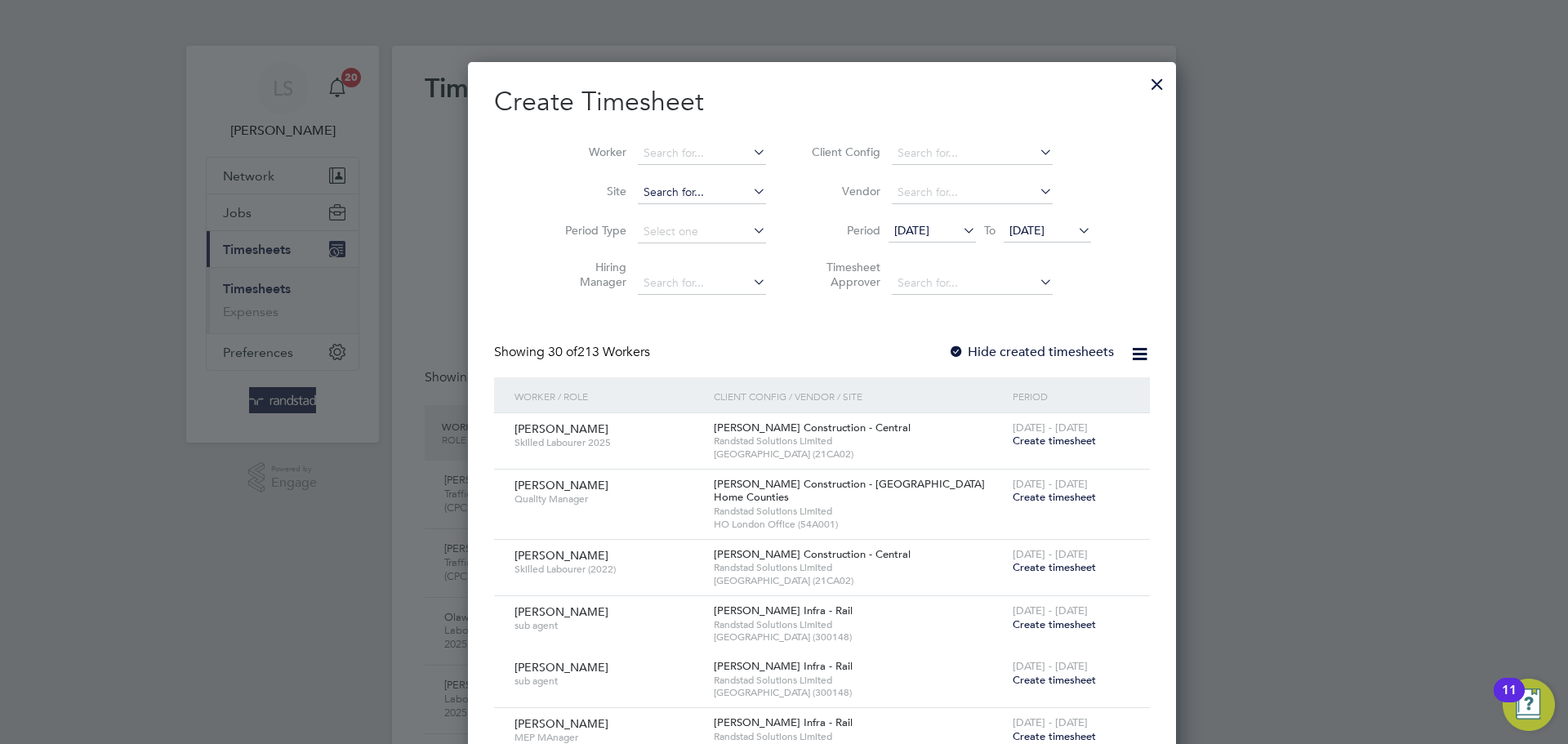
click at [638, 201] on input at bounding box center [702, 192] width 128 height 22
click at [625, 232] on li "[PERSON_NAME][GEOGRAPHIC_DATA]" at bounding box center [711, 235] width 225 height 21
type input "[PERSON_NAME][GEOGRAPHIC_DATA]"
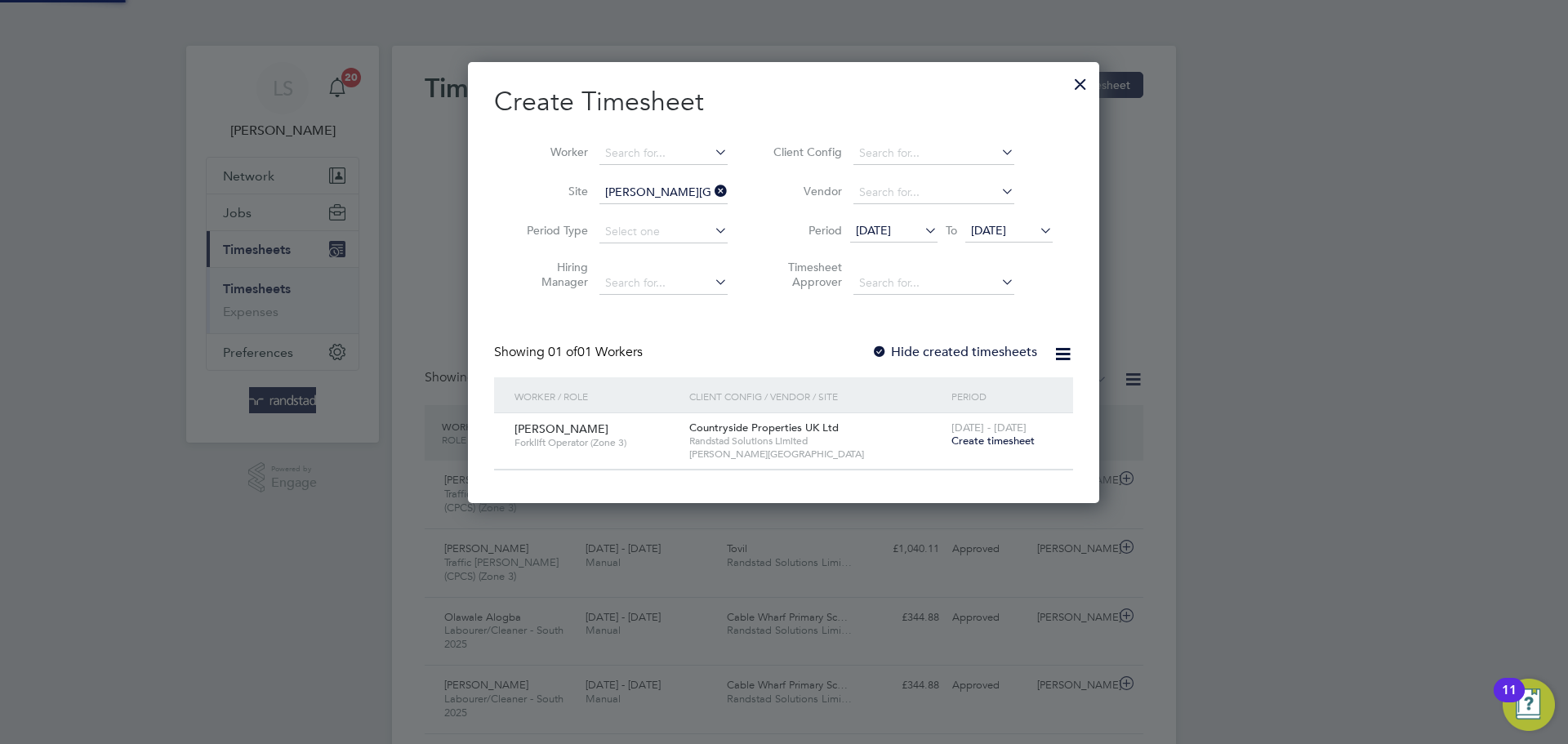
click at [893, 348] on label "Hide created timesheets" at bounding box center [953, 352] width 166 height 17
click at [1033, 217] on li "Period 12 Aug 2025 To 19 Aug 2025" at bounding box center [910, 232] width 325 height 39
click at [1006, 228] on span "[DATE]" at bounding box center [988, 231] width 35 height 15
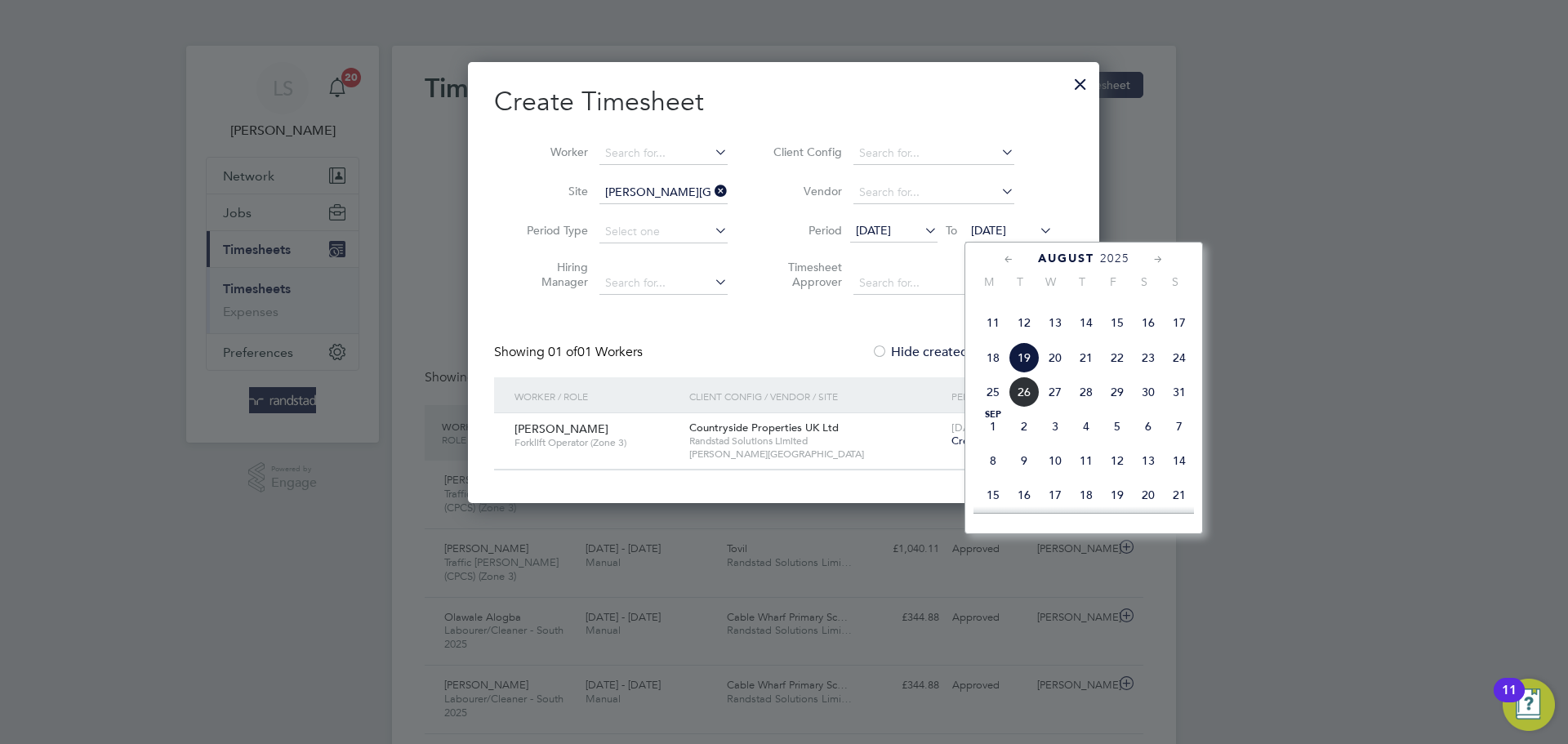
click at [1059, 407] on span "27" at bounding box center [1054, 392] width 31 height 31
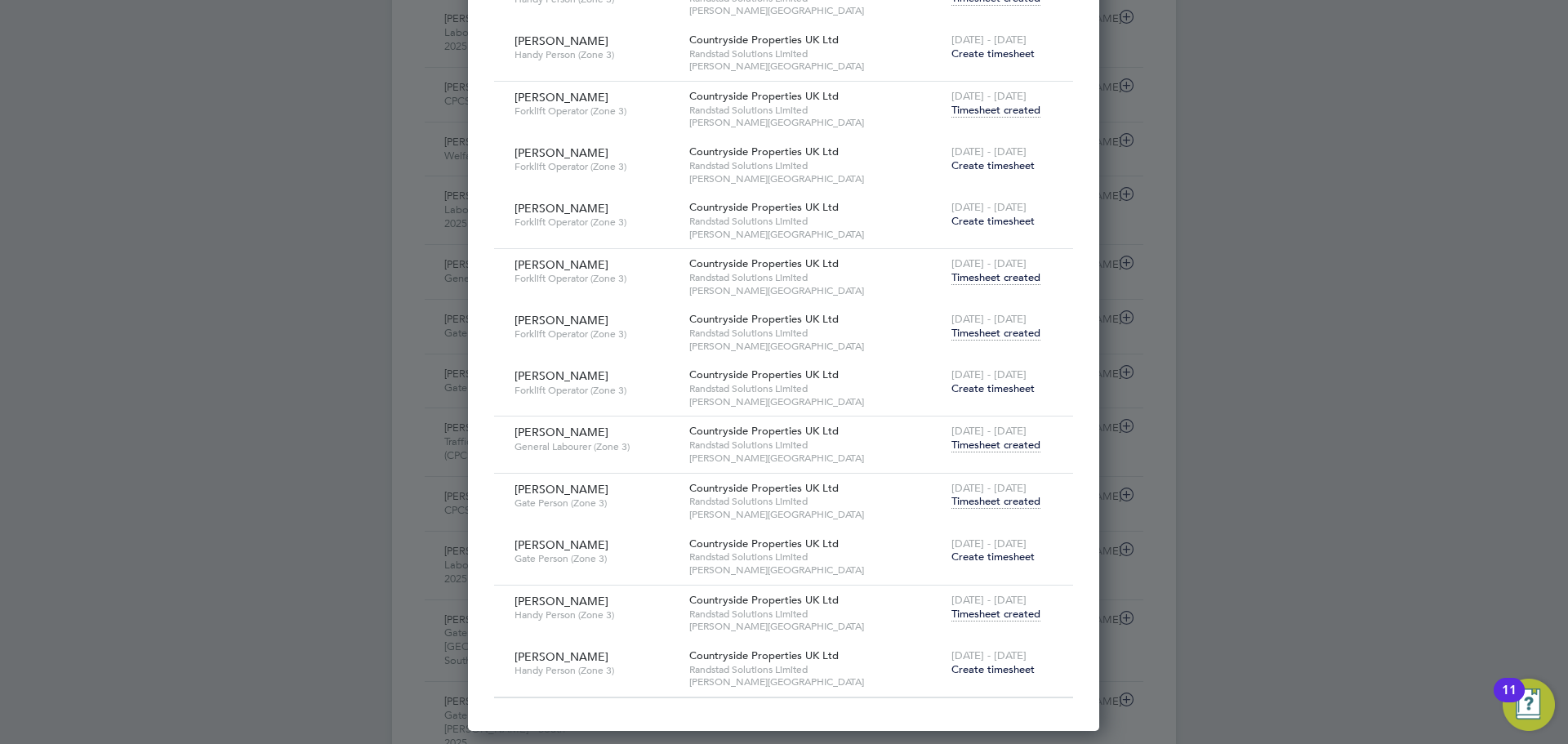
click at [973, 336] on span "Timesheet created" at bounding box center [995, 333] width 89 height 15
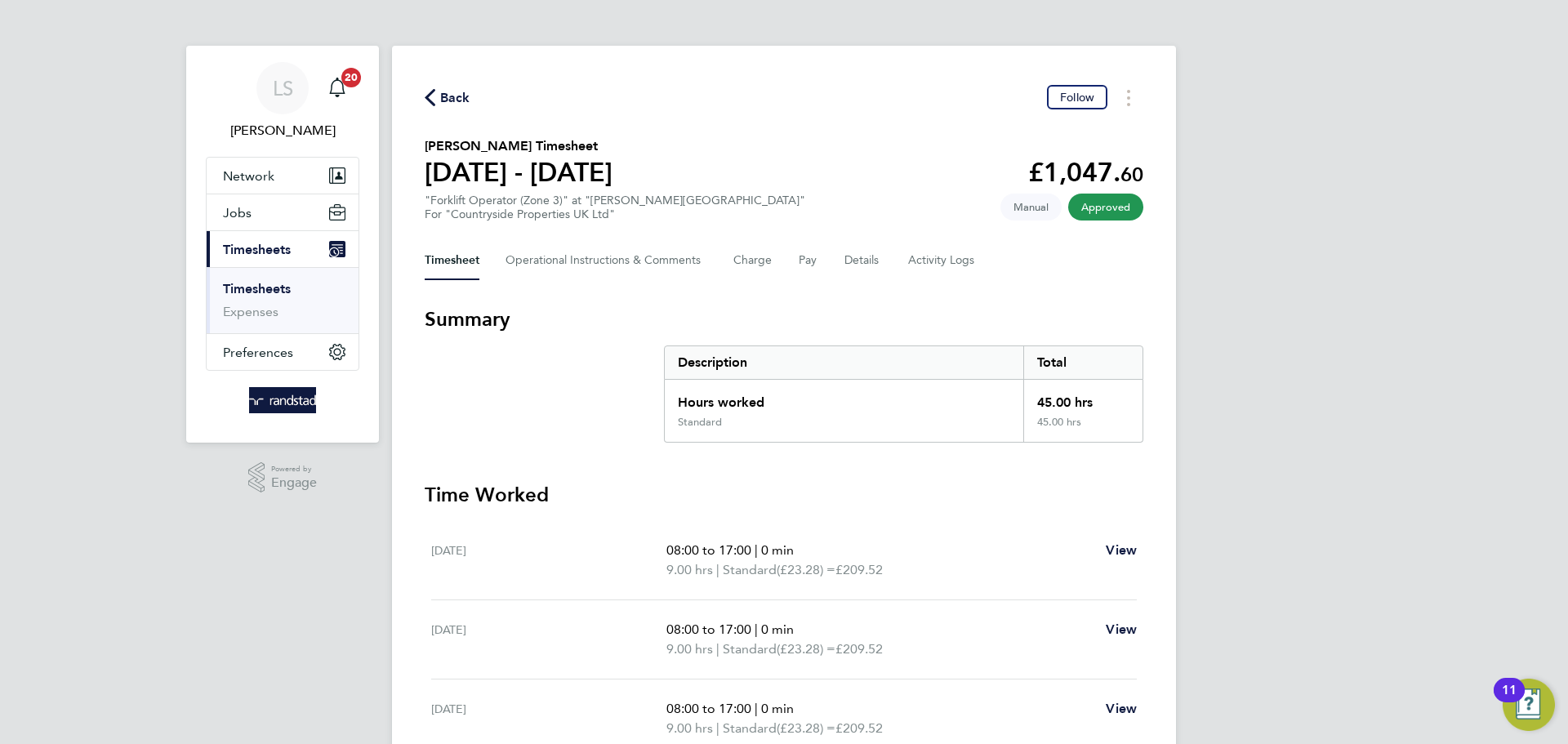
click at [435, 98] on icon "button" at bounding box center [430, 97] width 11 height 17
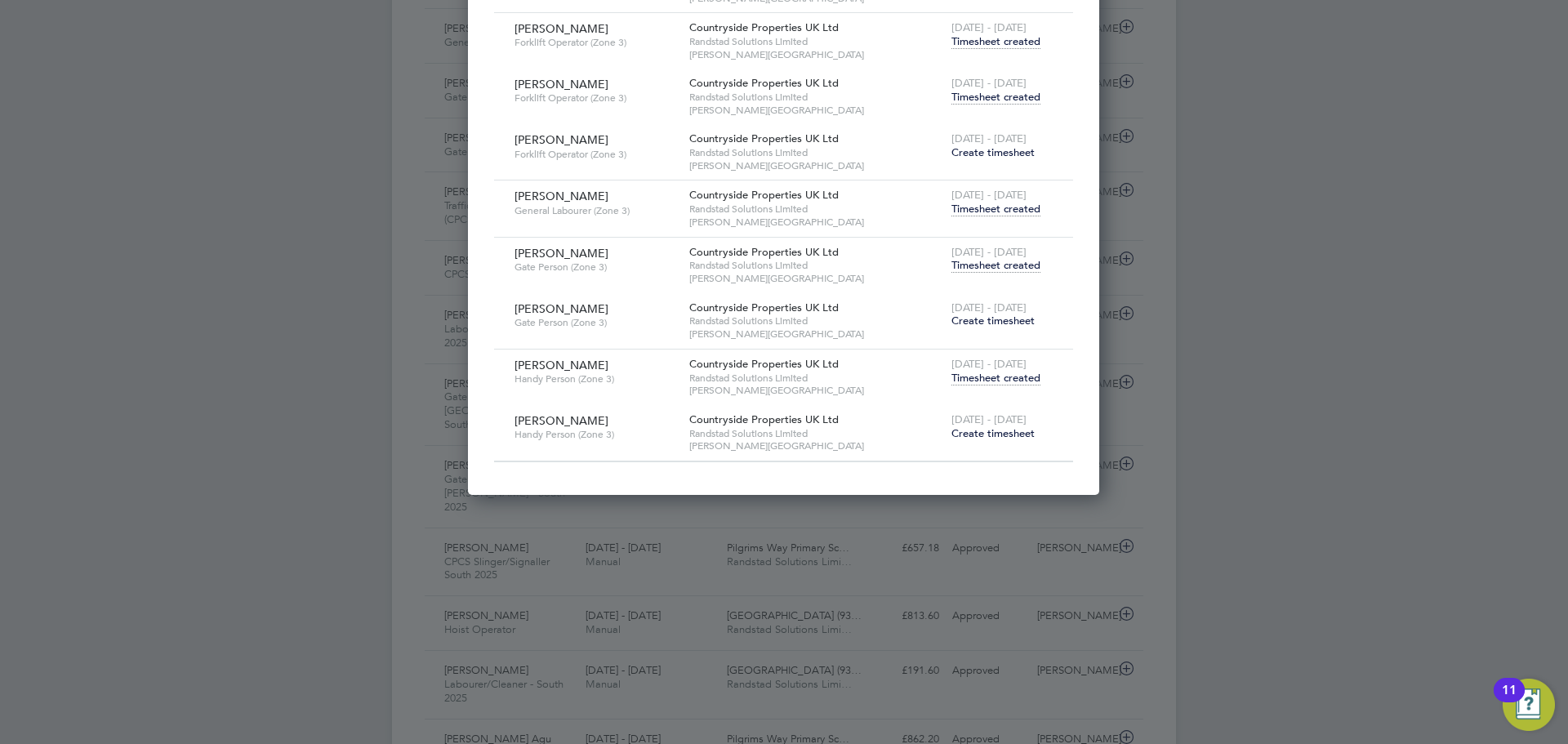
click at [987, 381] on span "Timesheet created" at bounding box center [995, 378] width 89 height 15
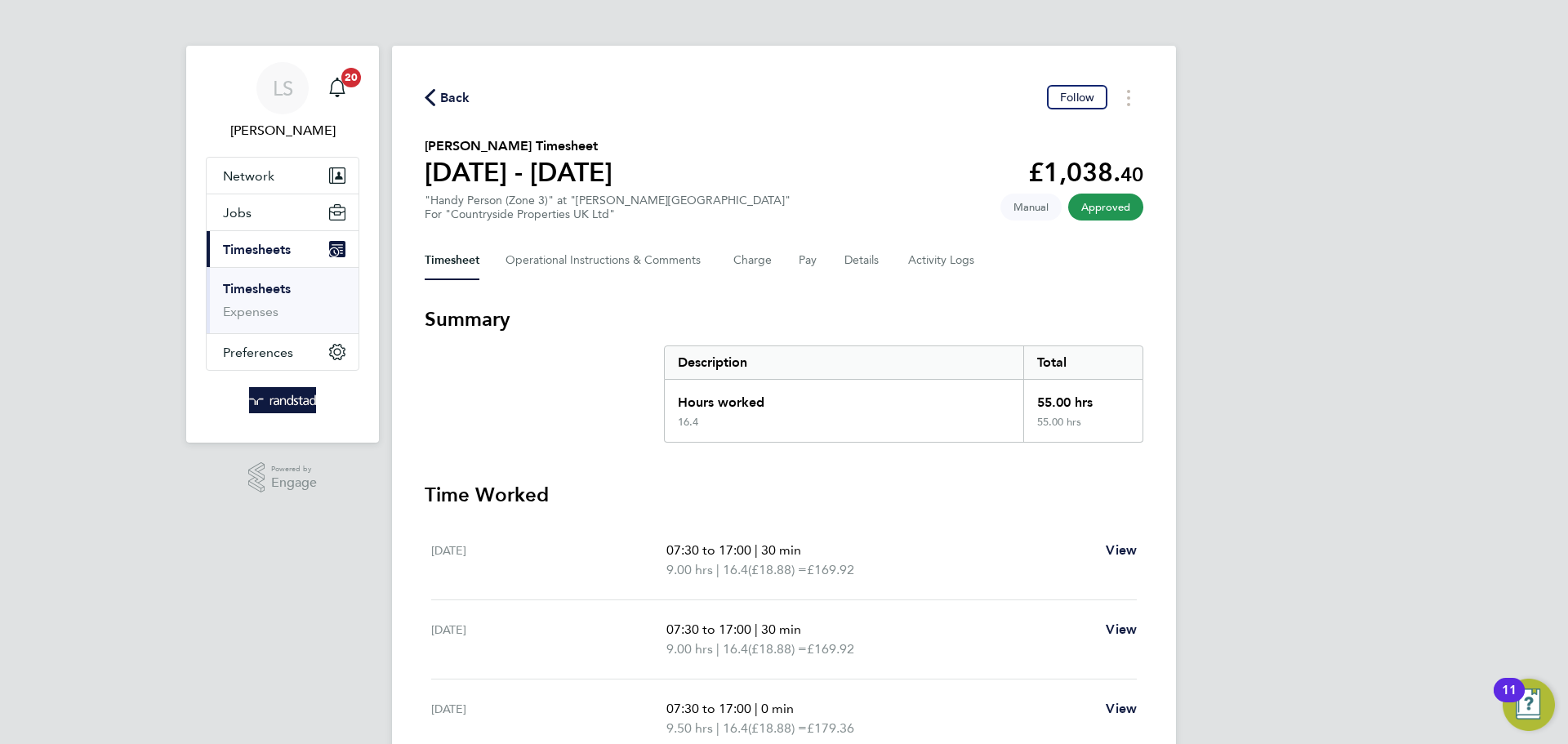
click at [441, 89] on span "Back" at bounding box center [455, 98] width 30 height 20
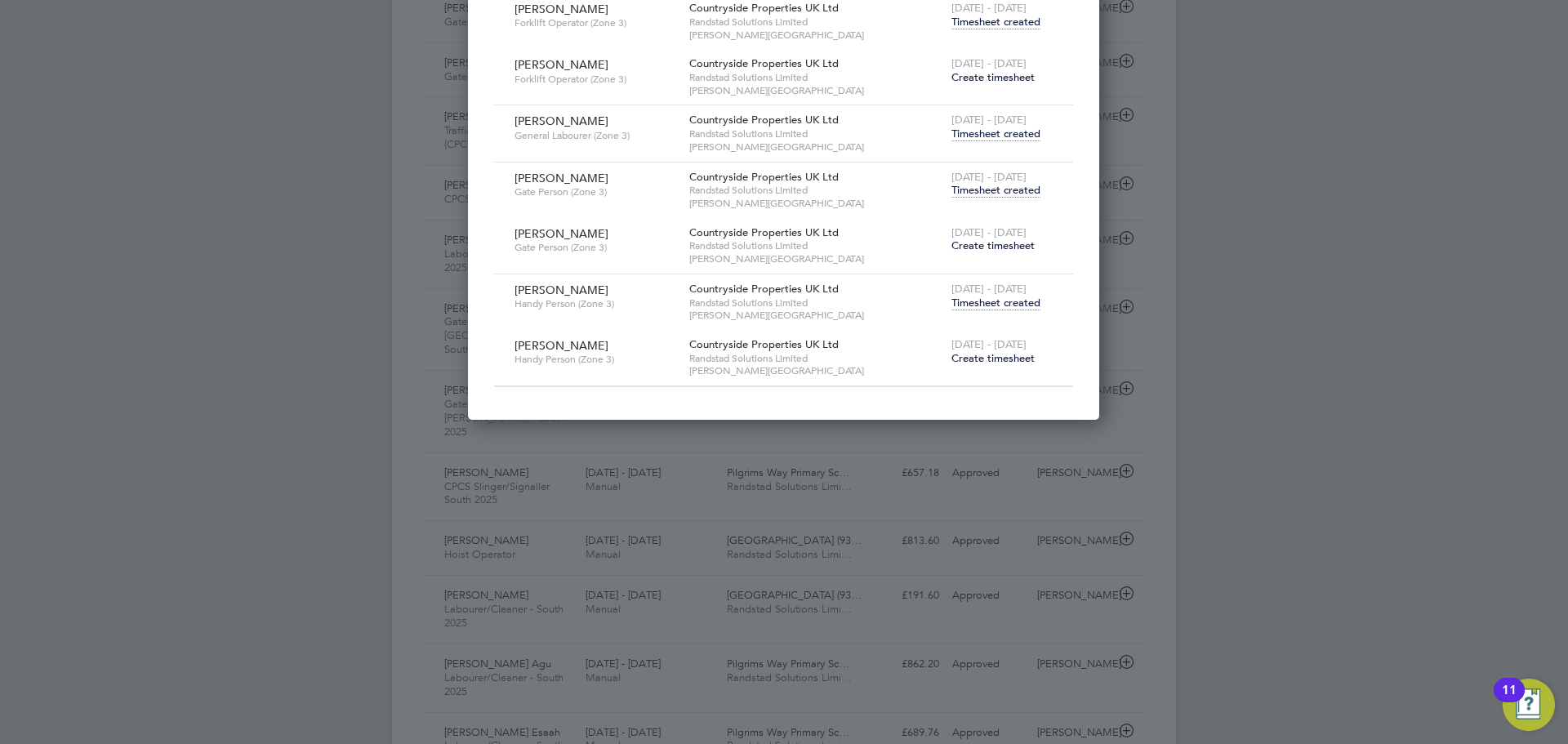
click at [972, 182] on span "[DATE] - [DATE]" at bounding box center [988, 177] width 75 height 14
click at [971, 184] on span "Timesheet created" at bounding box center [995, 191] width 89 height 15
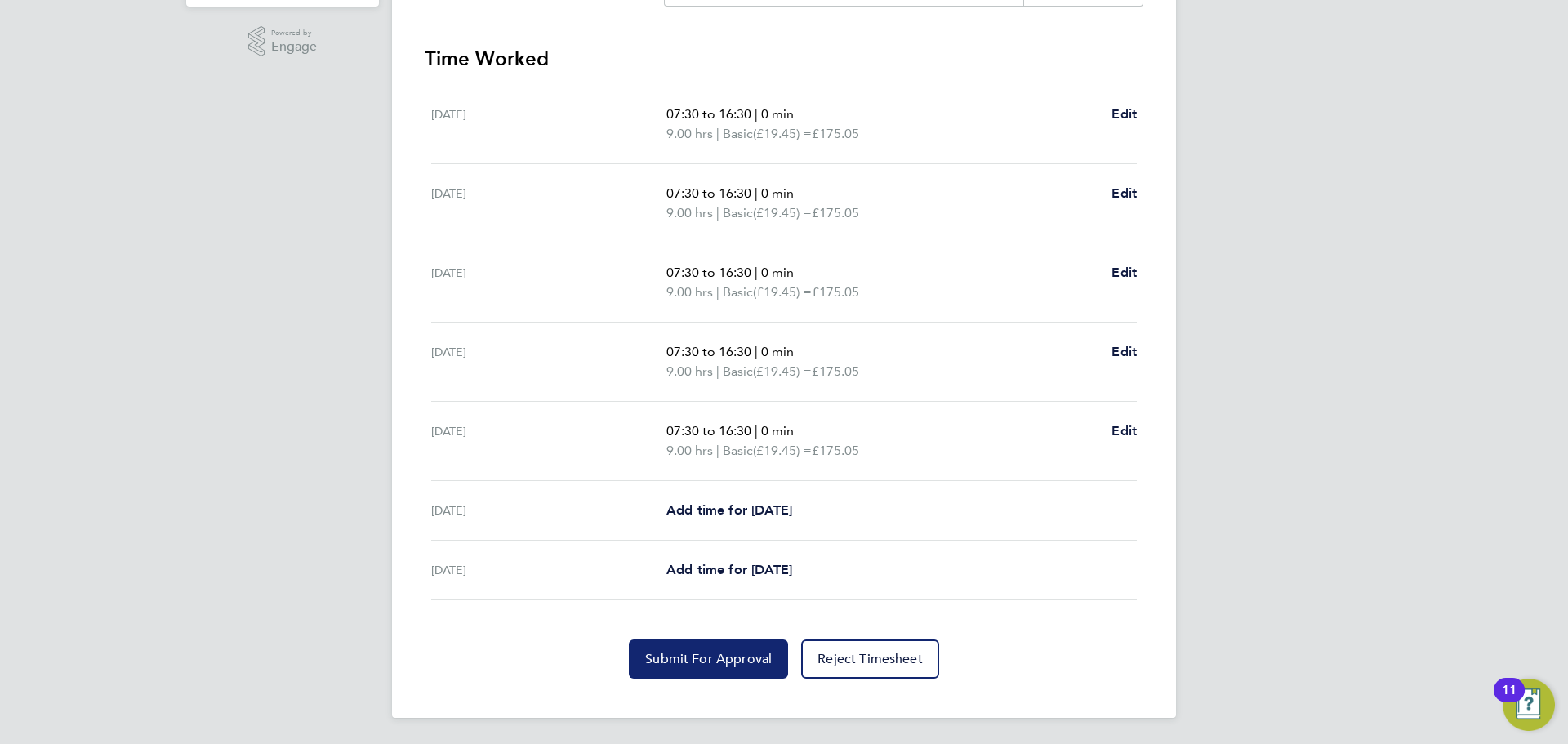
click at [674, 666] on span "Submit For Approval" at bounding box center [709, 660] width 127 height 17
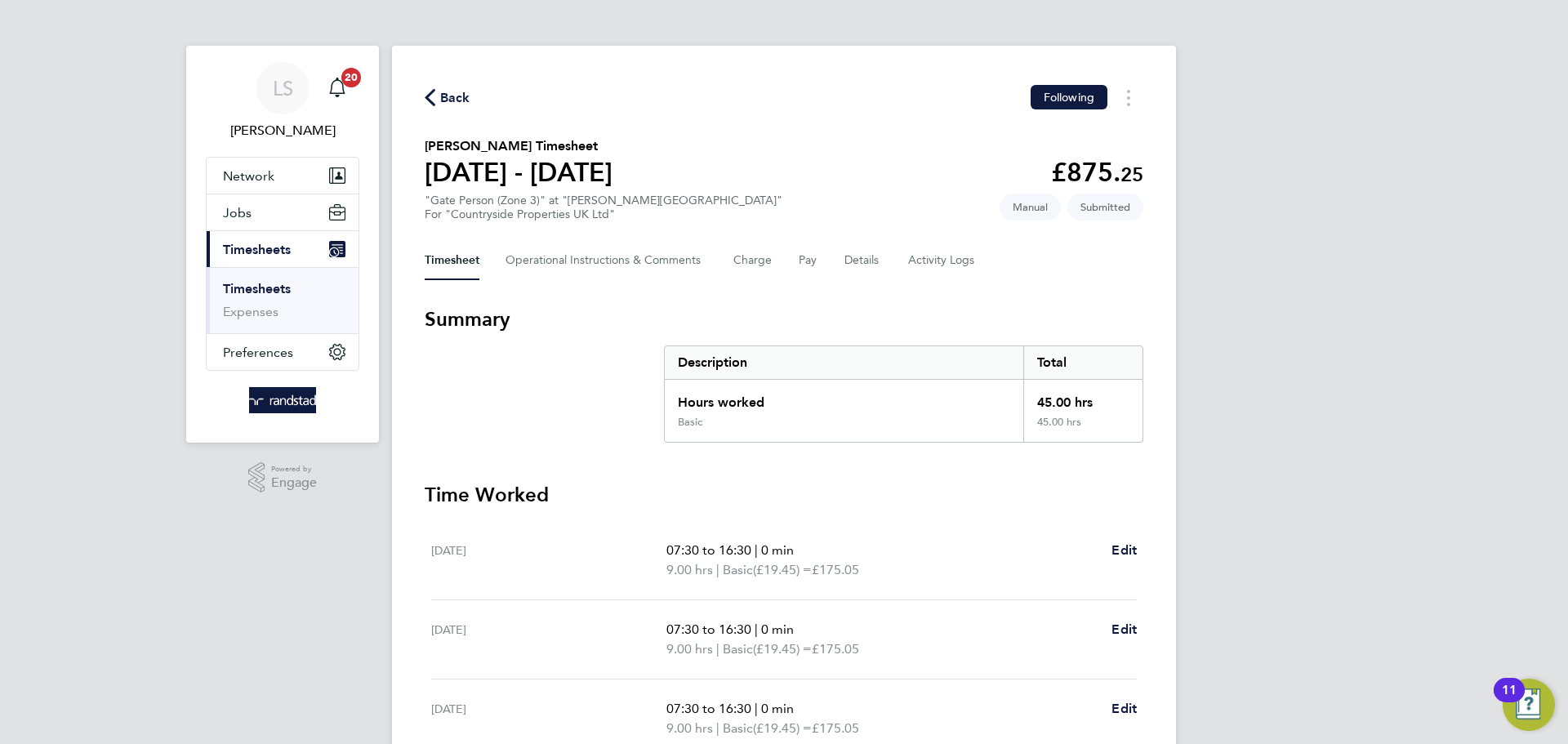
click at [455, 84] on div "Back Following Philip Pinchera's Timesheet 18 - 24 Aug 2025 £875. 25 "Gate Pers…" at bounding box center [784, 600] width 784 height 1109
click at [450, 87] on button "Back" at bounding box center [447, 97] width 46 height 21
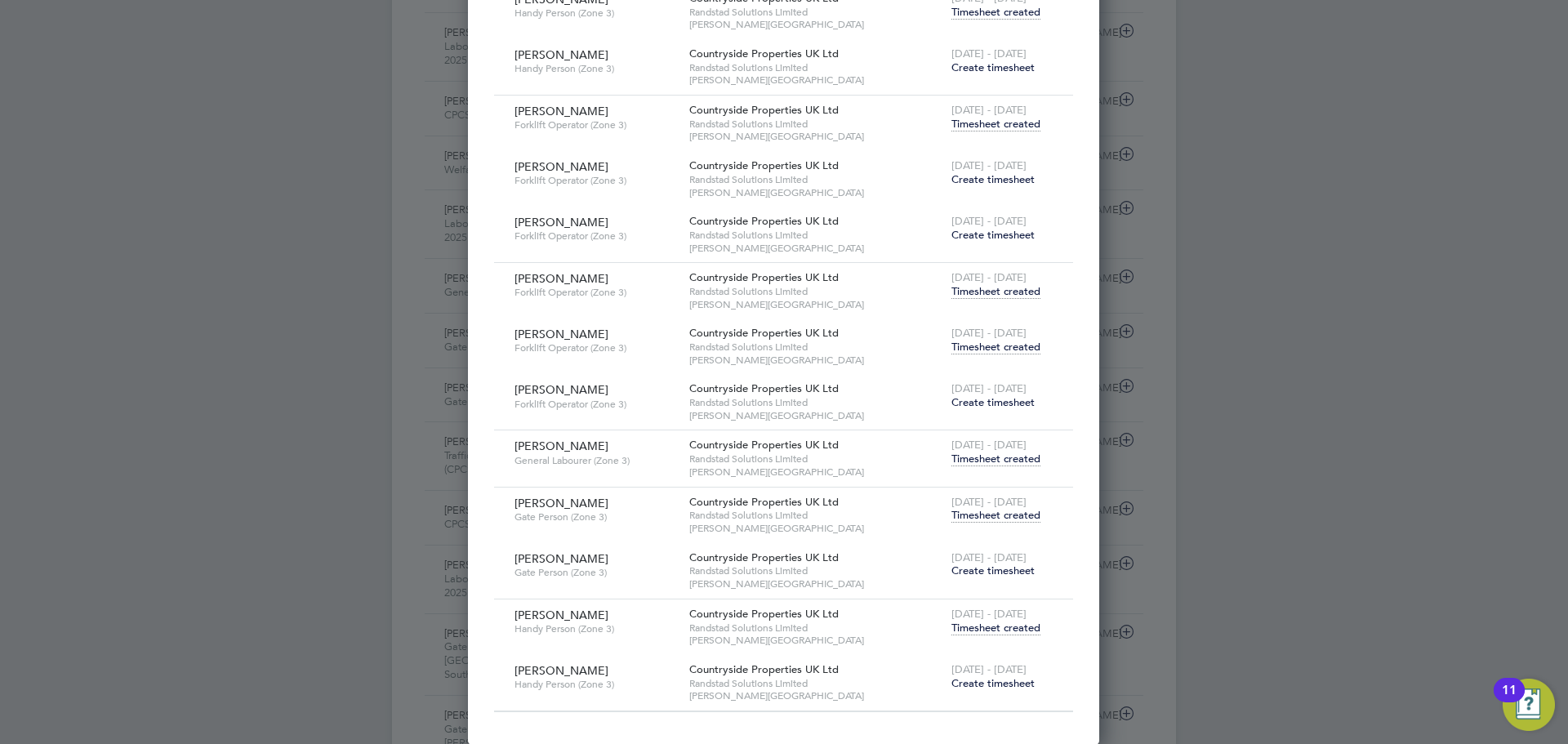
click at [973, 628] on span "Timesheet created" at bounding box center [995, 628] width 89 height 15
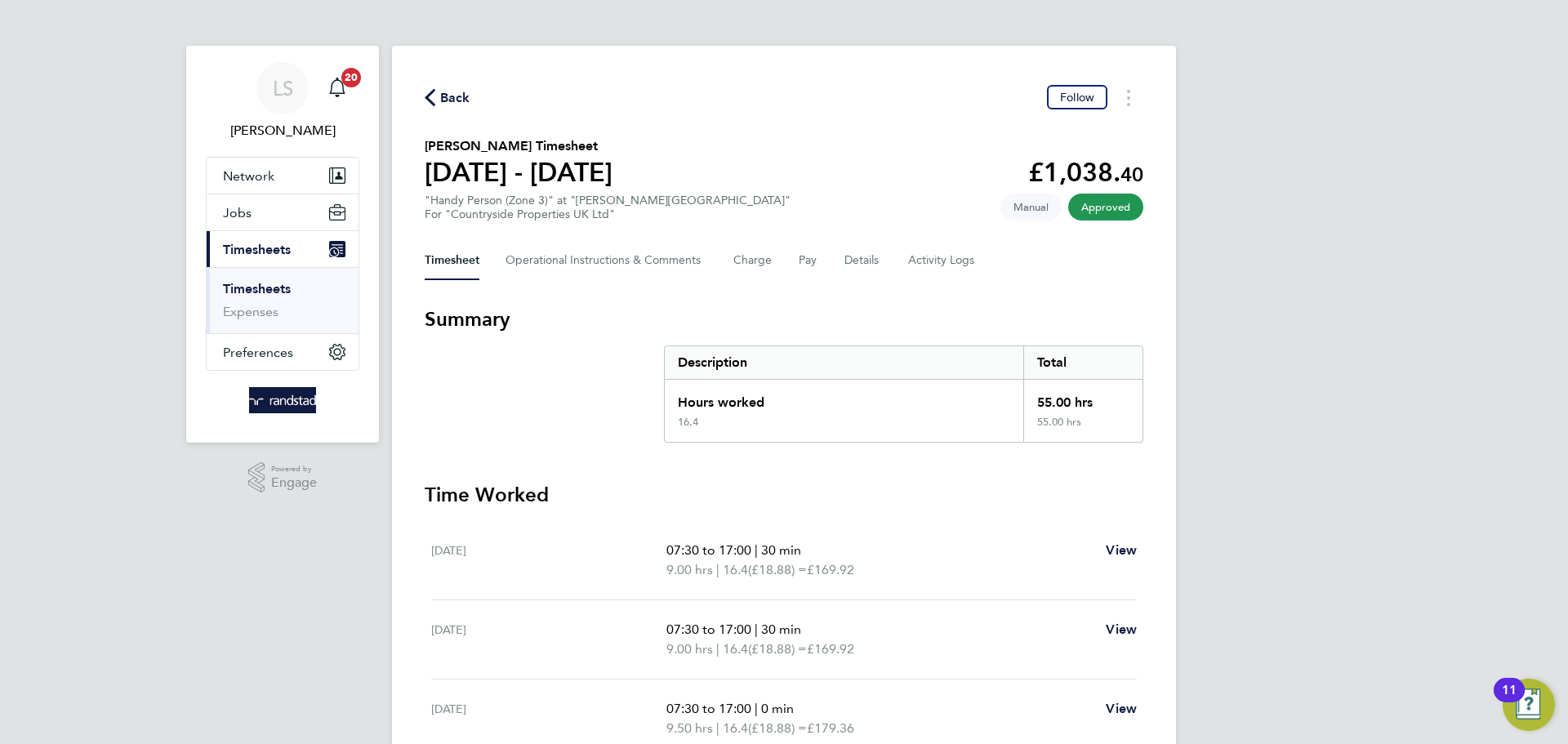
click at [457, 100] on span "Back" at bounding box center [455, 98] width 30 height 20
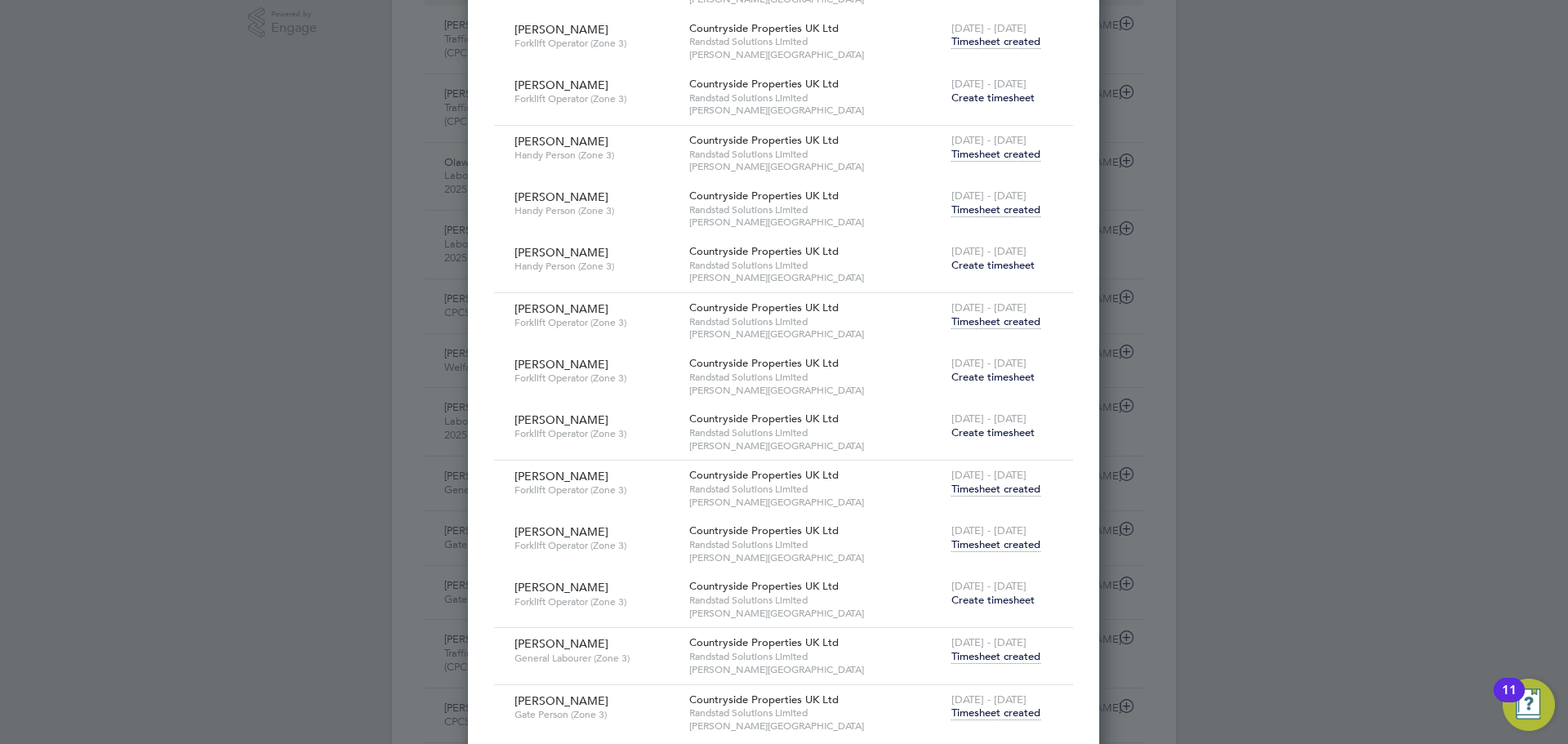
click at [1003, 542] on span "Timesheet created" at bounding box center [995, 545] width 89 height 15
